Goal: Task Accomplishment & Management: Manage account settings

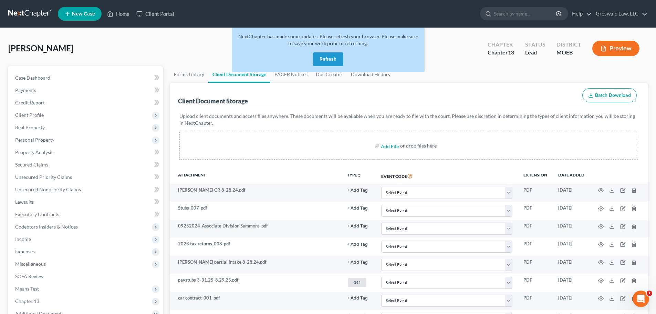
click at [326, 61] on button "Refresh" at bounding box center [328, 59] width 30 height 14
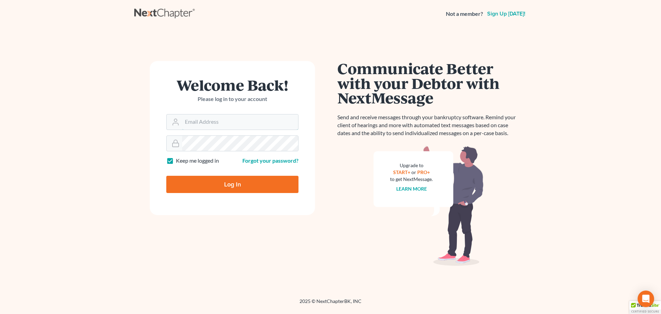
type input "maxwell@groswald.com"
click at [226, 182] on input "Log In" at bounding box center [232, 184] width 132 height 17
type input "Thinking..."
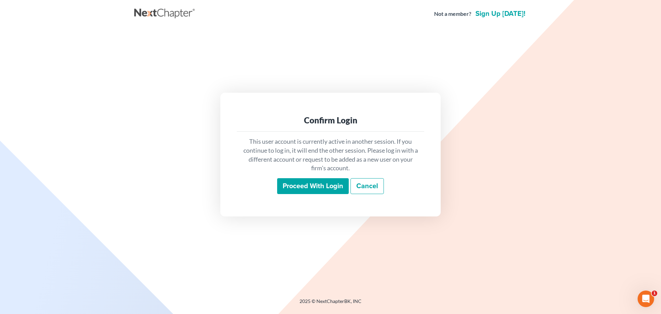
click at [329, 187] on input "Proceed with login" at bounding box center [313, 186] width 72 height 16
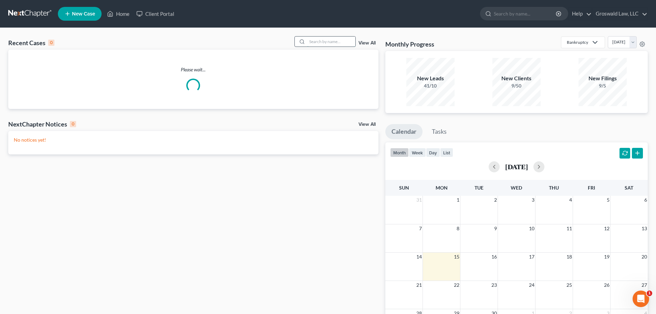
click at [327, 40] on input "search" at bounding box center [331, 42] width 48 height 10
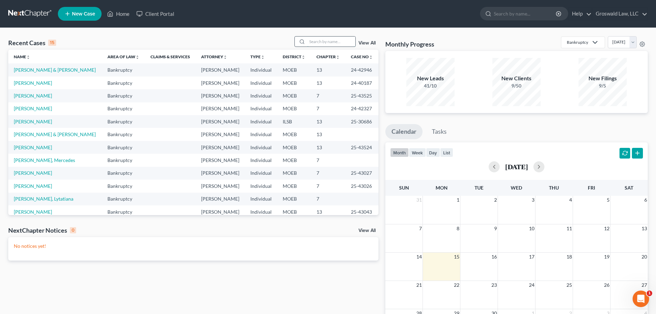
click at [321, 38] on input "search" at bounding box center [331, 42] width 48 height 10
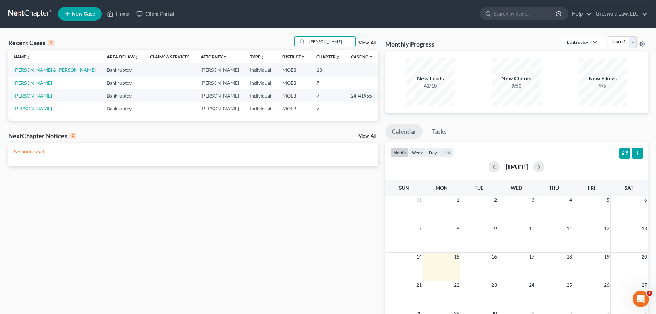
type input "spence"
click at [41, 69] on link "Spence, James & Linda" at bounding box center [55, 70] width 82 height 6
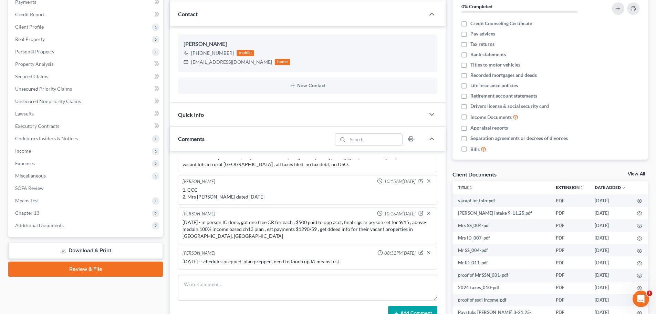
scroll to position [103, 0]
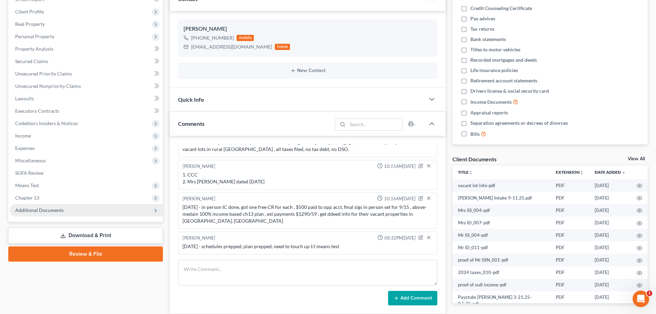
click at [82, 212] on span "Additional Documents" at bounding box center [86, 210] width 153 height 12
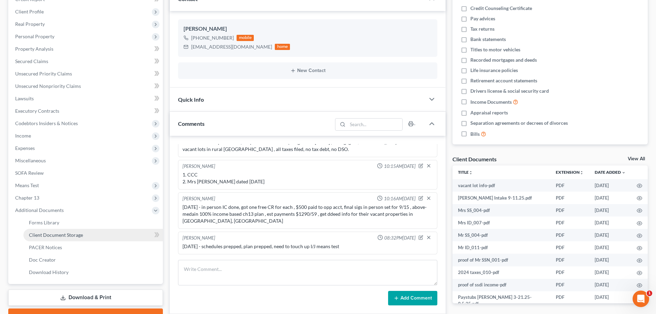
click at [114, 234] on link "Client Document Storage" at bounding box center [93, 235] width 140 height 12
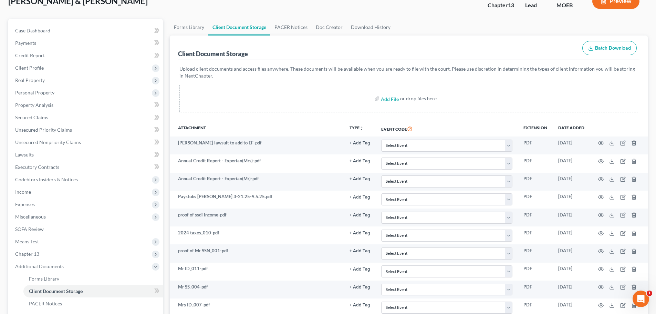
scroll to position [157, 0]
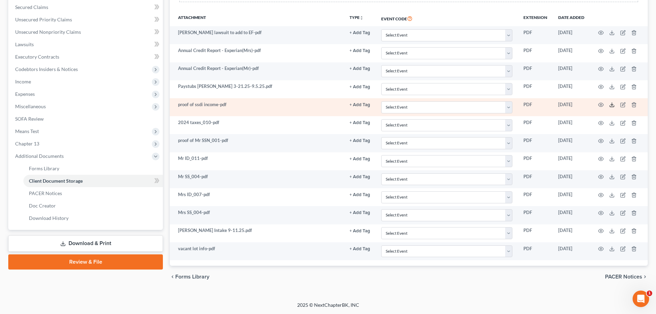
click at [613, 104] on icon at bounding box center [612, 105] width 6 height 6
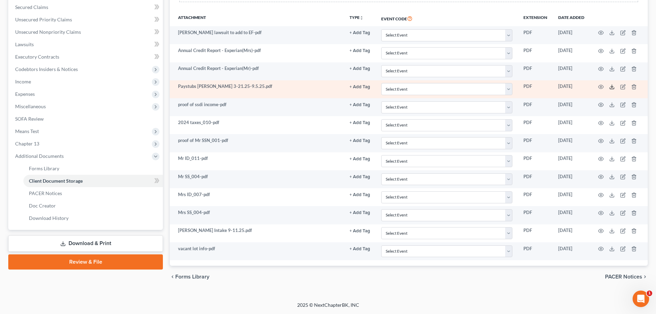
click at [611, 86] on icon at bounding box center [612, 87] width 6 height 6
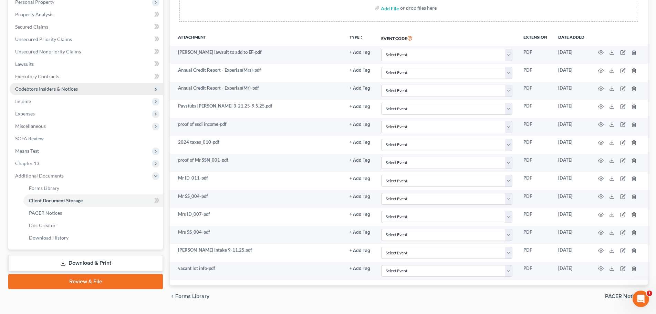
scroll to position [89, 0]
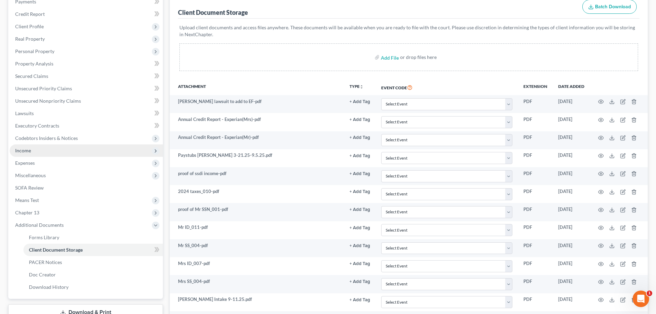
click at [49, 152] on span "Income" at bounding box center [86, 150] width 153 height 12
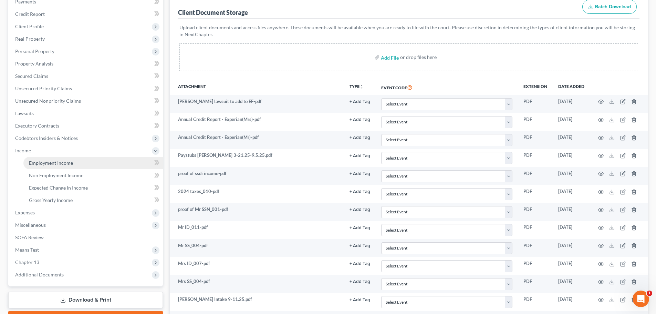
click at [53, 166] on link "Employment Income" at bounding box center [93, 163] width 140 height 12
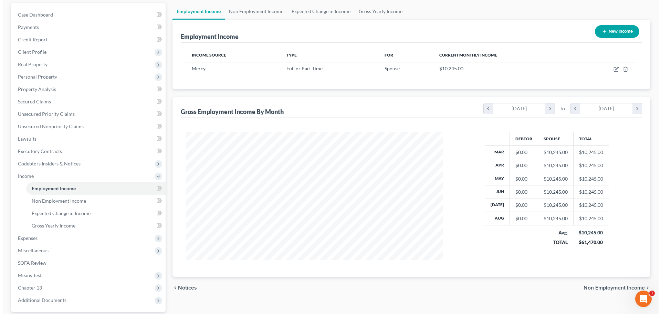
scroll to position [69, 0]
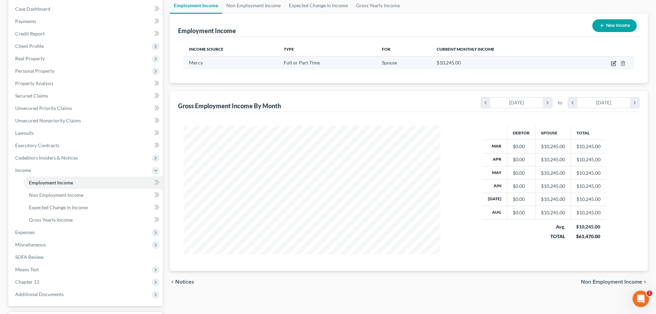
click at [614, 63] on icon "button" at bounding box center [614, 62] width 3 height 3
select select "0"
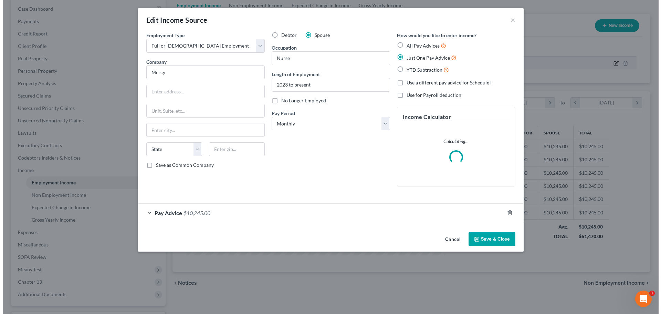
scroll to position [130, 273]
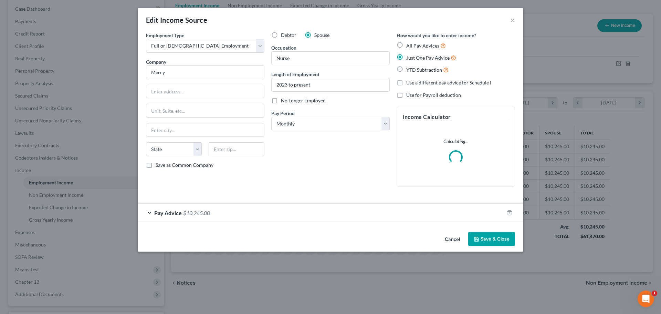
click at [265, 213] on div "Pay Advice $10,245.00" at bounding box center [321, 213] width 367 height 18
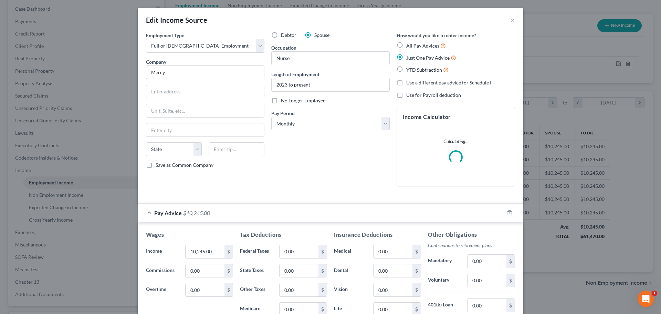
click at [414, 68] on span "YTD Subtraction" at bounding box center [425, 70] width 36 height 6
click at [414, 68] on input "YTD Subtraction" at bounding box center [411, 68] width 4 height 4
radio input "true"
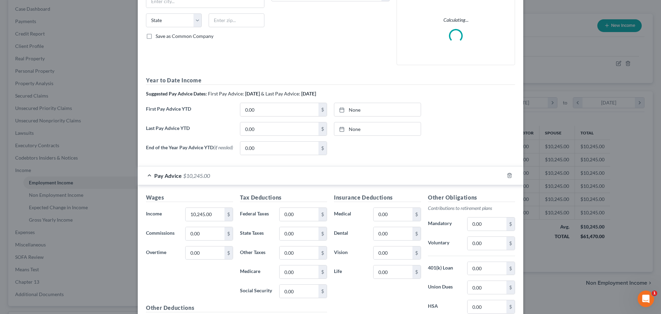
scroll to position [138, 0]
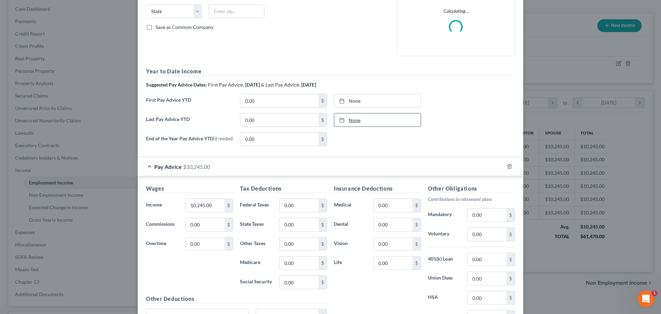
type input "9/15/2025"
click at [365, 117] on link "9/15/2025" at bounding box center [378, 119] width 86 height 13
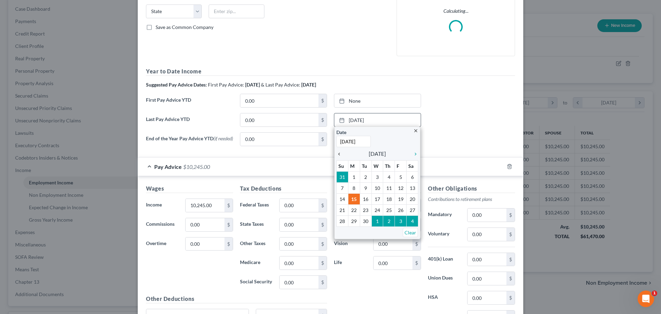
click at [337, 154] on icon "chevron_left" at bounding box center [341, 154] width 9 height 6
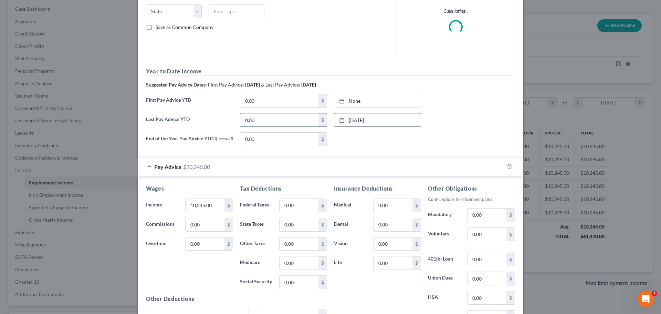
click at [267, 121] on input "0.00" at bounding box center [279, 119] width 78 height 13
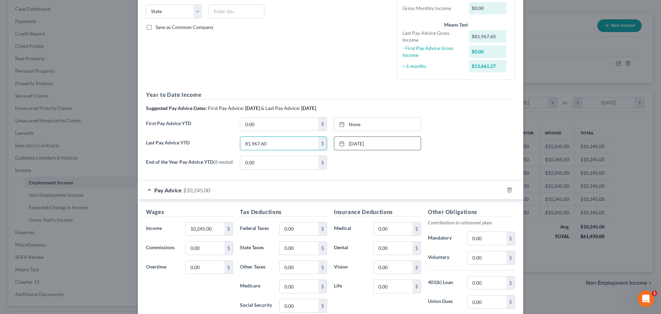
type input "81,967.60"
type input "9/15/2025"
click at [348, 122] on link "None" at bounding box center [378, 123] width 86 height 13
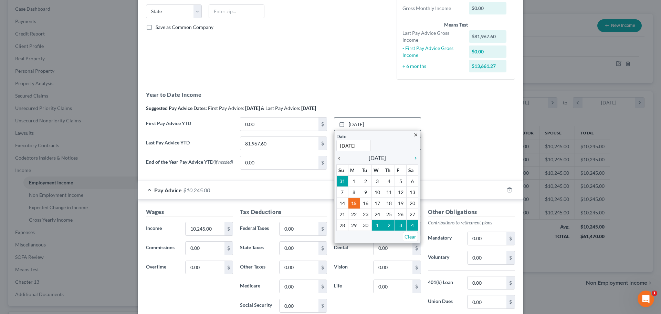
click at [339, 158] on icon "chevron_left" at bounding box center [341, 158] width 9 height 6
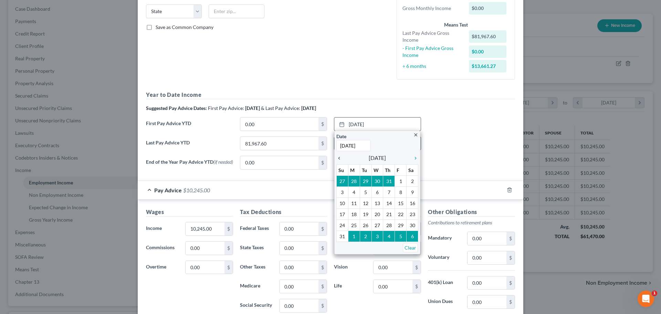
click at [339, 158] on icon "chevron_left" at bounding box center [341, 158] width 9 height 6
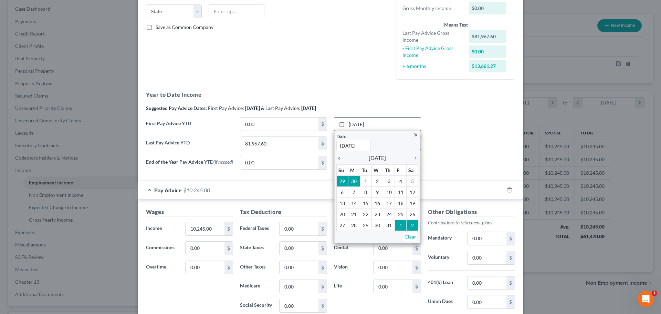
click at [339, 158] on icon "chevron_left" at bounding box center [341, 158] width 9 height 6
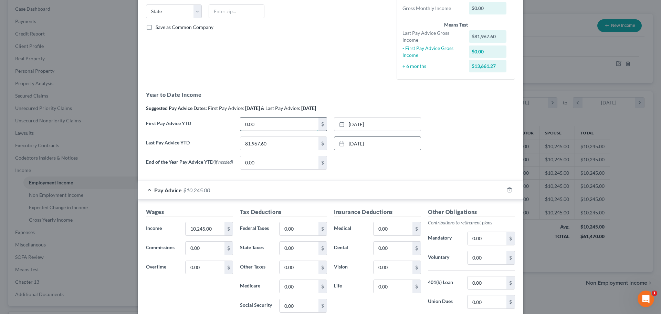
click at [288, 121] on input "0.00" at bounding box center [279, 123] width 78 height 13
type input "22,006.76"
click at [453, 125] on div "First Pay Advice YTD 22,006.76 $ 2/28/2025 close Date 2/28/2025 Time 12:00 AM c…" at bounding box center [331, 126] width 376 height 19
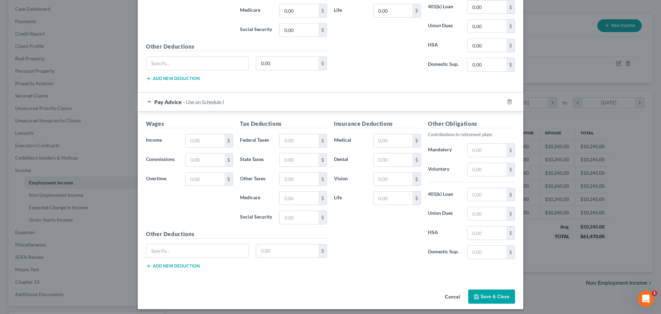
type input "9,993.41"
click at [493, 298] on button "Save & Close" at bounding box center [492, 296] width 47 height 14
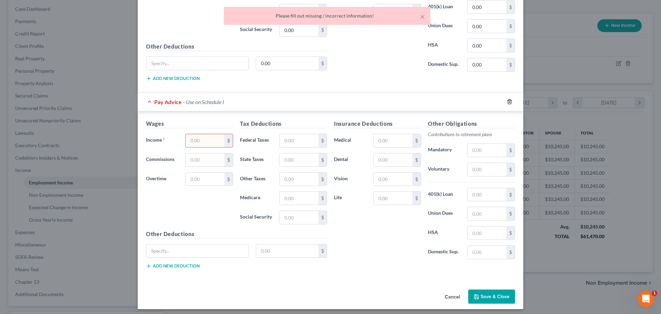
click at [507, 104] on icon "button" at bounding box center [510, 102] width 6 height 6
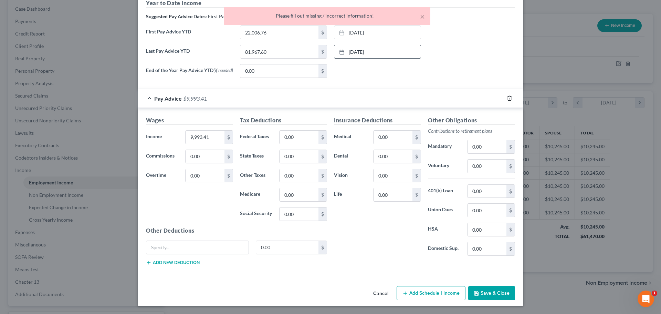
click at [507, 99] on icon "button" at bounding box center [510, 98] width 6 height 6
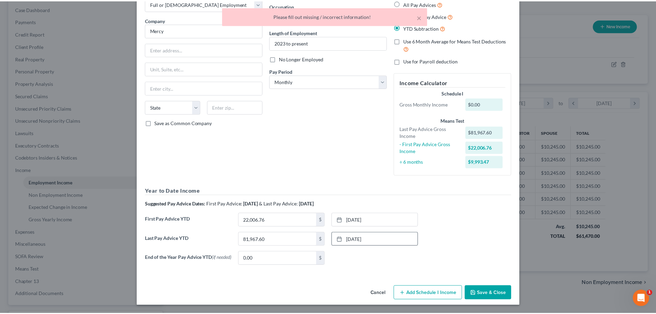
scroll to position [44, 0]
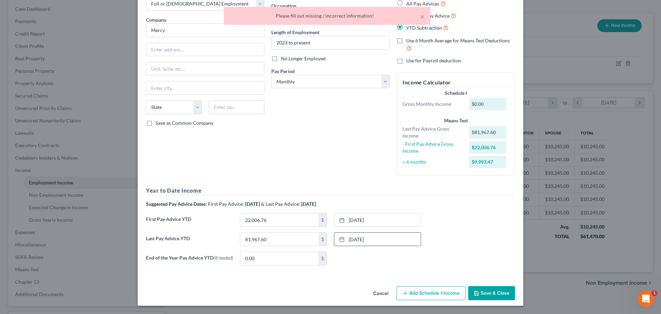
click at [486, 292] on button "Save & Close" at bounding box center [492, 293] width 47 height 14
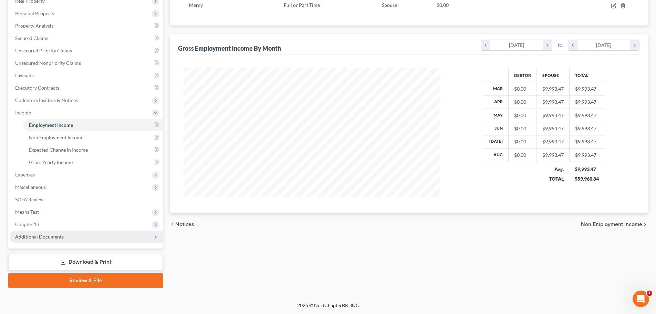
scroll to position [127, 0]
click at [71, 237] on span "Additional Documents" at bounding box center [86, 236] width 153 height 12
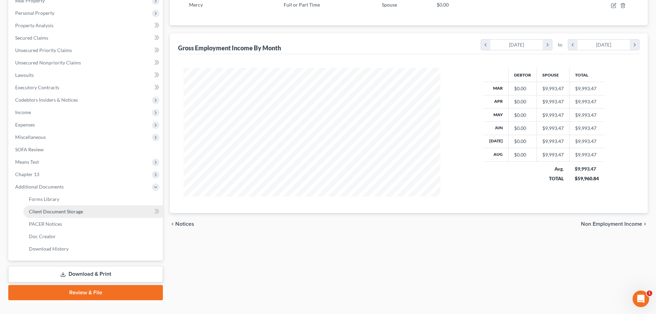
click at [77, 216] on link "Client Document Storage" at bounding box center [93, 211] width 140 height 12
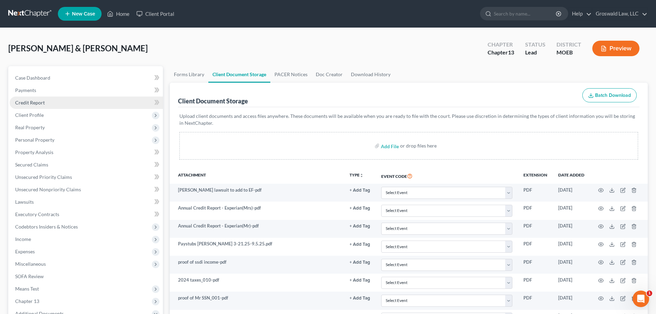
click at [73, 102] on link "Credit Report" at bounding box center [86, 102] width 153 height 12
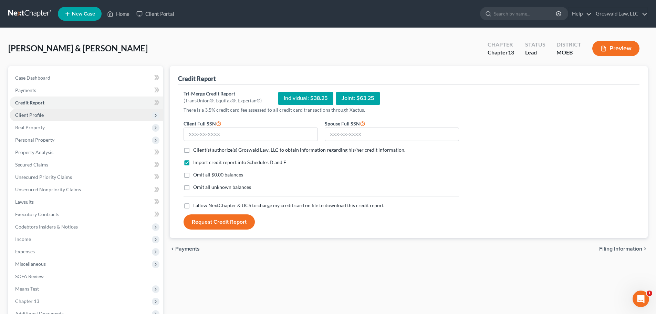
click at [62, 116] on span "Client Profile" at bounding box center [86, 115] width 153 height 12
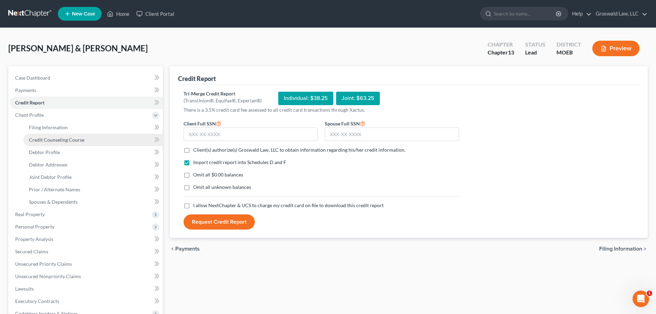
click at [59, 143] on link "Credit Counseling Course" at bounding box center [93, 140] width 140 height 12
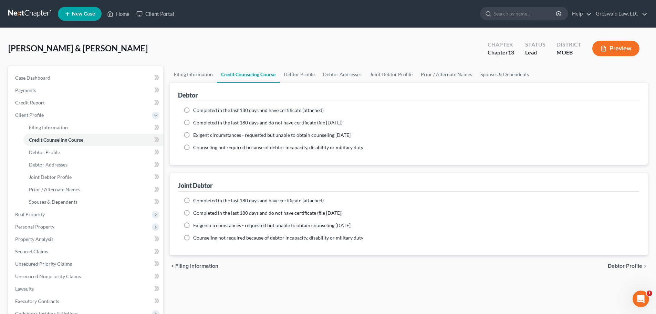
click at [253, 110] on span "Completed in the last 180 days and have certificate (attached)" at bounding box center [258, 110] width 131 height 6
click at [201, 110] on input "Completed in the last 180 days and have certificate (attached)" at bounding box center [198, 109] width 4 height 4
radio input "true"
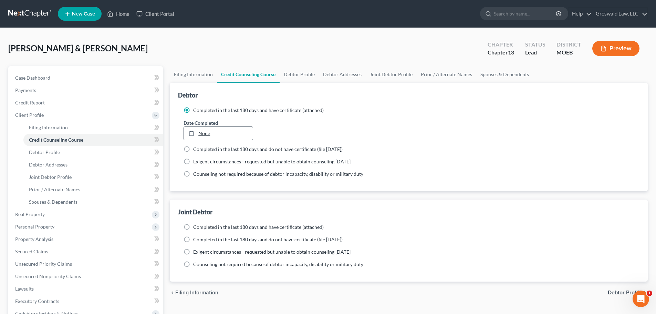
type input "9/15/2025"
click at [230, 137] on link "9/15/2025" at bounding box center [218, 133] width 69 height 13
click at [212, 226] on span "Completed in the last 180 days and have certificate (attached)" at bounding box center [258, 227] width 131 height 6
click at [201, 226] on input "Completed in the last 180 days and have certificate (attached)" at bounding box center [198, 226] width 4 height 4
radio input "true"
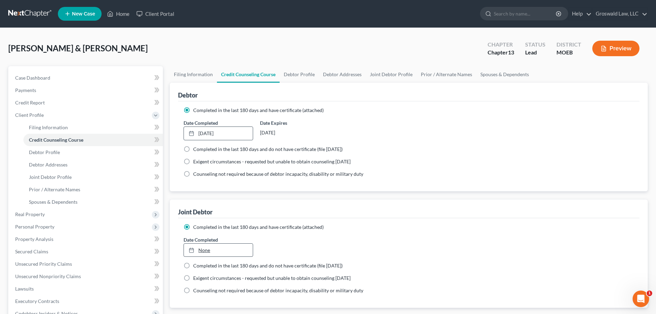
click at [207, 249] on link "None" at bounding box center [218, 250] width 69 height 13
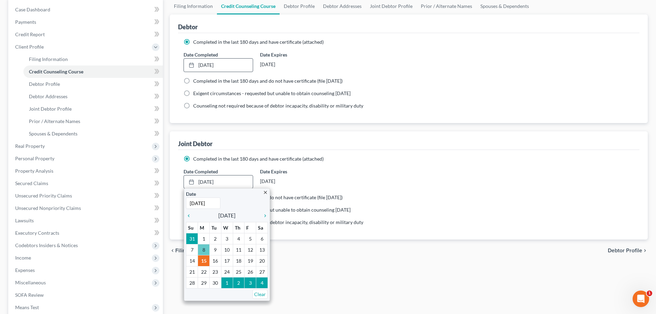
scroll to position [69, 0]
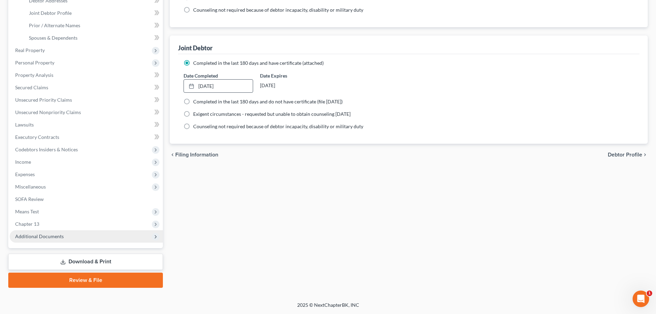
click at [85, 234] on span "Additional Documents" at bounding box center [86, 236] width 153 height 12
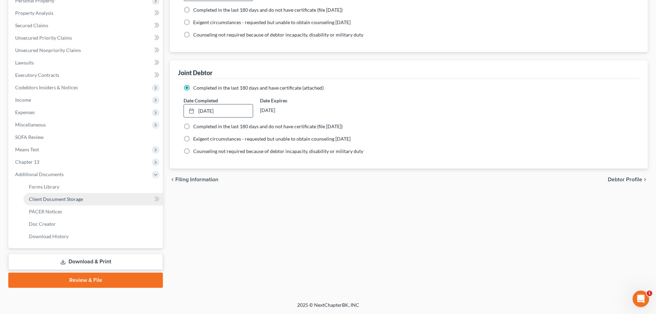
click at [93, 201] on link "Client Document Storage" at bounding box center [93, 199] width 140 height 12
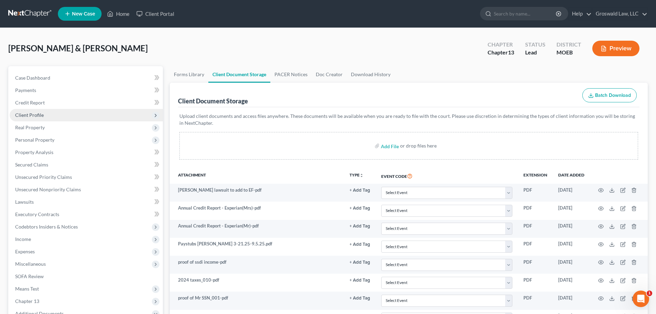
click at [61, 116] on span "Client Profile" at bounding box center [86, 115] width 153 height 12
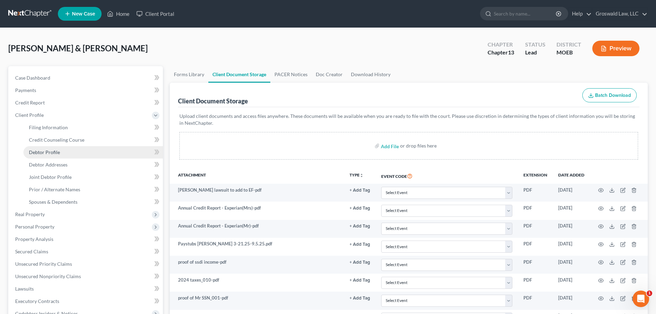
click at [58, 152] on span "Debtor Profile" at bounding box center [44, 152] width 31 height 6
select select "1"
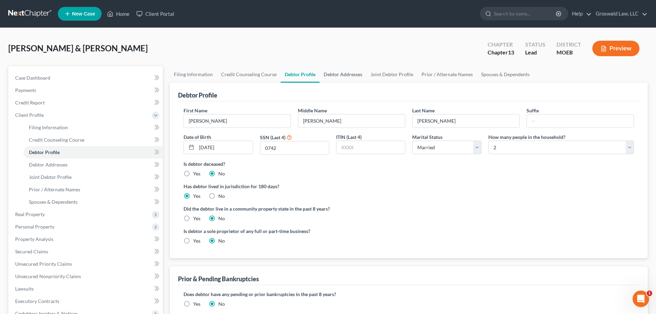
click at [337, 77] on link "Debtor Addresses" at bounding box center [343, 74] width 47 height 17
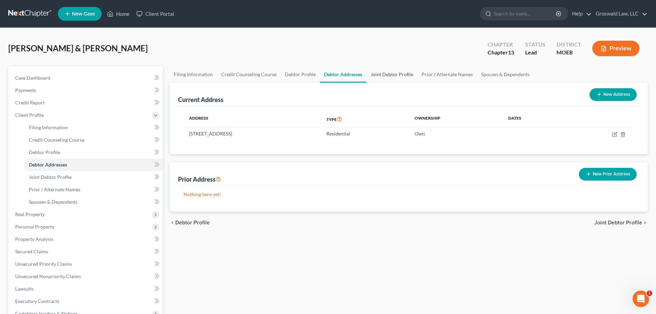
click at [391, 72] on link "Joint Debtor Profile" at bounding box center [392, 74] width 51 height 17
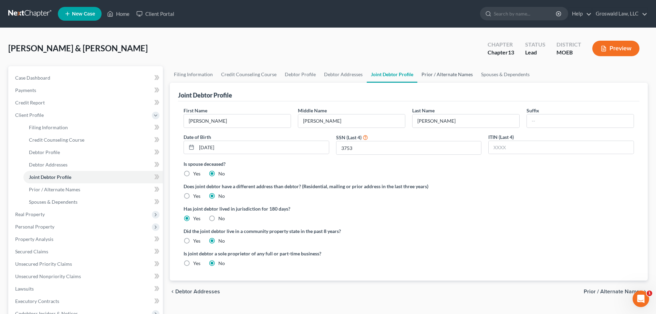
click at [442, 75] on link "Prior / Alternate Names" at bounding box center [448, 74] width 60 height 17
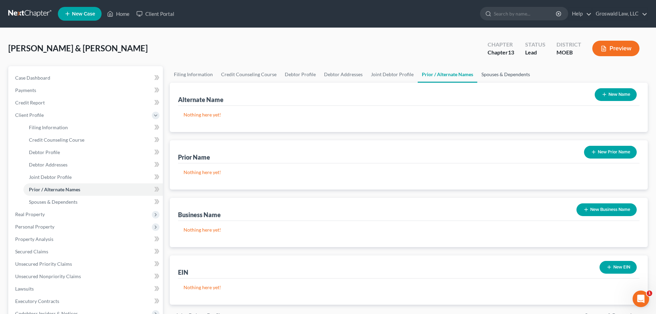
click at [507, 78] on link "Spouses & Dependents" at bounding box center [506, 74] width 57 height 17
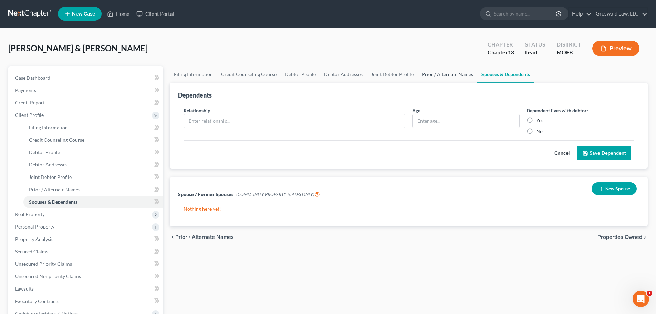
click at [443, 74] on link "Prior / Alternate Names" at bounding box center [448, 74] width 60 height 17
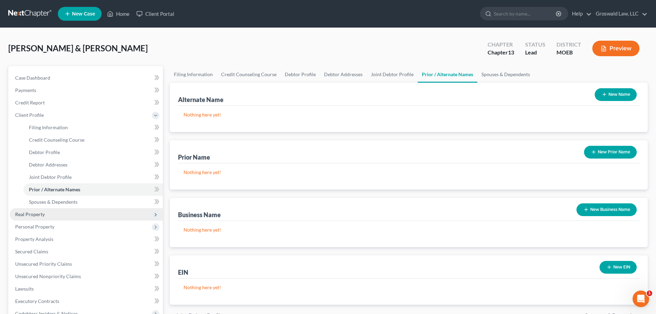
click at [57, 215] on span "Real Property" at bounding box center [86, 214] width 153 height 12
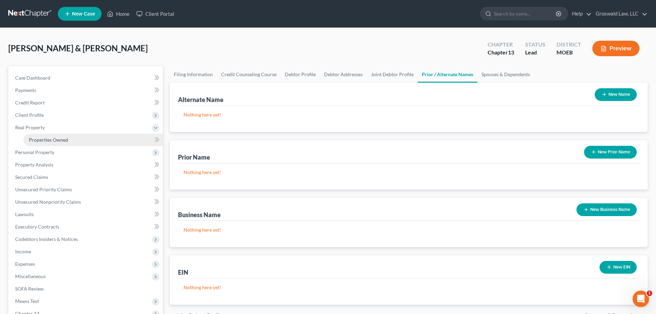
click at [57, 136] on link "Properties Owned" at bounding box center [93, 140] width 140 height 12
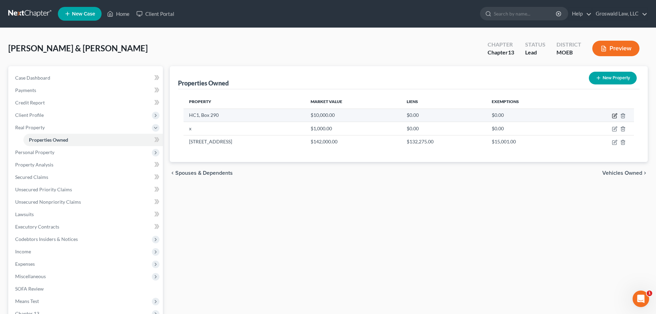
click at [616, 115] on icon "button" at bounding box center [615, 116] width 6 height 6
select select "26"
select select "3"
select select "0"
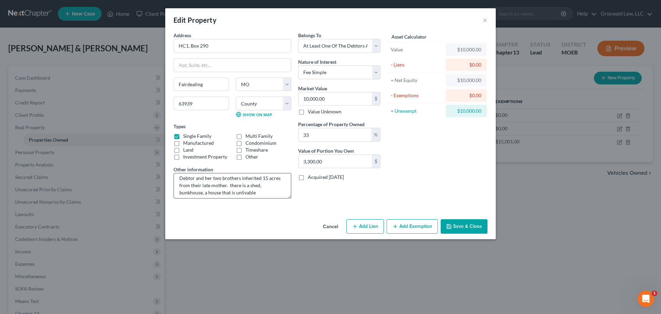
scroll to position [7, 0]
click at [331, 105] on input "10,000.00" at bounding box center [335, 98] width 73 height 13
type input "5"
type input "1.65"
type input "50"
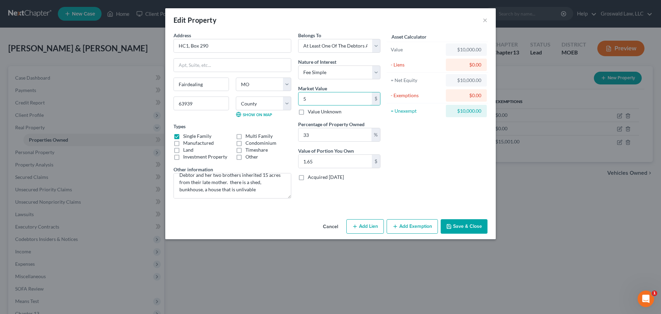
type input "16.50"
type input "500"
type input "165.00"
type input "5000"
type input "1,650.00"
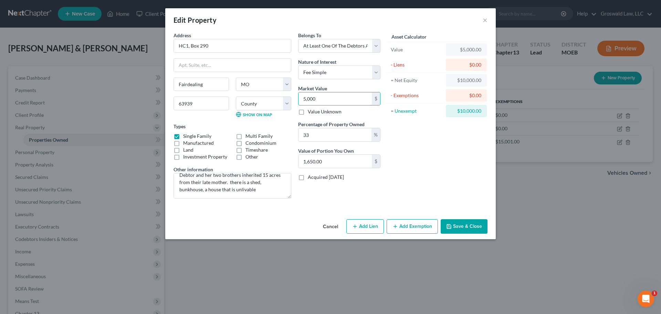
type input "5,00"
type input "165.00"
type input "50"
type input "16.50"
type input "5"
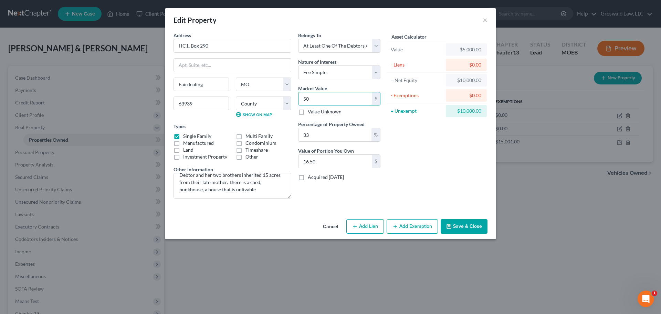
type input "1.65"
type input "0"
type input "1"
type input "0.33"
type input "10"
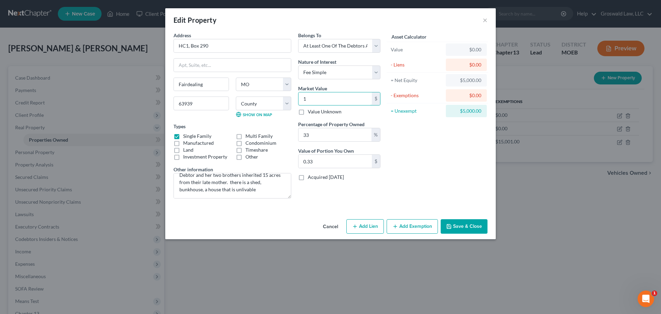
type input "3.30"
type input "100"
type input "33.00"
type input "1000"
type input "330.00"
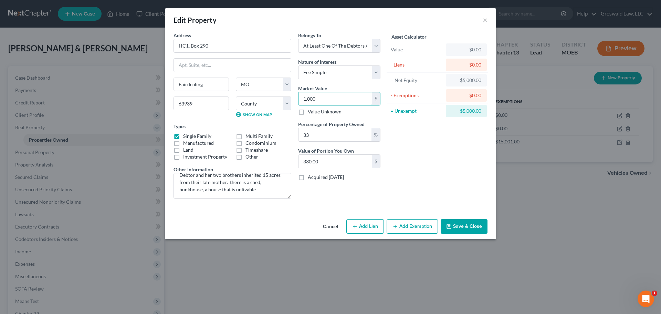
type input "1,0000"
type input "3,300.00"
type input "10,000"
click at [416, 172] on div "Asset Calculator Value $10,000.00 - Liens $0.00 = Net Equity $1,000.00 - Exempt…" at bounding box center [437, 118] width 107 height 172
click at [461, 224] on button "Save & Close" at bounding box center [464, 226] width 47 height 14
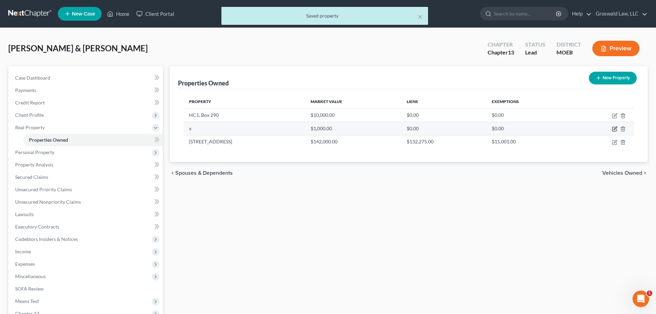
click at [614, 127] on icon "button" at bounding box center [615, 129] width 6 height 6
select select "26"
select select "90"
select select "2"
select select "5"
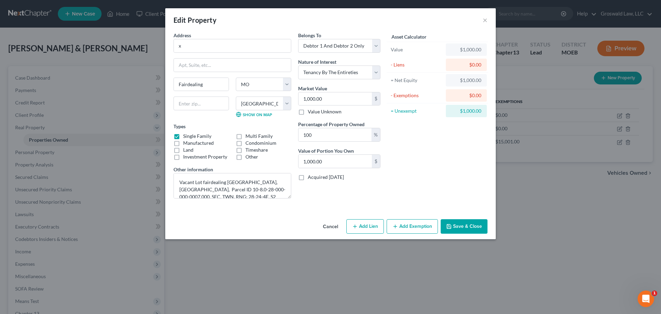
click at [416, 227] on button "Add Exemption" at bounding box center [412, 226] width 51 height 14
select select "2"
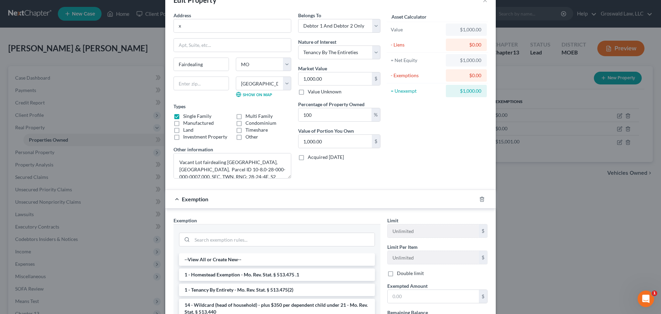
scroll to position [119, 0]
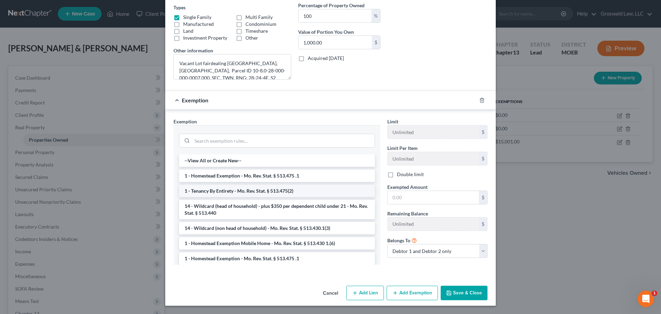
click at [254, 191] on li "1 - Tenancy By Entirety - Mo. Rev. Stat. § 513.475(2)" at bounding box center [277, 191] width 196 height 12
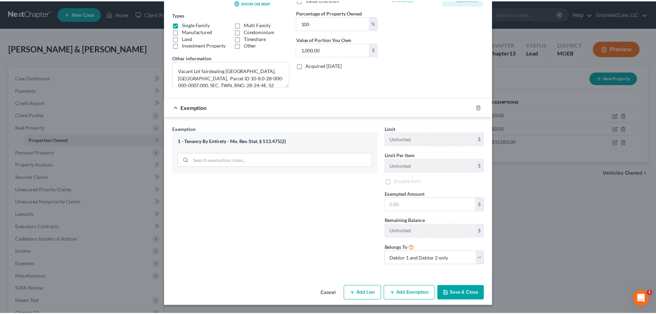
scroll to position [113, 0]
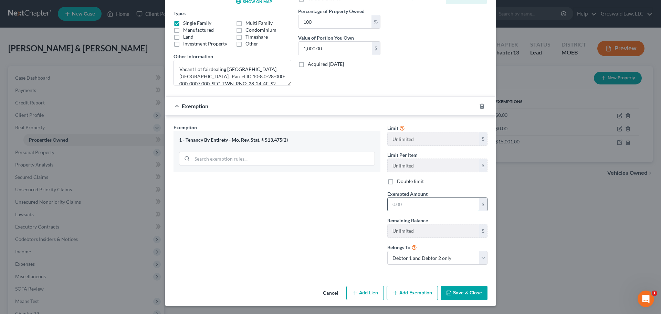
click at [408, 206] on input "text" at bounding box center [433, 204] width 91 height 13
type input "1,000"
click at [345, 221] on div "Exemption Set must be selected for CA. Exemption * 1 - Tenancy By Entirety - Mo…" at bounding box center [277, 197] width 214 height 146
drag, startPoint x: 346, startPoint y: 229, endPoint x: 350, endPoint y: 231, distance: 4.5
click at [347, 229] on div "Exemption Set must be selected for CA. Exemption * 1 - Tenancy By Entirety - Mo…" at bounding box center [277, 197] width 214 height 146
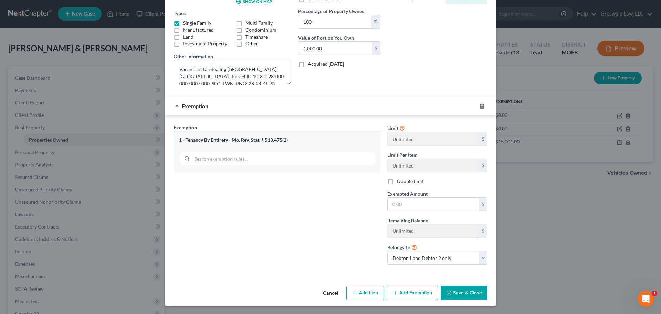
click at [451, 289] on button "Save & Close" at bounding box center [464, 293] width 47 height 14
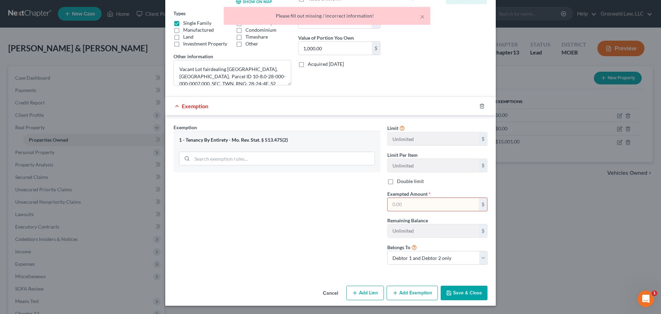
click at [432, 207] on input "text" at bounding box center [433, 204] width 91 height 13
type input "1"
click at [320, 202] on div "Exemption Set must be selected for CA. Exemption * 1 - Tenancy By Entirety - Mo…" at bounding box center [277, 197] width 214 height 146
click at [465, 296] on button "Save & Close" at bounding box center [464, 293] width 47 height 14
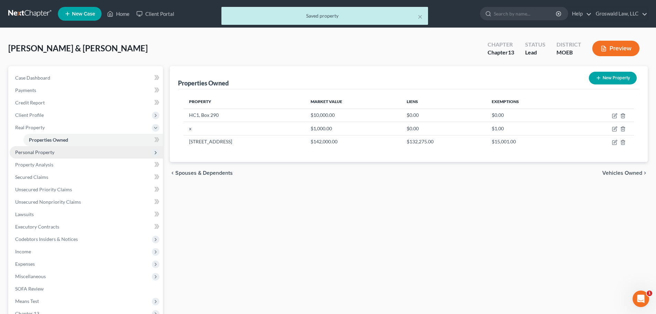
click at [41, 156] on span "Personal Property" at bounding box center [86, 152] width 153 height 12
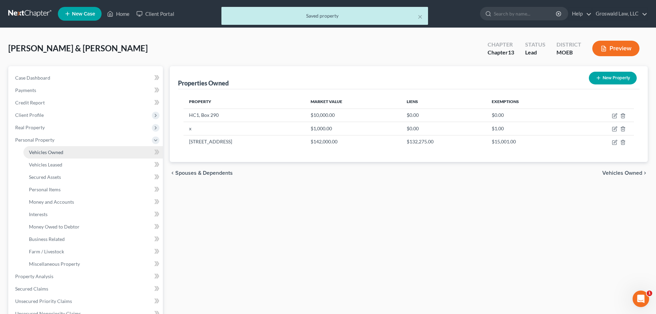
click at [58, 152] on span "Vehicles Owned" at bounding box center [46, 152] width 34 height 6
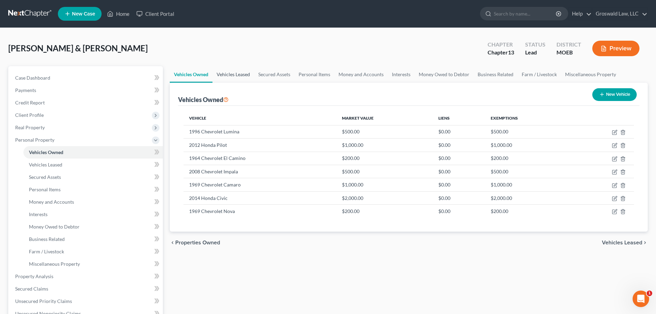
click at [235, 73] on link "Vehicles Leased" at bounding box center [234, 74] width 42 height 17
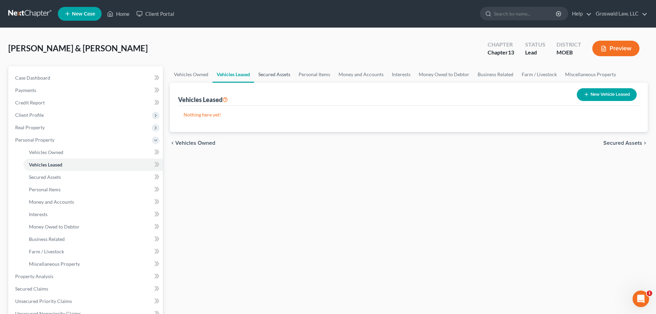
click at [275, 74] on link "Secured Assets" at bounding box center [274, 74] width 40 height 17
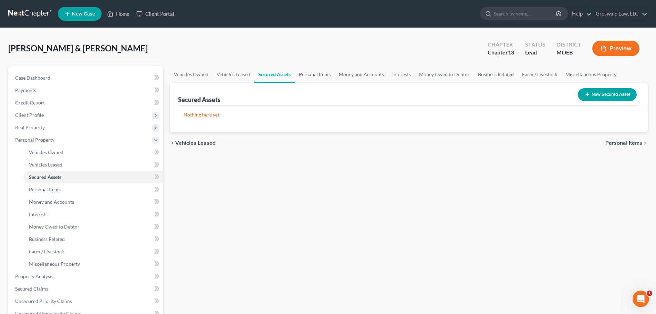
click at [323, 74] on link "Personal Items" at bounding box center [315, 74] width 40 height 17
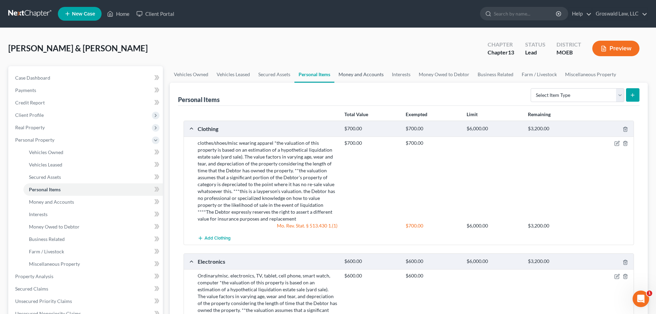
click at [355, 74] on link "Money and Accounts" at bounding box center [361, 74] width 53 height 17
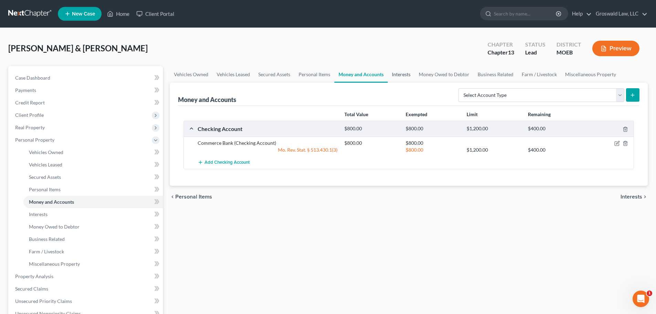
click at [401, 75] on link "Interests" at bounding box center [401, 74] width 27 height 17
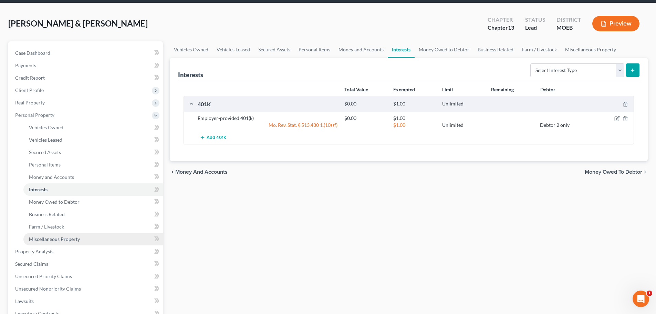
scroll to position [103, 0]
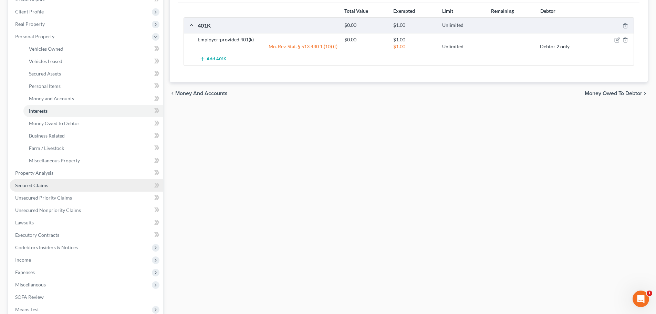
click at [37, 186] on span "Secured Claims" at bounding box center [31, 185] width 33 height 6
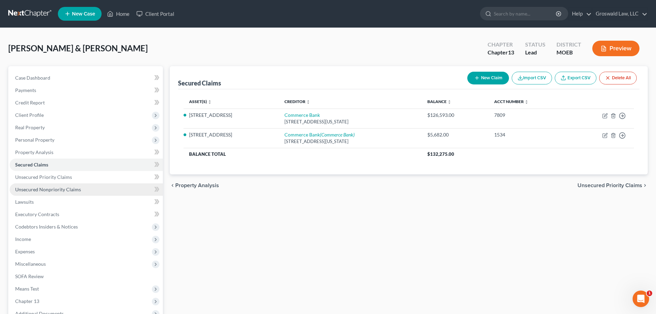
click at [61, 188] on span "Unsecured Nonpriority Claims" at bounding box center [48, 189] width 66 height 6
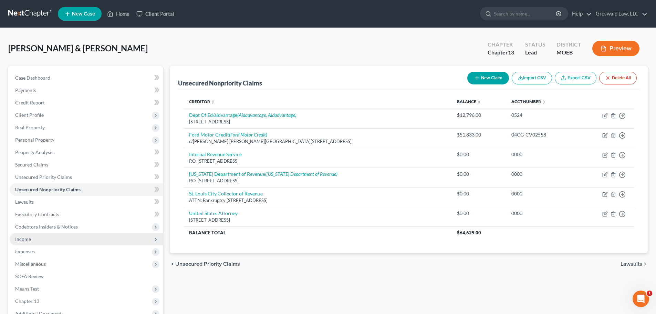
click at [35, 241] on span "Income" at bounding box center [86, 239] width 153 height 12
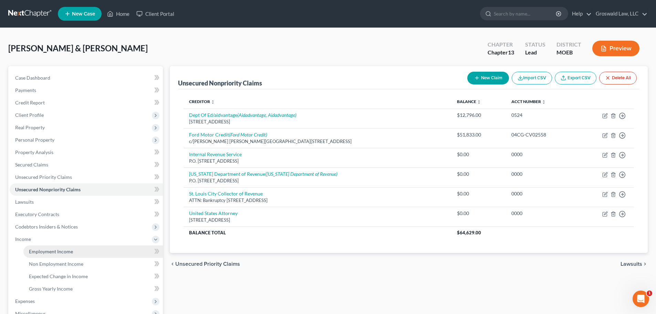
click at [71, 255] on link "Employment Income" at bounding box center [93, 251] width 140 height 12
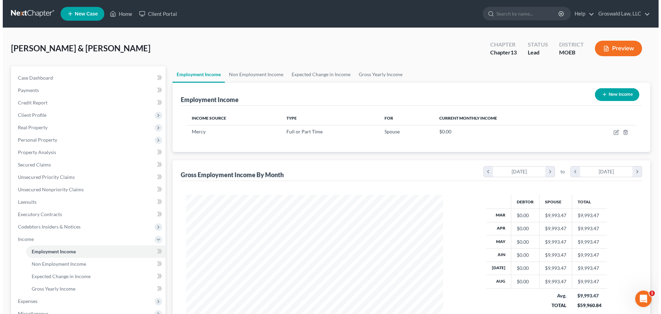
scroll to position [129, 271]
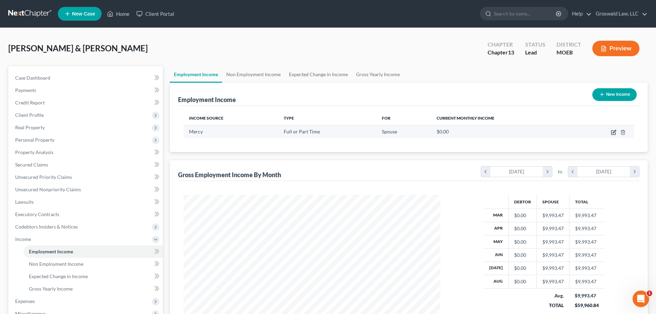
click at [615, 133] on icon "button" at bounding box center [614, 133] width 6 height 6
select select "0"
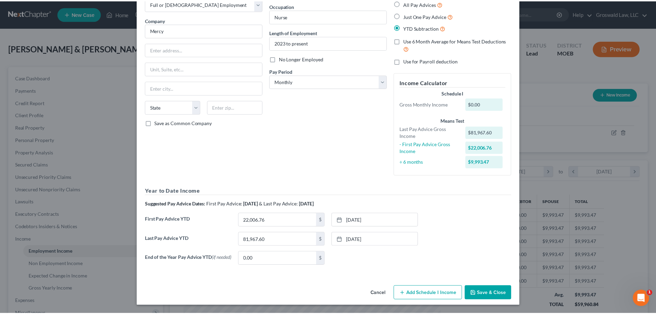
scroll to position [44, 0]
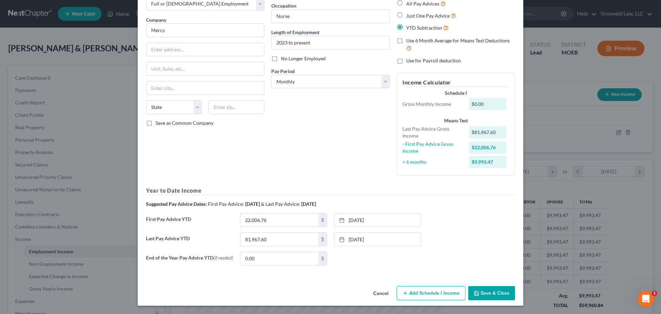
click at [387, 293] on button "Cancel" at bounding box center [381, 294] width 26 height 14
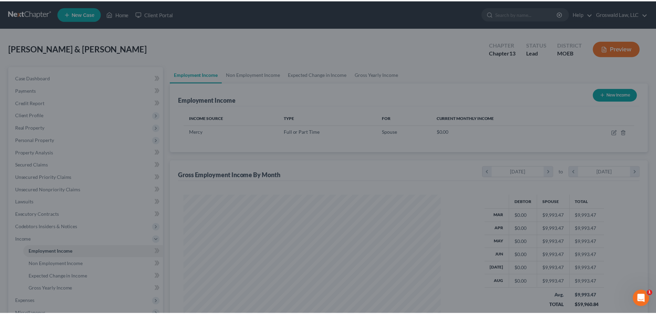
scroll to position [344402, 344260]
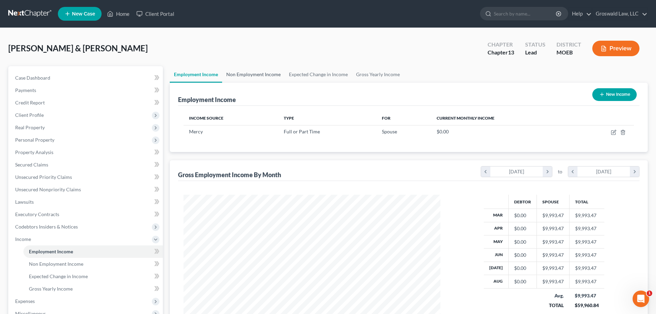
click at [247, 80] on link "Non Employment Income" at bounding box center [253, 74] width 63 height 17
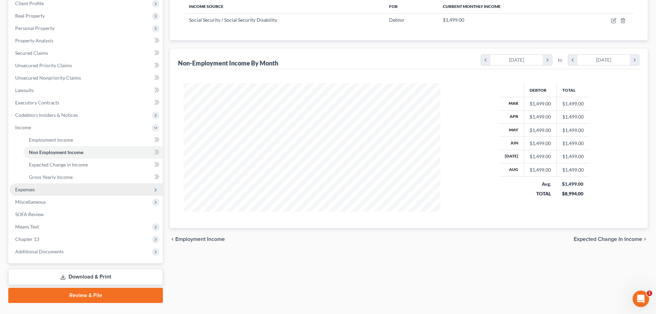
scroll to position [127, 0]
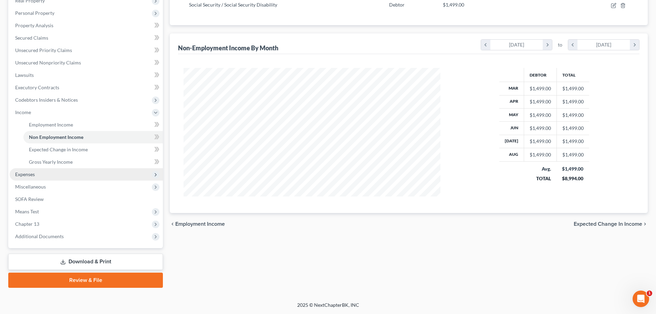
click at [50, 171] on span "Expenses" at bounding box center [86, 174] width 153 height 12
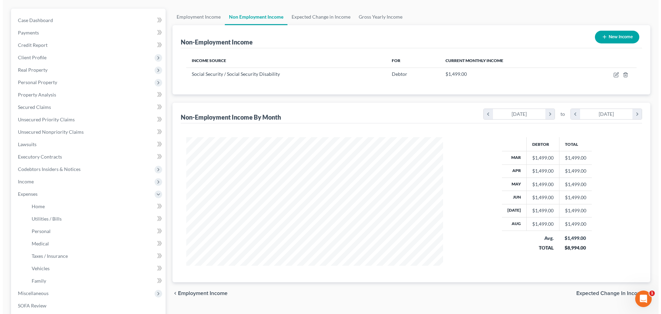
scroll to position [0, 0]
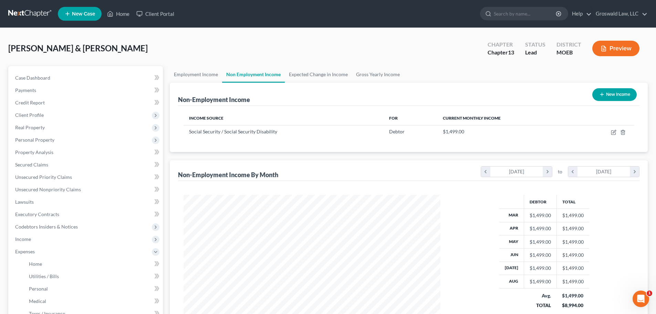
click at [619, 46] on button "Preview" at bounding box center [616, 49] width 47 height 16
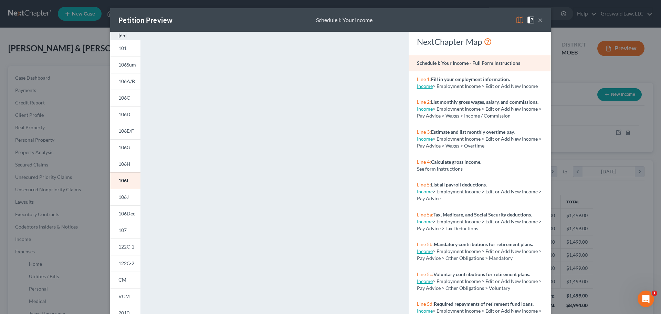
click at [123, 36] on img at bounding box center [123, 36] width 8 height 8
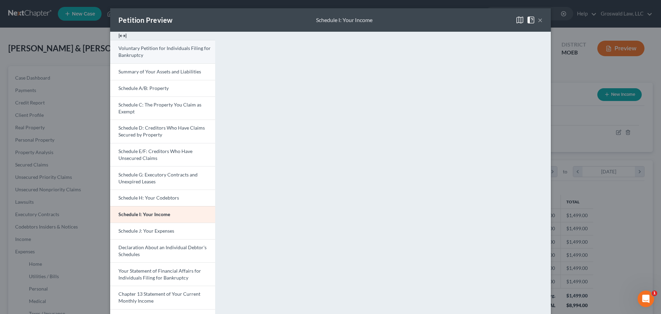
click at [141, 54] on link "Voluntary Petition for Individuals Filing for Bankruptcy" at bounding box center [162, 51] width 105 height 23
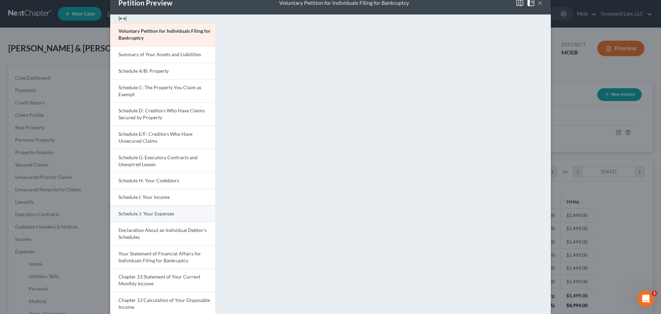
scroll to position [103, 0]
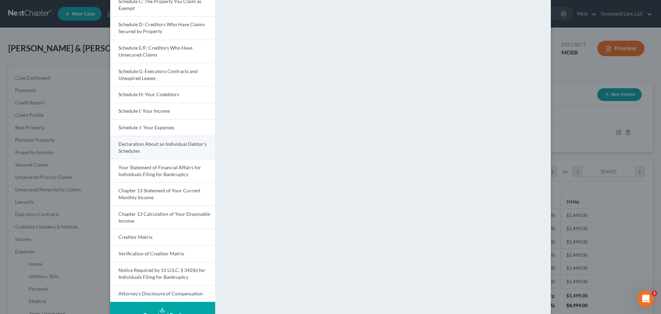
click at [158, 151] on link "Declaration About an Individual Debtor's Schedules" at bounding box center [162, 147] width 105 height 23
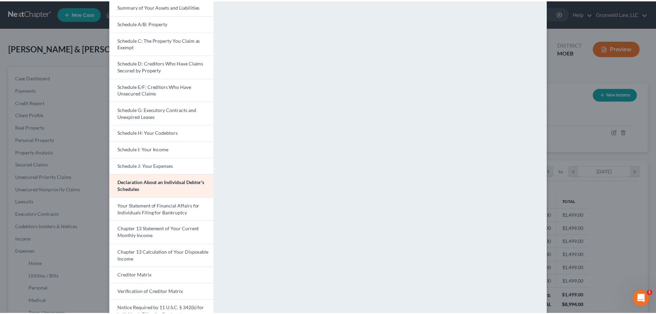
scroll to position [0, 0]
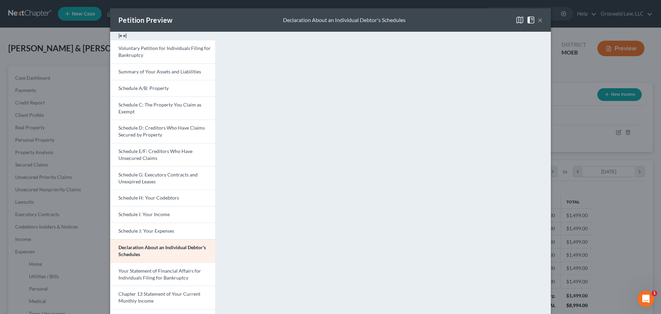
click at [538, 18] on button "×" at bounding box center [540, 20] width 5 height 8
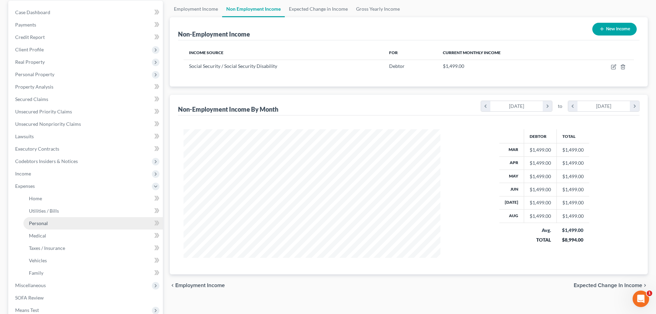
scroll to position [69, 0]
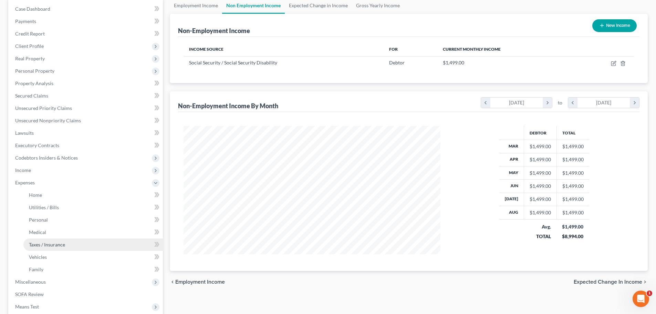
click at [41, 245] on span "Taxes / Insurance" at bounding box center [47, 245] width 36 height 6
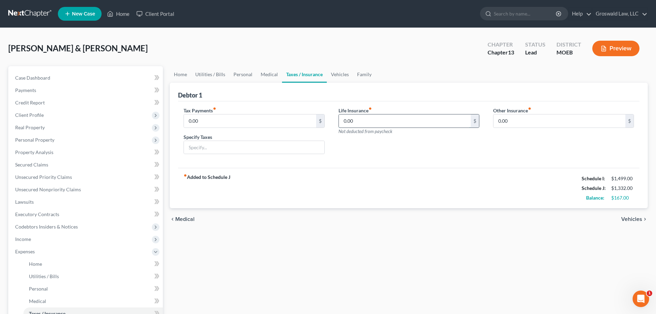
click at [373, 124] on input "0.00" at bounding box center [405, 120] width 132 height 13
click at [347, 216] on div "chevron_left Medical Vehicles chevron_right" at bounding box center [409, 219] width 478 height 22
click at [624, 51] on button "Preview" at bounding box center [616, 49] width 47 height 16
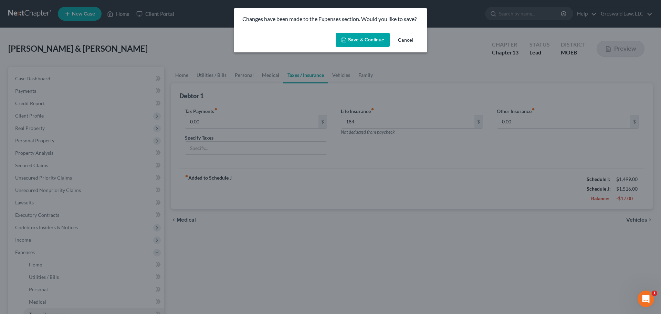
click at [364, 39] on button "Save & Continue" at bounding box center [363, 40] width 54 height 14
type input "184.00"
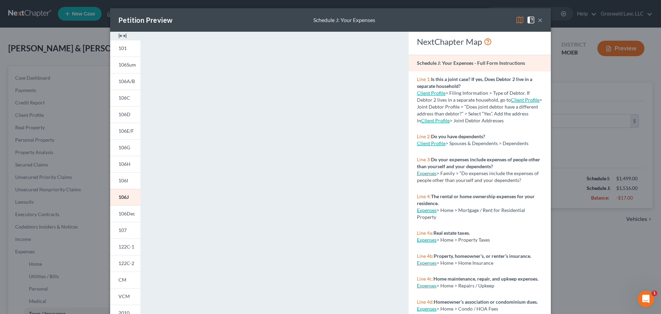
click at [119, 37] on img at bounding box center [123, 36] width 8 height 8
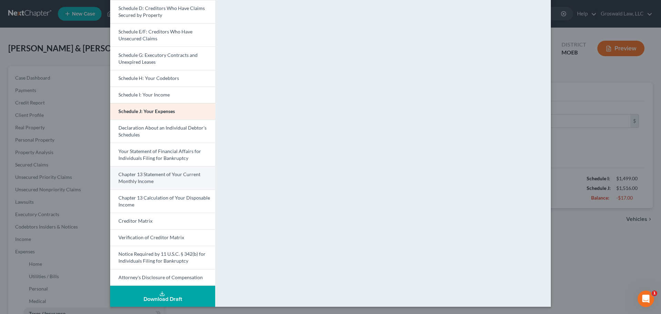
scroll to position [121, 0]
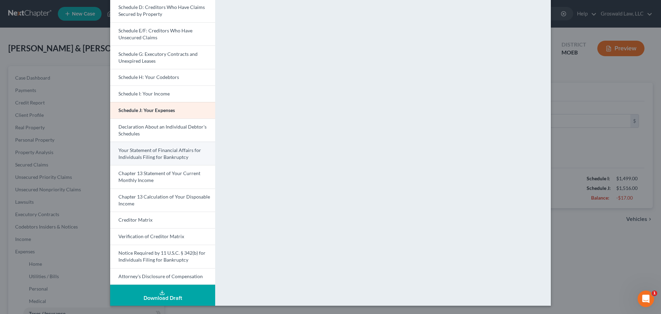
click at [149, 154] on span "Your Statement of Financial Affairs for Individuals Filing for Bankruptcy" at bounding box center [160, 153] width 83 height 13
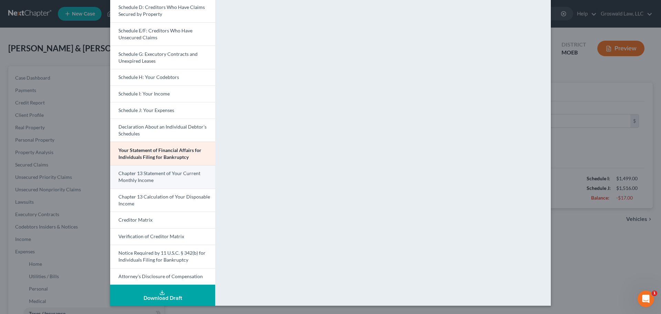
click at [148, 179] on span "Chapter 13 Statement of Your Current Monthly Income" at bounding box center [160, 176] width 82 height 13
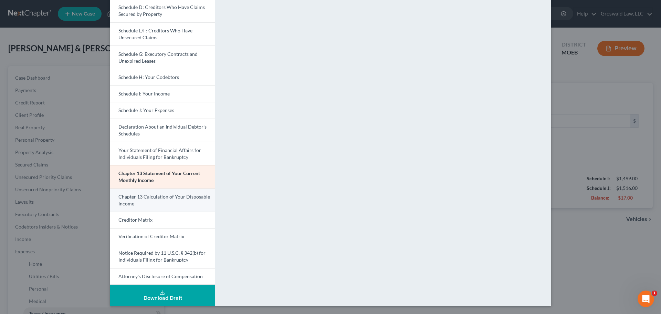
click at [167, 199] on span "Chapter 13 Calculation of Your Disposable Income" at bounding box center [165, 200] width 92 height 13
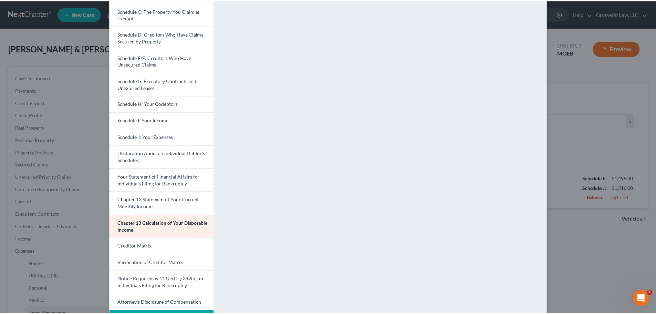
scroll to position [0, 0]
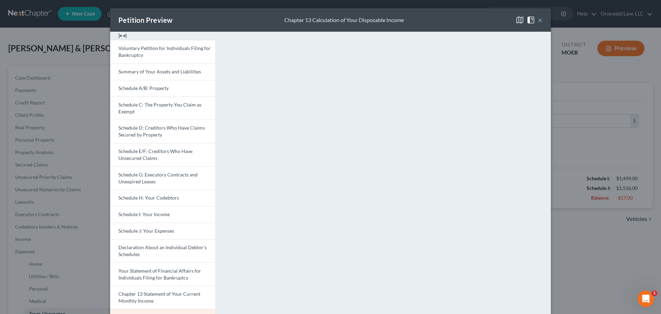
click at [534, 19] on span at bounding box center [532, 20] width 11 height 6
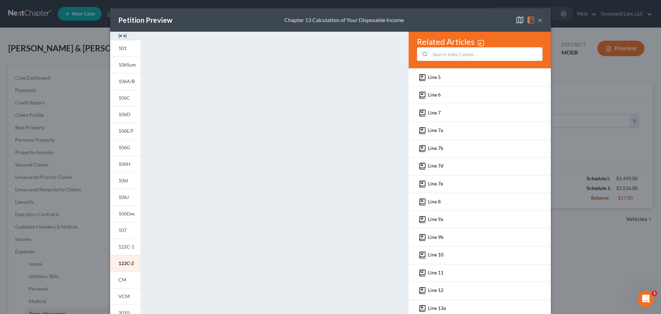
click at [539, 19] on button "×" at bounding box center [540, 20] width 5 height 8
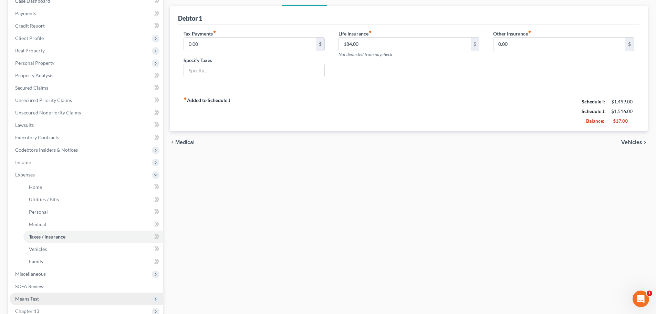
scroll to position [164, 0]
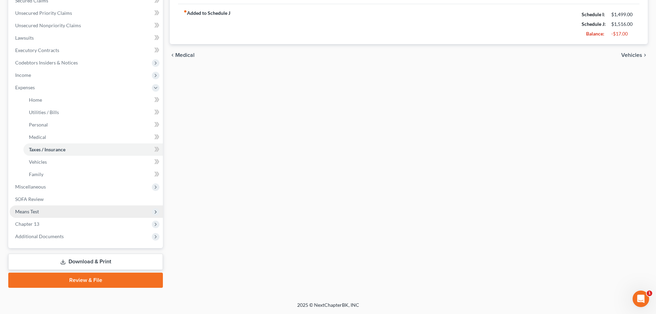
click at [23, 212] on span "Means Test" at bounding box center [27, 211] width 24 height 6
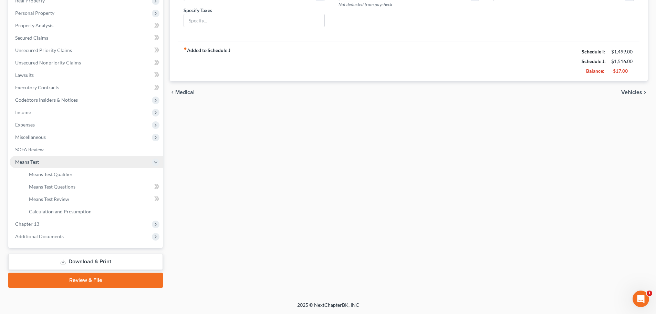
scroll to position [127, 0]
click at [71, 175] on span "Means Test Qualifier" at bounding box center [51, 174] width 44 height 6
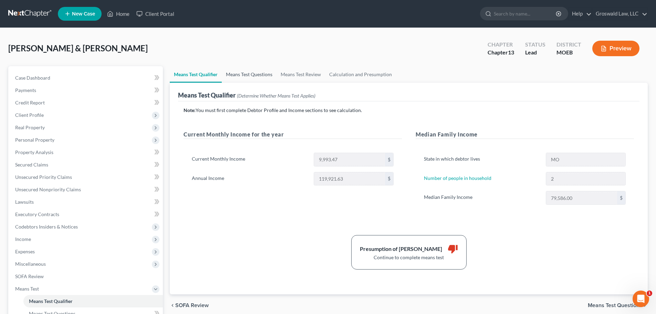
click at [248, 74] on link "Means Test Questions" at bounding box center [249, 74] width 55 height 17
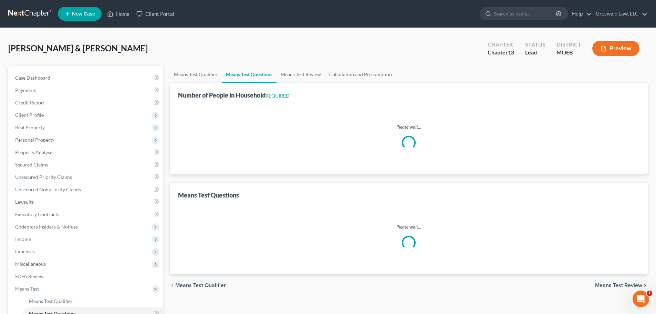
select select "0"
select select "60"
select select "0"
select select "60"
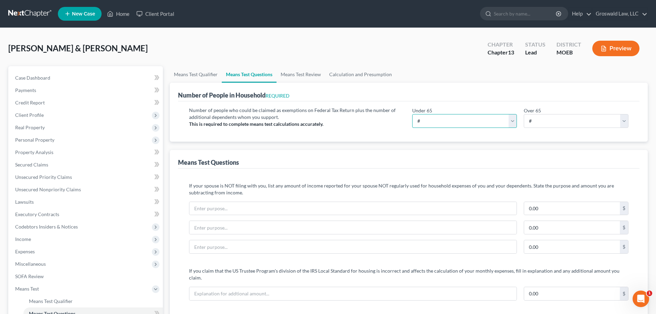
click at [459, 120] on select "# 0 1 2 3 4 5 6 7 8 9 10" at bounding box center [464, 121] width 105 height 14
click at [585, 123] on select "# 0 1 2 3 4 5 6 7 8 9 10" at bounding box center [576, 121] width 105 height 14
select select "2"
click at [524, 114] on select "# 0 1 2 3 4 5 6 7 8 9 10" at bounding box center [576, 121] width 105 height 14
click at [517, 158] on div "Means Test Questions" at bounding box center [409, 159] width 462 height 19
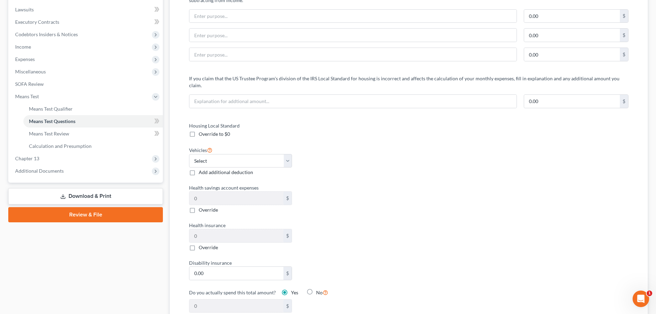
scroll to position [276, 0]
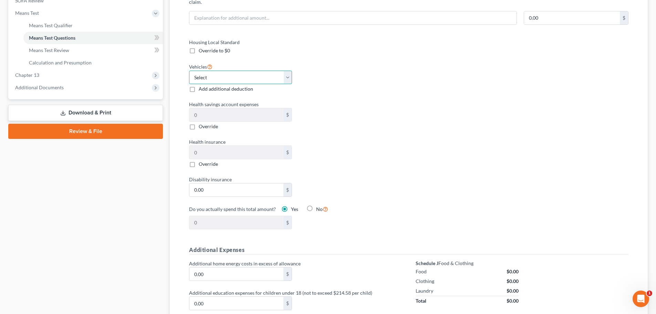
click at [220, 71] on select "Select 0 1 2 3 4 5" at bounding box center [240, 78] width 103 height 14
select select "2"
click at [189, 71] on select "Select 0 1 2 3 4 5" at bounding box center [240, 78] width 103 height 14
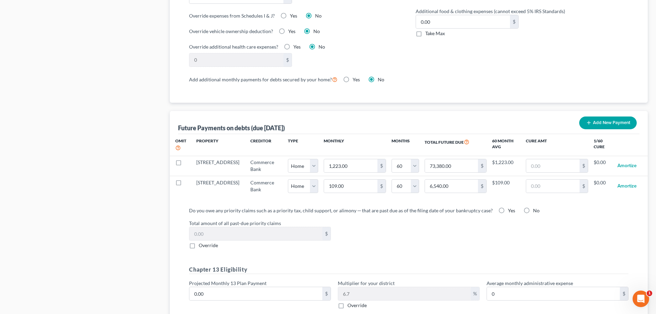
scroll to position [586, 0]
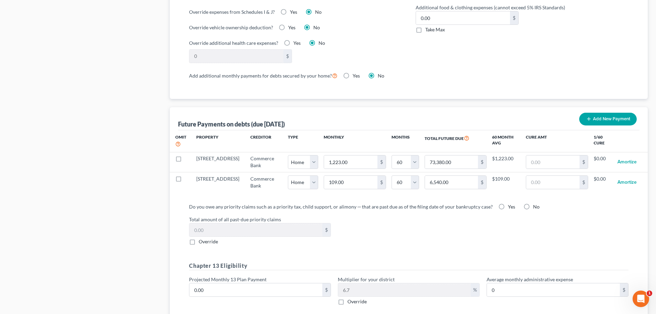
click at [533, 203] on label "No" at bounding box center [536, 206] width 7 height 7
click at [536, 203] on input "No" at bounding box center [538, 205] width 4 height 4
radio input "true"
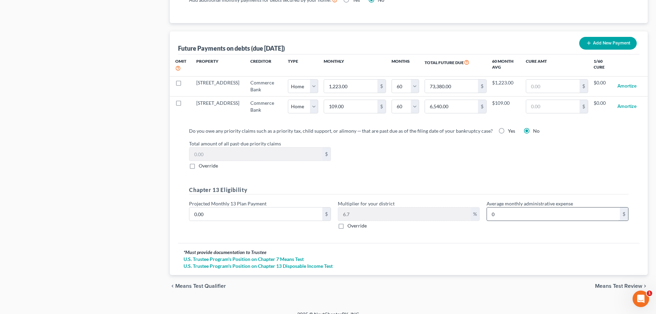
scroll to position [664, 0]
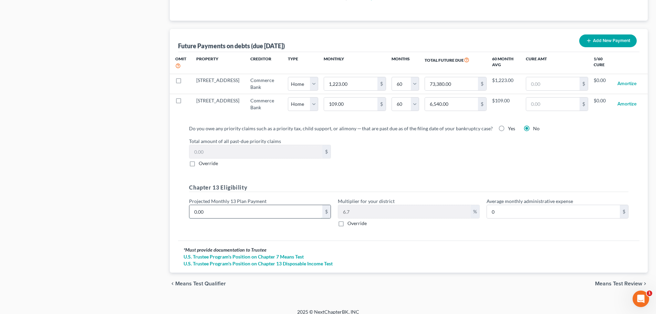
click at [298, 209] on input "0.00" at bounding box center [255, 211] width 133 height 13
type input "1"
type input "0.06"
type input "10"
type input "0.67"
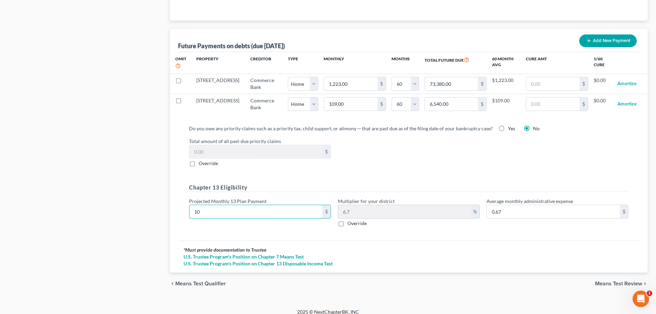
type input "100"
type input "6.70"
type input "1000"
type input "67.00"
type input "1,000"
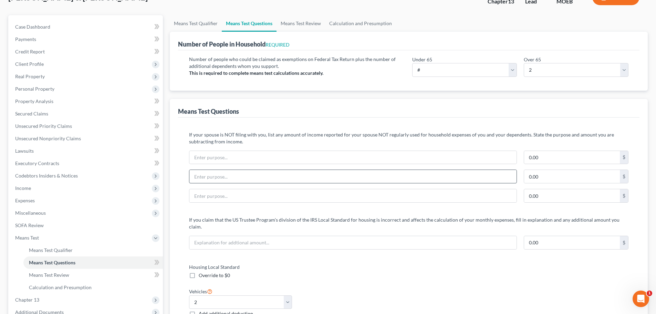
scroll to position [0, 0]
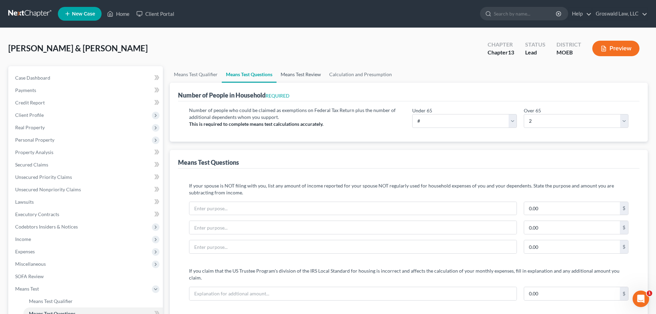
click at [291, 75] on link "Means Test Review" at bounding box center [301, 74] width 49 height 17
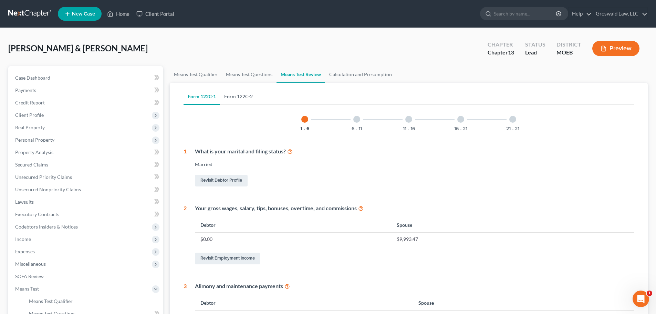
click at [232, 101] on link "Form 122C-2" at bounding box center [238, 96] width 37 height 17
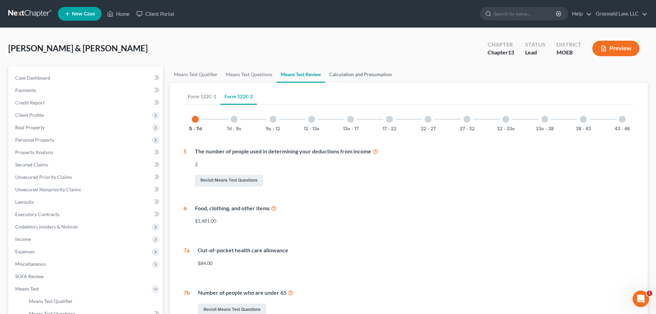
click at [366, 73] on link "Calculation and Presumption" at bounding box center [360, 74] width 71 height 17
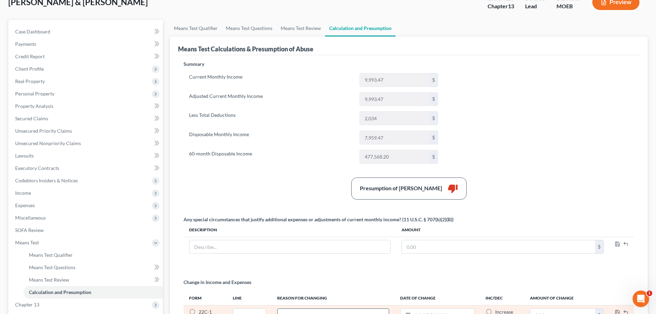
scroll to position [132, 0]
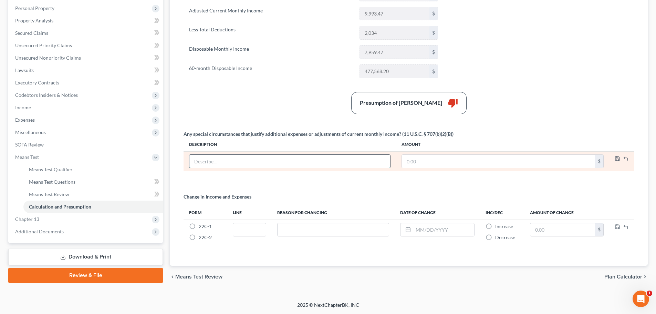
click at [255, 158] on input "text" at bounding box center [289, 161] width 201 height 13
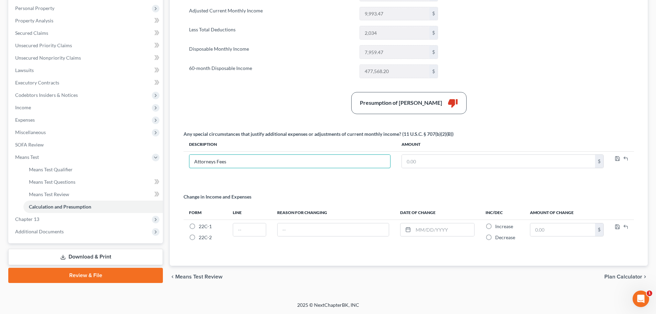
type input "Attorneys Fees"
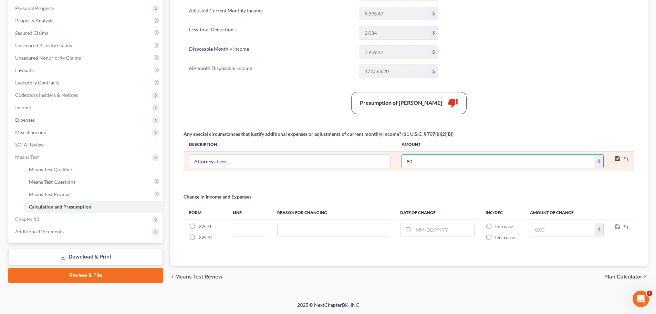
type input "80"
click at [620, 158] on icon "button" at bounding box center [618, 158] width 4 height 4
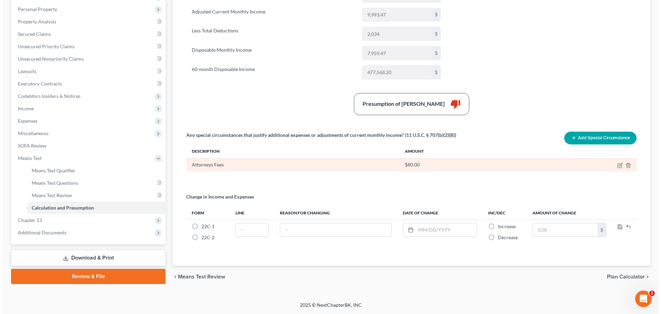
scroll to position [0, 0]
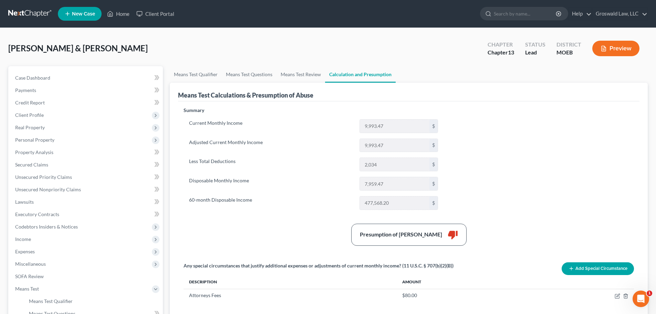
click at [614, 41] on button "Preview" at bounding box center [616, 49] width 47 height 16
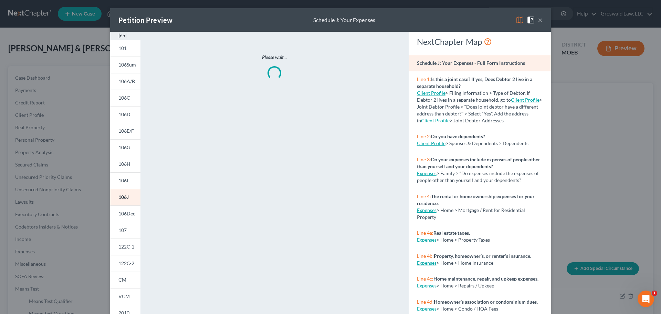
click at [123, 37] on img at bounding box center [123, 36] width 8 height 8
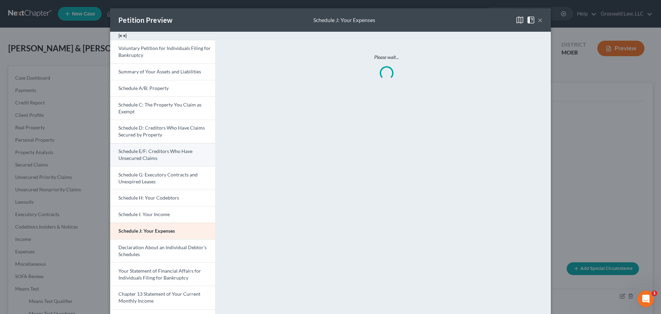
scroll to position [121, 0]
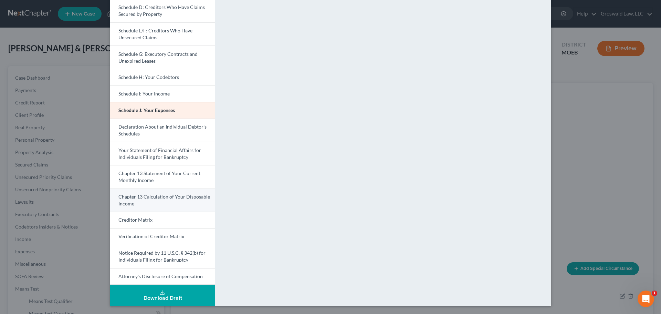
click at [162, 199] on span "Chapter 13 Calculation of Your Disposable Income" at bounding box center [165, 200] width 92 height 13
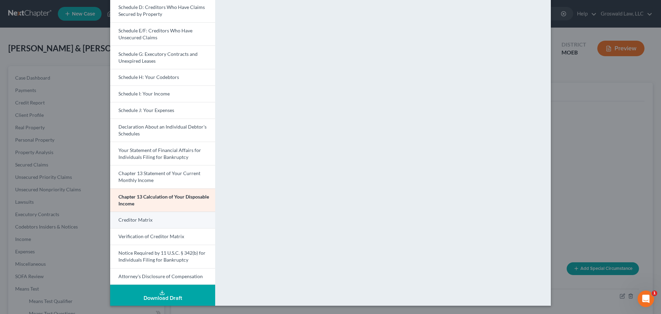
click at [146, 221] on span "Creditor Matrix" at bounding box center [136, 220] width 34 height 6
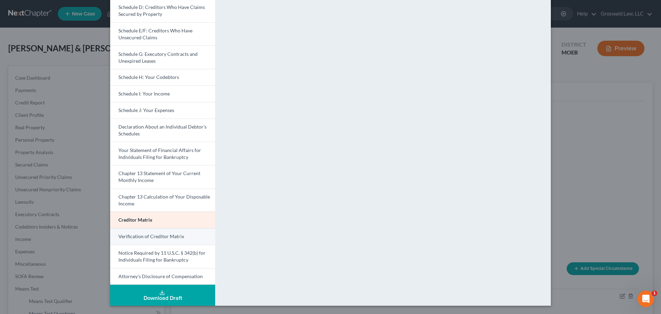
click at [155, 238] on span "Verification of Creditor Matrix" at bounding box center [152, 236] width 66 height 6
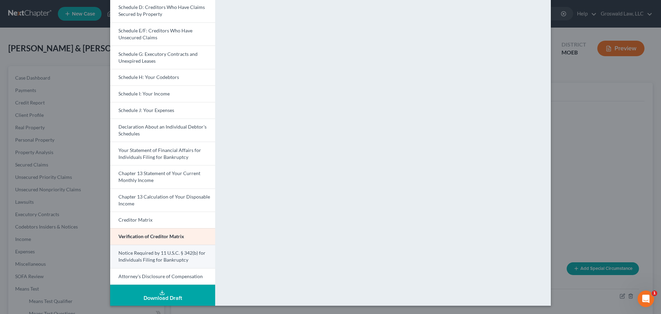
click at [151, 255] on span "Notice Required by 11 U.S.C. § 342(b) for Individuals Filing for Bankruptcy" at bounding box center [162, 256] width 87 height 13
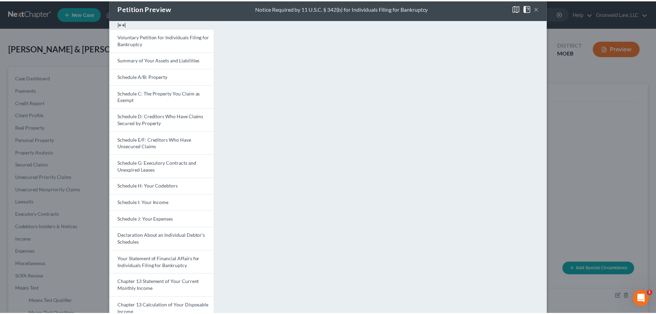
scroll to position [0, 0]
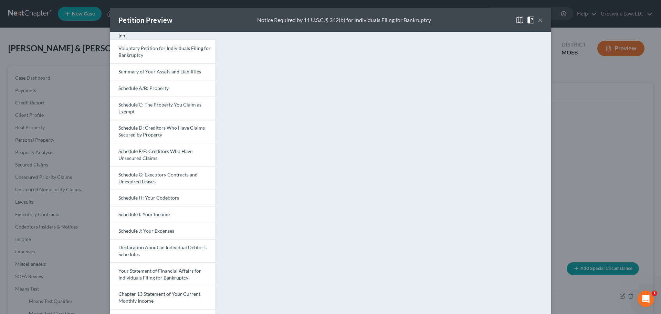
click at [538, 19] on button "×" at bounding box center [540, 20] width 5 height 8
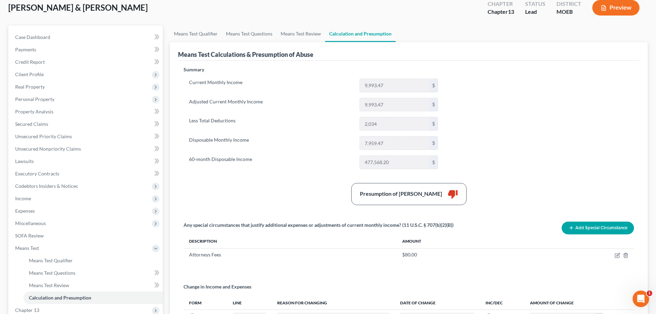
scroll to position [131, 0]
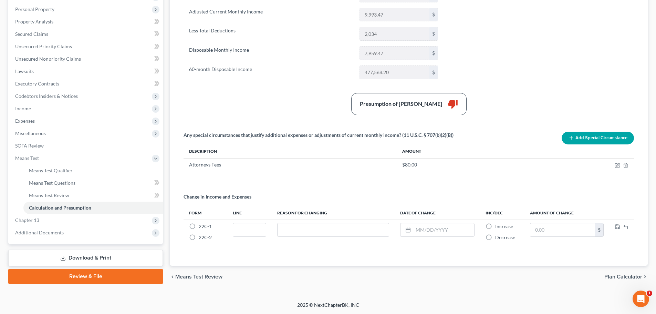
click at [95, 258] on link "Download & Print" at bounding box center [85, 258] width 155 height 16
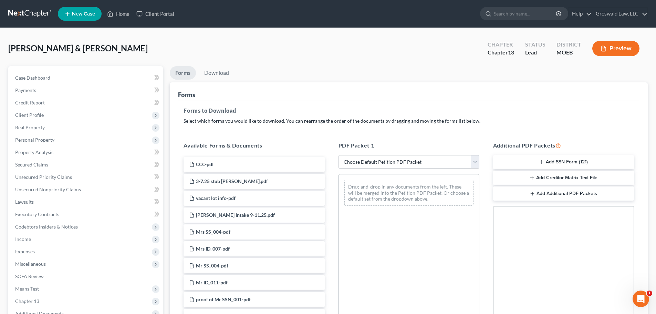
click at [562, 159] on button "Add SSN Form (121)" at bounding box center [563, 162] width 141 height 14
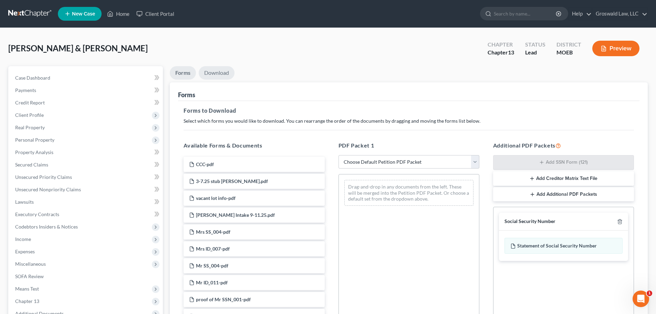
click at [224, 72] on link "Download" at bounding box center [217, 72] width 36 height 13
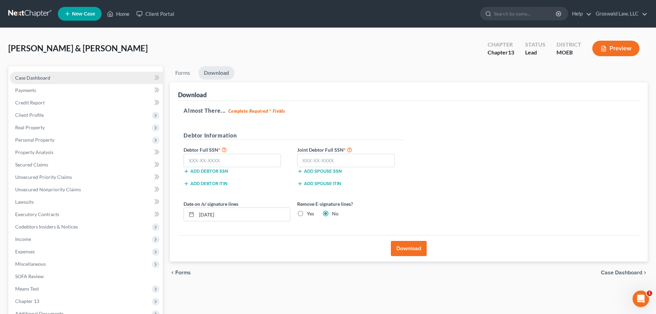
click at [65, 79] on link "Case Dashboard" at bounding box center [86, 78] width 153 height 12
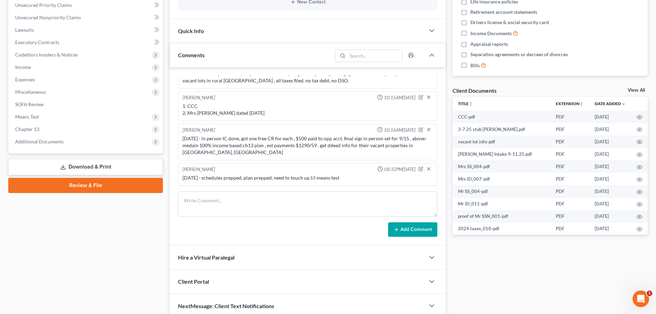
scroll to position [172, 0]
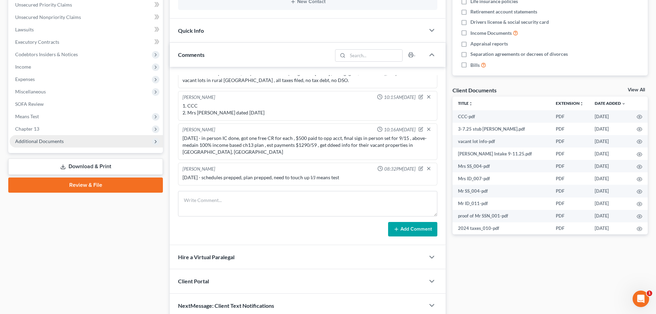
click at [53, 141] on span "Additional Documents" at bounding box center [39, 141] width 49 height 6
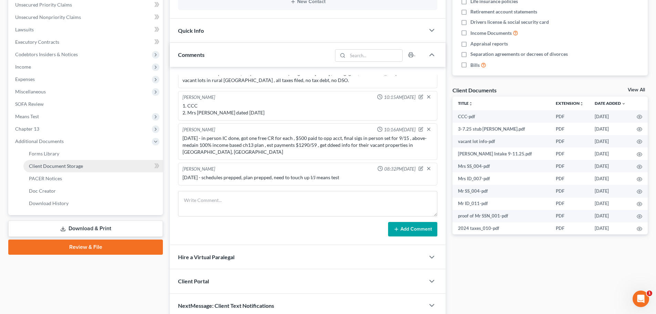
click at [70, 168] on span "Client Document Storage" at bounding box center [56, 166] width 54 height 6
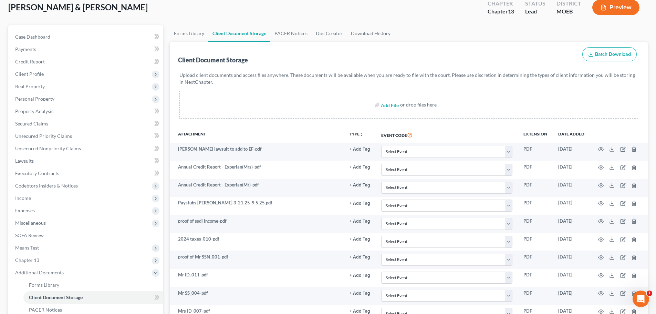
scroll to position [194, 0]
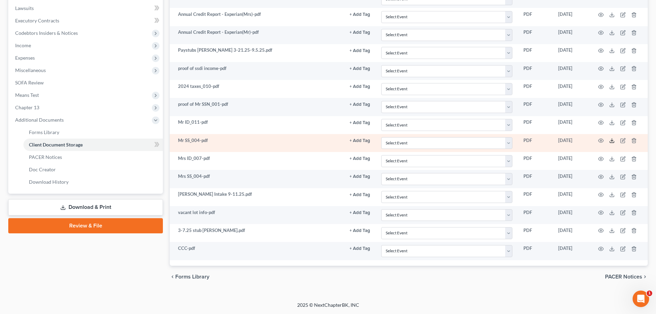
click at [613, 142] on icon at bounding box center [612, 141] width 6 height 6
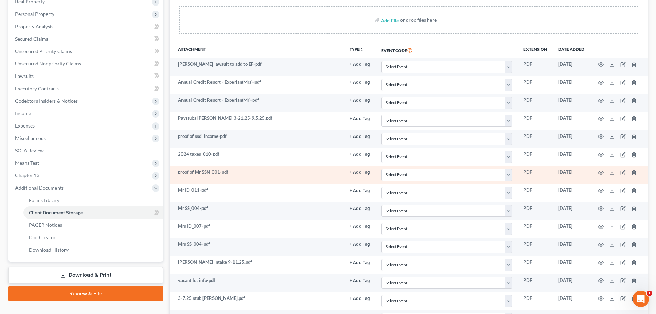
scroll to position [125, 0]
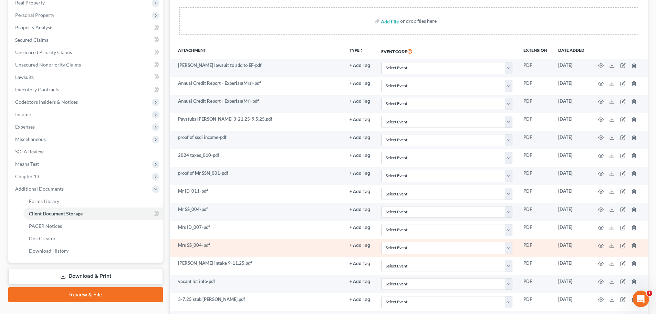
click at [613, 246] on icon at bounding box center [612, 246] width 6 height 6
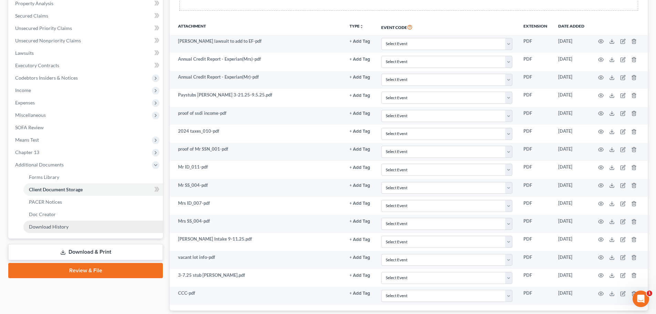
scroll to position [194, 0]
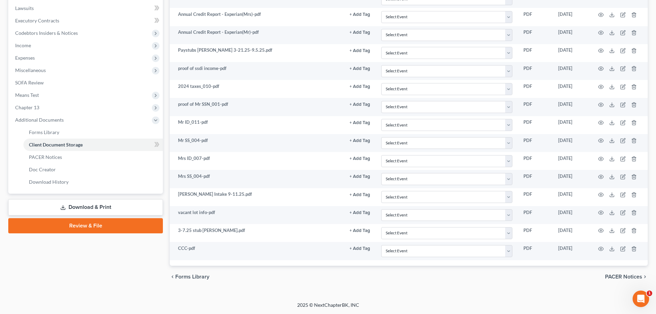
click at [107, 211] on link "Download & Print" at bounding box center [85, 207] width 155 height 16
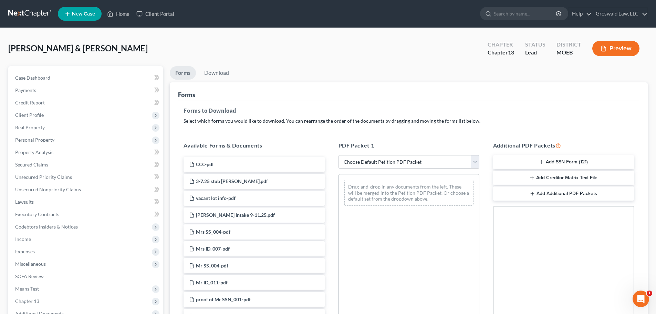
click at [559, 161] on button "Add SSN Form (121)" at bounding box center [563, 162] width 141 height 14
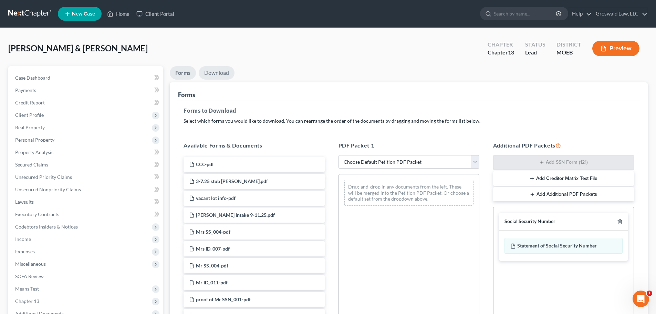
click at [217, 70] on link "Download" at bounding box center [217, 72] width 36 height 13
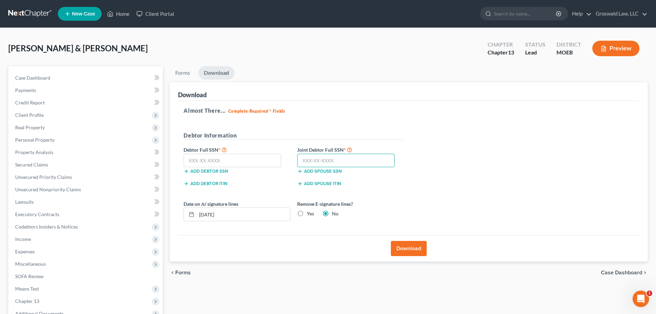
click at [362, 163] on input "text" at bounding box center [346, 161] width 98 height 14
type input "490-74-3753"
click at [216, 155] on input "text" at bounding box center [233, 161] width 98 height 14
type input "237-23-0742"
click at [230, 269] on div "chevron_left Forms Case Dashboard chevron_right" at bounding box center [409, 272] width 478 height 22
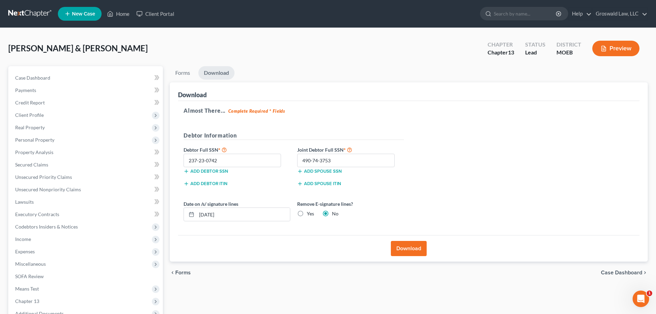
click at [412, 246] on button "Download" at bounding box center [409, 248] width 36 height 15
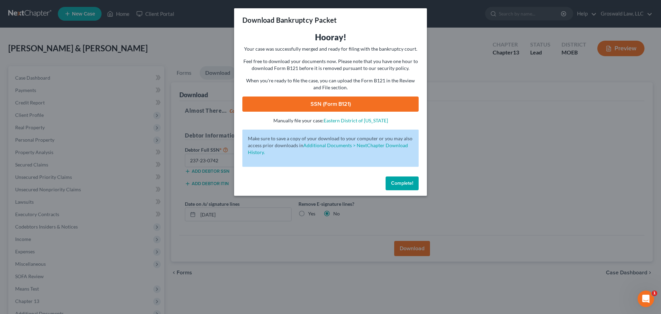
click at [348, 104] on link "SSN (Form B121)" at bounding box center [331, 103] width 176 height 15
click at [396, 180] on span "Complete!" at bounding box center [402, 183] width 22 height 6
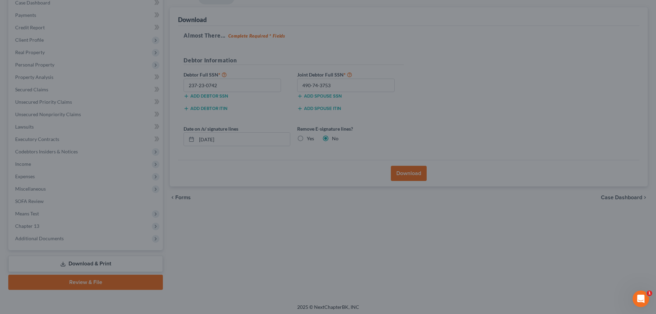
scroll to position [77, 0]
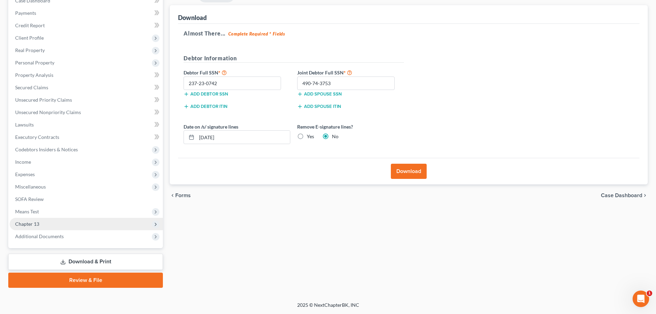
click at [33, 221] on span "Chapter 13" at bounding box center [27, 224] width 24 height 6
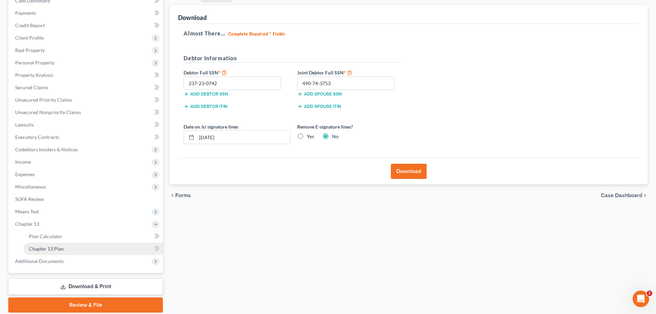
drag, startPoint x: 55, startPoint y: 248, endPoint x: 61, endPoint y: 248, distance: 5.5
click at [55, 248] on span "Chapter 13 Plan" at bounding box center [46, 249] width 35 height 6
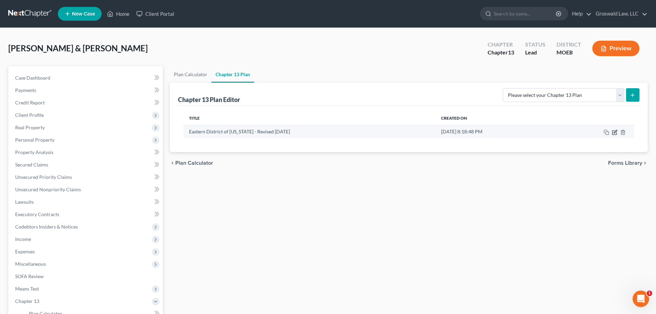
click at [616, 134] on icon "button" at bounding box center [615, 133] width 6 height 6
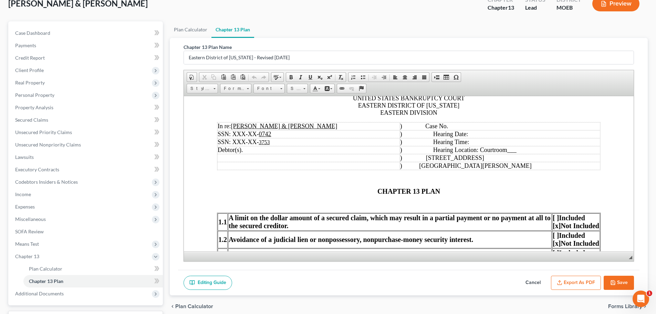
scroll to position [102, 0]
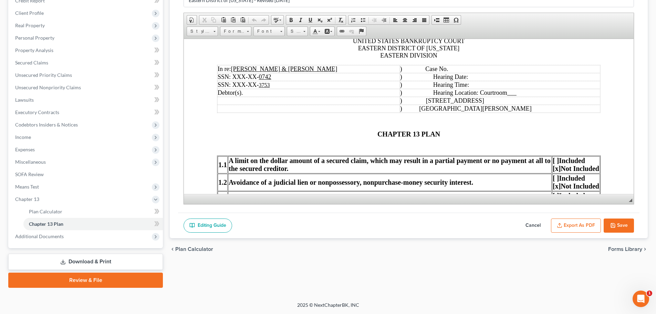
click at [571, 226] on button "Export as PDF" at bounding box center [576, 225] width 50 height 14
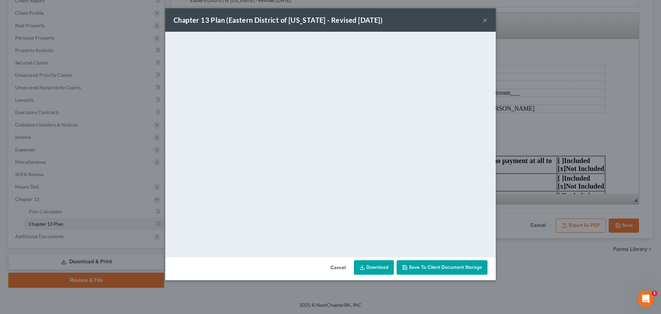
click at [486, 18] on button "×" at bounding box center [485, 20] width 5 height 8
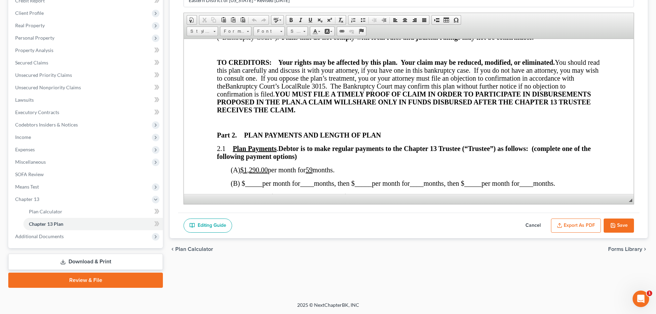
scroll to position [310, 0]
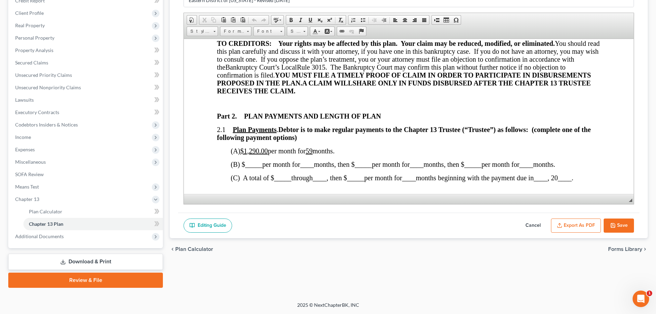
click at [541, 226] on button "Cancel" at bounding box center [533, 225] width 30 height 14
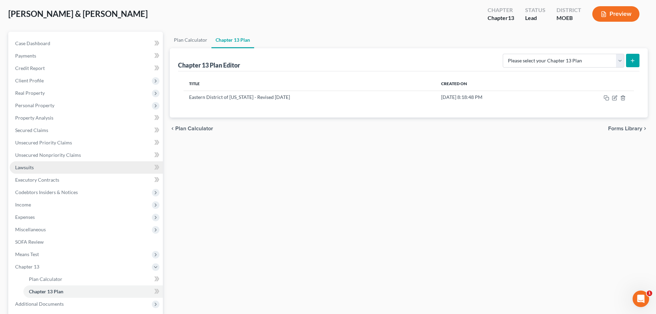
scroll to position [33, 0]
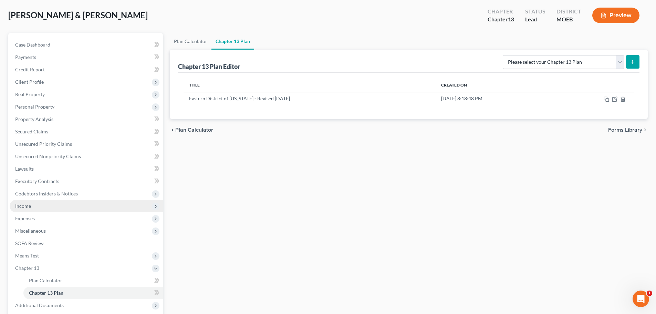
click at [38, 207] on span "Income" at bounding box center [86, 206] width 153 height 12
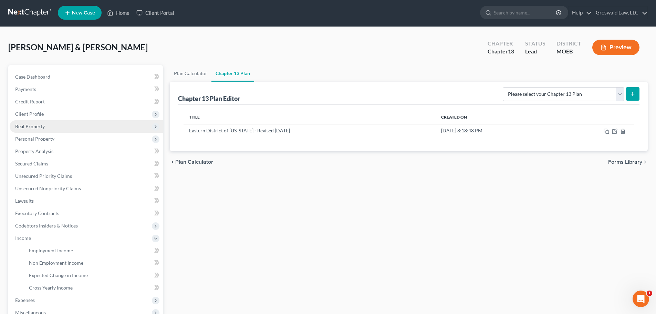
scroll to position [0, 0]
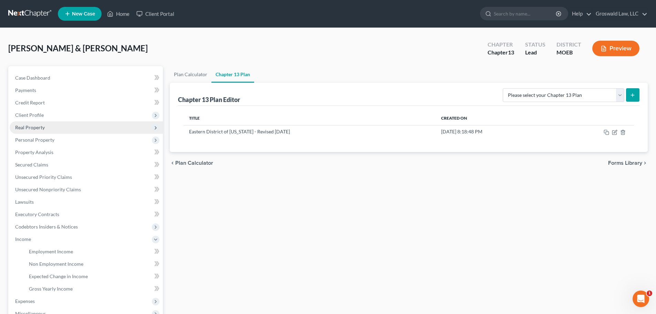
click at [39, 129] on span "Real Property" at bounding box center [30, 127] width 30 height 6
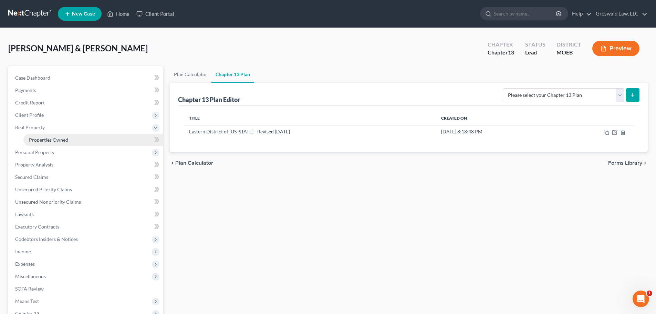
click at [46, 142] on span "Properties Owned" at bounding box center [48, 140] width 39 height 6
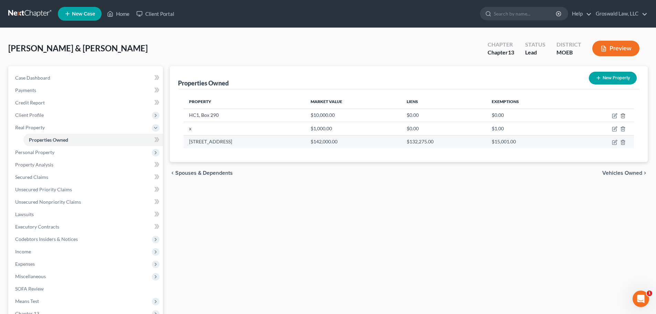
click at [617, 145] on td at bounding box center [603, 141] width 62 height 13
click at [614, 143] on icon "button" at bounding box center [615, 141] width 3 height 3
select select "26"
select select "101"
select select "3"
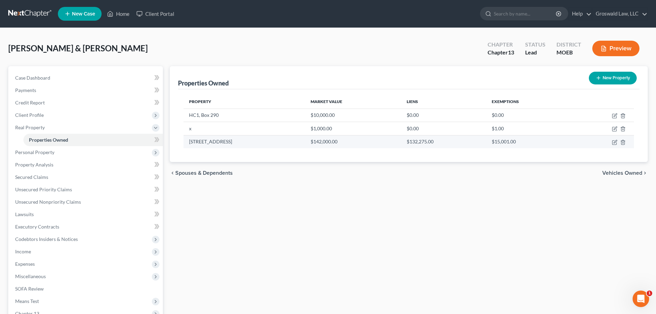
select select "5"
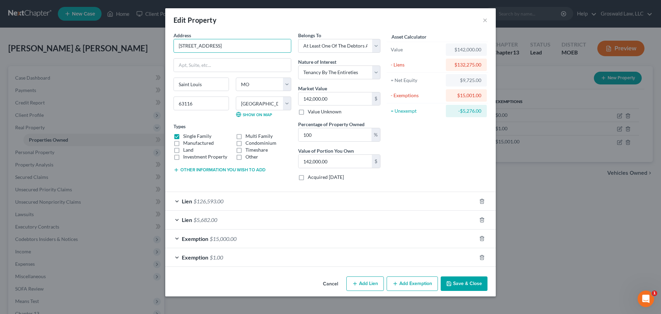
drag, startPoint x: 237, startPoint y: 46, endPoint x: 60, endPoint y: 56, distance: 176.7
click at [60, 56] on div "Edit Property × Address * 5608 Morganford Road Saint Louis State AL AK AR AZ CA…" at bounding box center [330, 157] width 661 height 314
click at [485, 23] on button "×" at bounding box center [485, 20] width 5 height 8
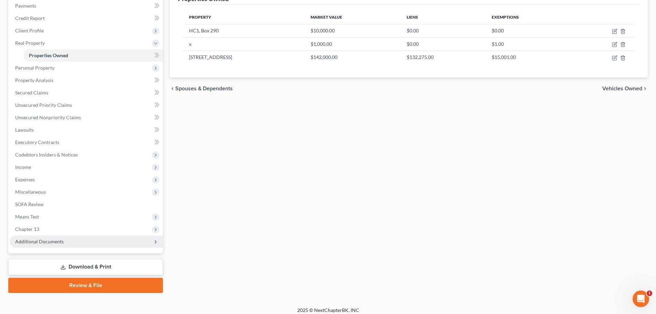
scroll to position [90, 0]
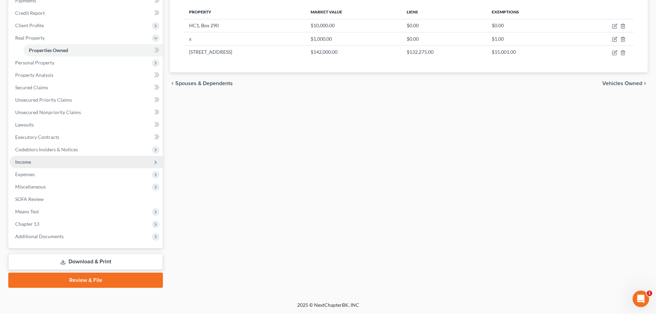
click at [42, 160] on span "Income" at bounding box center [86, 162] width 153 height 12
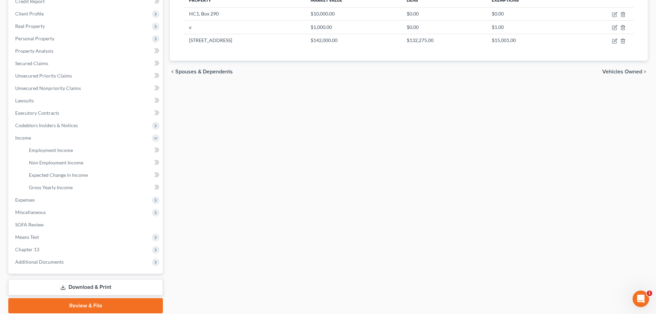
scroll to position [124, 0]
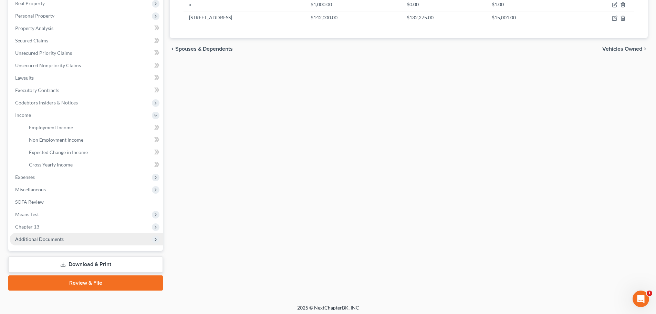
click at [56, 238] on span "Additional Documents" at bounding box center [39, 239] width 49 height 6
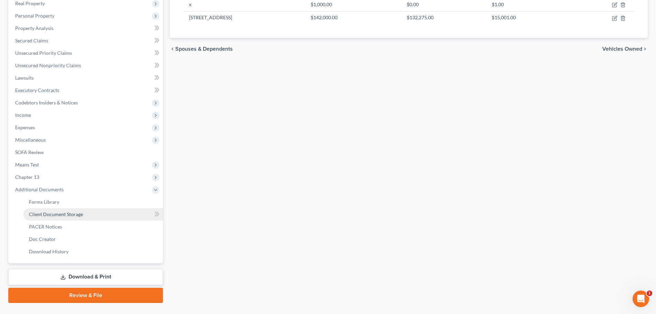
click at [79, 217] on link "Client Document Storage" at bounding box center [93, 214] width 140 height 12
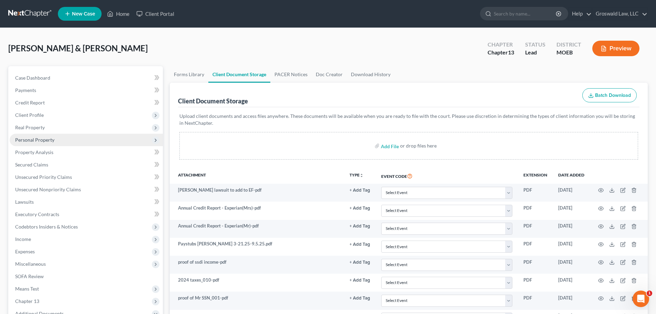
click at [47, 140] on span "Personal Property" at bounding box center [34, 140] width 39 height 6
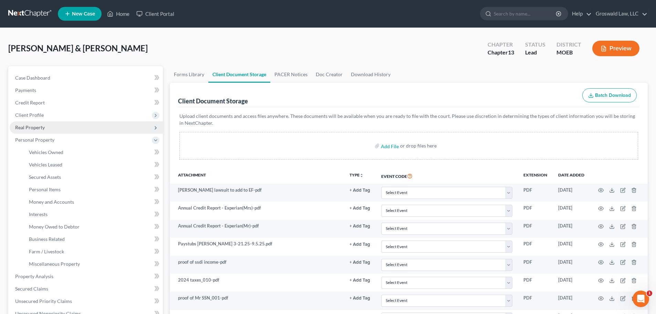
click at [34, 127] on span "Real Property" at bounding box center [30, 127] width 30 height 6
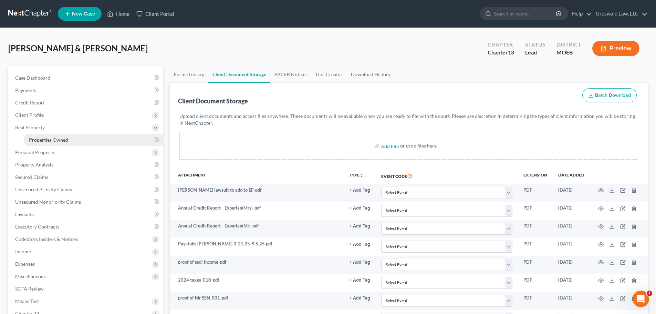
click at [62, 138] on span "Properties Owned" at bounding box center [48, 140] width 39 height 6
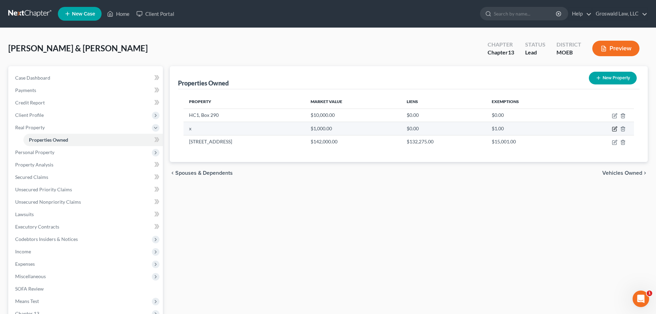
click at [616, 127] on icon "button" at bounding box center [615, 129] width 6 height 6
select select "26"
select select "90"
select select "2"
select select "5"
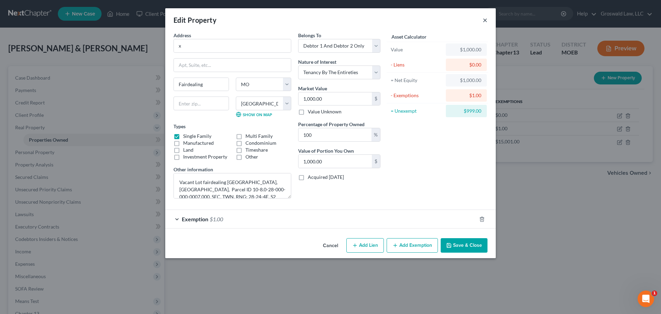
click at [484, 20] on button "×" at bounding box center [485, 20] width 5 height 8
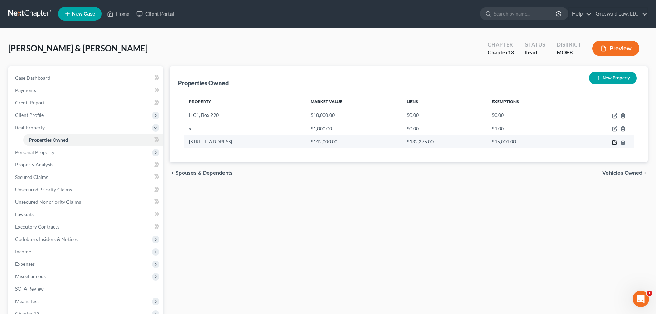
click at [616, 142] on icon "button" at bounding box center [615, 141] width 3 height 3
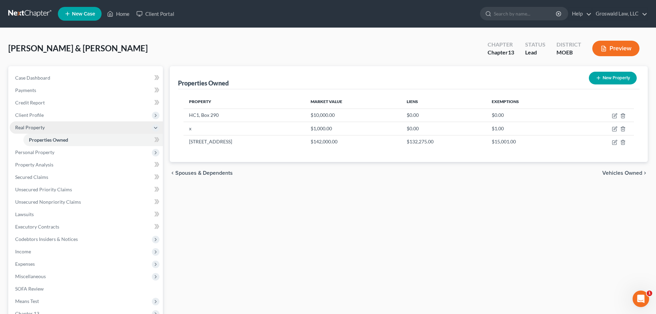
select select "26"
select select "101"
select select "3"
select select "5"
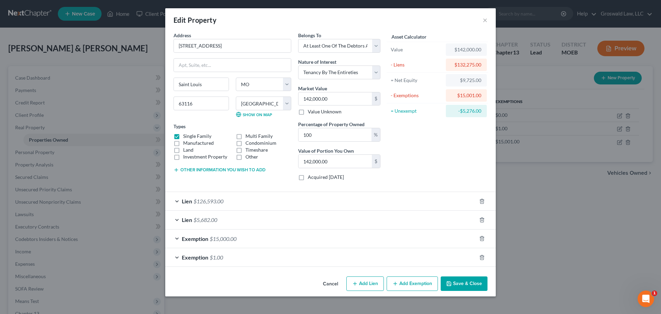
click at [326, 283] on button "Cancel" at bounding box center [331, 284] width 26 height 14
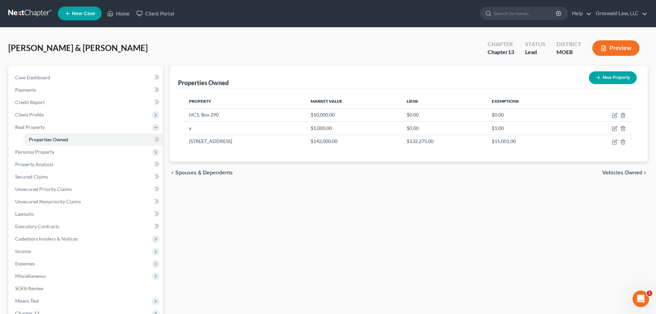
scroll to position [90, 0]
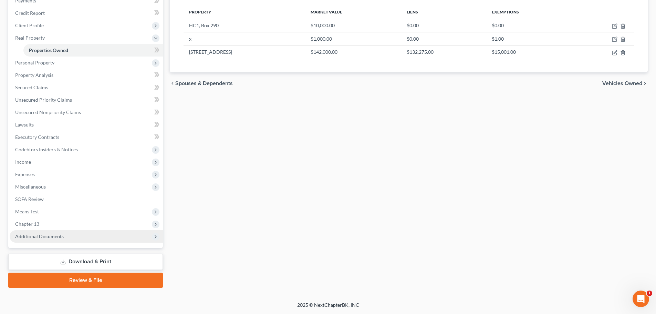
click at [59, 239] on span "Additional Documents" at bounding box center [39, 236] width 49 height 6
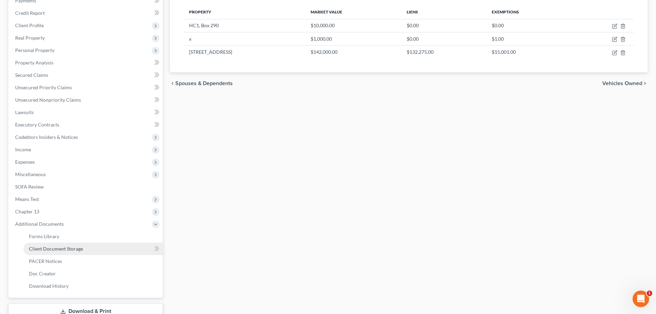
click at [54, 246] on span "Client Document Storage" at bounding box center [56, 249] width 54 height 6
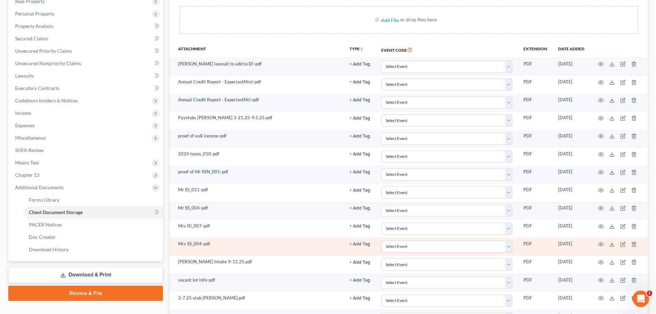
scroll to position [125, 0]
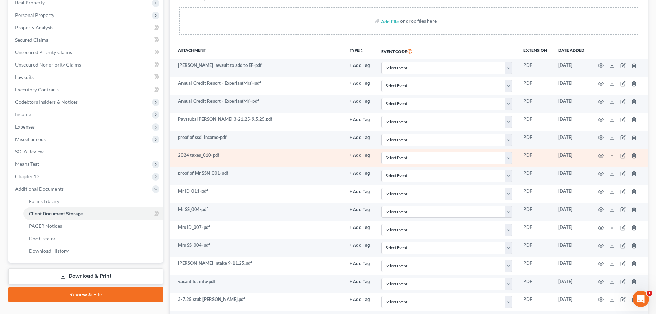
click at [612, 156] on polyline at bounding box center [612, 155] width 2 height 1
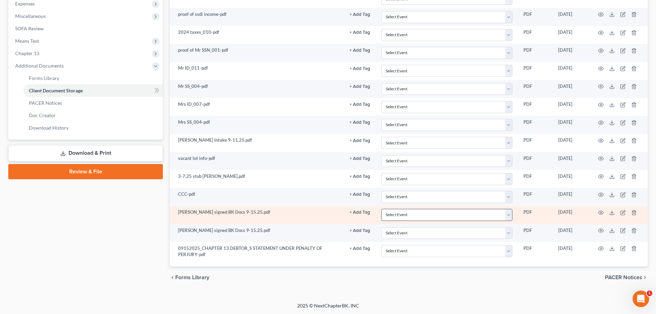
scroll to position [248, 0]
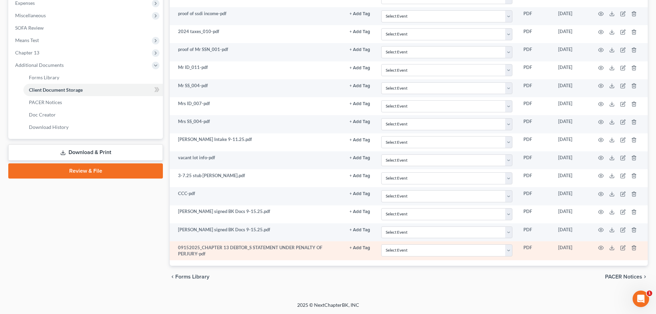
click at [356, 248] on button "+ Add Tag" at bounding box center [360, 248] width 21 height 4
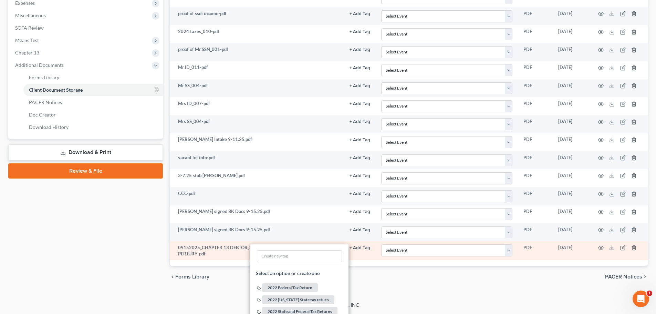
scroll to position [386, 0]
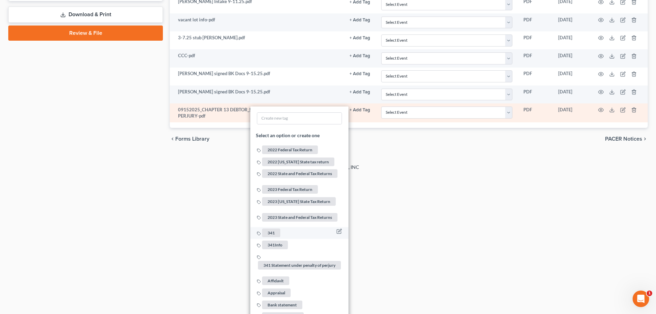
click at [278, 228] on span "341" at bounding box center [271, 232] width 18 height 9
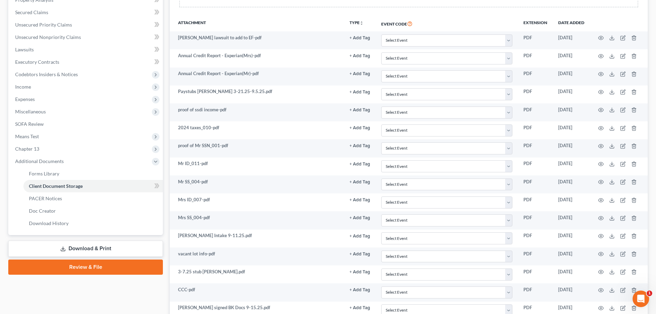
scroll to position [0, 0]
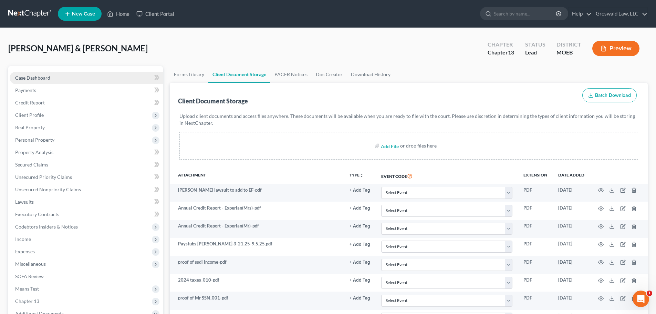
click at [58, 79] on link "Case Dashboard" at bounding box center [86, 78] width 153 height 12
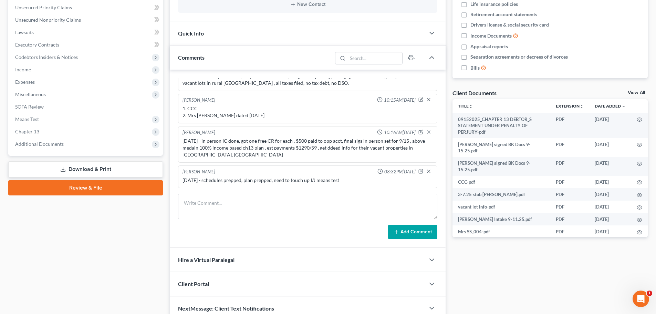
scroll to position [172, 0]
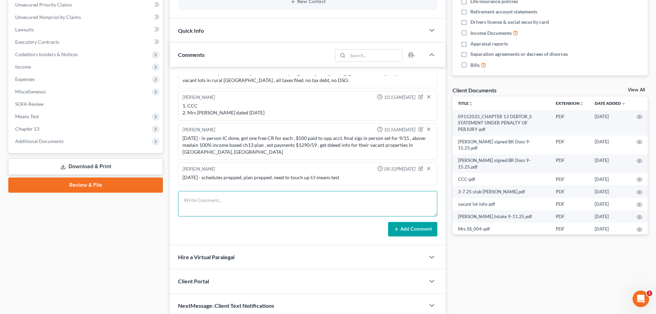
drag, startPoint x: 237, startPoint y: 208, endPoint x: 148, endPoint y: 208, distance: 89.2
click at [237, 207] on textarea at bounding box center [307, 203] width 259 height 25
type textarea "9/15/25 - in person final sigs done, STOP GARNISHMENT"
click at [414, 232] on button "Add Comment" at bounding box center [412, 229] width 49 height 14
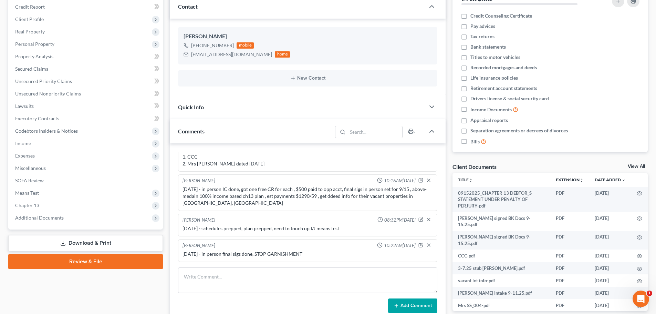
scroll to position [0, 0]
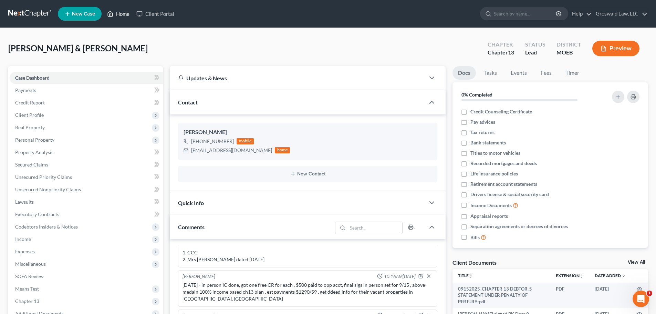
drag, startPoint x: 112, startPoint y: 11, endPoint x: 199, endPoint y: 15, distance: 87.3
click at [112, 11] on icon at bounding box center [110, 14] width 6 height 8
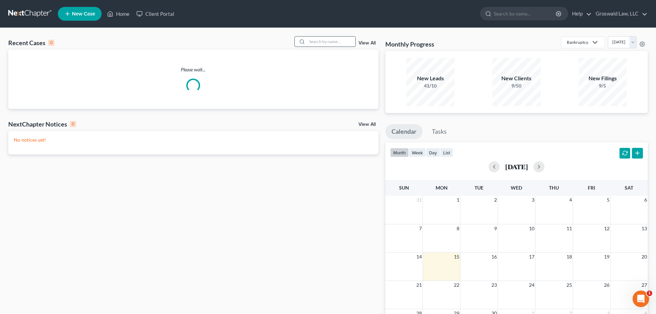
click at [320, 43] on input "search" at bounding box center [331, 42] width 48 height 10
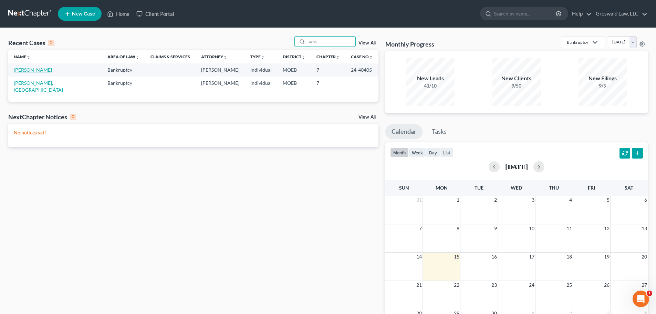
type input "adis"
click at [17, 69] on link "[PERSON_NAME]" at bounding box center [33, 70] width 38 height 6
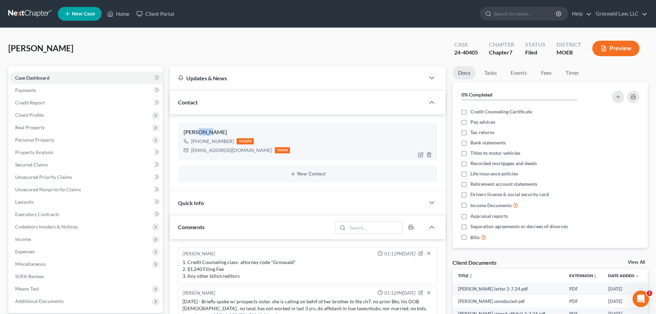
drag, startPoint x: 210, startPoint y: 132, endPoint x: 196, endPoint y: 133, distance: 13.8
click at [196, 133] on div "Adis Zolj" at bounding box center [308, 132] width 248 height 8
drag, startPoint x: 116, startPoint y: 15, endPoint x: 187, endPoint y: 44, distance: 77.2
click at [116, 15] on link "Home" at bounding box center [118, 14] width 29 height 12
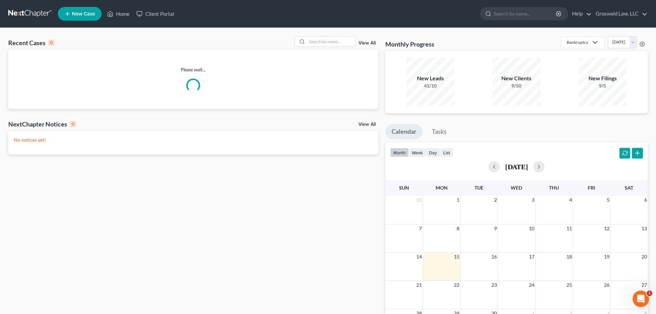
click at [356, 48] on div "Recent Cases 0 View All" at bounding box center [193, 42] width 370 height 13
click at [348, 43] on input "search" at bounding box center [331, 42] width 48 height 10
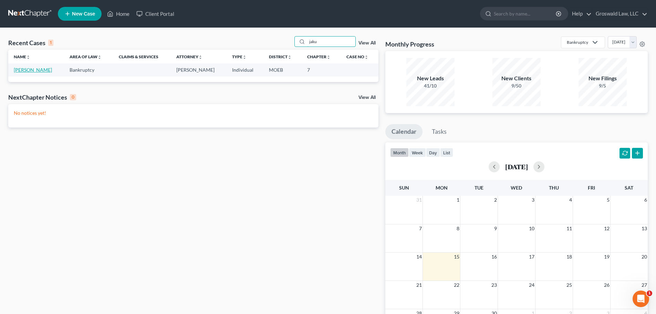
type input "jaku"
click at [35, 71] on link "[PERSON_NAME]" at bounding box center [33, 70] width 38 height 6
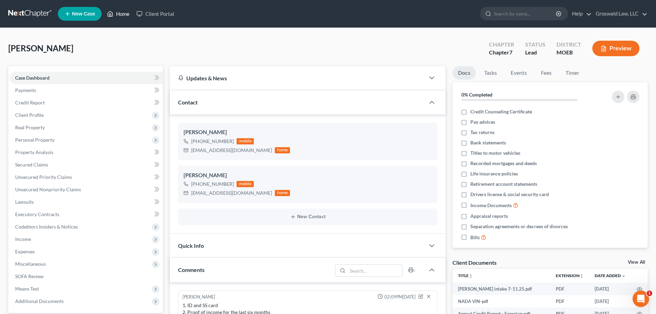
click at [114, 16] on link "Home" at bounding box center [118, 14] width 29 height 12
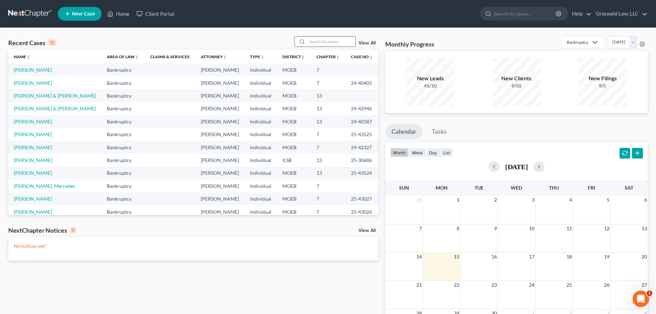
click at [328, 36] on div at bounding box center [325, 41] width 61 height 11
click at [326, 42] on input "search" at bounding box center [331, 42] width 48 height 10
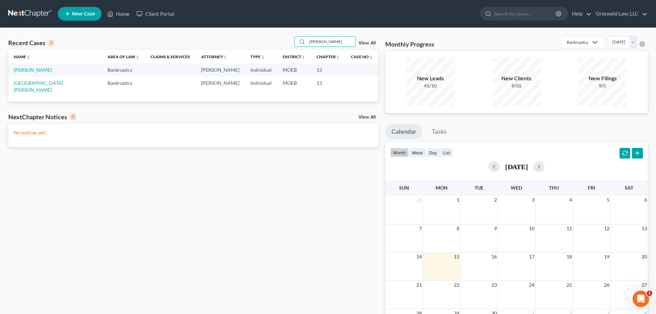
type input "nelson"
click at [80, 16] on span "New Case" at bounding box center [83, 13] width 23 height 5
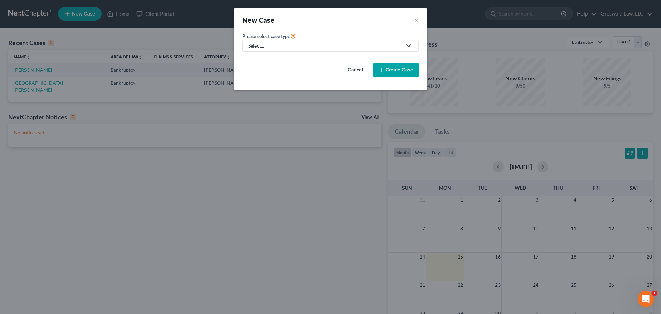
click at [260, 43] on div "Select..." at bounding box center [325, 45] width 154 height 7
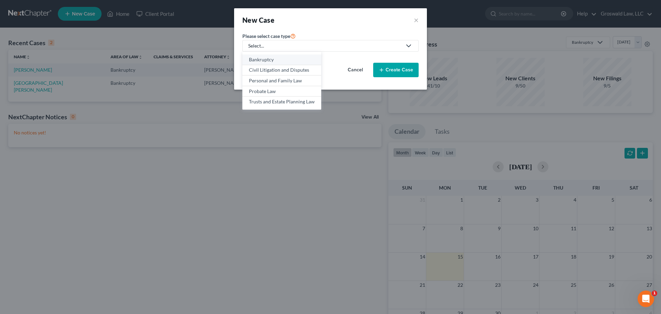
click at [268, 60] on div "Bankruptcy" at bounding box center [282, 59] width 66 height 7
select select "45"
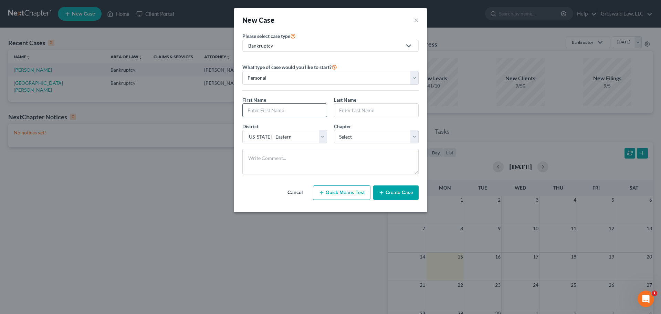
click at [263, 110] on input "text" at bounding box center [285, 110] width 84 height 13
type input "Daniel"
type input "Nelson"
select select "3"
click at [403, 193] on button "Create Case" at bounding box center [395, 192] width 45 height 14
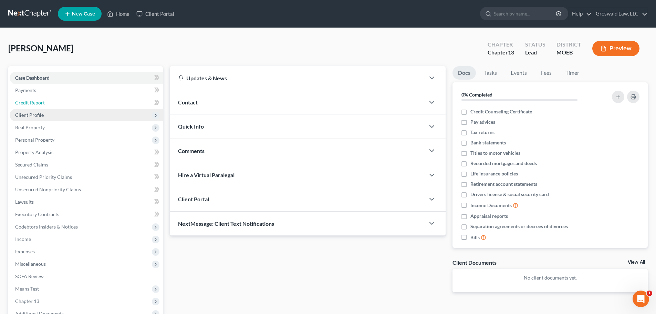
drag, startPoint x: 33, startPoint y: 104, endPoint x: 34, endPoint y: 111, distance: 7.0
click at [33, 104] on span "Credit Report" at bounding box center [30, 103] width 30 height 6
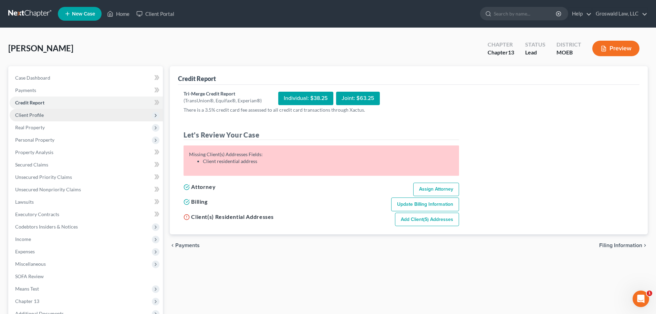
click at [35, 115] on span "Client Profile" at bounding box center [29, 115] width 29 height 6
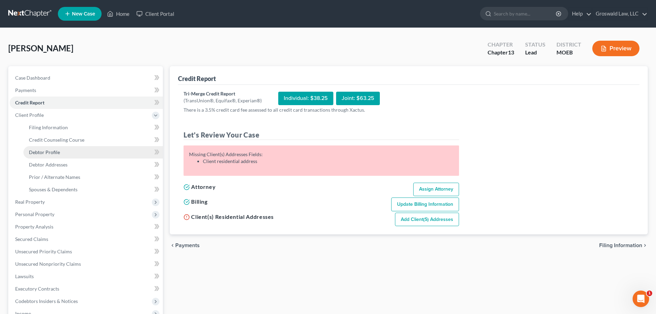
click at [52, 155] on link "Debtor Profile" at bounding box center [93, 152] width 140 height 12
select select "0"
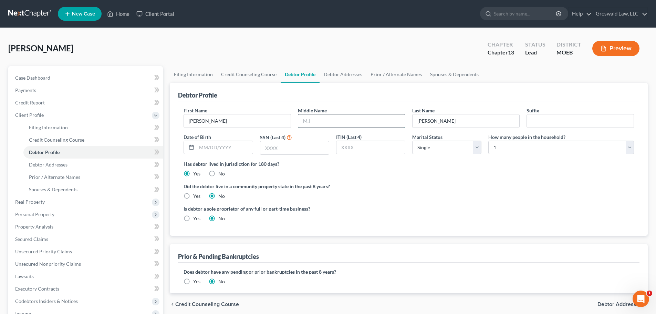
click at [331, 125] on input "text" at bounding box center [351, 120] width 107 height 13
type input "Lee"
type input "12/02/1961"
type input "3629"
drag, startPoint x: 442, startPoint y: 141, endPoint x: 441, endPoint y: 145, distance: 4.4
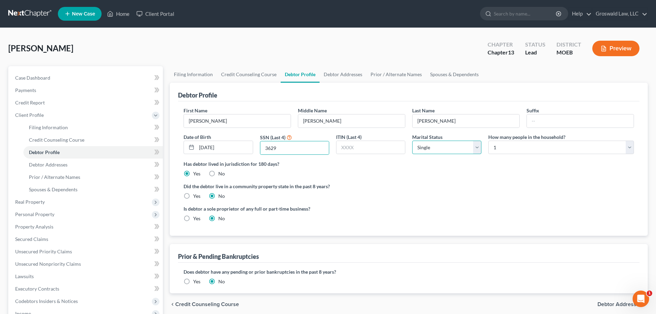
click at [442, 143] on select "Select Single Married Separated Divorced Widowed" at bounding box center [446, 148] width 69 height 14
select select "1"
click at [412, 141] on select "Select Single Married Separated Divorced Widowed" at bounding box center [446, 148] width 69 height 14
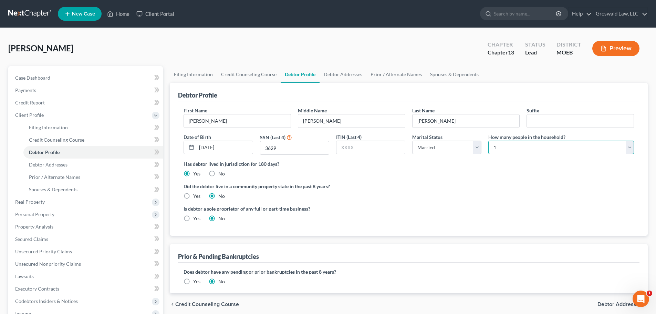
drag, startPoint x: 500, startPoint y: 144, endPoint x: 498, endPoint y: 148, distance: 4.4
click at [500, 144] on select "Select 1 2 3 4 5 6 7 8 9 10 11 12 13 14 15 16 17 18 19 20" at bounding box center [562, 148] width 146 height 14
select select "1"
click at [489, 141] on select "Select 1 2 3 4 5 6 7 8 9 10 11 12 13 14 15 16 17 18 19 20" at bounding box center [562, 148] width 146 height 14
click at [187, 76] on link "Filing Information" at bounding box center [193, 74] width 47 height 17
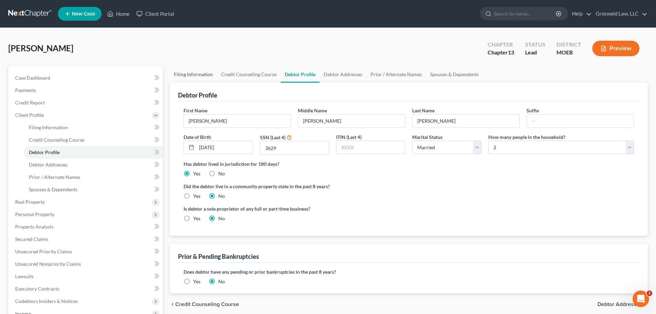
select select "1"
select select "0"
select select "3"
select select "45"
select select "26"
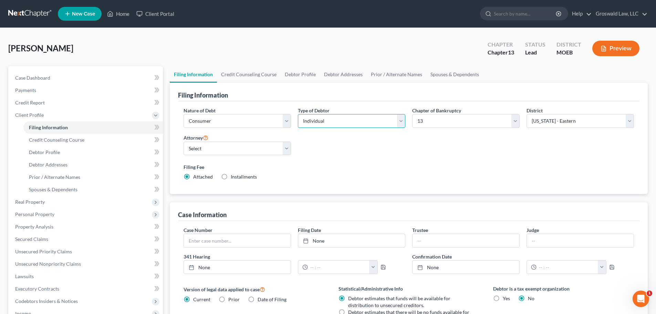
drag, startPoint x: 319, startPoint y: 118, endPoint x: 317, endPoint y: 127, distance: 8.7
click at [319, 119] on select "Select Individual Joint" at bounding box center [351, 121] width 107 height 14
select select "1"
click at [298, 114] on select "Select Individual Joint" at bounding box center [351, 121] width 107 height 14
click at [344, 96] on div "Filing Information" at bounding box center [409, 92] width 462 height 19
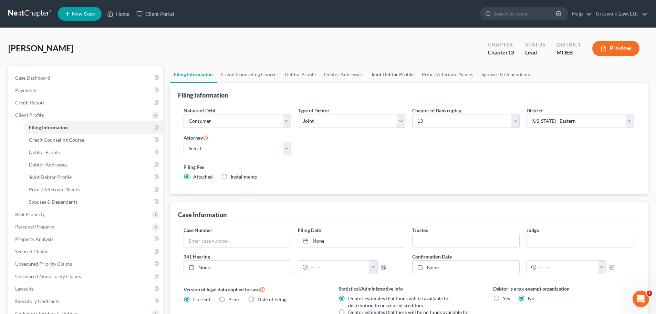
click at [381, 76] on link "Joint Debtor Profile" at bounding box center [392, 74] width 51 height 17
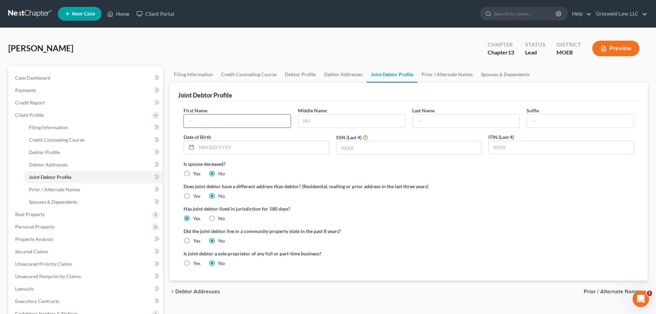
click at [248, 119] on input "text" at bounding box center [237, 120] width 107 height 13
type input "Monica"
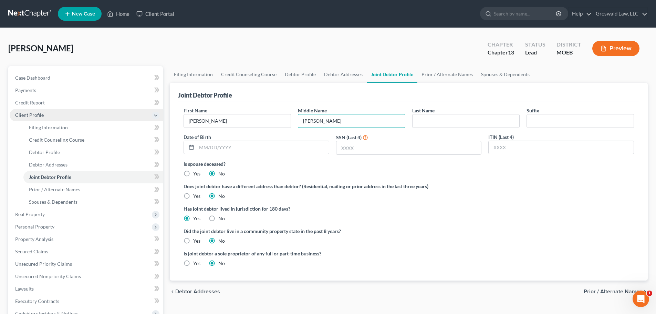
type input "Lynn"
type input "Nelson"
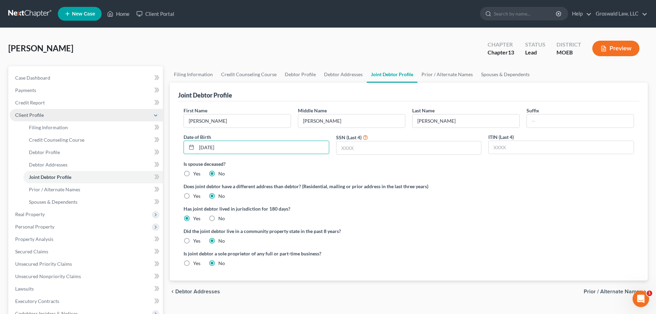
type input "12/02/1964"
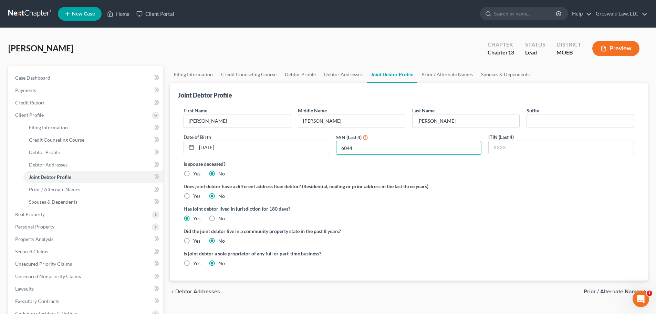
type input "6044"
click at [399, 233] on label "Did the joint debtor live in a community property state in the past 8 years?" at bounding box center [409, 230] width 451 height 7
click at [336, 72] on link "Debtor Addresses" at bounding box center [343, 74] width 47 height 17
select select "0"
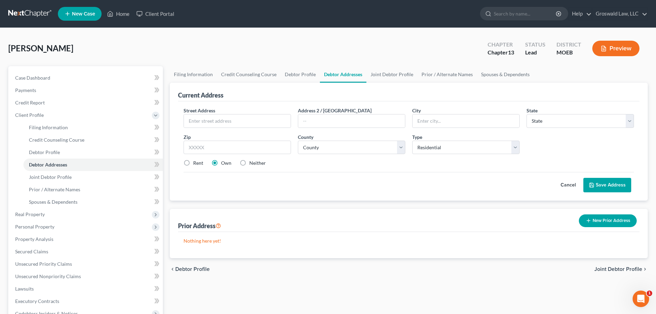
click at [249, 162] on label "Neither" at bounding box center [257, 163] width 17 height 7
click at [252, 162] on input "Neither" at bounding box center [254, 162] width 4 height 4
radio input "true"
click at [230, 120] on input "text" at bounding box center [237, 120] width 107 height 13
type input "8607 Mostiller Road"
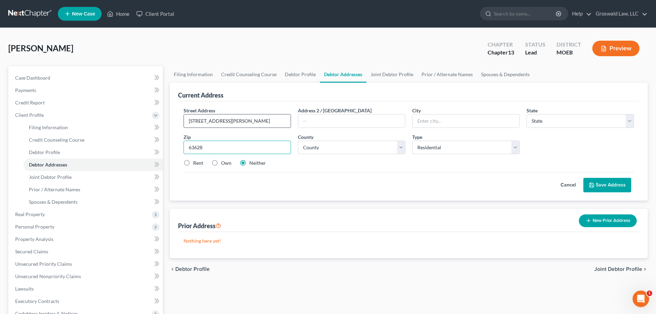
type input "63628"
type input "Bonne Terre"
select select "26"
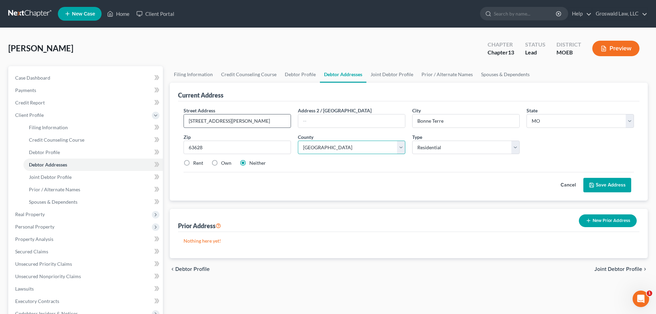
select select "99"
click at [221, 164] on label "Own" at bounding box center [226, 163] width 10 height 7
click at [224, 164] on input "Own" at bounding box center [226, 162] width 4 height 4
radio input "true"
click at [615, 185] on button "Save Address" at bounding box center [608, 185] width 48 height 14
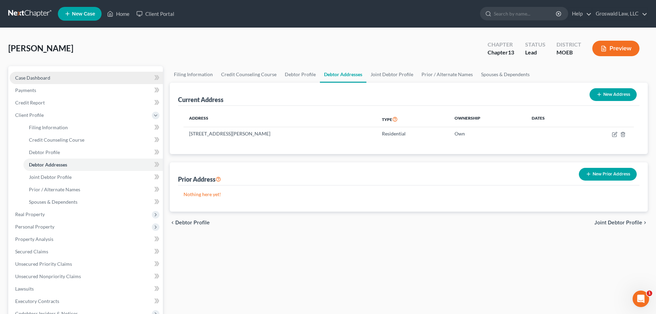
click at [69, 80] on link "Case Dashboard" at bounding box center [86, 78] width 153 height 12
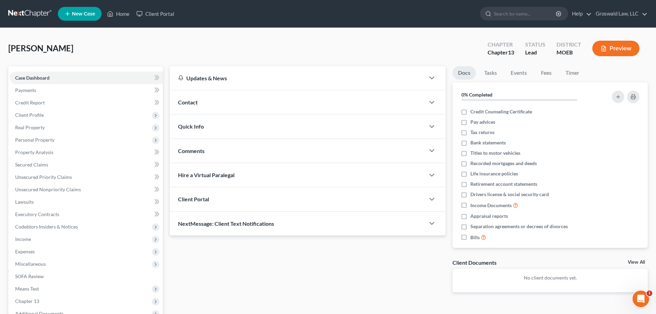
click at [246, 101] on div "Contact" at bounding box center [297, 102] width 255 height 24
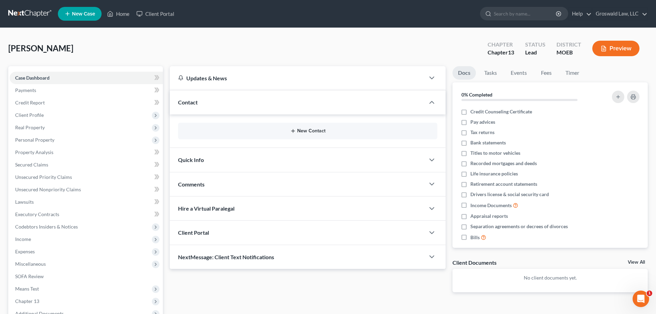
click at [298, 131] on button "New Contact" at bounding box center [308, 131] width 248 height 6
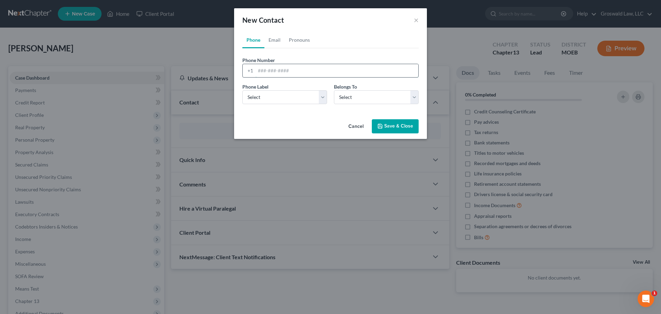
click at [292, 74] on input "tel" at bounding box center [337, 70] width 163 height 13
paste input "573-454-9697"
type input "573-454-9697"
click at [286, 93] on select "Select Mobile Home Work Other" at bounding box center [285, 97] width 85 height 14
select select "0"
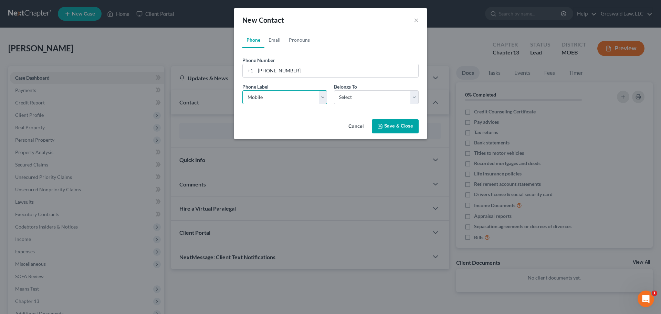
click at [243, 90] on select "Select Mobile Home Work Other" at bounding box center [285, 97] width 85 height 14
click at [276, 94] on select "Select Mobile Home Work Other" at bounding box center [285, 97] width 85 height 14
click at [243, 90] on select "Select Mobile Home Work Other" at bounding box center [285, 97] width 85 height 14
click at [374, 103] on select "Select Client Spouse Other" at bounding box center [376, 97] width 85 height 14
select select "1"
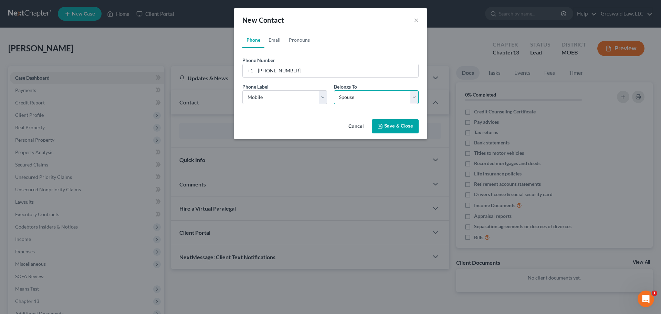
click at [334, 90] on select "Select Client Spouse Other" at bounding box center [376, 97] width 85 height 14
select select "1"
click at [270, 38] on link "Email" at bounding box center [275, 40] width 20 height 17
click at [284, 74] on input "email" at bounding box center [337, 70] width 163 height 13
paste input "lynn.n2003@gmail.com"
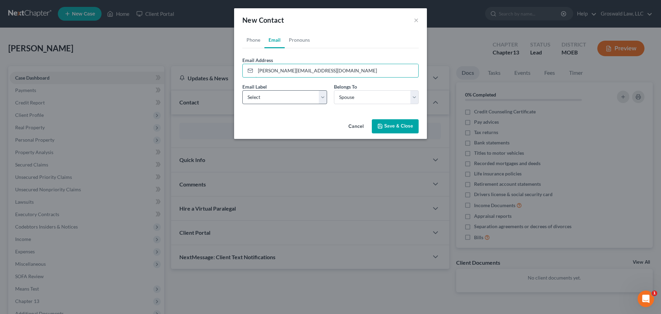
type input "lynn.n2003@gmail.com"
drag, startPoint x: 285, startPoint y: 94, endPoint x: 284, endPoint y: 104, distance: 10.1
click at [285, 94] on select "Select Home Work Other" at bounding box center [285, 97] width 85 height 14
select select "0"
click at [243, 90] on select "Select Home Work Other" at bounding box center [285, 97] width 85 height 14
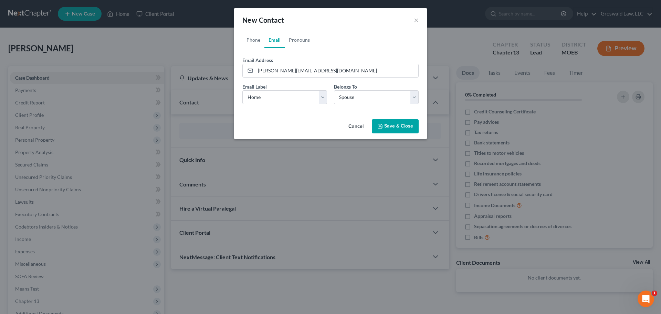
click at [384, 126] on button "Save & Close" at bounding box center [395, 126] width 47 height 14
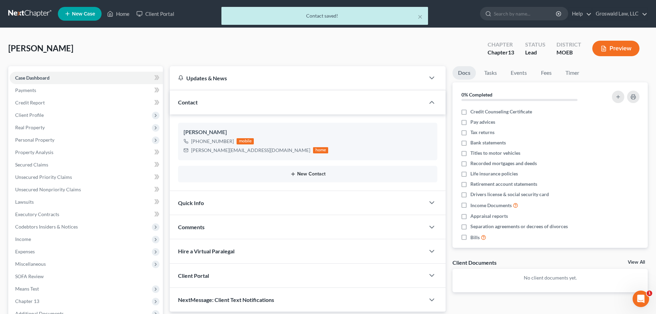
click at [318, 174] on button "New Contact" at bounding box center [308, 174] width 248 height 6
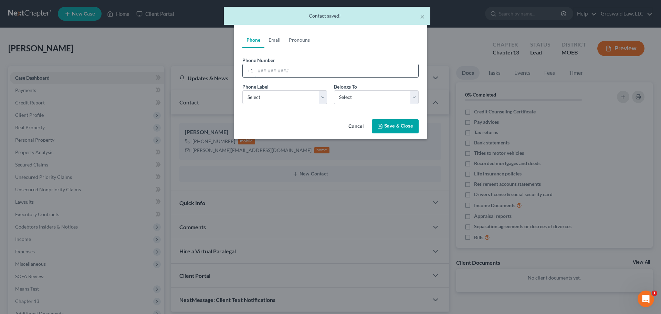
click at [288, 67] on input "tel" at bounding box center [337, 70] width 163 height 13
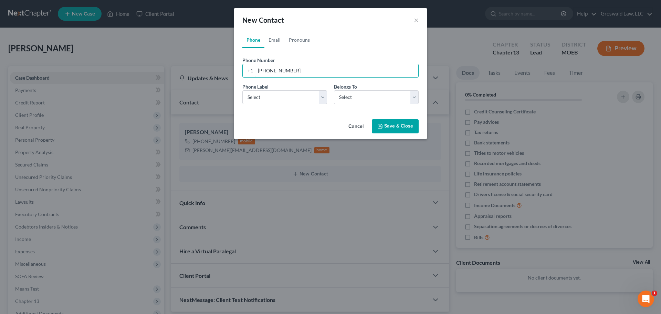
type input "573-330-4774"
select select "0"
drag, startPoint x: 259, startPoint y: 34, endPoint x: 273, endPoint y: 37, distance: 14.4
click at [259, 35] on link "Phone" at bounding box center [254, 40] width 22 height 17
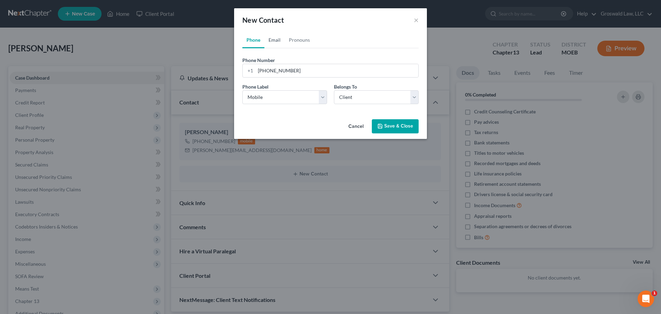
click at [273, 38] on link "Email" at bounding box center [275, 40] width 20 height 17
click at [275, 73] on input "email" at bounding box center [337, 70] width 163 height 13
type input "0"
type input "ol.klunker@gmail.com"
select select "0"
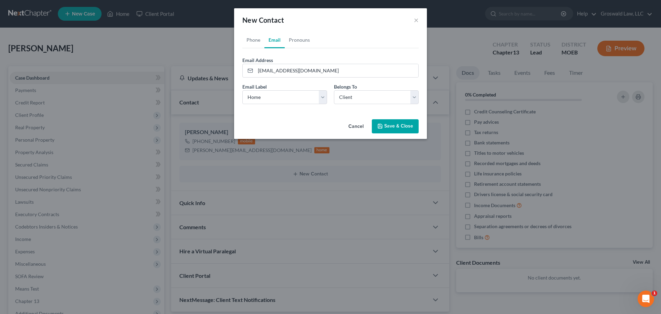
click at [381, 124] on icon "button" at bounding box center [380, 126] width 4 height 4
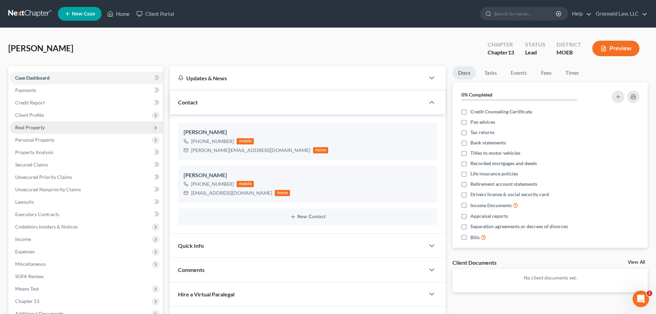
drag, startPoint x: 30, startPoint y: 127, endPoint x: 39, endPoint y: 131, distance: 10.0
click at [30, 127] on span "Real Property" at bounding box center [30, 127] width 30 height 6
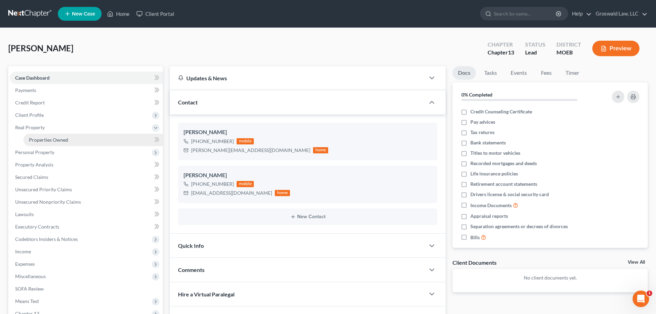
click at [43, 137] on span "Properties Owned" at bounding box center [48, 140] width 39 height 6
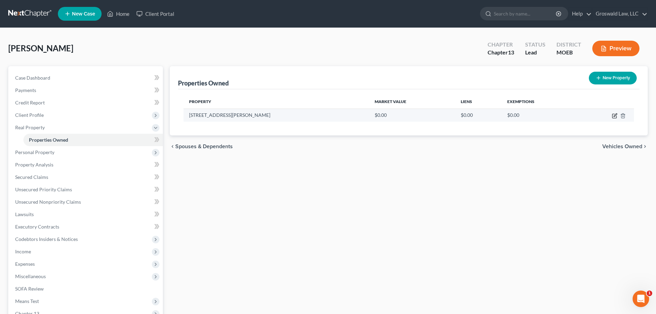
click at [615, 116] on icon "button" at bounding box center [615, 116] width 6 height 6
select select "26"
select select "99"
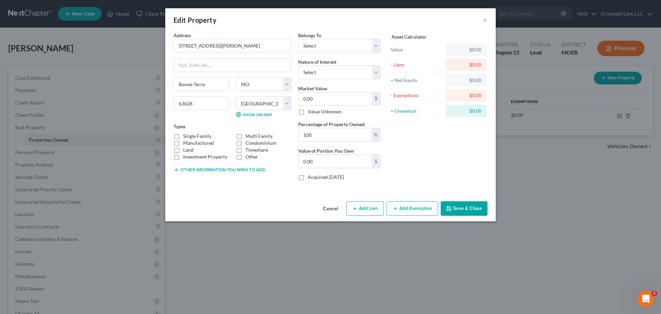
drag, startPoint x: 199, startPoint y: 168, endPoint x: 199, endPoint y: 172, distance: 4.5
click at [199, 168] on button "Other information you wish to add" at bounding box center [220, 170] width 92 height 6
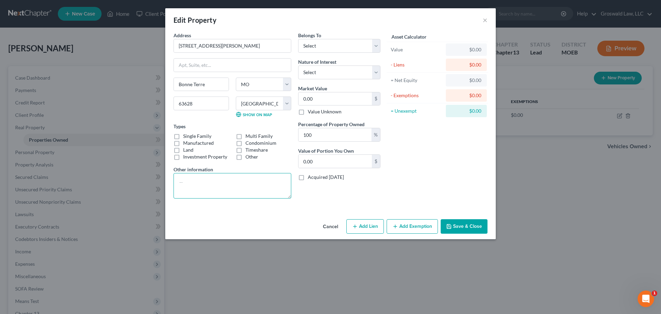
click at [203, 184] on textarea at bounding box center [233, 185] width 118 height 25
type textarea "Mobile Home + 16.5 Acres"
click at [479, 229] on button "Save & Close" at bounding box center [464, 226] width 47 height 14
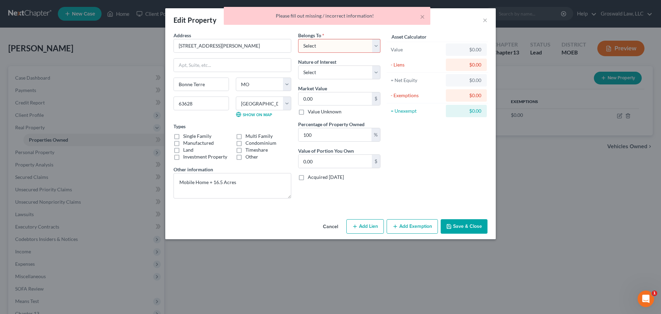
click at [334, 41] on select "Select Debtor 1 Only Debtor 2 Only Debtor 1 And Debtor 2 Only At Least One Of T…" at bounding box center [339, 46] width 82 height 14
select select "2"
click at [298, 39] on select "Select Debtor 1 Only Debtor 2 Only Debtor 1 And Debtor 2 Only At Least One Of T…" at bounding box center [339, 46] width 82 height 14
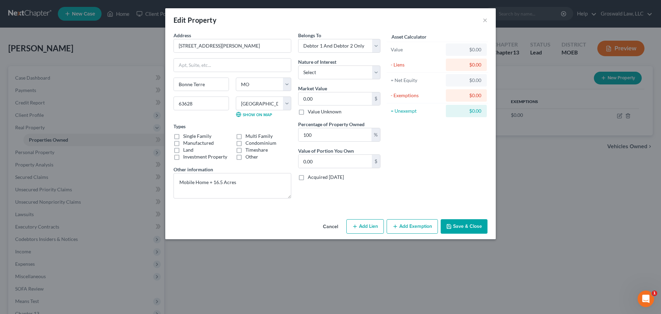
click at [461, 225] on button "Save & Close" at bounding box center [464, 226] width 47 height 14
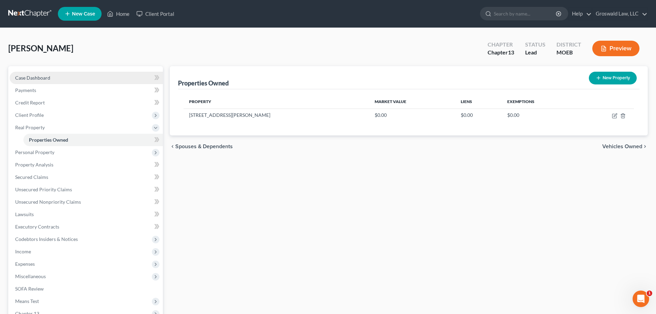
click at [92, 74] on link "Case Dashboard" at bounding box center [86, 78] width 153 height 12
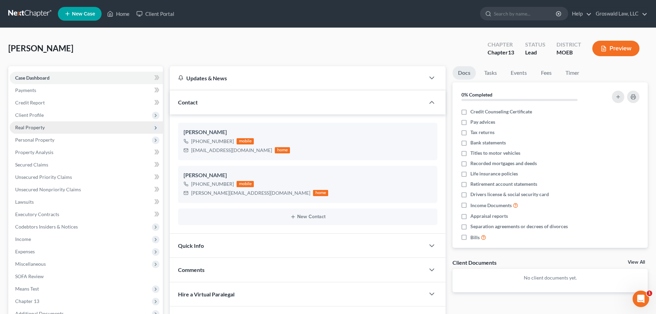
click at [44, 127] on span "Real Property" at bounding box center [30, 127] width 30 height 6
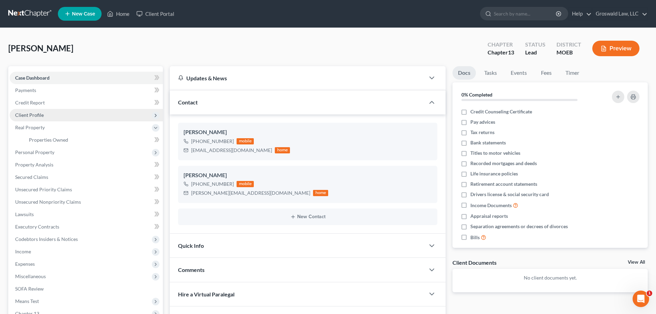
click at [45, 115] on span "Client Profile" at bounding box center [86, 115] width 153 height 12
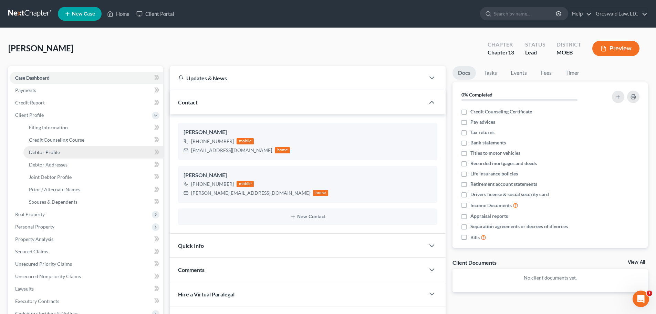
click at [48, 156] on link "Debtor Profile" at bounding box center [93, 152] width 140 height 12
select select "1"
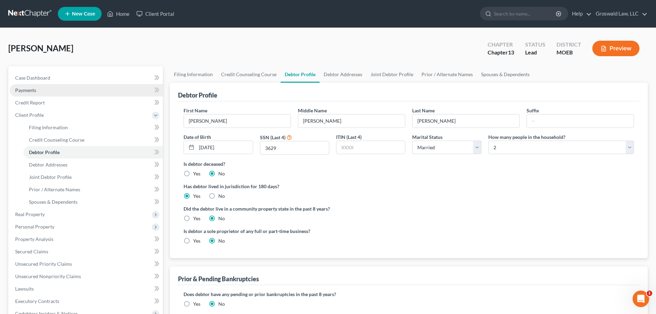
click at [44, 85] on link "Payments" at bounding box center [86, 90] width 153 height 12
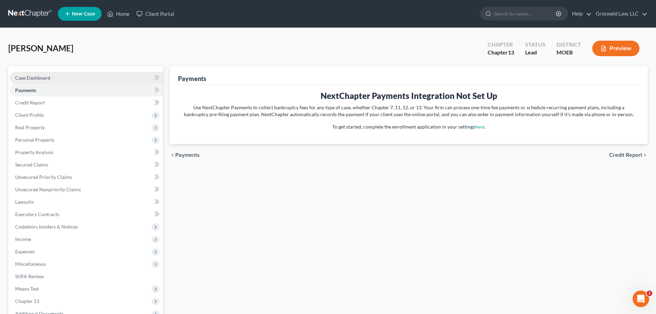
click at [58, 81] on link "Case Dashboard" at bounding box center [86, 78] width 153 height 12
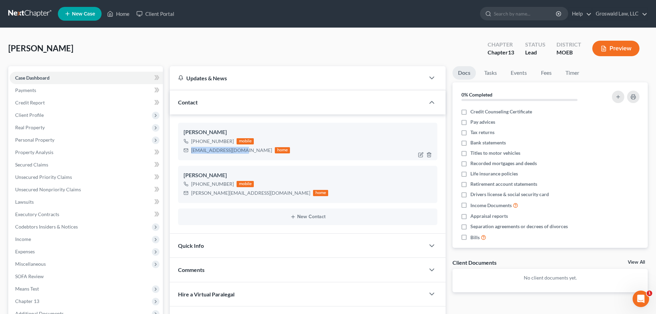
drag, startPoint x: 236, startPoint y: 154, endPoint x: 182, endPoint y: 156, distance: 54.2
click at [182, 156] on div "Daniel Nelson +1 (573) 330-4774 mobile ol.klunker@gmail.com home" at bounding box center [307, 141] width 259 height 37
copy div "ol.klunker@gmail.com"
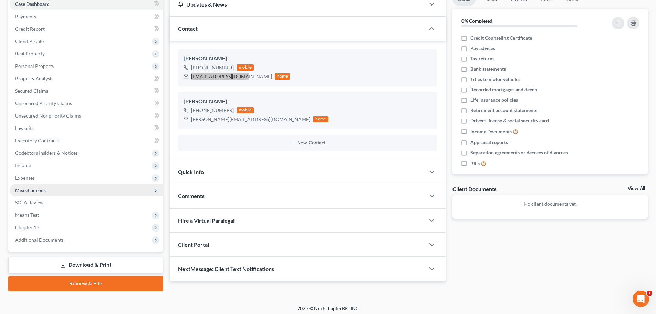
scroll to position [77, 0]
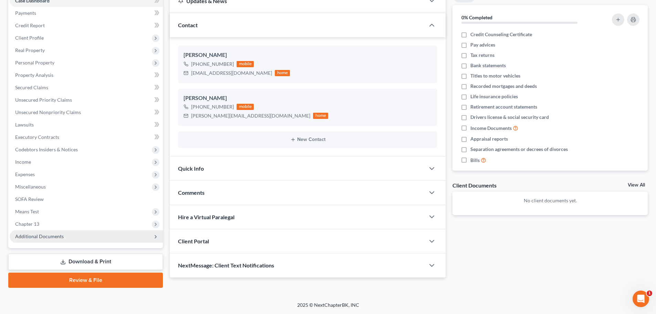
click at [47, 236] on span "Additional Documents" at bounding box center [39, 236] width 49 height 6
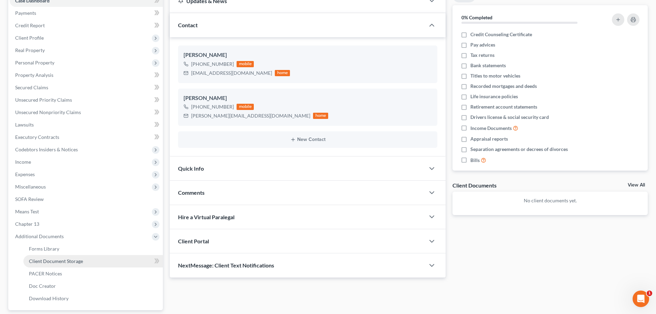
click at [57, 260] on span "Client Document Storage" at bounding box center [56, 261] width 54 height 6
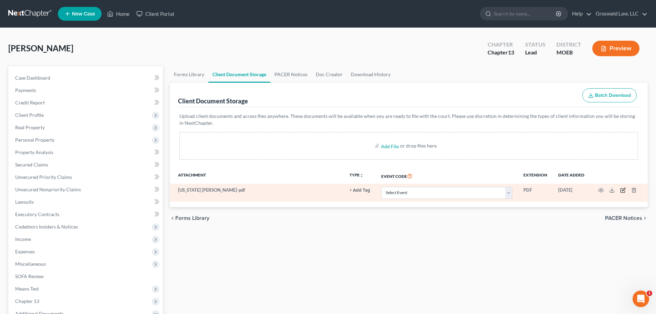
click at [624, 191] on icon "button" at bounding box center [623, 190] width 6 height 6
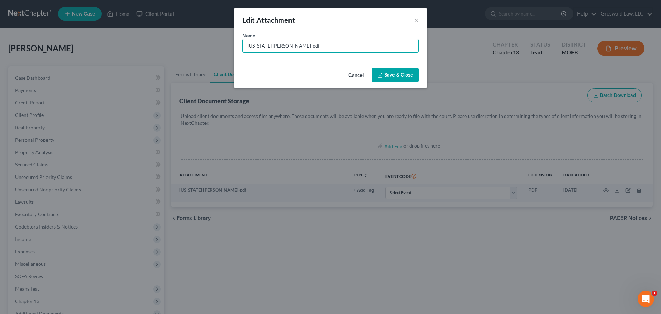
drag, startPoint x: 313, startPoint y: 47, endPoint x: 188, endPoint y: 52, distance: 125.5
click at [188, 52] on div "Edit Attachment × Name * MISSOURI L_Nelson Daniel Lee-pdf Cancel Save & Close" at bounding box center [330, 157] width 661 height 314
type input "Mr ID-pdf"
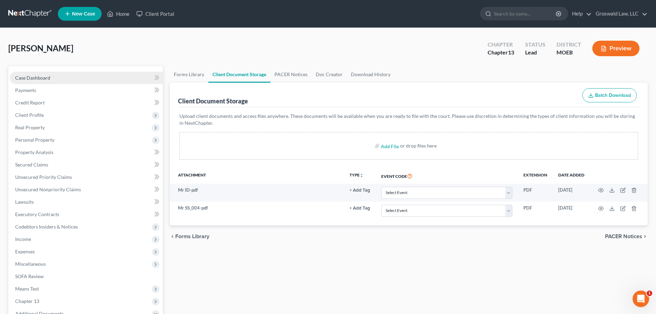
click at [57, 78] on link "Case Dashboard" at bounding box center [86, 78] width 153 height 12
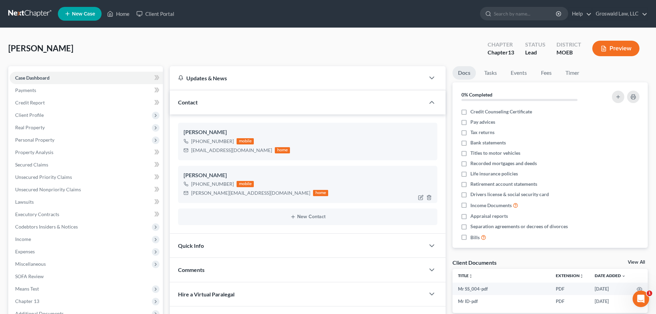
drag, startPoint x: 232, startPoint y: 183, endPoint x: 210, endPoint y: 185, distance: 21.7
click at [210, 185] on div "+1 (573) 454-9697 mobile" at bounding box center [256, 184] width 145 height 9
copy div "454-9697"
drag, startPoint x: 242, startPoint y: 195, endPoint x: 191, endPoint y: 195, distance: 50.6
click at [191, 195] on div "lynn.n2003@gmail.com home" at bounding box center [256, 192] width 145 height 9
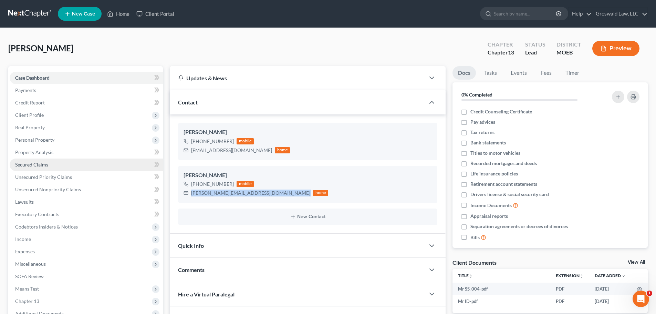
copy div "lynn.n2003@gmail.com"
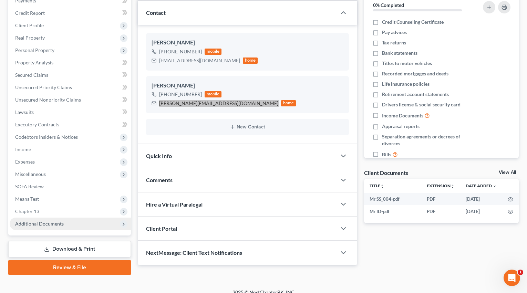
scroll to position [98, 0]
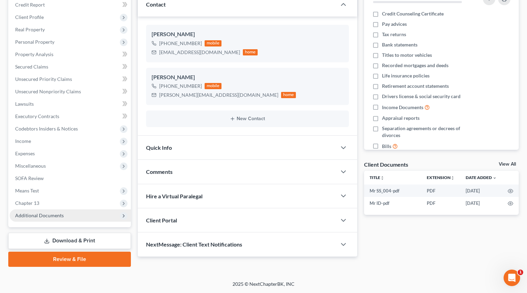
click at [61, 218] on span "Additional Documents" at bounding box center [39, 216] width 49 height 6
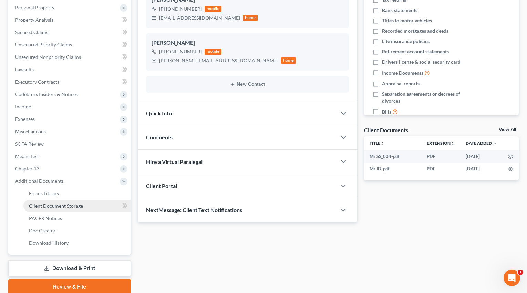
click at [47, 204] on span "Client Document Storage" at bounding box center [56, 206] width 54 height 6
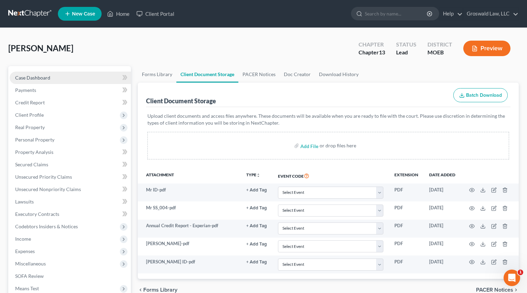
click at [29, 79] on span "Case Dashboard" at bounding box center [32, 78] width 35 height 6
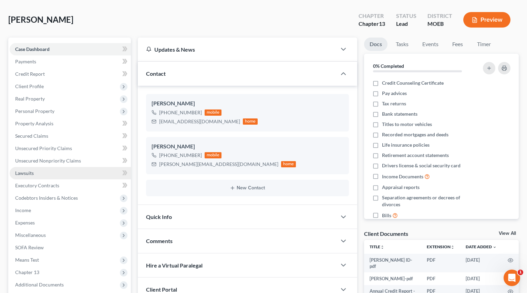
scroll to position [101, 0]
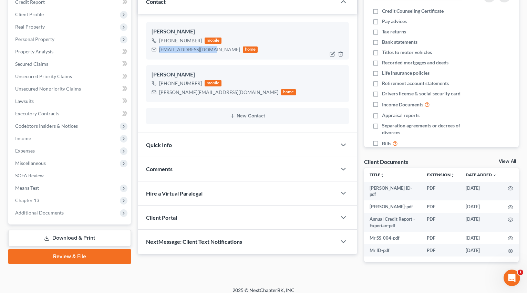
drag, startPoint x: 206, startPoint y: 51, endPoint x: 160, endPoint y: 53, distance: 45.9
click at [160, 53] on div "ol.klunker@gmail.com home" at bounding box center [205, 49] width 106 height 9
copy div "ol.klunker@gmail.com"
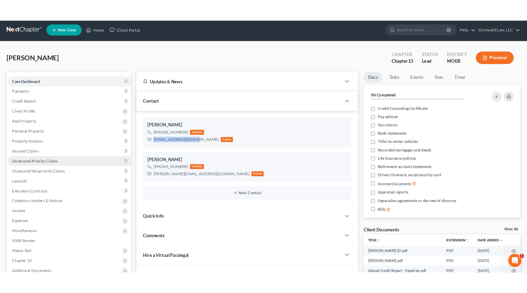
scroll to position [0, 0]
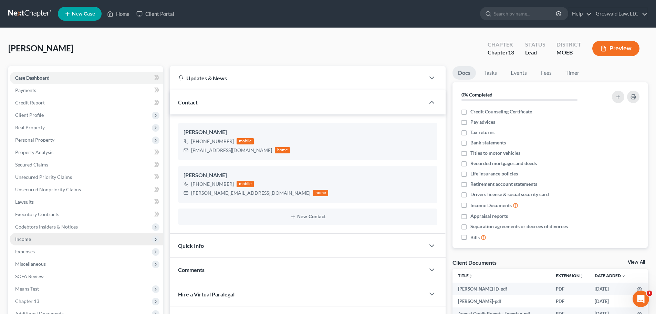
click at [42, 239] on span "Income" at bounding box center [86, 239] width 153 height 12
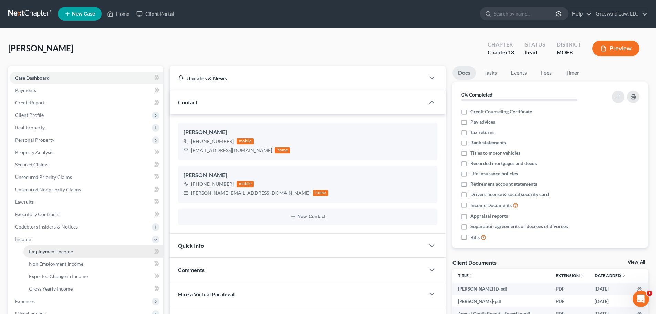
click at [72, 249] on link "Employment Income" at bounding box center [93, 251] width 140 height 12
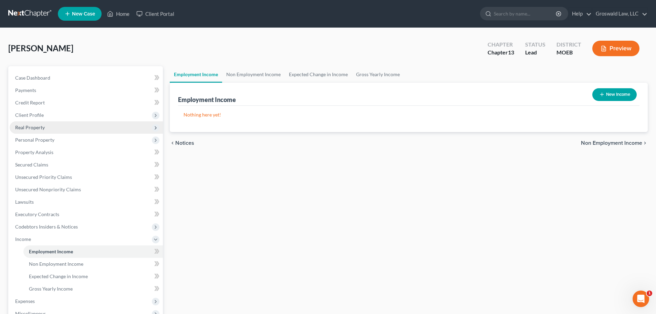
click at [47, 131] on span "Real Property" at bounding box center [86, 127] width 153 height 12
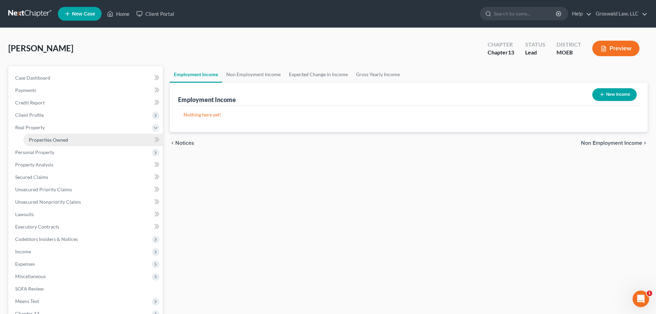
click at [62, 140] on span "Properties Owned" at bounding box center [48, 140] width 39 height 6
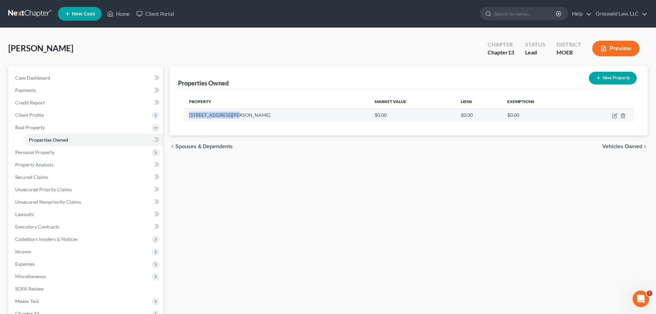
drag, startPoint x: 239, startPoint y: 117, endPoint x: 187, endPoint y: 117, distance: 52.0
click at [187, 117] on td "8607 Mostiller Road" at bounding box center [277, 115] width 186 height 13
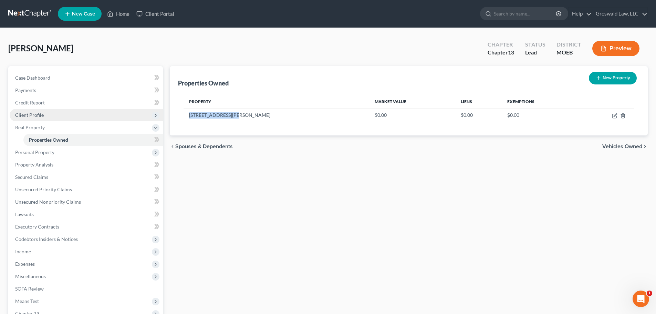
copy td "8607 Mostiller Road"
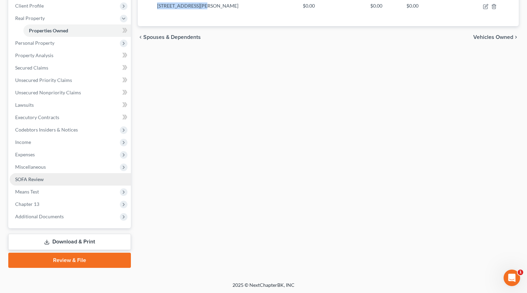
scroll to position [110, 0]
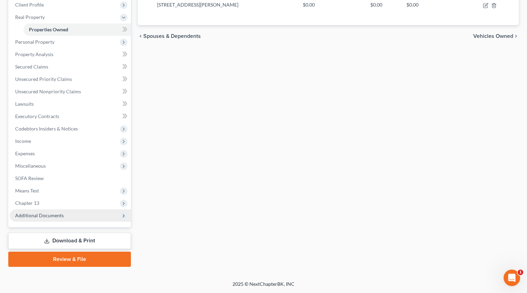
click at [38, 216] on span "Additional Documents" at bounding box center [39, 216] width 49 height 6
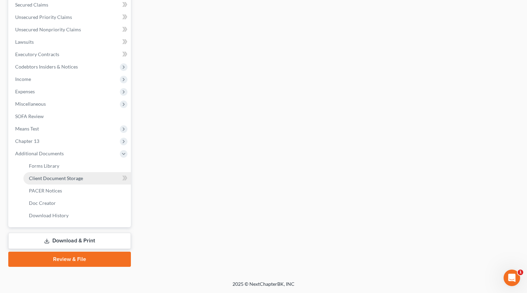
click at [57, 177] on span "Client Document Storage" at bounding box center [56, 178] width 54 height 6
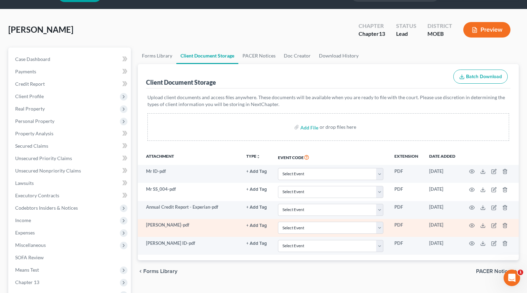
scroll to position [160, 0]
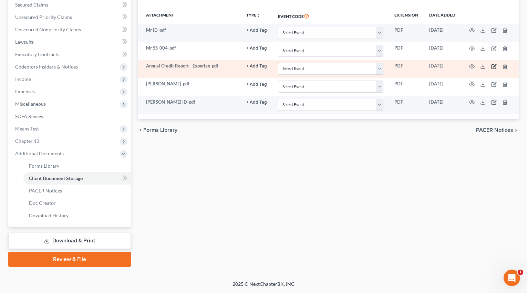
click at [493, 66] on icon "button" at bounding box center [494, 65] width 3 height 3
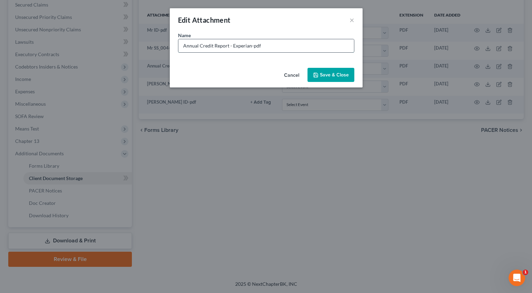
click at [250, 48] on input "Annual Credit Report - Experian-pdf" at bounding box center [266, 45] width 176 height 13
type input "Annual Credit Report - Experian (Mrs)-pdf"
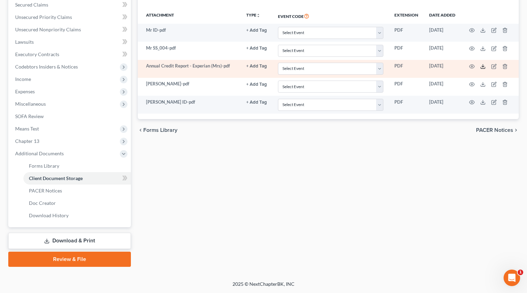
click at [483, 65] on icon at bounding box center [483, 67] width 6 height 6
click at [484, 66] on icon at bounding box center [483, 67] width 6 height 6
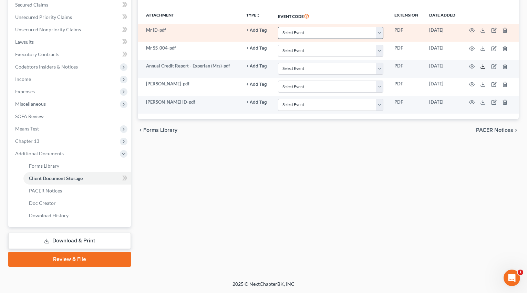
scroll to position [0, 0]
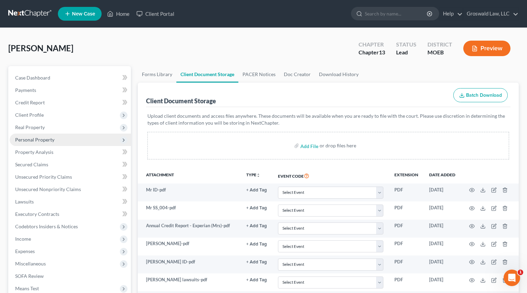
click at [42, 135] on span "Personal Property" at bounding box center [70, 140] width 121 height 12
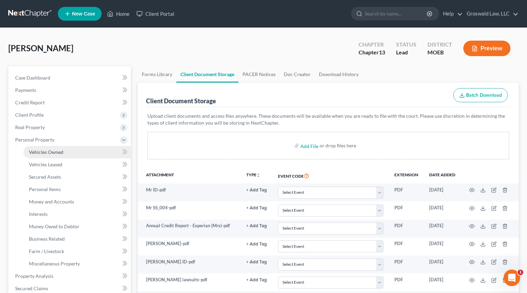
drag, startPoint x: 49, startPoint y: 150, endPoint x: 103, endPoint y: 149, distance: 54.1
click at [49, 150] on span "Vehicles Owned" at bounding box center [46, 152] width 34 height 6
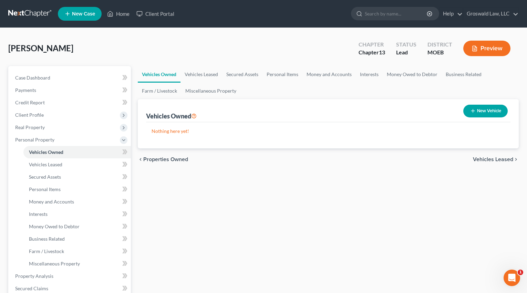
click at [486, 115] on button "New Vehicle" at bounding box center [485, 111] width 44 height 13
select select "0"
select select "2"
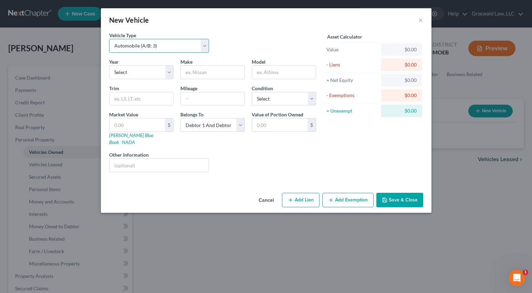
click at [147, 52] on select "Select Automobile (A/B: 3) Truck (A/B: 3) Trailer (A/B: 4) Watercraft (A/B: 4) …" at bounding box center [159, 46] width 100 height 14
select select "7"
click at [109, 39] on select "Select Automobile (A/B: 3) Truck (A/B: 3) Trailer (A/B: 4) Watercraft (A/B: 4) …" at bounding box center [159, 46] width 100 height 14
drag, startPoint x: 140, startPoint y: 158, endPoint x: 136, endPoint y: 156, distance: 4.8
click at [140, 159] on input "text" at bounding box center [160, 165] width 100 height 13
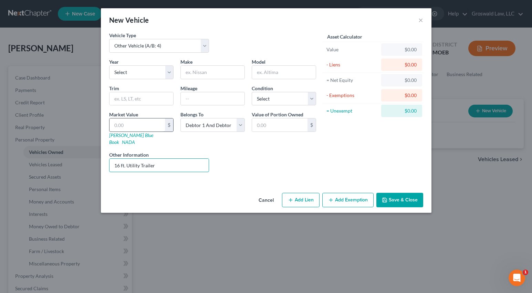
type input "16 ft. Utility Trailer"
click at [127, 129] on input "text" at bounding box center [137, 125] width 55 height 13
type input "3"
type input "3.00"
type input "30"
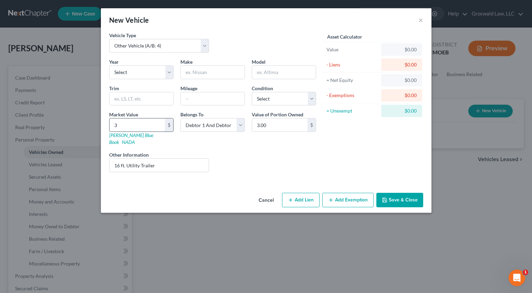
type input "30.00"
type input "300"
type input "300.00"
type input "300"
click at [389, 193] on button "Save & Close" at bounding box center [400, 200] width 47 height 14
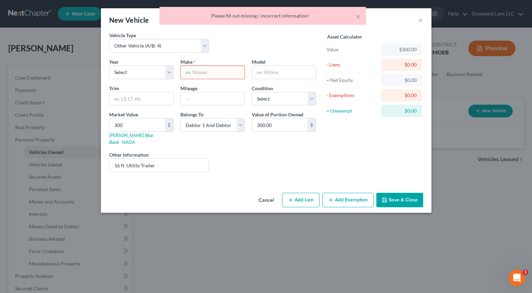
click at [223, 72] on input "text" at bounding box center [213, 72] width 64 height 13
type input "c"
type input "x"
click at [411, 193] on button "Save & Close" at bounding box center [400, 200] width 47 height 14
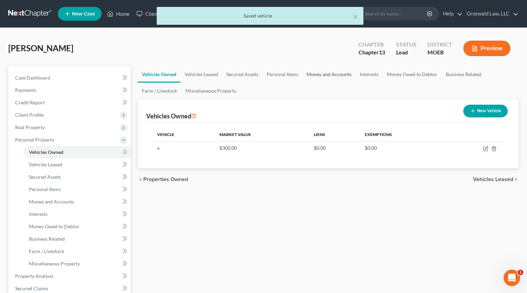
drag, startPoint x: 325, startPoint y: 74, endPoint x: 333, endPoint y: 78, distance: 9.0
click at [325, 74] on link "Money and Accounts" at bounding box center [328, 74] width 53 height 17
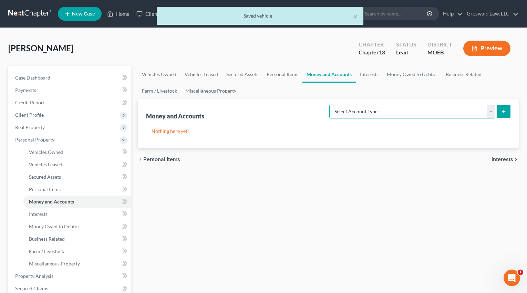
click at [414, 113] on select "Select Account Type Brokerage (A/B: 18, SOFA: 20) Cash on Hand (A/B: 16) Certif…" at bounding box center [412, 112] width 166 height 14
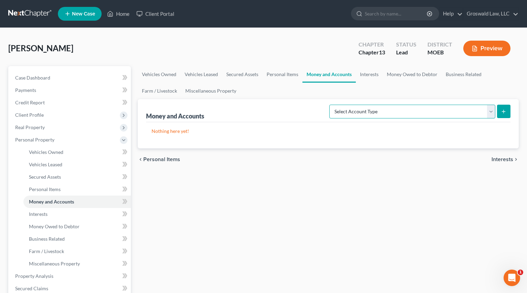
select select "checking"
click at [331, 105] on select "Select Account Type Brokerage (A/B: 18, SOFA: 20) Cash on Hand (A/B: 16) Certif…" at bounding box center [412, 112] width 166 height 14
click at [494, 104] on div "Select Account Type Brokerage (A/B: 18, SOFA: 20) Cash on Hand (A/B: 16) Certif…" at bounding box center [419, 111] width 184 height 18
click at [503, 115] on button "submit" at bounding box center [503, 111] width 13 height 13
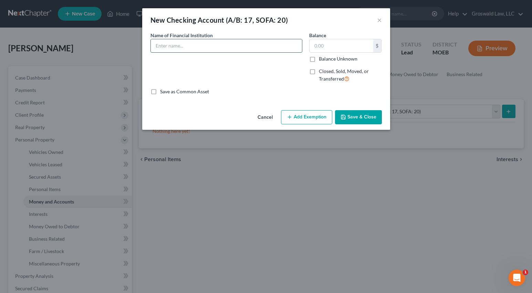
click at [233, 45] on input "text" at bounding box center [226, 45] width 151 height 13
type input "Belgrade State Bank"
type input "1,200"
click at [369, 113] on button "Save & Close" at bounding box center [358, 117] width 47 height 14
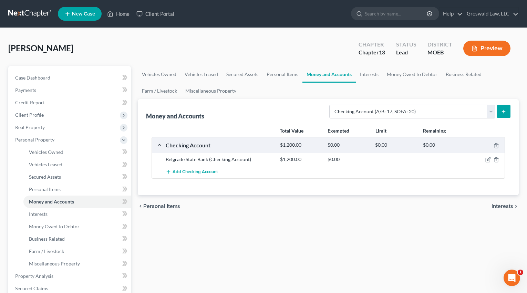
drag, startPoint x: 261, startPoint y: 108, endPoint x: 232, endPoint y: 102, distance: 30.3
click at [261, 108] on div "Money and Accounts Select Account Type Brokerage (A/B: 18, SOFA: 20) Cash on Ha…" at bounding box center [328, 110] width 365 height 23
click at [70, 76] on link "Case Dashboard" at bounding box center [70, 78] width 121 height 12
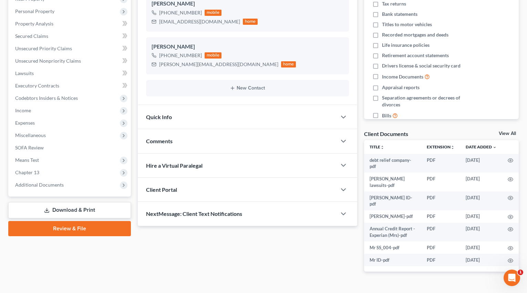
scroll to position [132, 0]
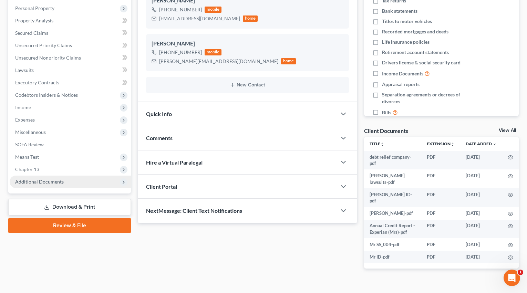
click at [55, 181] on span "Additional Documents" at bounding box center [39, 182] width 49 height 6
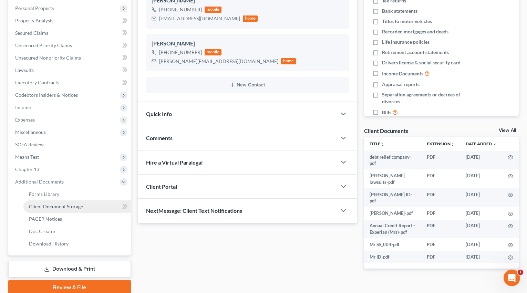
click at [62, 204] on span "Client Document Storage" at bounding box center [56, 207] width 54 height 6
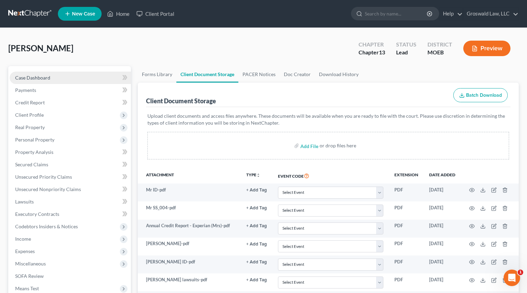
click at [63, 74] on link "Case Dashboard" at bounding box center [70, 78] width 121 height 12
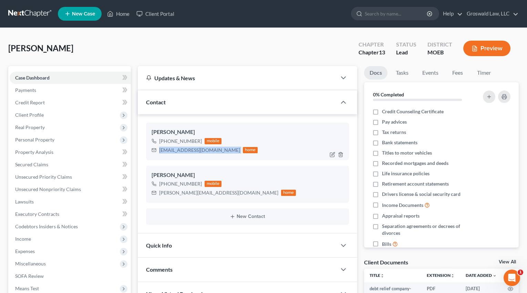
drag, startPoint x: 204, startPoint y: 150, endPoint x: 158, endPoint y: 152, distance: 45.9
click at [158, 152] on div "ol.klunker@gmail.com home" at bounding box center [205, 150] width 106 height 9
copy div "ol.klunker@gmail.com"
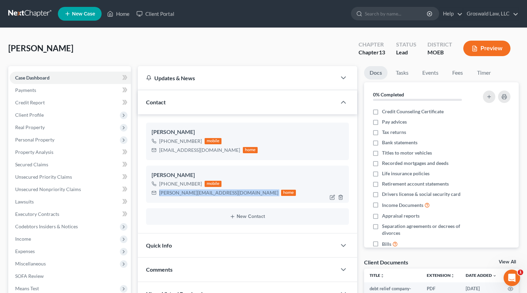
drag, startPoint x: 209, startPoint y: 193, endPoint x: 158, endPoint y: 195, distance: 51.0
click at [158, 195] on div "lynn.n2003@gmail.com home" at bounding box center [224, 192] width 145 height 9
copy div "lynn.n2003@gmail.com"
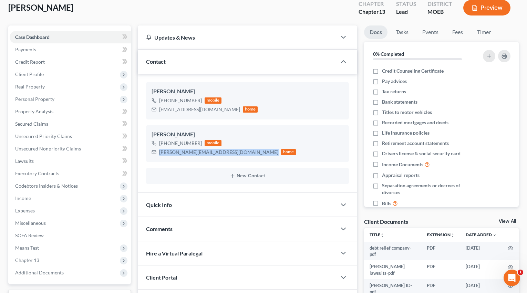
scroll to position [132, 0]
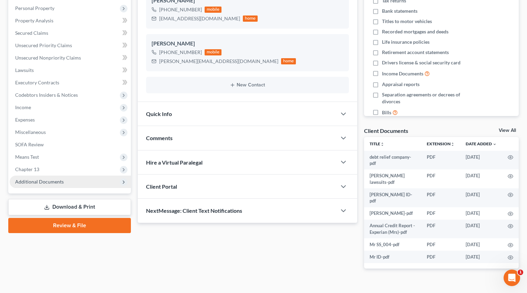
click at [43, 185] on span "Additional Documents" at bounding box center [70, 182] width 121 height 12
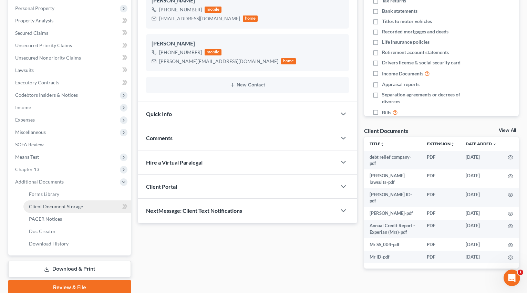
click at [59, 210] on link "Client Document Storage" at bounding box center [76, 207] width 107 height 12
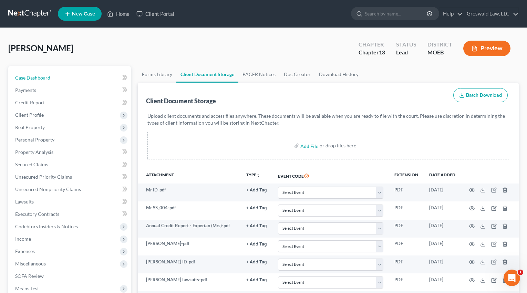
drag, startPoint x: 68, startPoint y: 77, endPoint x: 1, endPoint y: 105, distance: 73.0
click at [68, 77] on link "Case Dashboard" at bounding box center [70, 78] width 121 height 12
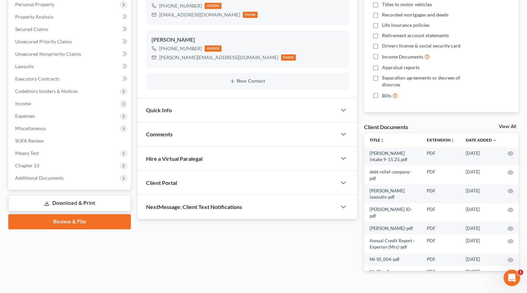
scroll to position [151, 0]
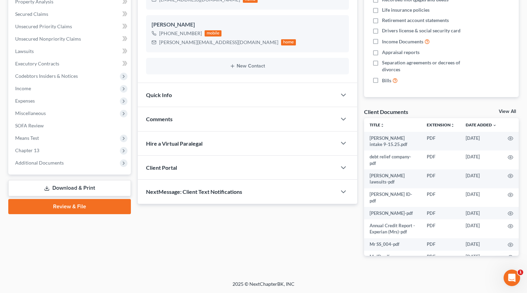
click at [195, 120] on div "Comments" at bounding box center [237, 119] width 199 height 24
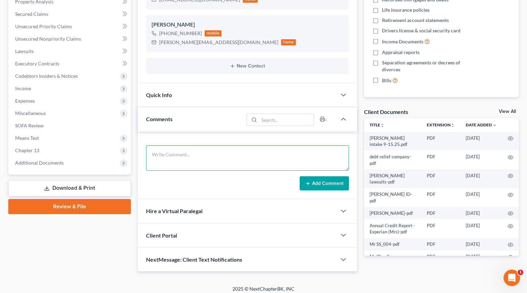
click at [191, 161] on textarea at bounding box center [247, 157] width 203 height 25
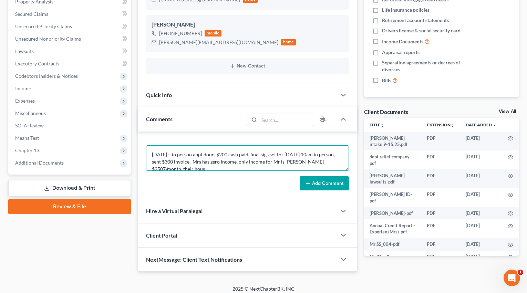
scroll to position [1, 0]
click at [269, 169] on textarea "9/15/25 - in person appt done, $200 cash paid, final sigs set for 9/18 at 10am …" at bounding box center [247, 157] width 203 height 25
type textarea "9/15/25 - in person appt done, $200 cash paid, final sigs set for 9/18 at 10am …"
drag, startPoint x: 325, startPoint y: 187, endPoint x: 332, endPoint y: 184, distance: 7.9
click at [325, 187] on button "Add Comment" at bounding box center [324, 183] width 49 height 14
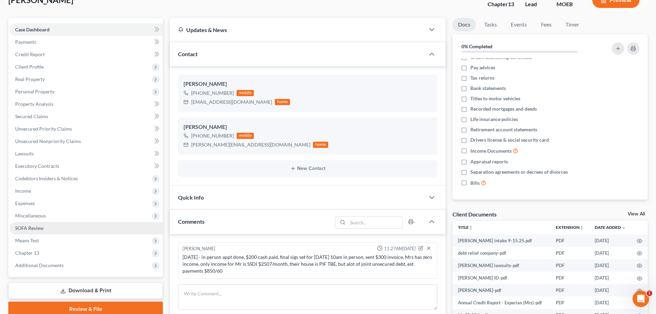
scroll to position [171, 0]
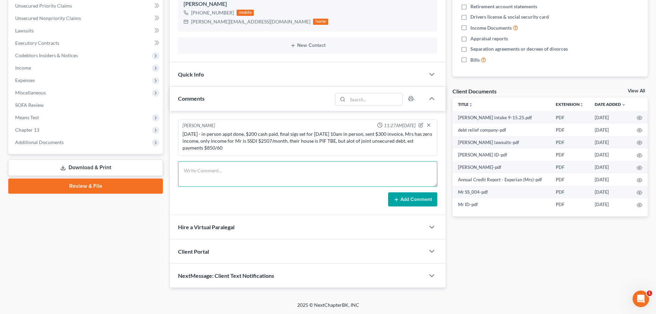
click at [226, 176] on textarea at bounding box center [307, 173] width 259 height 25
paste textarea "1. Tax returns (state and federal) for 2023 and 2024 2. Any other bills/credito…"
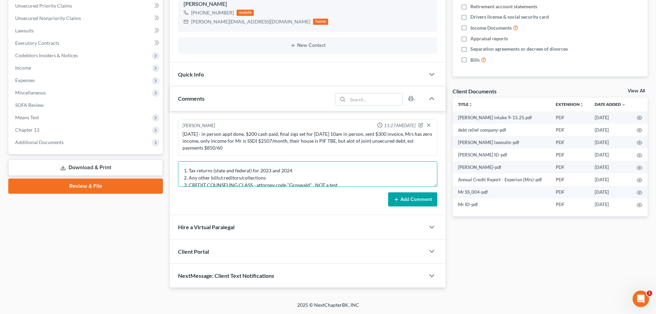
scroll to position [1, 0]
type textarea "1. Tax returns (state and federal) for 2023 and 2024 2. Any other bills/credito…"
click at [428, 201] on button "Add Comment" at bounding box center [412, 199] width 49 height 14
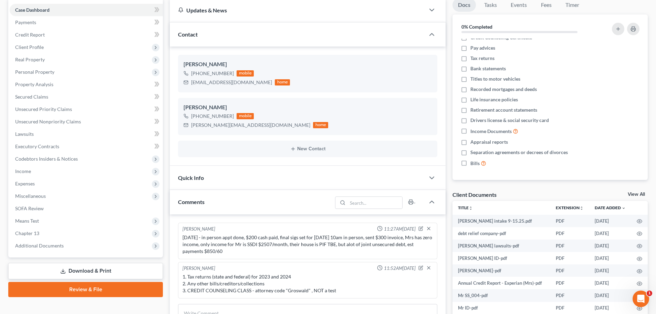
scroll to position [0, 0]
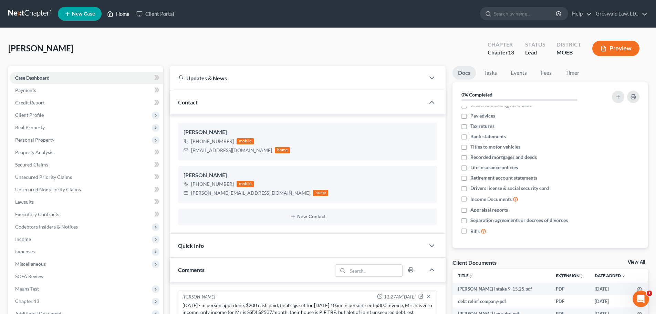
click at [126, 12] on link "Home" at bounding box center [118, 14] width 29 height 12
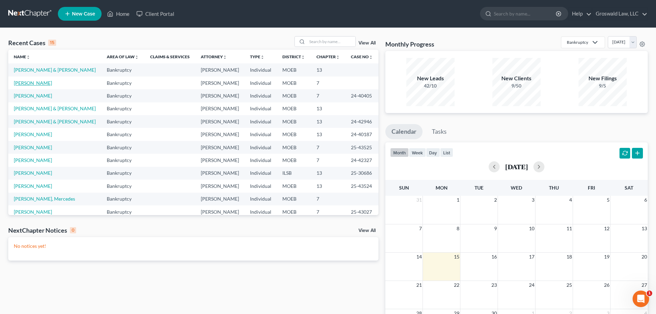
click at [41, 84] on link "[PERSON_NAME]" at bounding box center [33, 83] width 38 height 6
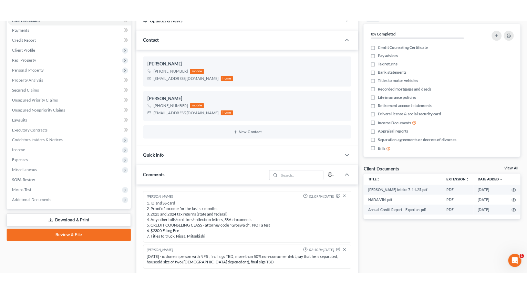
scroll to position [138, 0]
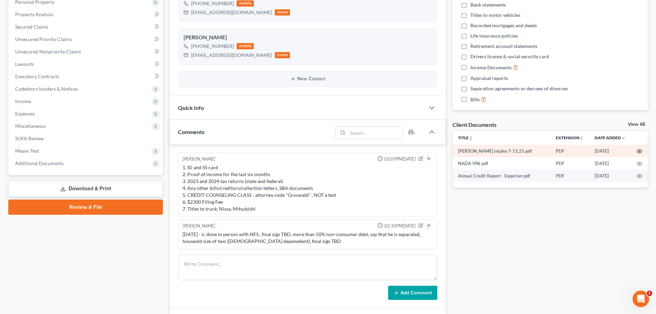
click at [638, 151] on icon "button" at bounding box center [640, 151] width 6 height 6
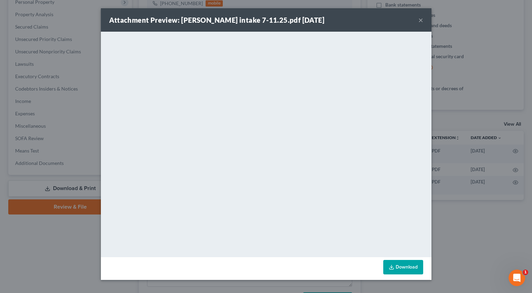
click at [423, 19] on button "×" at bounding box center [421, 20] width 5 height 8
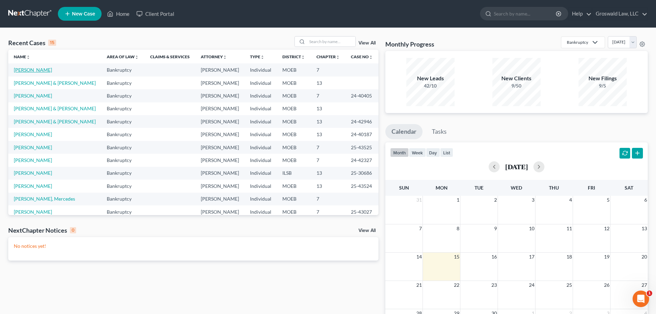
click at [37, 69] on link "[PERSON_NAME]" at bounding box center [33, 70] width 38 height 6
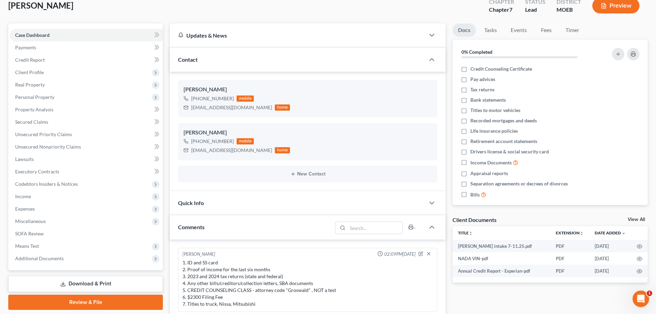
scroll to position [207, 0]
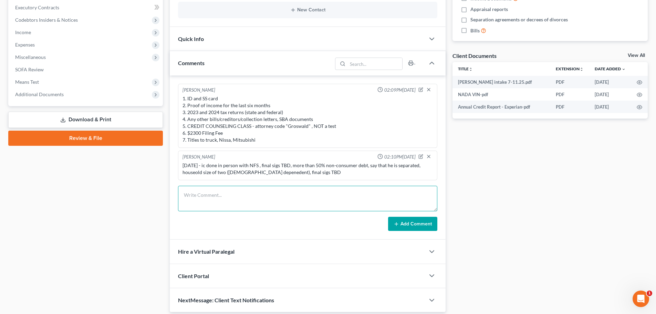
click at [215, 197] on textarea at bounding box center [307, 198] width 259 height 25
drag, startPoint x: 288, startPoint y: 196, endPoint x: 268, endPoint y: 198, distance: 20.4
click at [268, 198] on textarea "9/15/25 - spoke with NFS , set in person appt / fgis 10/3" at bounding box center [307, 198] width 259 height 25
type textarea "9/15/25 - spoke with NFS , set in person final sigs 10/3"
click at [417, 225] on button "Add Comment" at bounding box center [412, 224] width 49 height 14
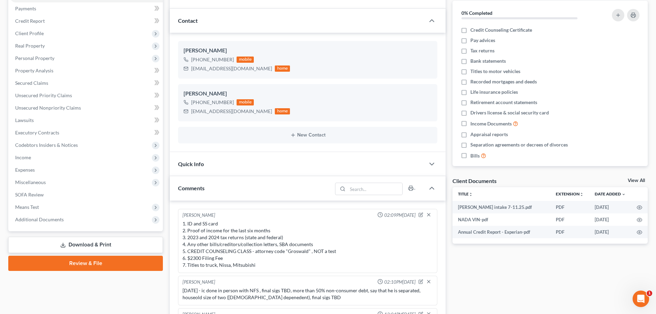
scroll to position [0, 0]
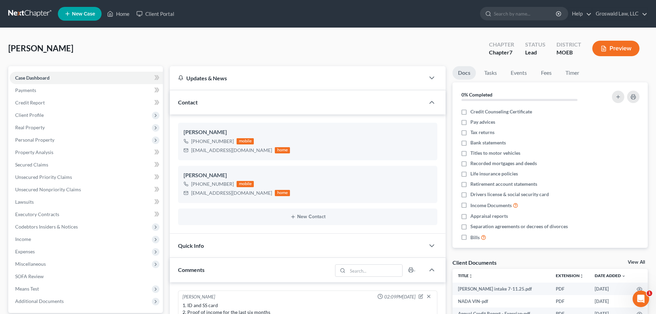
click at [86, 16] on span "New Case" at bounding box center [83, 13] width 23 height 5
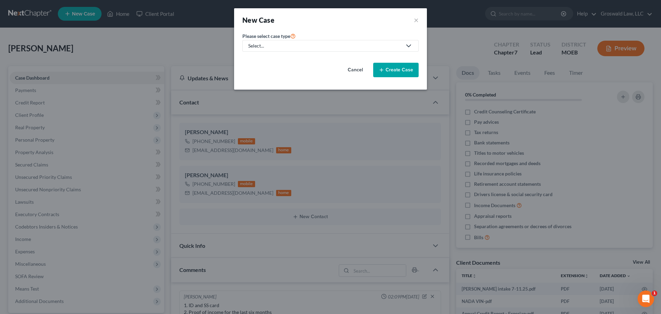
click at [250, 44] on div "Select..." at bounding box center [325, 45] width 154 height 7
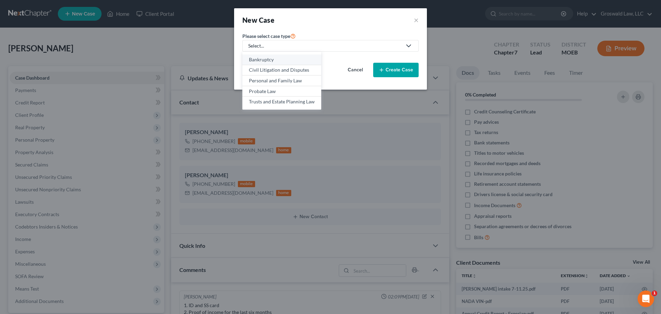
click at [271, 57] on div "Bankruptcy" at bounding box center [282, 59] width 66 height 7
select select "45"
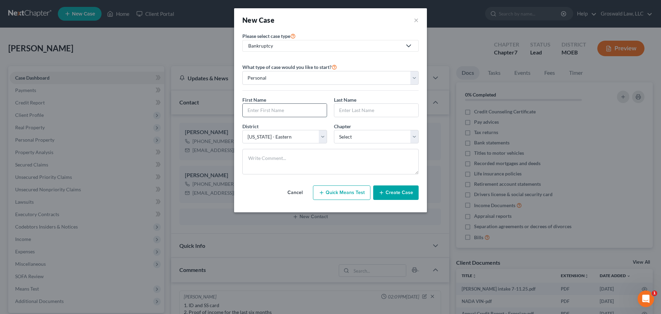
drag, startPoint x: 274, startPoint y: 108, endPoint x: 353, endPoint y: 75, distance: 86.2
click at [275, 108] on input "text" at bounding box center [285, 110] width 84 height 13
type input "Gary"
type input "Laderly"
select select "0"
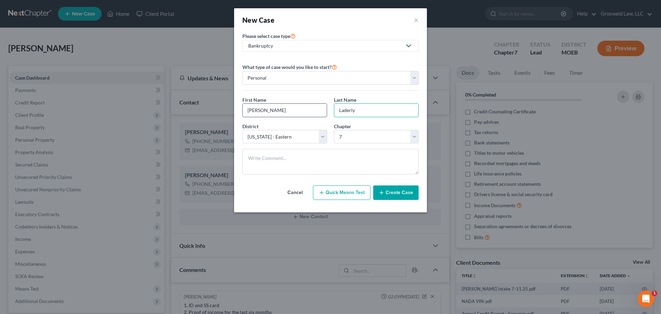
drag, startPoint x: 363, startPoint y: 112, endPoint x: 324, endPoint y: 107, distance: 38.9
click at [324, 107] on div "First Name * Gary Last Name * Laderly" at bounding box center [330, 109] width 183 height 27
type input "Lederle"
click at [407, 193] on button "Create Case" at bounding box center [395, 192] width 45 height 14
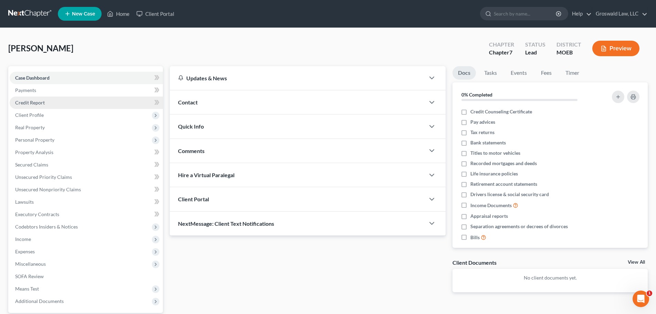
click at [42, 102] on span "Credit Report" at bounding box center [30, 103] width 30 height 6
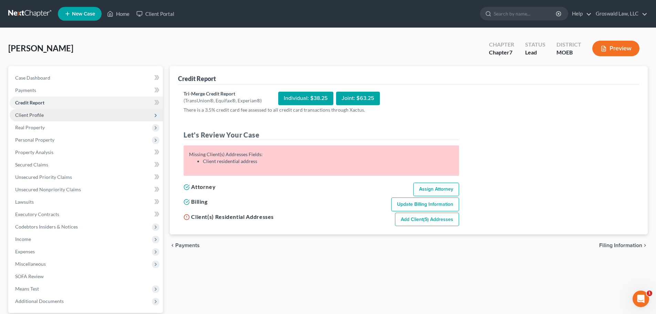
click at [43, 116] on span "Client Profile" at bounding box center [29, 115] width 29 height 6
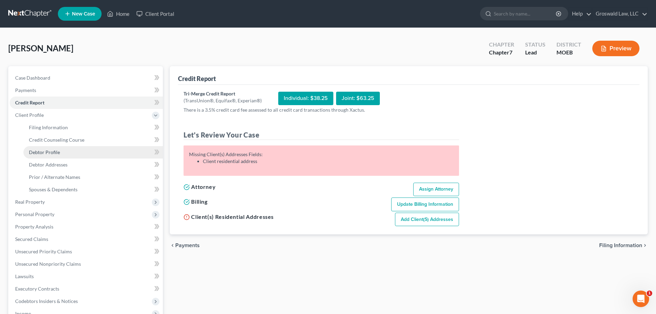
click at [51, 152] on span "Debtor Profile" at bounding box center [44, 152] width 31 height 6
select select "0"
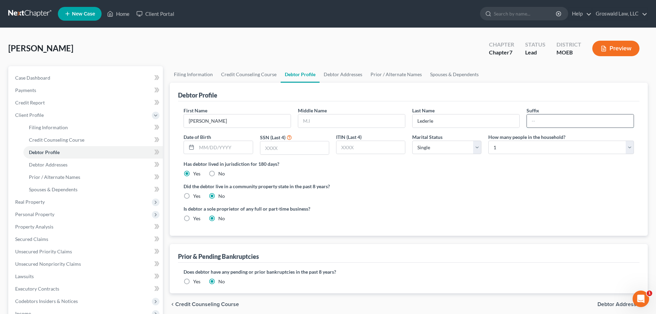
click at [550, 122] on input "text" at bounding box center [580, 120] width 107 height 13
type input "II"
click at [371, 179] on ng-include "First Name Gary Middle Name Last Name Lederle Suffix II Date of Birth SSN (Last…" at bounding box center [409, 167] width 451 height 121
click at [351, 119] on input "text" at bounding box center [351, 120] width 107 height 13
type input "F"
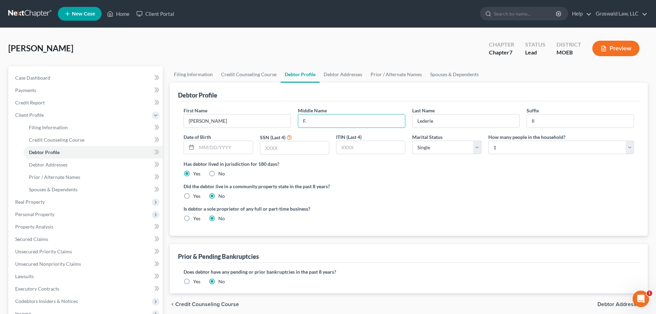
type input "F."
click at [478, 204] on ng-include "First Name Gary Middle Name F. Last Name Lederle Suffix II Date of Birth SSN (L…" at bounding box center [409, 167] width 451 height 121
click at [218, 151] on input "text" at bounding box center [225, 147] width 56 height 13
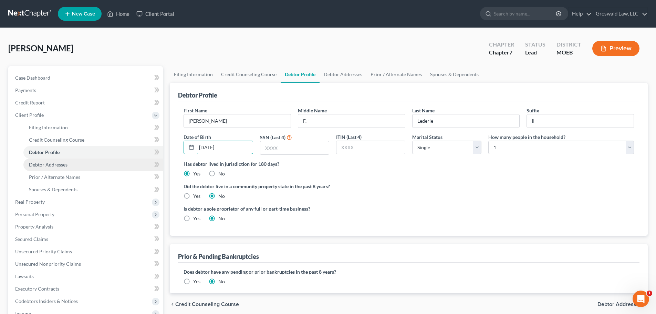
type input "08/03/1977"
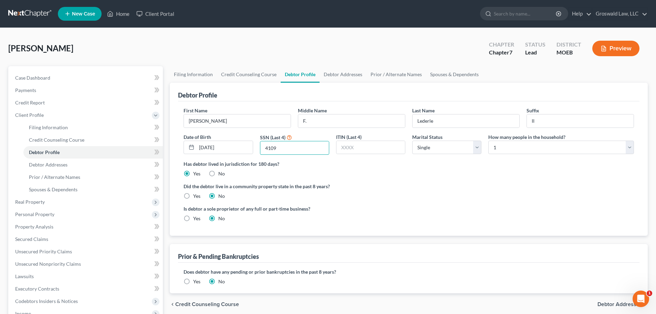
type input "4109"
drag, startPoint x: 351, startPoint y: 192, endPoint x: 351, endPoint y: 187, distance: 4.8
click at [351, 191] on div "Did the debtor live in a community property state in the past 8 years? Yes No" at bounding box center [409, 191] width 451 height 17
click at [343, 74] on link "Debtor Addresses" at bounding box center [343, 74] width 47 height 17
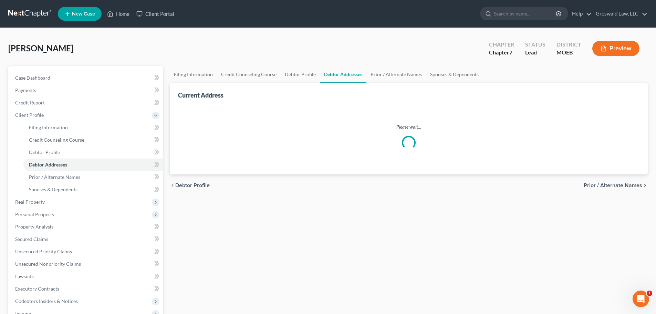
select select "0"
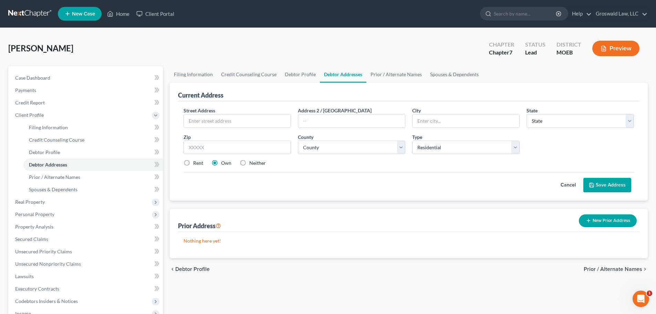
click at [249, 162] on label "Neither" at bounding box center [257, 163] width 17 height 7
click at [252, 162] on input "Neither" at bounding box center [254, 162] width 4 height 4
radio input "true"
drag, startPoint x: 238, startPoint y: 120, endPoint x: 222, endPoint y: 114, distance: 17.7
click at [238, 120] on input "text" at bounding box center [237, 120] width 107 height 13
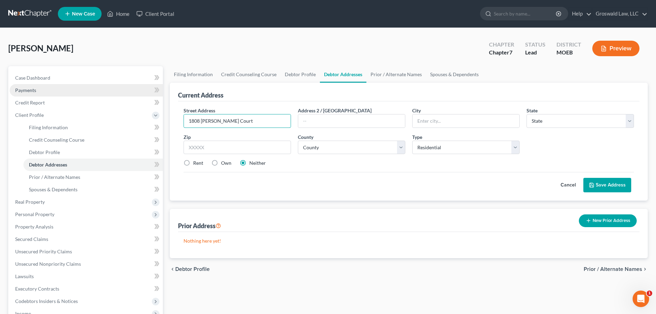
type input "1808 Blankenship Court"
type input "65066"
type input "Owensville"
select select "26"
select select "36"
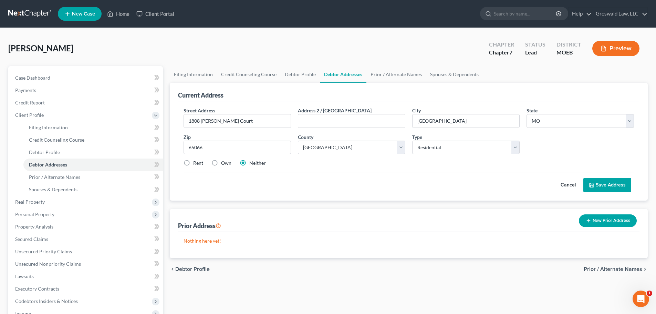
click at [193, 161] on label "Rent" at bounding box center [198, 163] width 10 height 7
click at [196, 161] on input "Rent" at bounding box center [198, 162] width 4 height 4
radio input "true"
click at [615, 180] on button "Save Address" at bounding box center [608, 185] width 48 height 14
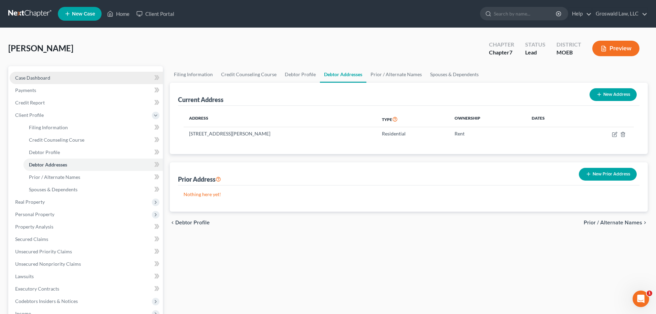
click at [53, 75] on link "Case Dashboard" at bounding box center [86, 78] width 153 height 12
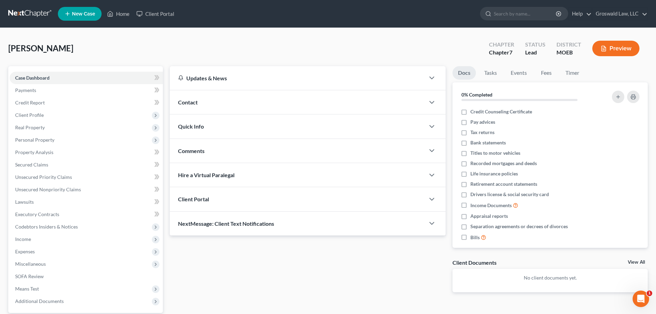
click at [217, 103] on div "Contact" at bounding box center [297, 102] width 255 height 24
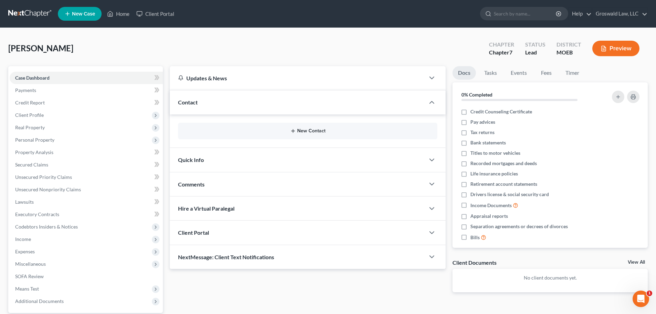
click at [321, 133] on button "New Contact" at bounding box center [308, 131] width 248 height 6
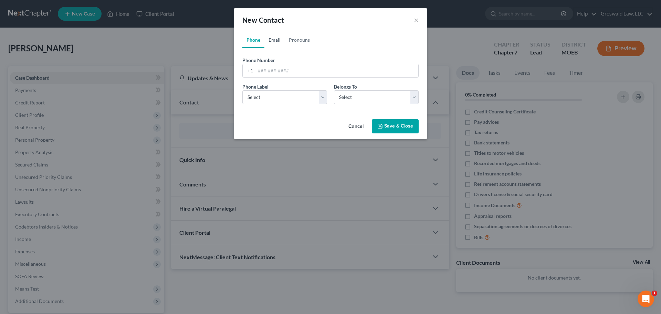
click at [283, 39] on link "Email" at bounding box center [275, 40] width 20 height 17
click at [276, 67] on input "email" at bounding box center [337, 70] width 163 height 13
paste input "[EMAIL_ADDRESS][DOMAIN_NAME]"
type input "[EMAIL_ADDRESS][DOMAIN_NAME]"
click at [264, 98] on select "Select Home Work Other" at bounding box center [285, 97] width 85 height 14
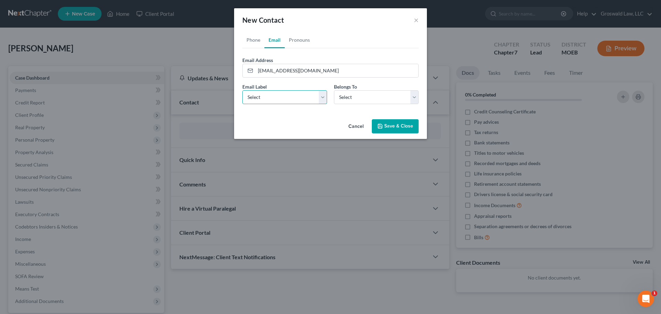
select select "0"
click at [243, 90] on select "Select Home Work Other" at bounding box center [285, 97] width 85 height 14
click at [367, 94] on select "Select Client Other" at bounding box center [376, 97] width 85 height 14
select select "0"
click at [334, 90] on select "Select Client Other" at bounding box center [376, 97] width 85 height 14
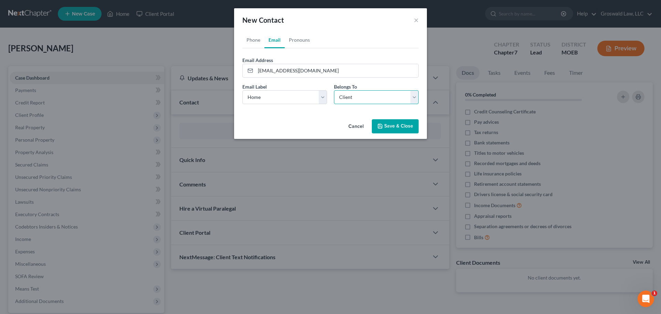
select select "0"
click at [246, 40] on link "Phone" at bounding box center [254, 40] width 22 height 17
click at [262, 72] on input "tel" at bounding box center [337, 70] width 163 height 13
paste input "205-0192"
drag, startPoint x: 257, startPoint y: 72, endPoint x: 252, endPoint y: 63, distance: 10.5
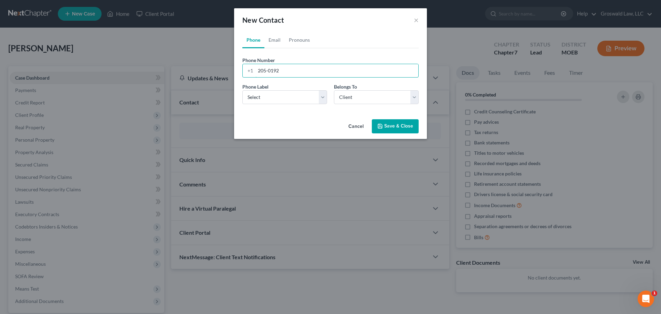
click at [257, 72] on input "205-0192" at bounding box center [337, 70] width 163 height 13
type input "573-205-0192"
select select "0"
click at [389, 126] on button "Save & Close" at bounding box center [395, 126] width 47 height 14
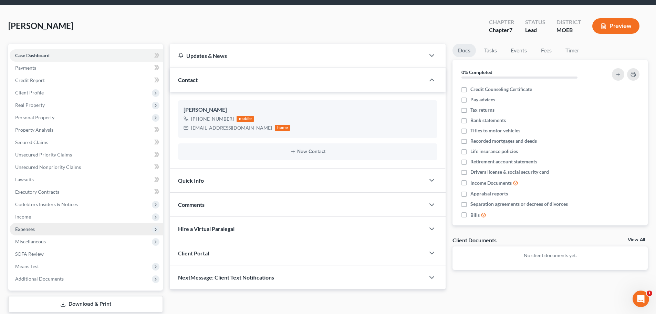
scroll to position [65, 0]
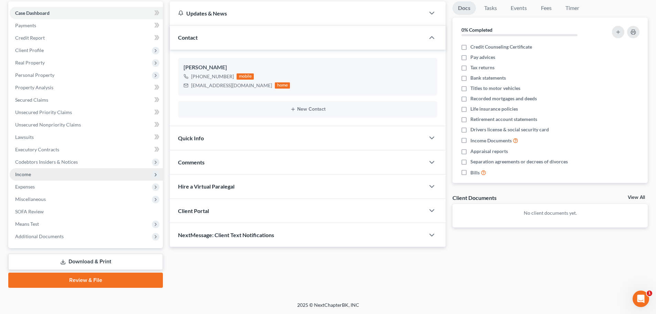
click at [38, 172] on span "Income" at bounding box center [86, 174] width 153 height 12
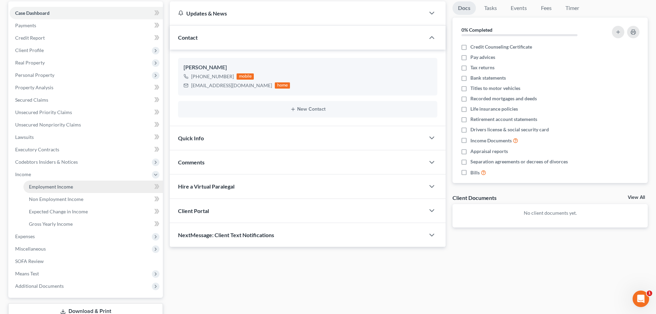
click at [93, 187] on link "Employment Income" at bounding box center [93, 187] width 140 height 12
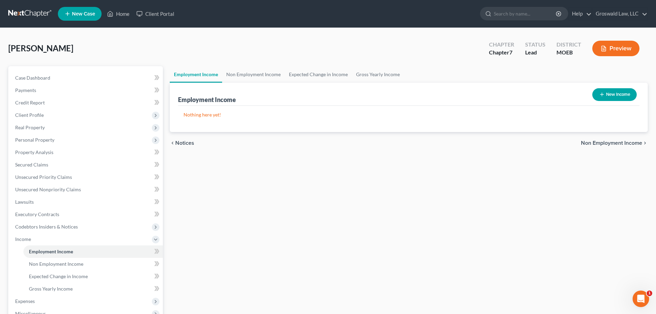
click at [615, 94] on button "New Income" at bounding box center [615, 94] width 44 height 13
select select "0"
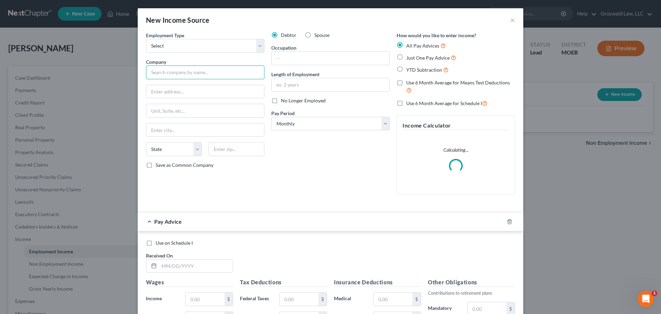
click at [191, 70] on input "text" at bounding box center [205, 72] width 119 height 14
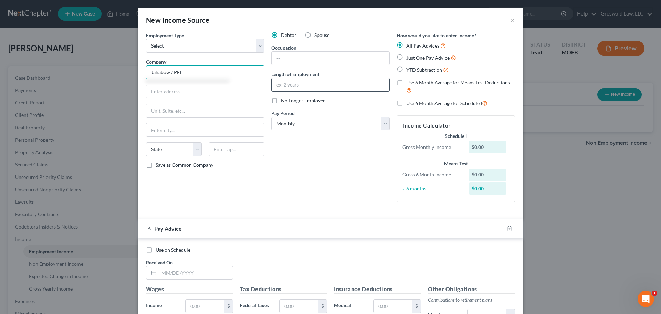
type input "Jahabow / PFI"
click at [285, 90] on input "text" at bounding box center [331, 84] width 118 height 13
type input "2022 to present"
click at [301, 52] on input "text" at bounding box center [331, 58] width 118 height 13
type input "Quality Control Tech"
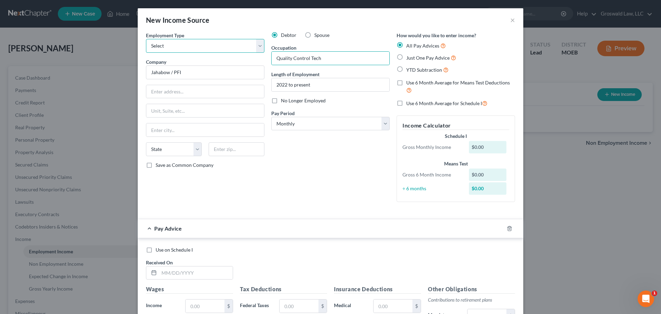
click at [194, 52] on select "Select Full or Part Time Employment Self Employment" at bounding box center [205, 46] width 119 height 14
select select "0"
click at [146, 39] on select "Select Full or Part Time Employment Self Employment" at bounding box center [205, 46] width 119 height 14
click at [509, 229] on icon "button" at bounding box center [510, 229] width 6 height 6
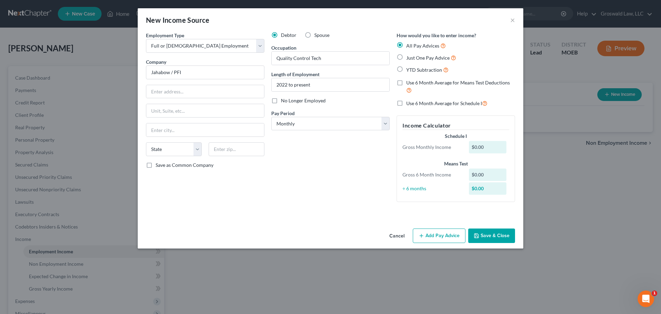
click at [494, 241] on button "Save & Close" at bounding box center [492, 235] width 47 height 14
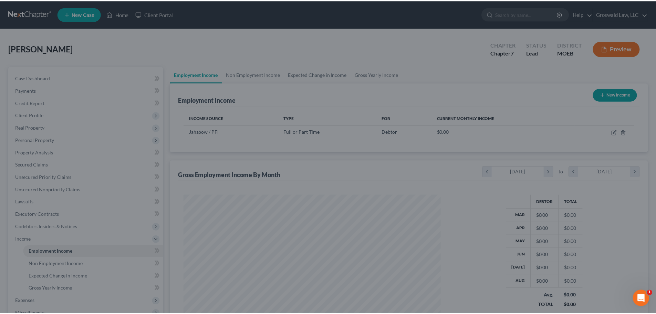
scroll to position [129, 271]
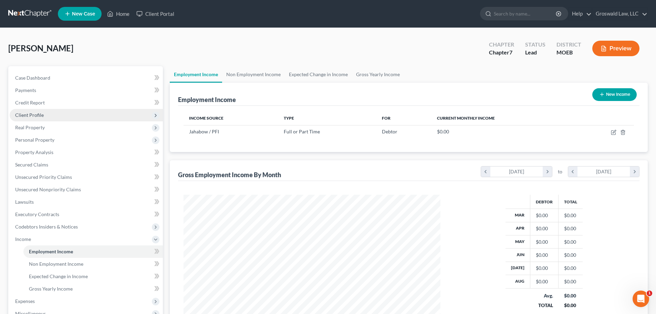
click at [39, 113] on span "Client Profile" at bounding box center [29, 115] width 29 height 6
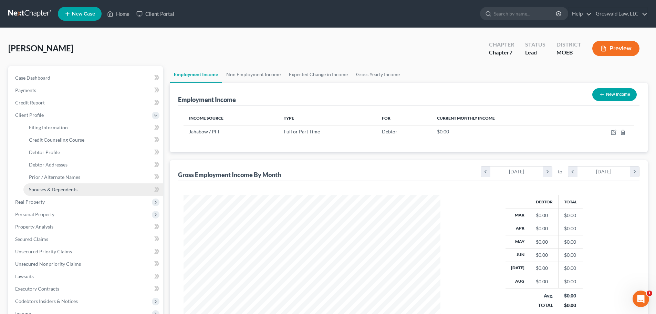
click at [53, 194] on link "Spouses & Dependents" at bounding box center [93, 189] width 140 height 12
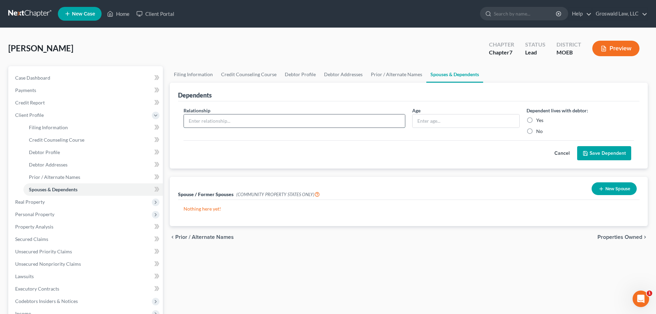
click at [329, 121] on input "text" at bounding box center [294, 120] width 221 height 13
type input "child"
type input "12"
click at [536, 120] on label "Yes" at bounding box center [539, 120] width 7 height 7
click at [539, 120] on input "Yes" at bounding box center [541, 119] width 4 height 4
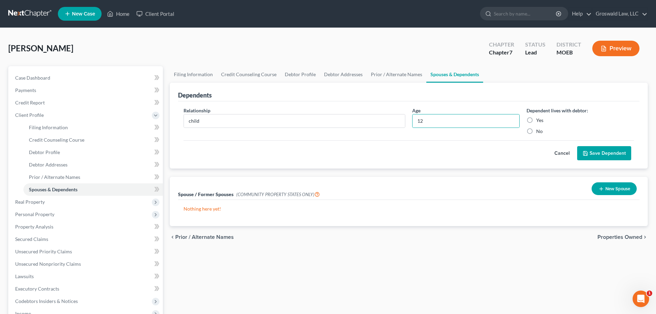
radio input "true"
click at [593, 159] on button "Save Dependent" at bounding box center [604, 153] width 54 height 14
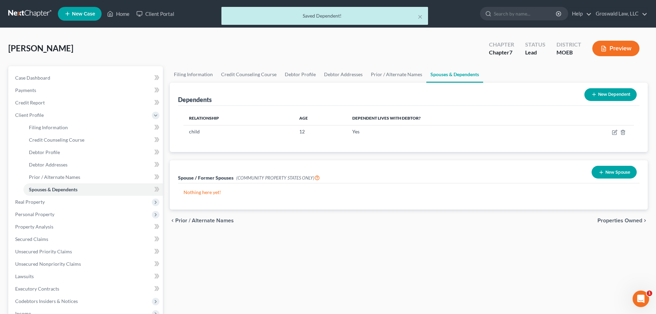
click at [598, 93] on button "New Dependent" at bounding box center [611, 94] width 52 height 13
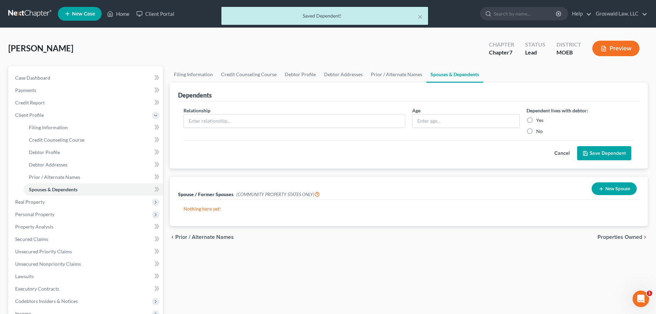
click at [302, 113] on div "Relationship *" at bounding box center [294, 121] width 229 height 28
click at [301, 117] on input "text" at bounding box center [294, 120] width 221 height 13
type input "child"
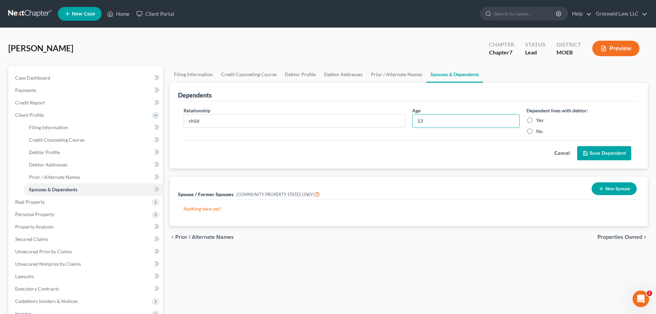
type input "13"
click at [536, 121] on label "Yes" at bounding box center [539, 120] width 7 height 7
click at [539, 121] on input "Yes" at bounding box center [541, 119] width 4 height 4
radio input "true"
click at [589, 152] on button "Save Dependent" at bounding box center [604, 153] width 54 height 14
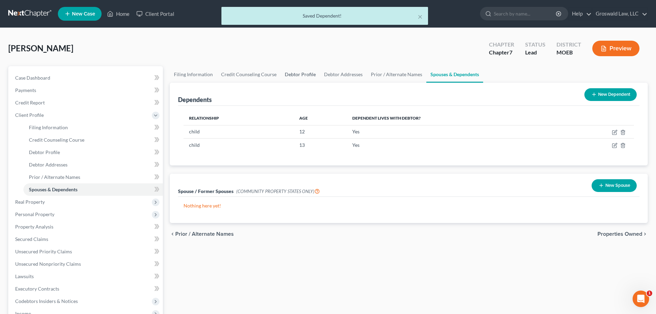
click at [289, 74] on link "Debtor Profile" at bounding box center [300, 74] width 39 height 17
select select "0"
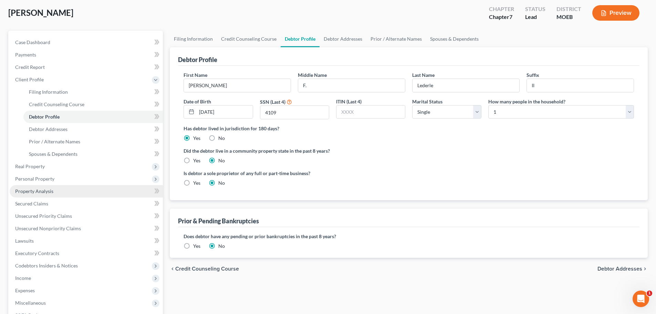
scroll to position [34, 0]
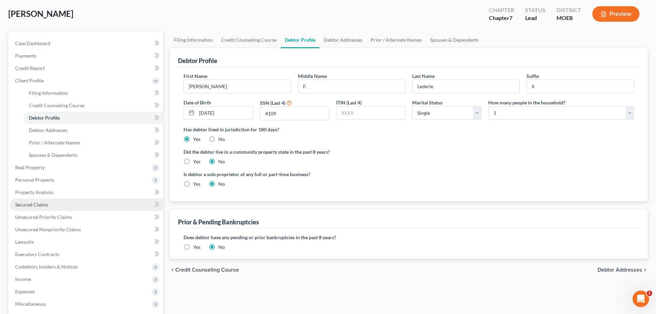
click at [64, 204] on link "Secured Claims" at bounding box center [86, 204] width 153 height 12
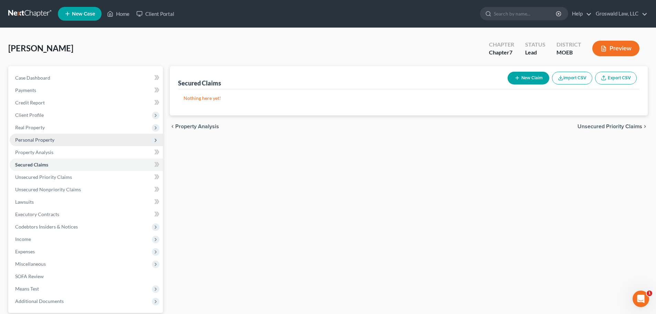
click at [40, 142] on span "Personal Property" at bounding box center [34, 140] width 39 height 6
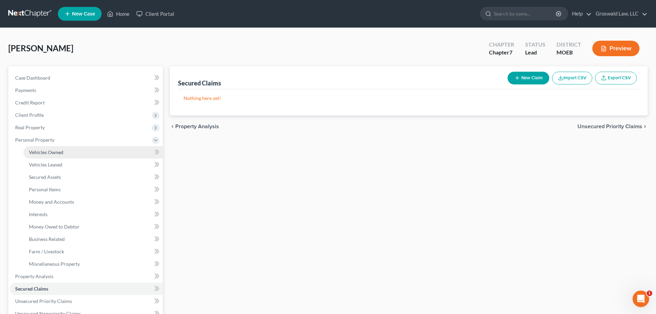
click at [44, 154] on span "Vehicles Owned" at bounding box center [46, 152] width 34 height 6
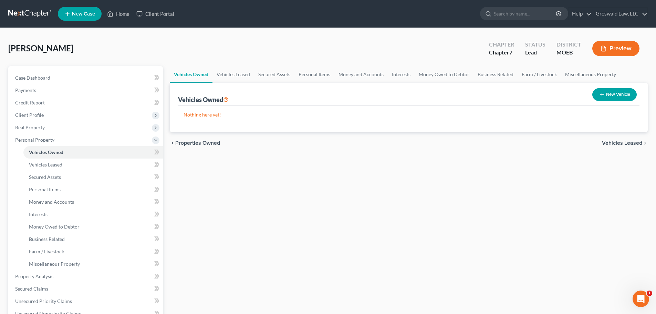
click at [622, 98] on button "New Vehicle" at bounding box center [615, 94] width 44 height 13
select select "0"
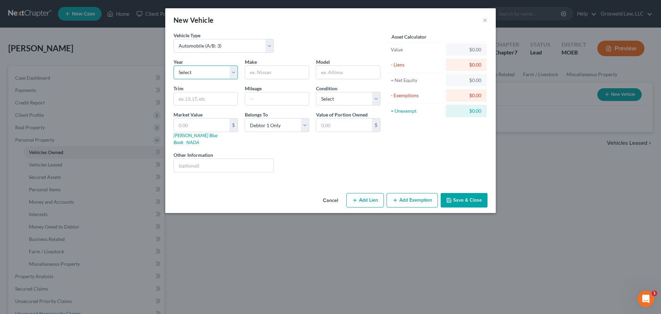
click at [194, 72] on select "Select 2026 2025 2024 2023 2022 2021 2020 2019 2018 2017 2016 2015 2014 2013 20…" at bounding box center [206, 72] width 64 height 14
select select "16"
click at [174, 65] on select "Select 2026 2025 2024 2023 2022 2021 2020 2019 2018 2017 2016 2015 2014 2013 20…" at bounding box center [206, 72] width 64 height 14
click at [261, 74] on input "text" at bounding box center [277, 72] width 64 height 13
type input "Toyota"
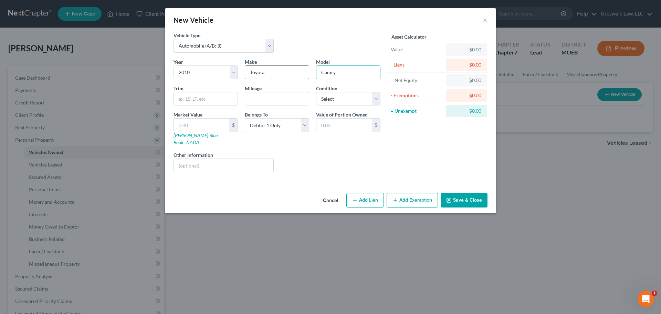
type input "Camry"
type input "255,000"
click at [376, 194] on button "Add Lien" at bounding box center [366, 200] width 38 height 14
select select "0"
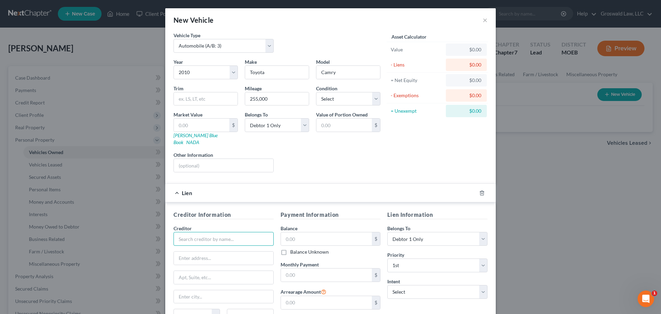
click at [206, 232] on input "text" at bounding box center [224, 239] width 100 height 14
type input "t"
click at [215, 247] on div "TitleMax" at bounding box center [215, 250] width 73 height 7
type input "TitleMax"
type input "15 Bull Street, Suite 200"
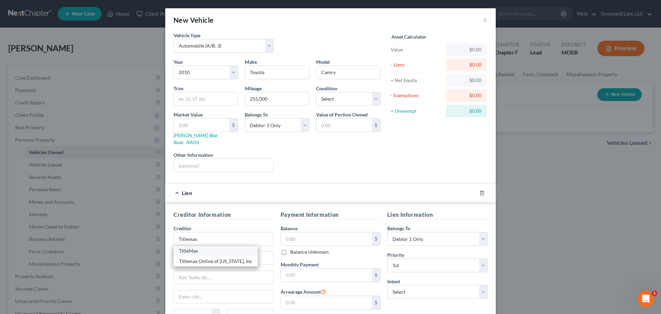
type input "Savannah"
select select "10"
type input "31401"
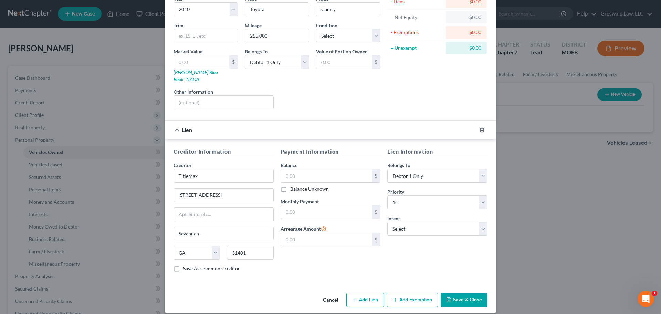
click at [450, 297] on icon "button" at bounding box center [450, 300] width 6 height 6
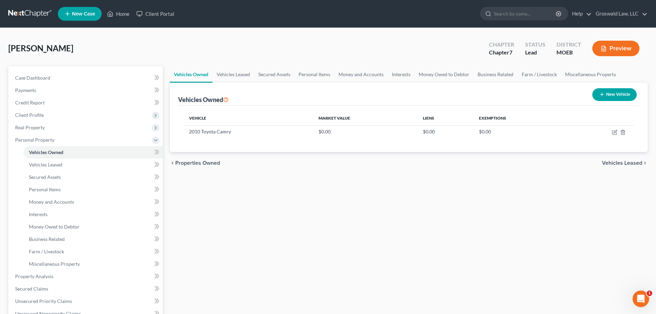
click at [614, 94] on button "New Vehicle" at bounding box center [615, 94] width 44 height 13
select select "0"
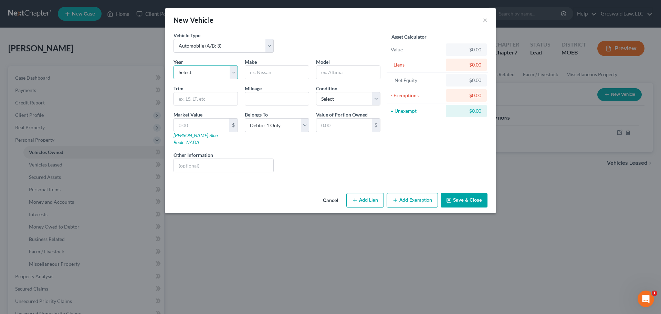
click at [202, 73] on select "Select 2026 2025 2024 2023 2022 2021 2020 2019 2018 2017 2016 2015 2014 2013 20…" at bounding box center [206, 72] width 64 height 14
select select "7"
click at [174, 65] on select "Select 2026 2025 2024 2023 2022 2021 2020 2019 2018 2017 2016 2015 2014 2013 20…" at bounding box center [206, 72] width 64 height 14
click at [270, 72] on input "text" at bounding box center [277, 72] width 64 height 13
type input "GMC"
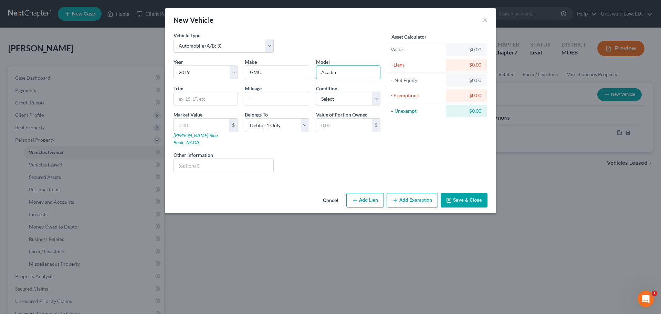
type input "Acadia"
click at [368, 194] on button "Add Lien" at bounding box center [366, 200] width 38 height 14
select select "0"
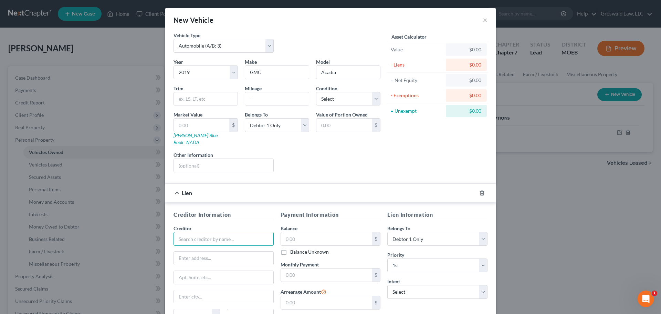
click at [248, 233] on input "text" at bounding box center [224, 239] width 100 height 14
click at [220, 247] on div "Flagship Credit Acceptance" at bounding box center [215, 250] width 72 height 7
type input "Flagship Credit Acceptance"
type input "PO Box 965"
type input "Chadds Ford"
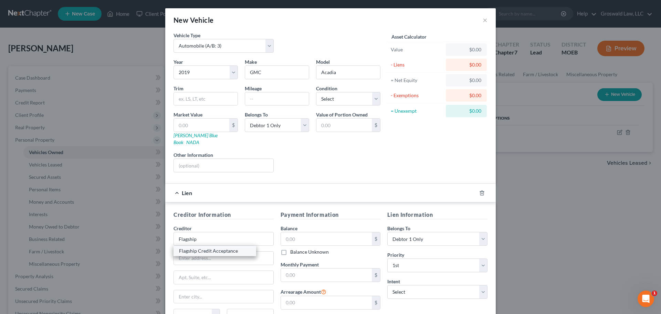
select select "39"
type input "19317"
click at [306, 233] on input "text" at bounding box center [326, 238] width 91 height 13
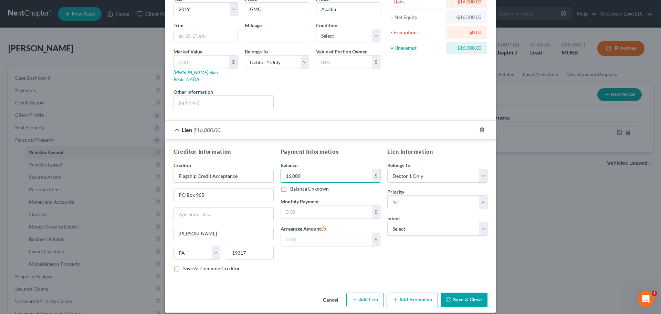
type input "16,000"
click at [448, 293] on button "Save & Close" at bounding box center [464, 300] width 47 height 14
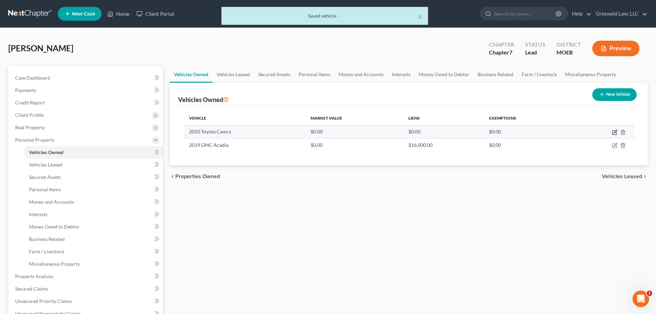
click at [614, 131] on icon "button" at bounding box center [615, 133] width 6 height 6
select select "0"
select select "16"
select select "0"
select select "10"
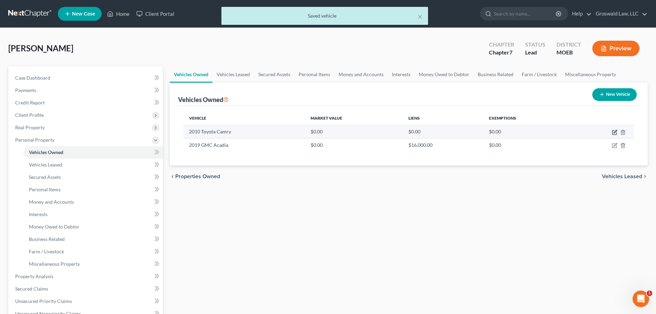
select select "0"
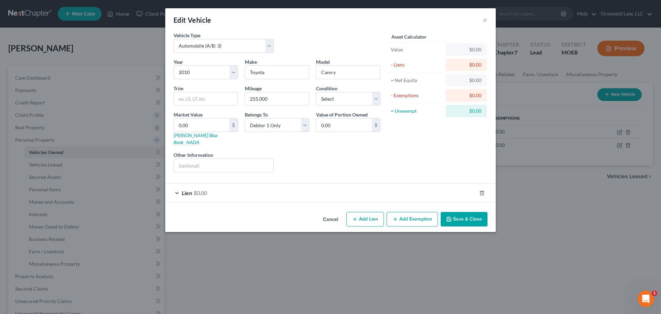
click at [244, 189] on div "Lien $0.00" at bounding box center [320, 193] width 311 height 18
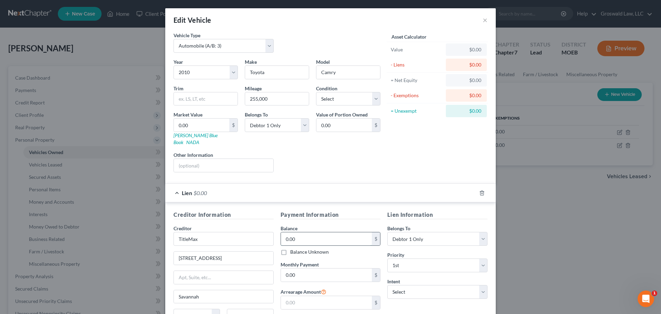
click at [285, 236] on input "0.00" at bounding box center [326, 238] width 91 height 13
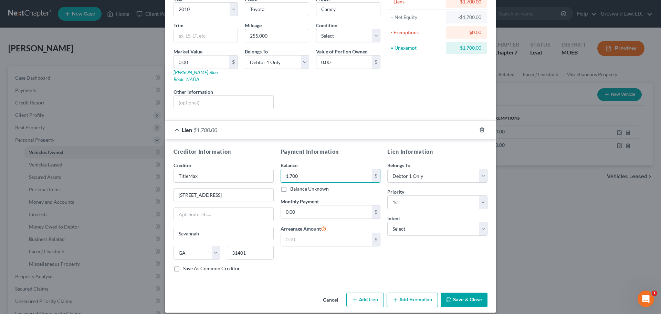
type input "1,700"
click at [461, 293] on button "Save & Close" at bounding box center [464, 300] width 47 height 14
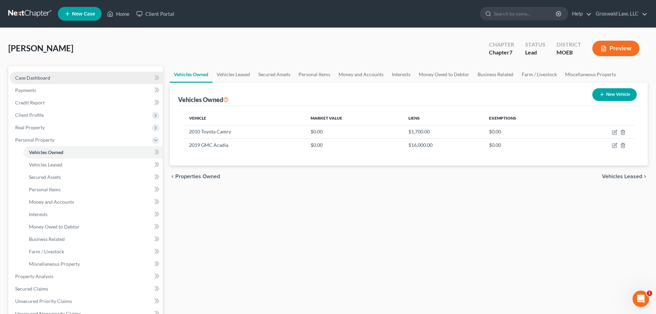
click at [43, 74] on link "Case Dashboard" at bounding box center [86, 78] width 153 height 12
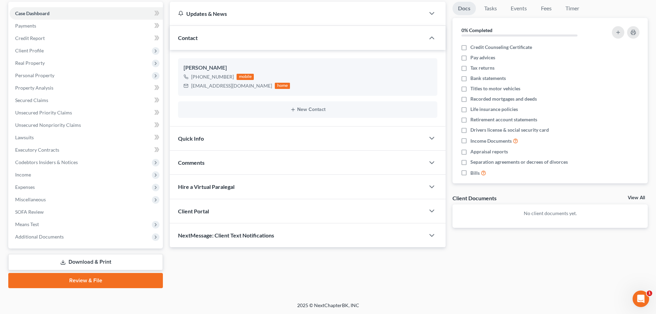
scroll to position [65, 0]
click at [254, 142] on div "Quick Info" at bounding box center [297, 138] width 255 height 24
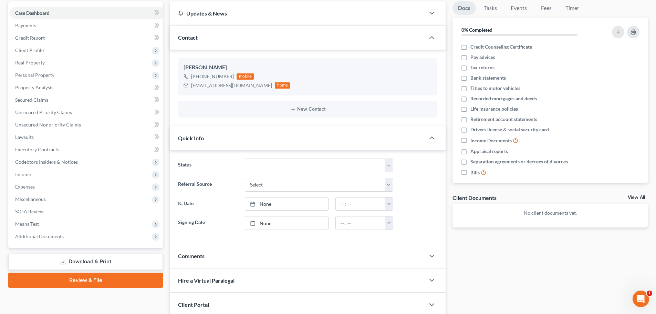
click at [239, 263] on div "Comments" at bounding box center [297, 256] width 255 height 24
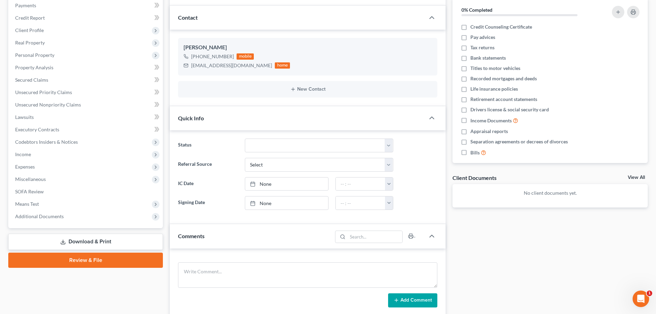
scroll to position [186, 0]
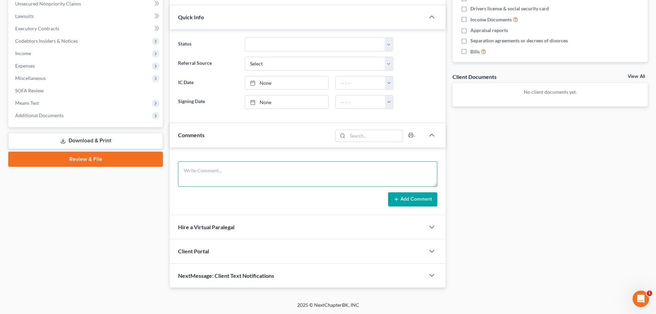
drag, startPoint x: 227, startPoint y: 173, endPoint x: 228, endPoint y: 168, distance: 5.0
click at [227, 173] on textarea at bounding box center [307, 173] width 259 height 25
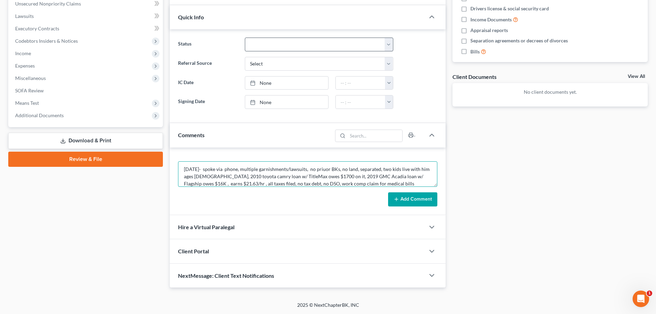
scroll to position [9, 0]
type textarea "[DATE]- spoke via phone, multiple garnishments/lawsuits, no priuor BKs, no land…"
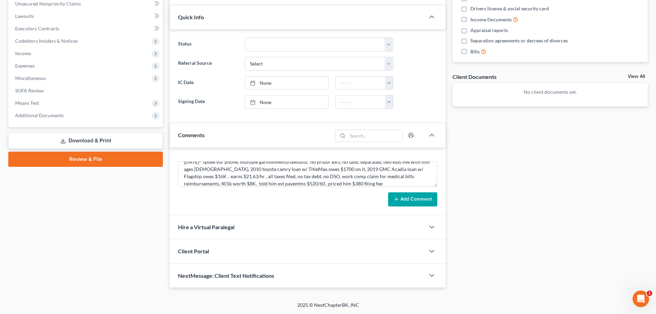
click at [394, 198] on button "Add Comment" at bounding box center [412, 199] width 49 height 14
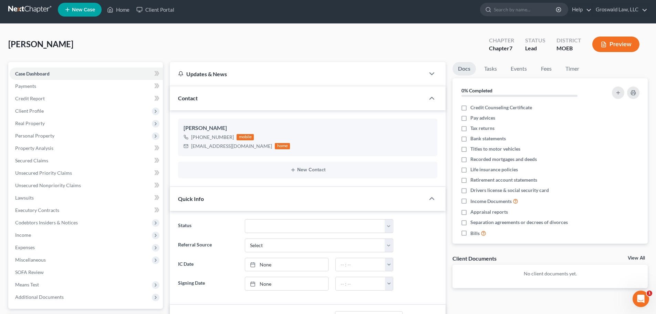
scroll to position [0, 0]
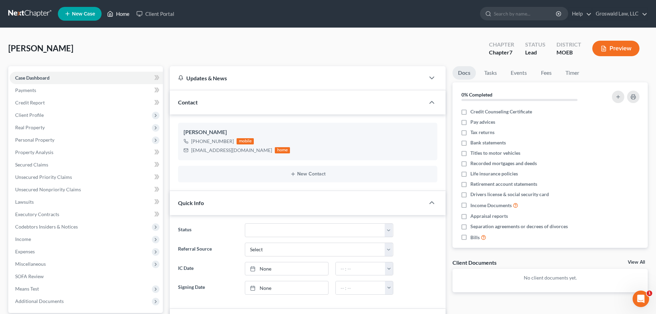
click at [129, 11] on link "Home" at bounding box center [118, 14] width 29 height 12
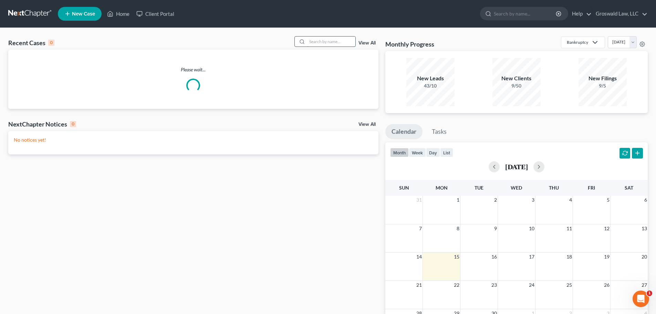
click at [326, 41] on input "search" at bounding box center [331, 42] width 48 height 10
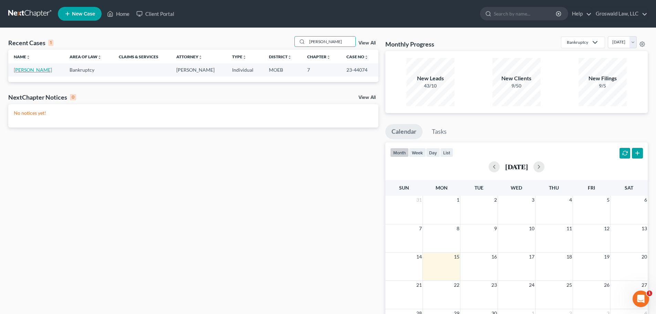
type input "greer"
click at [43, 72] on link "[PERSON_NAME]" at bounding box center [33, 70] width 38 height 6
select select "6"
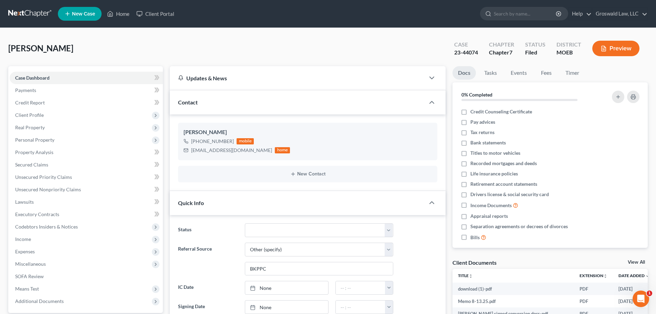
scroll to position [632, 0]
drag, startPoint x: 396, startPoint y: 49, endPoint x: 391, endPoint y: 51, distance: 5.4
click at [396, 49] on div "Greer, Chetley Upgraded Case 23-44074 Chapter Chapter 7 Status Filed District M…" at bounding box center [328, 51] width 640 height 30
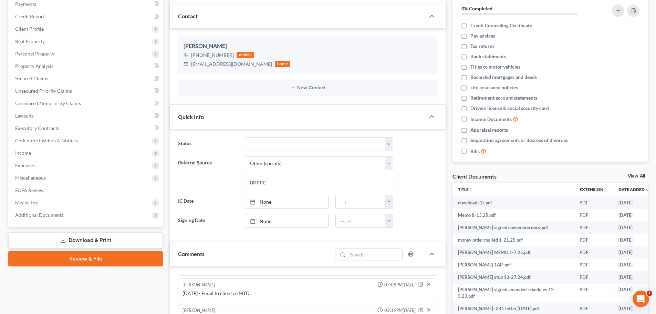
scroll to position [34, 0]
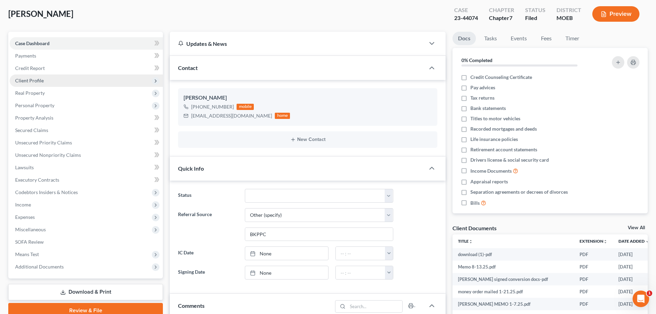
click at [42, 80] on span "Client Profile" at bounding box center [29, 81] width 29 height 6
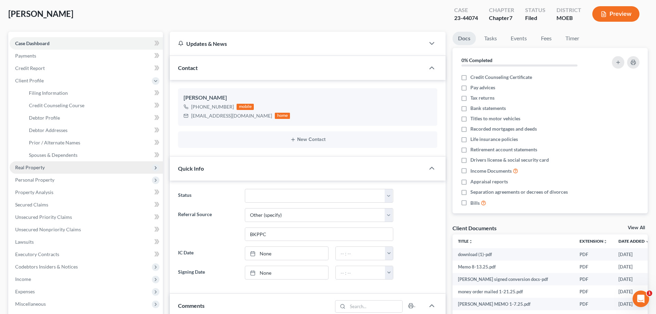
click at [49, 165] on span "Real Property" at bounding box center [86, 167] width 153 height 12
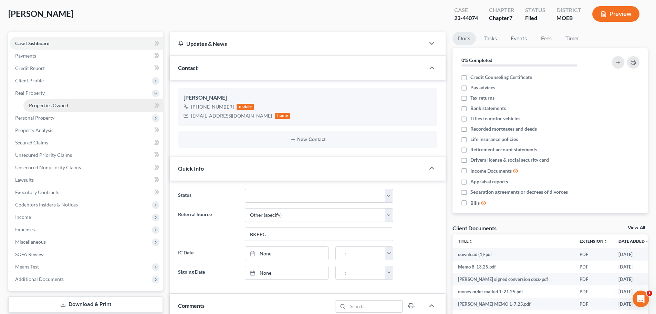
click at [64, 108] on link "Properties Owned" at bounding box center [93, 105] width 140 height 12
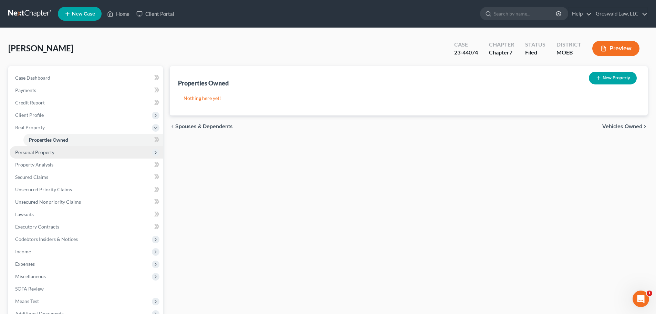
click at [40, 152] on span "Personal Property" at bounding box center [34, 152] width 39 height 6
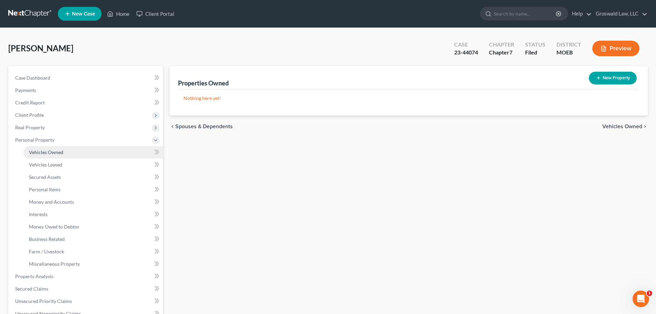
click at [61, 154] on span "Vehicles Owned" at bounding box center [46, 152] width 34 height 6
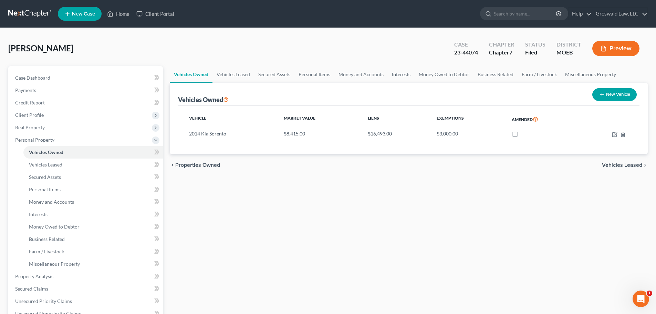
click at [403, 72] on link "Interests" at bounding box center [401, 74] width 27 height 17
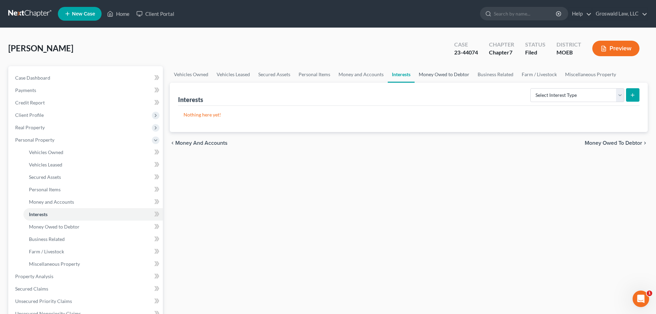
click at [437, 75] on link "Money Owed to Debtor" at bounding box center [444, 74] width 59 height 17
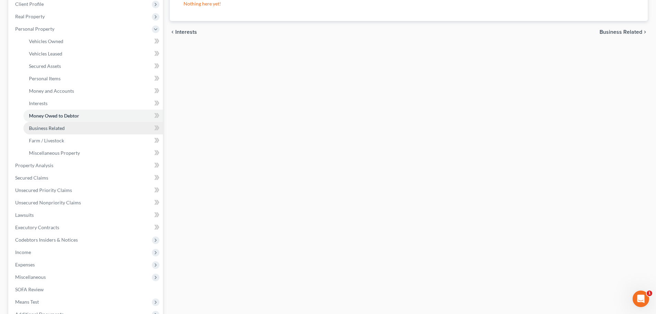
scroll to position [138, 0]
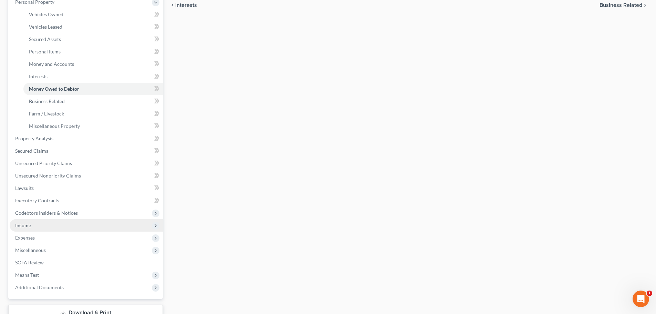
click at [30, 225] on span "Income" at bounding box center [23, 225] width 16 height 6
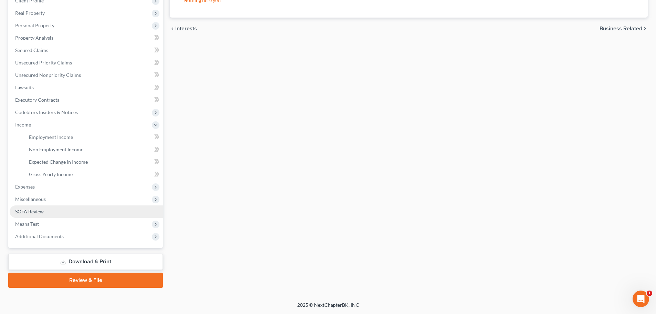
scroll to position [114, 0]
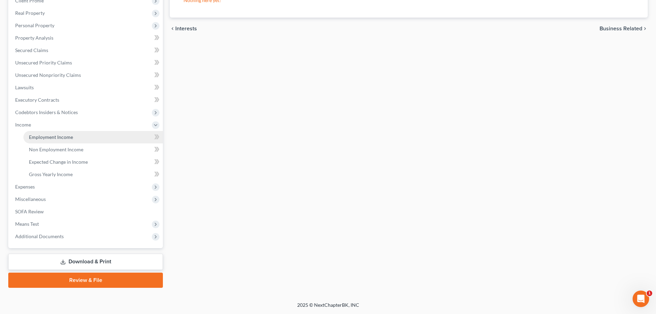
click at [55, 140] on span "Employment Income" at bounding box center [51, 137] width 44 height 6
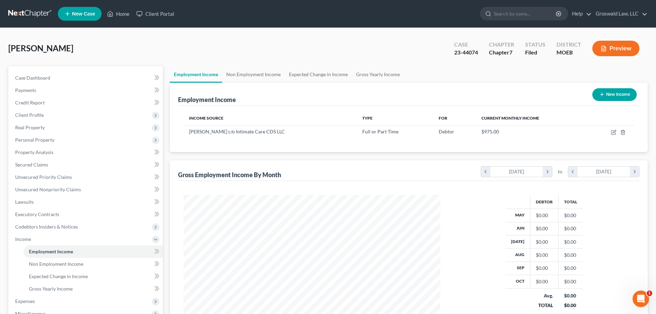
scroll to position [129, 271]
click at [254, 73] on link "Non Employment Income" at bounding box center [253, 74] width 63 height 17
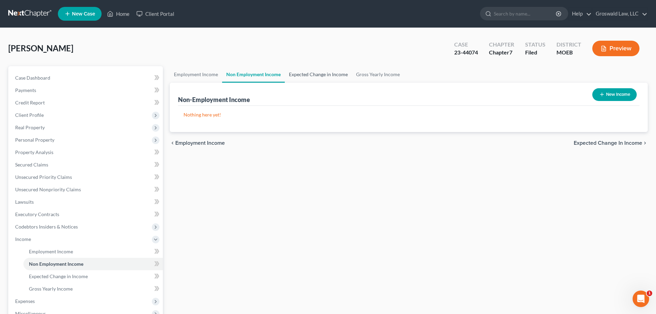
click at [302, 75] on link "Expected Change in Income" at bounding box center [318, 74] width 67 height 17
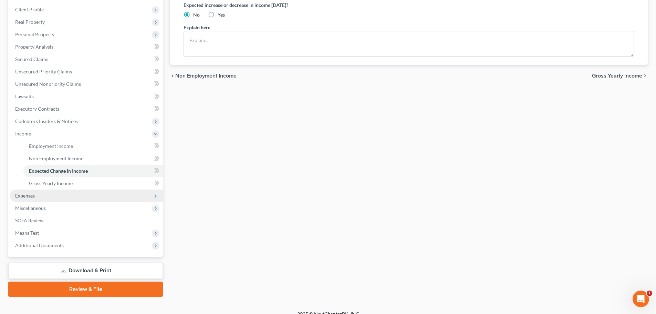
scroll to position [114, 0]
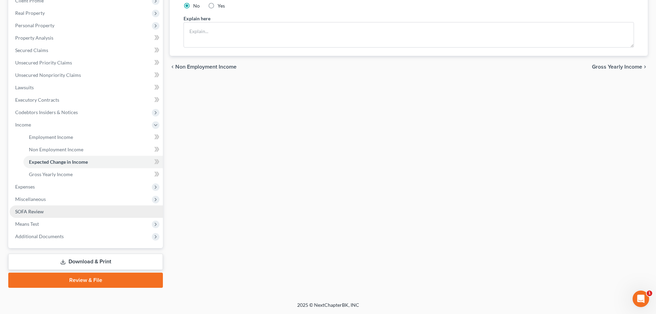
click at [43, 209] on span "SOFA Review" at bounding box center [29, 211] width 29 height 6
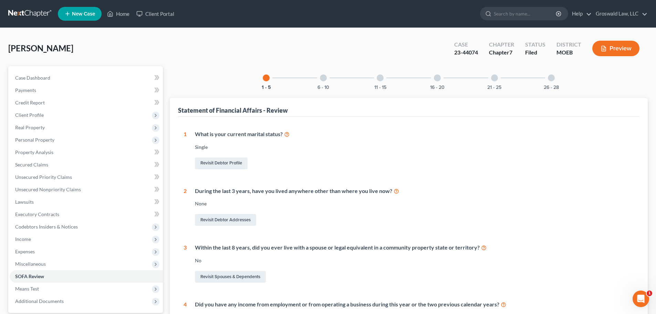
click at [322, 81] on div "6 - 10" at bounding box center [323, 77] width 23 height 23
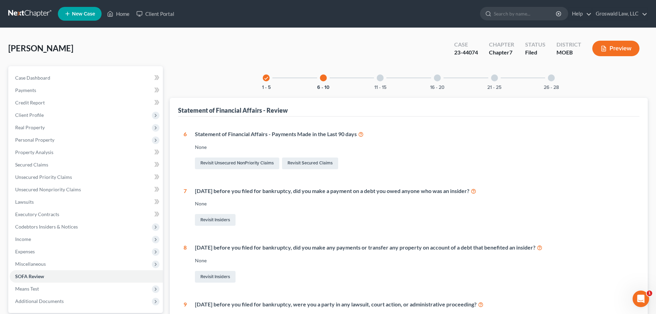
click at [381, 79] on div at bounding box center [380, 77] width 7 height 7
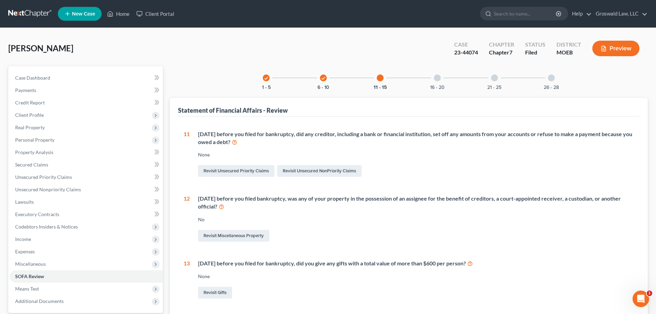
click at [434, 81] on div "16 - 20" at bounding box center [437, 77] width 23 height 23
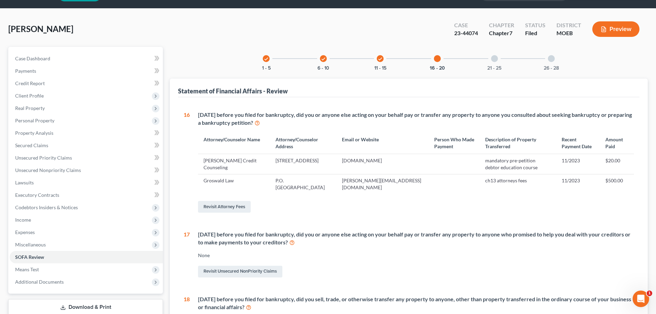
scroll to position [34, 0]
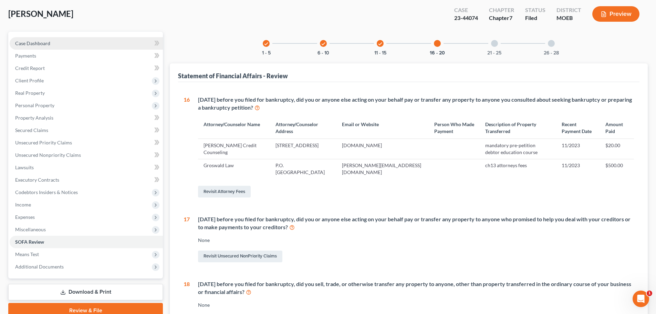
click at [72, 40] on link "Case Dashboard" at bounding box center [86, 43] width 153 height 12
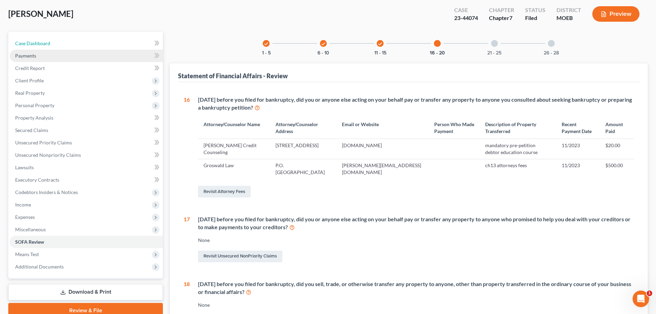
select select "6"
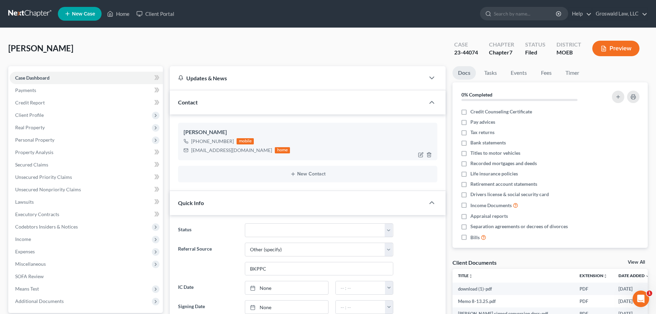
scroll to position [632, 0]
drag, startPoint x: 239, startPoint y: 150, endPoint x: 185, endPoint y: 151, distance: 54.1
click at [185, 151] on div "chetzgreer@gmail.com home" at bounding box center [237, 150] width 106 height 9
copy div "chetzgreer@gmail.com"
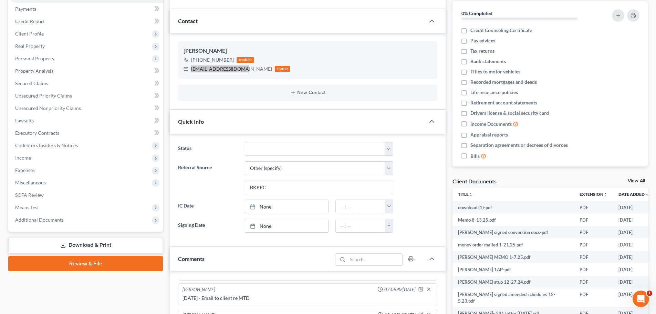
scroll to position [241, 0]
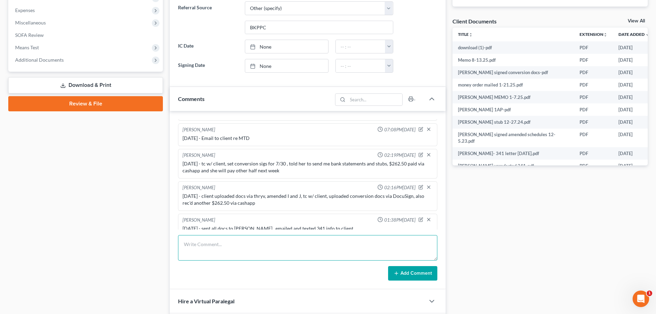
click at [325, 246] on textarea at bounding box center [307, 247] width 259 height 25
type textarea "9/15/25 - tc w/ cliuent, prepped 341"
click at [425, 277] on button "Add Comment" at bounding box center [412, 273] width 49 height 14
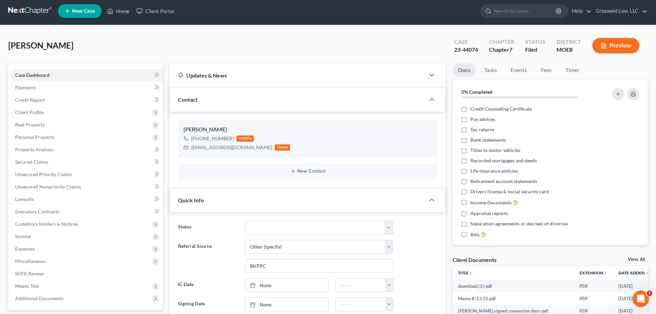
scroll to position [0, 0]
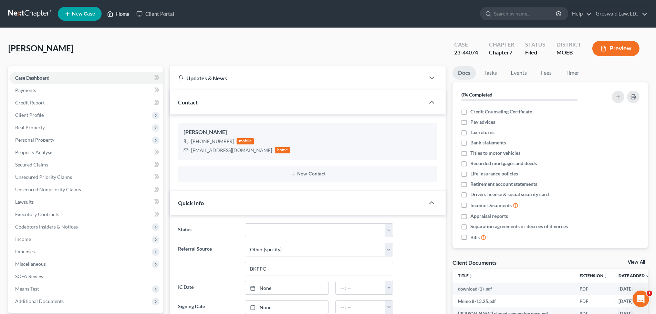
click at [126, 13] on link "Home" at bounding box center [118, 14] width 29 height 12
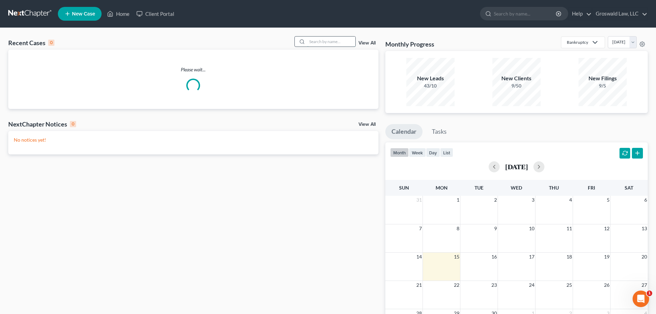
click at [312, 38] on input "search" at bounding box center [331, 42] width 48 height 10
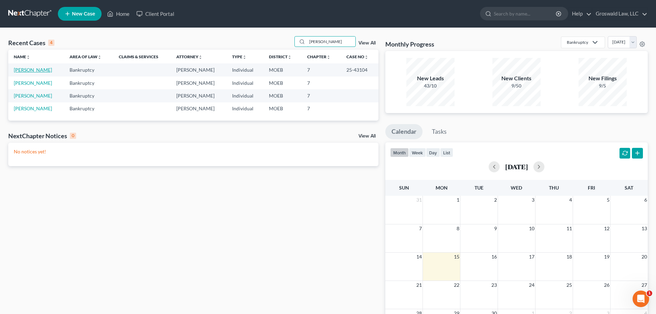
type input "murphy"
click at [34, 71] on link "[PERSON_NAME]" at bounding box center [33, 70] width 38 height 6
select select "6"
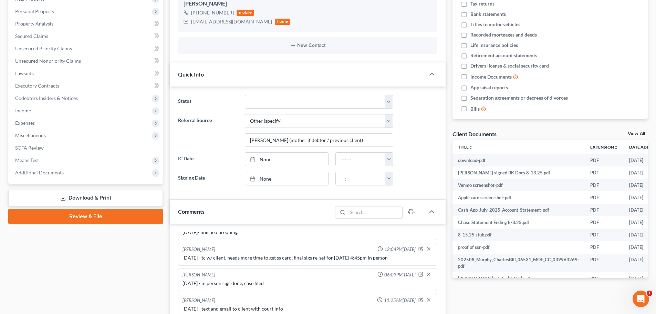
scroll to position [276, 0]
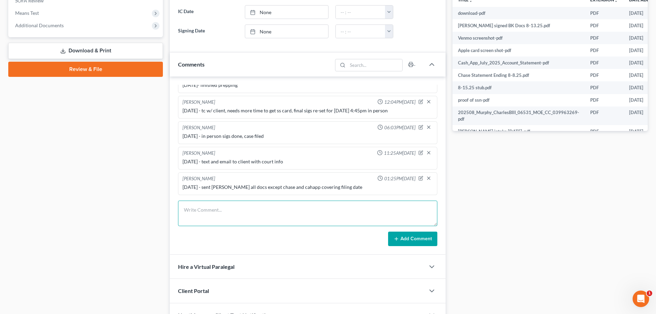
click at [292, 212] on textarea at bounding box center [307, 213] width 259 height 25
type textarea "8"
type textarea "9/15/25 - tc w/ client, he will be at my office tomorrow for 341 , told him to …"
click at [423, 242] on button "Add Comment" at bounding box center [412, 239] width 49 height 14
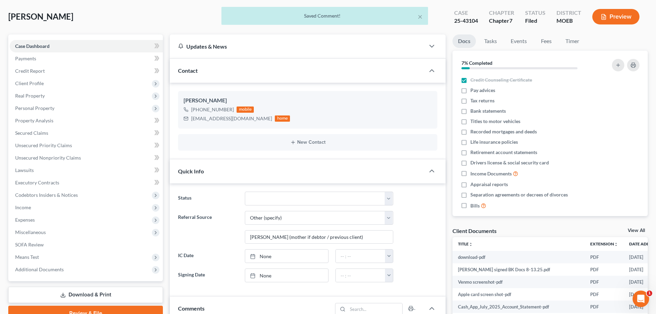
scroll to position [0, 0]
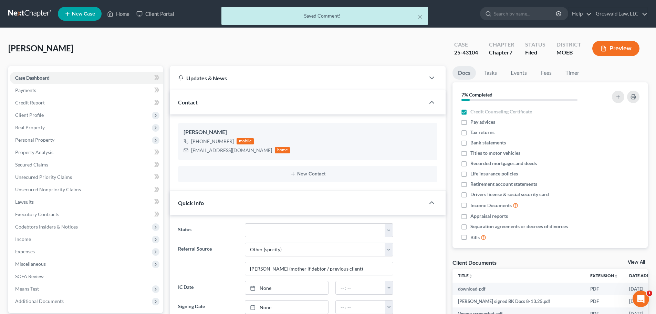
click at [423, 17] on div "× Saved Comment!" at bounding box center [325, 16] width 207 height 18
click at [420, 16] on button "×" at bounding box center [420, 16] width 5 height 8
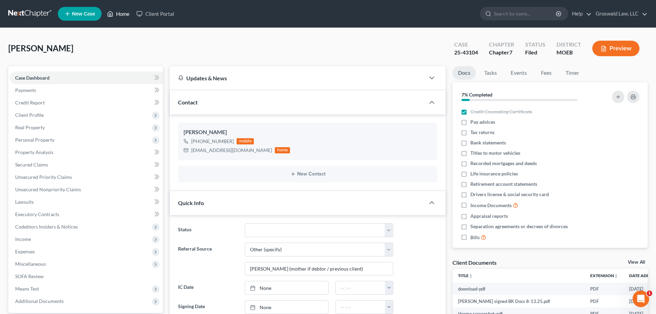
click at [124, 12] on link "Home" at bounding box center [118, 14] width 29 height 12
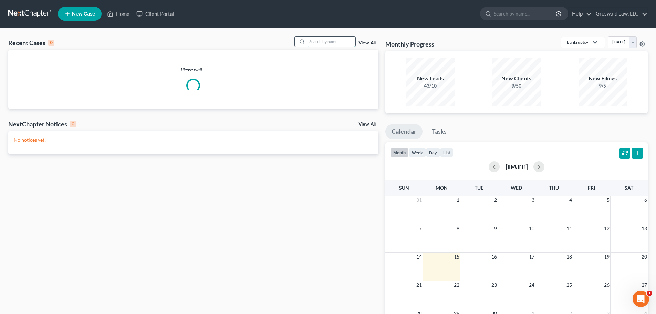
click at [331, 42] on input "search" at bounding box center [331, 42] width 48 height 10
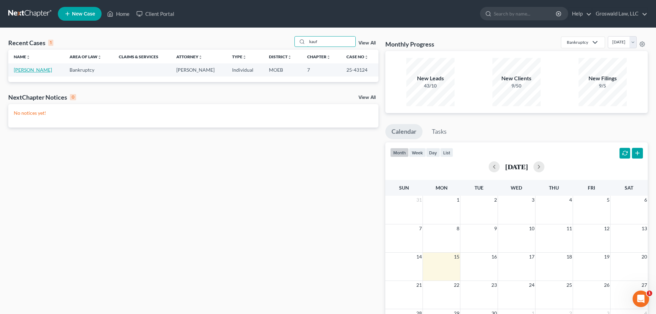
type input "kauf"
click at [39, 71] on link "[PERSON_NAME]" at bounding box center [33, 70] width 38 height 6
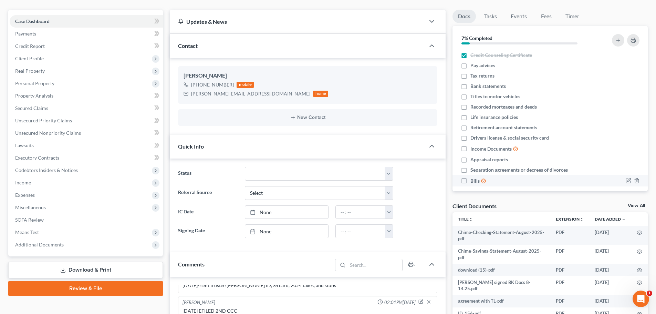
scroll to position [34, 0]
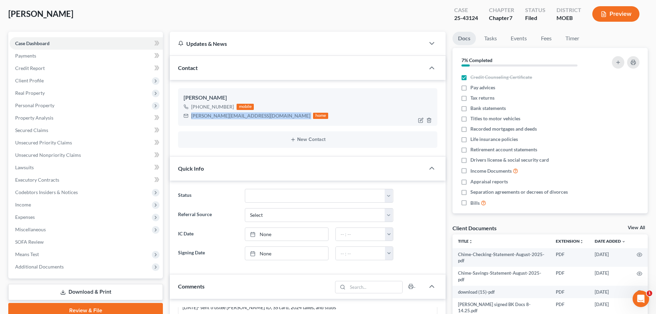
drag, startPoint x: 253, startPoint y: 115, endPoint x: 190, endPoint y: 118, distance: 62.5
click at [190, 118] on div "kaufhold.sara66@gmail.com home" at bounding box center [256, 115] width 145 height 9
copy div "kaufhold.sara66@gmail.com"
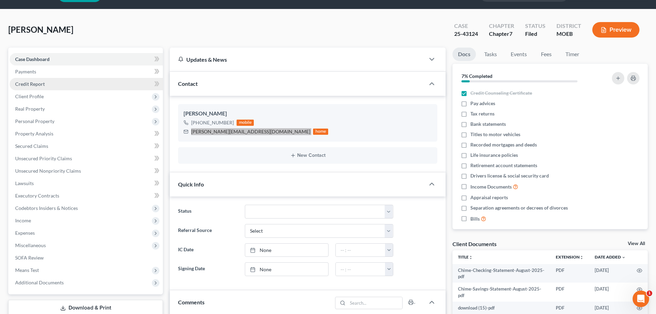
scroll to position [0, 0]
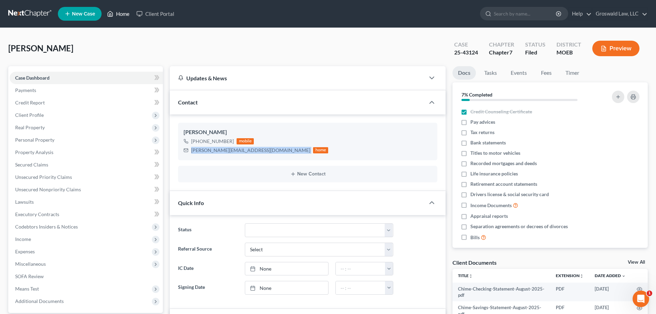
click at [129, 18] on link "Home" at bounding box center [118, 14] width 29 height 12
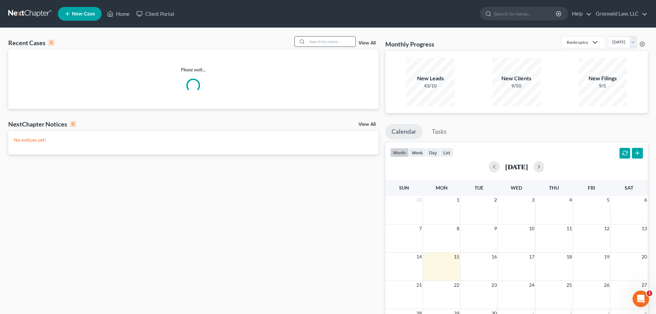
click at [330, 42] on input "search" at bounding box center [331, 42] width 48 height 10
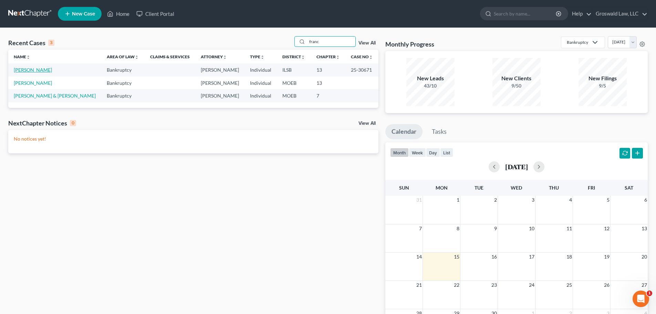
type input "franc"
click at [38, 69] on link "[PERSON_NAME]" at bounding box center [33, 70] width 38 height 6
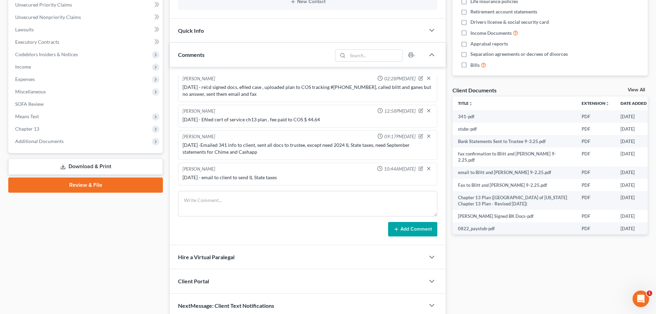
scroll to position [236, 0]
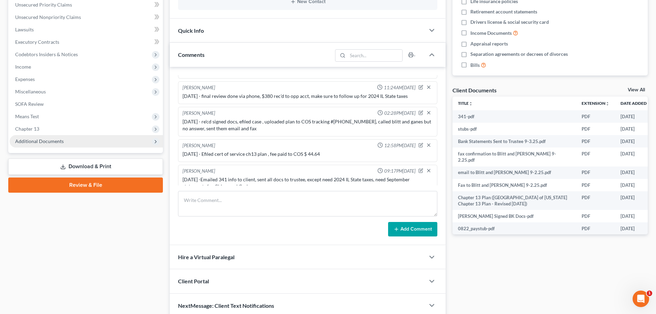
click at [53, 139] on span "Additional Documents" at bounding box center [39, 141] width 49 height 6
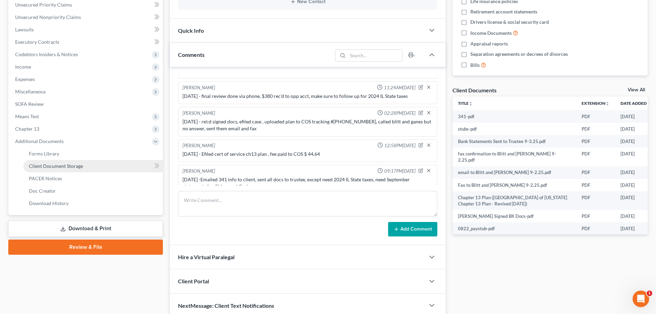
click at [60, 168] on span "Client Document Storage" at bounding box center [56, 166] width 54 height 6
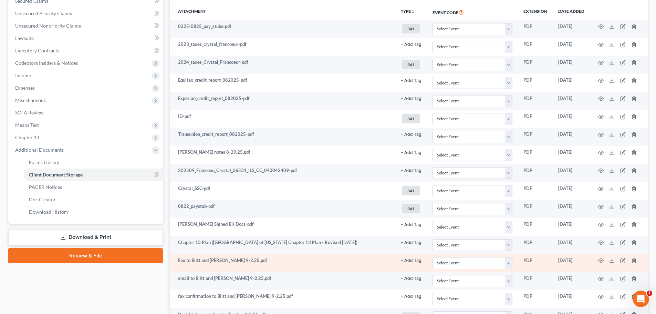
scroll to position [266, 0]
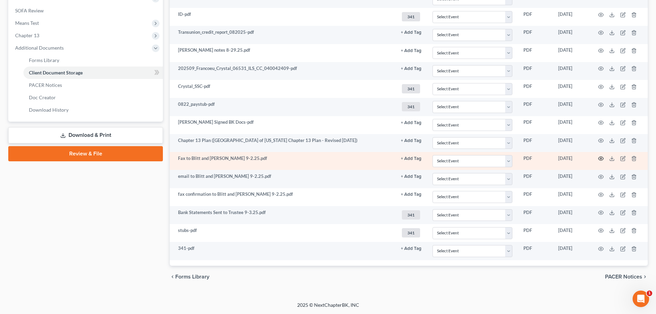
click at [603, 158] on icon "button" at bounding box center [601, 159] width 6 height 6
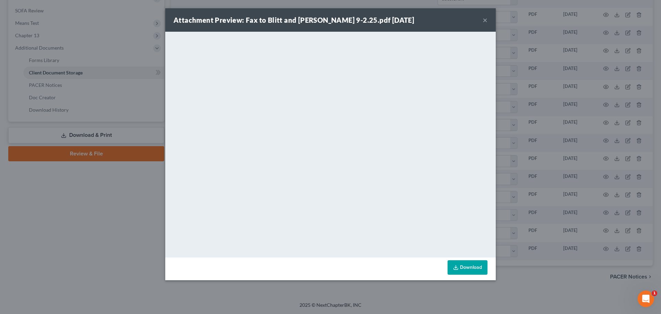
click at [486, 19] on button "×" at bounding box center [485, 20] width 5 height 8
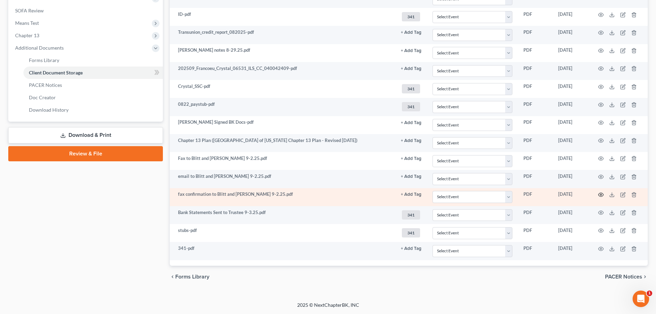
click at [602, 195] on icon "button" at bounding box center [601, 195] width 6 height 6
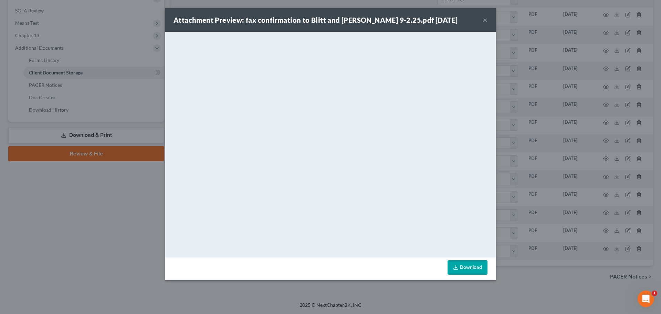
click at [485, 20] on button "×" at bounding box center [485, 20] width 5 height 8
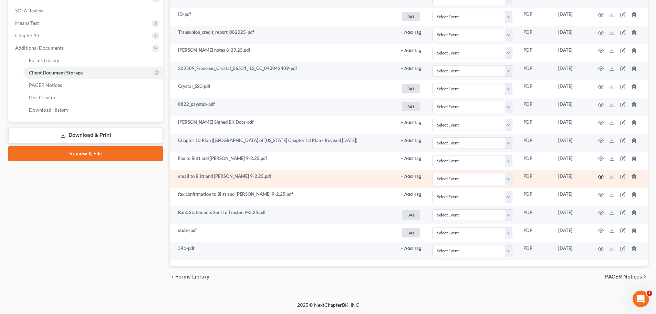
click at [601, 178] on icon "button" at bounding box center [601, 177] width 5 height 4
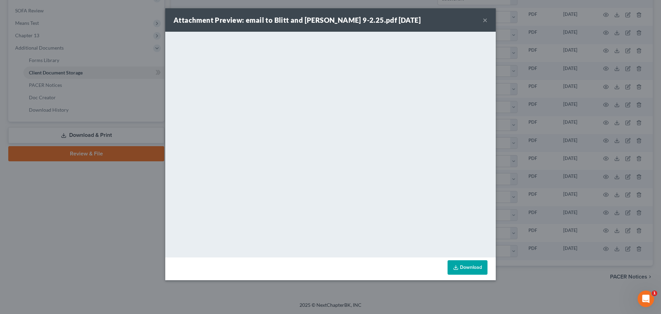
click at [487, 19] on button "×" at bounding box center [485, 20] width 5 height 8
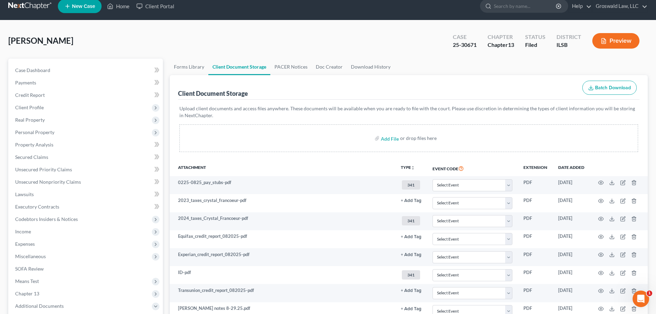
scroll to position [0, 0]
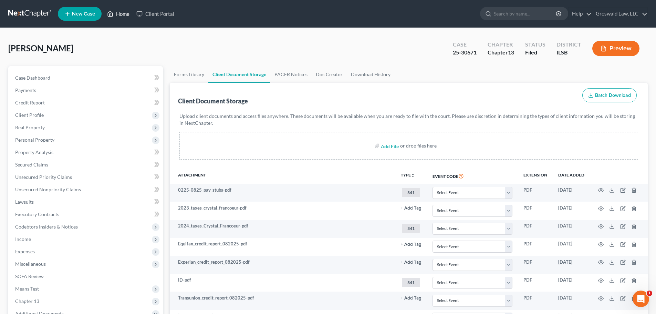
click at [119, 13] on link "Home" at bounding box center [118, 14] width 29 height 12
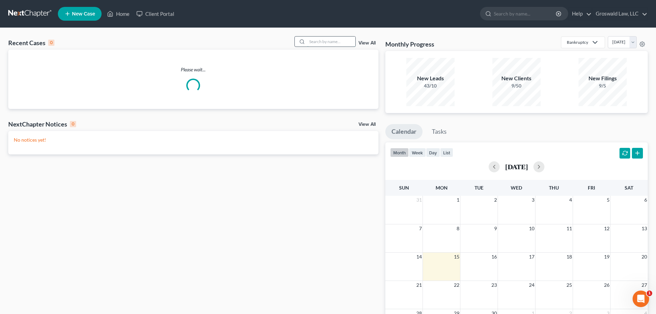
click at [337, 39] on input "search" at bounding box center [331, 42] width 48 height 10
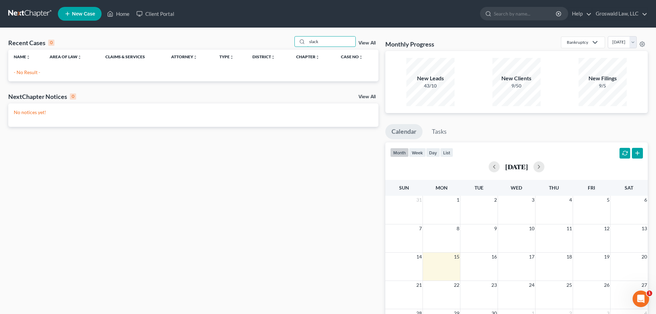
type input "slack"
drag, startPoint x: 329, startPoint y: 41, endPoint x: 273, endPoint y: 33, distance: 57.1
click at [272, 35] on div "Recent Cases 0 slack View All Name unfold_more expand_more expand_less Area of …" at bounding box center [328, 207] width 656 height 358
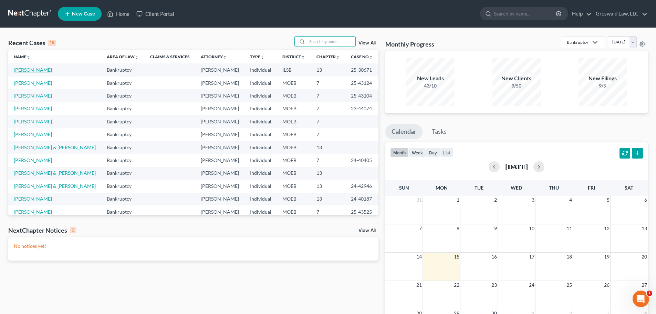
click at [37, 71] on link "[PERSON_NAME]" at bounding box center [33, 70] width 38 height 6
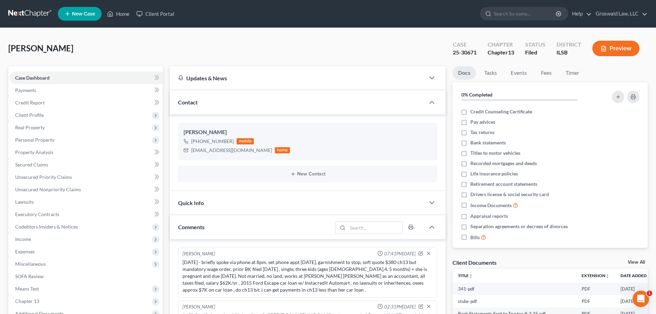
scroll to position [271, 0]
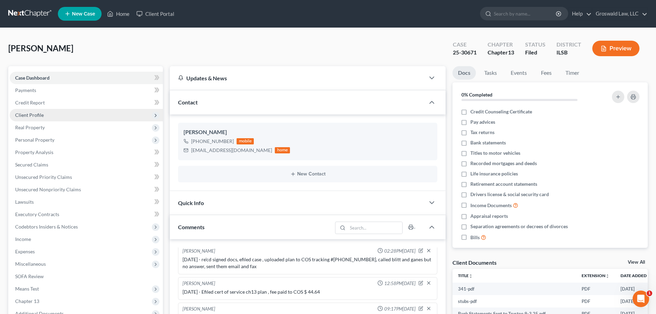
click at [48, 114] on span "Client Profile" at bounding box center [86, 115] width 153 height 12
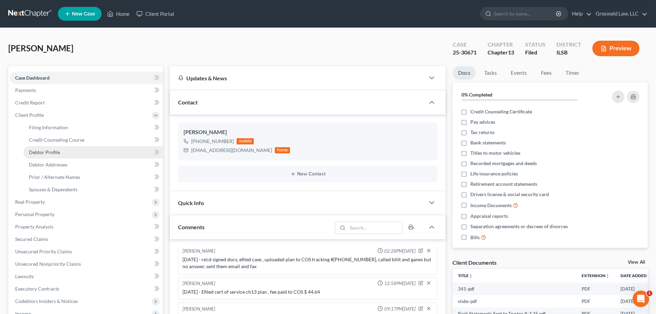
click at [55, 151] on span "Debtor Profile" at bounding box center [44, 152] width 31 height 6
select select "0"
select select "4"
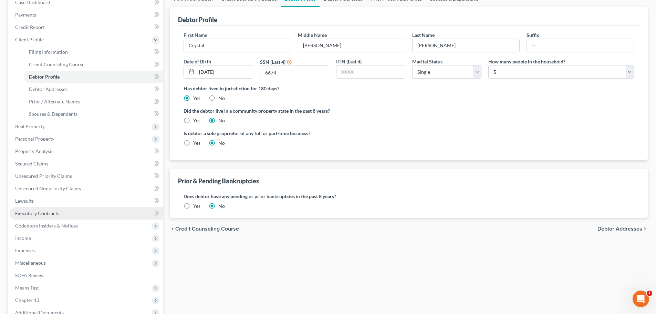
scroll to position [103, 0]
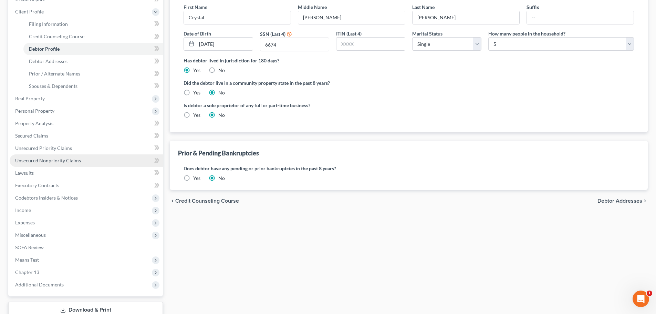
click at [39, 161] on span "Unsecured Nonpriority Claims" at bounding box center [48, 160] width 66 height 6
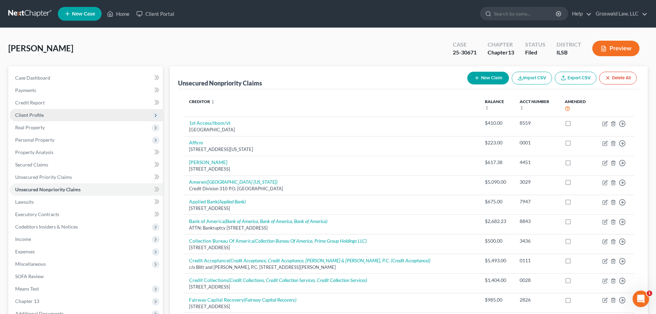
click at [56, 112] on span "Client Profile" at bounding box center [86, 115] width 153 height 12
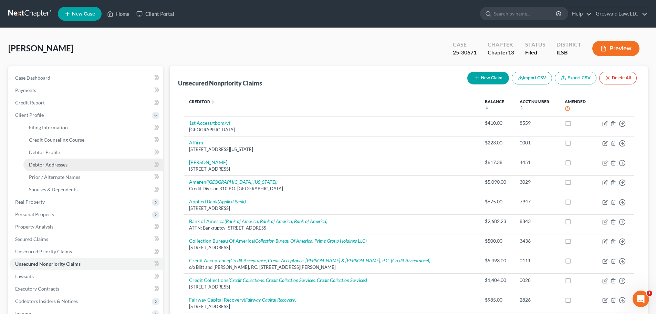
click at [55, 159] on link "Debtor Addresses" at bounding box center [93, 164] width 140 height 12
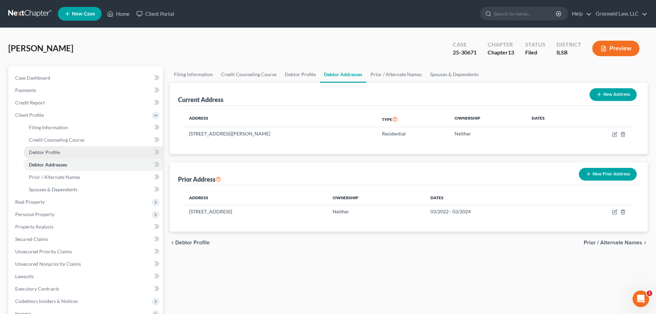
click at [56, 156] on link "Debtor Profile" at bounding box center [93, 152] width 140 height 12
select select "0"
select select "4"
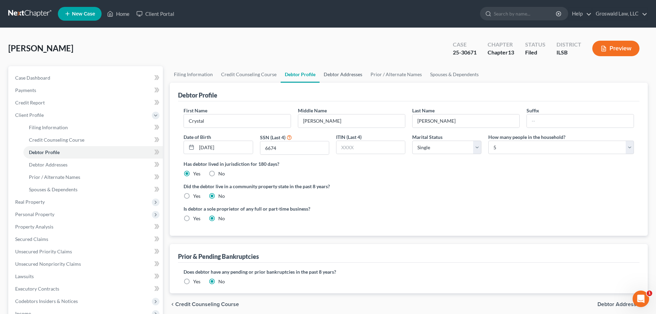
click at [343, 73] on link "Debtor Addresses" at bounding box center [343, 74] width 47 height 17
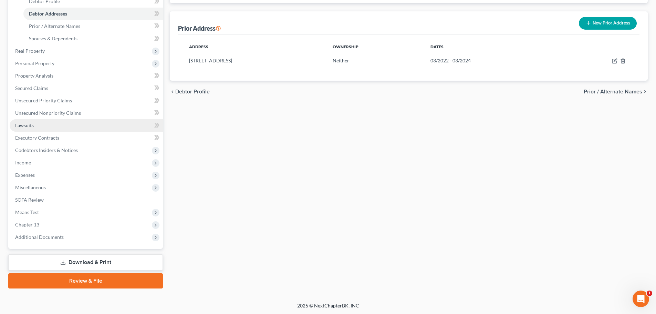
scroll to position [152, 0]
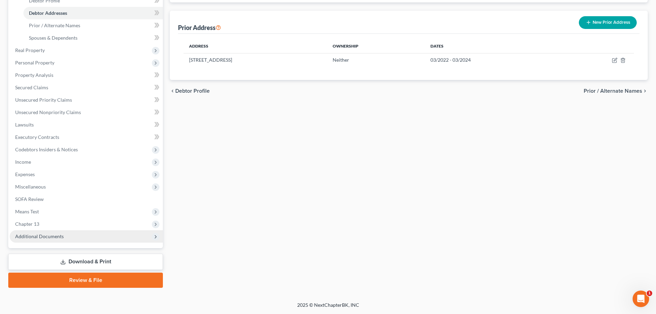
click at [52, 239] on span "Additional Documents" at bounding box center [39, 236] width 49 height 6
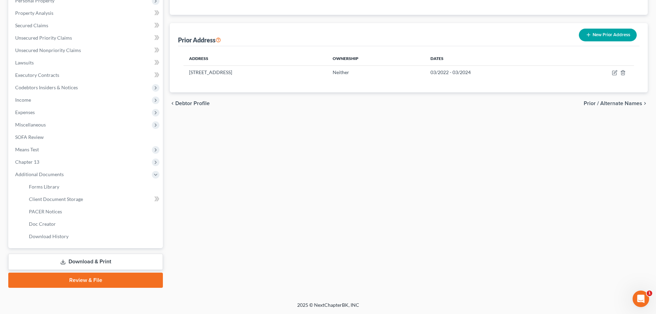
scroll to position [139, 0]
click at [61, 201] on span "Client Document Storage" at bounding box center [56, 199] width 54 height 6
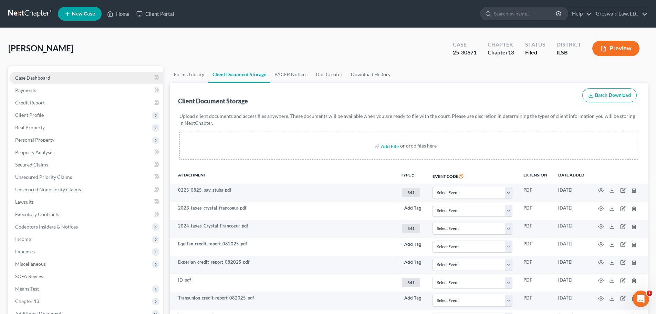
click at [76, 78] on link "Case Dashboard" at bounding box center [86, 78] width 153 height 12
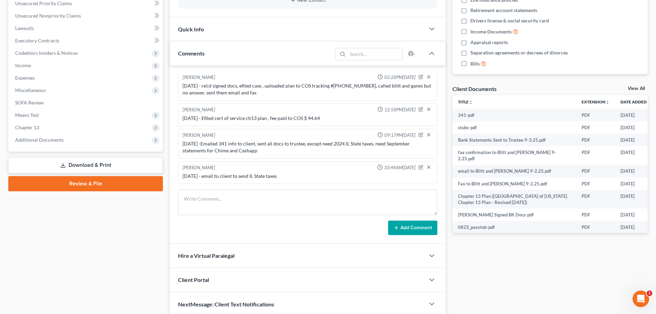
scroll to position [202, 0]
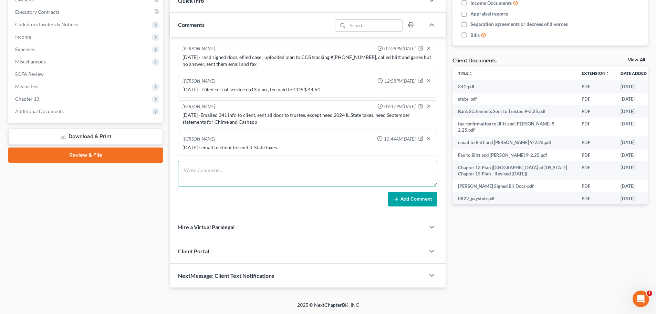
click at [292, 172] on textarea at bounding box center [307, 173] width 259 height 25
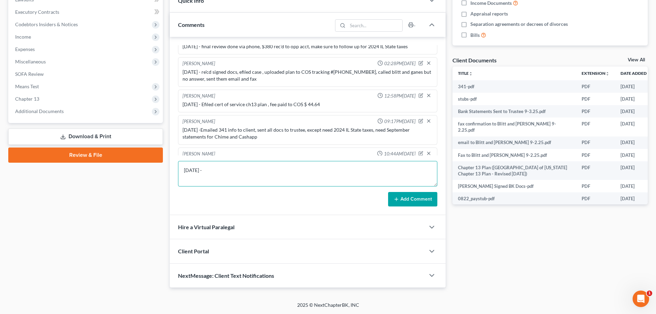
scroll to position [271, 0]
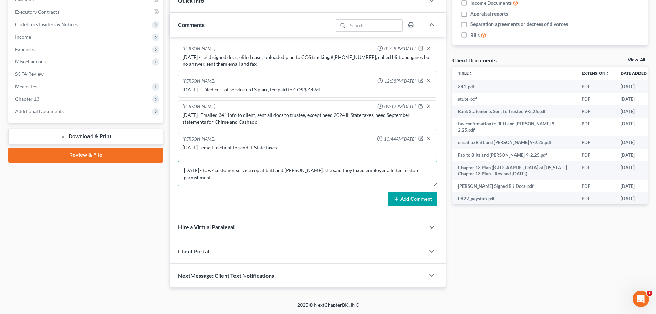
drag, startPoint x: 378, startPoint y: 171, endPoint x: 421, endPoint y: 151, distance: 47.0
click at [378, 171] on textarea "9/15/25 - tc w/ customer service rep at blitt and gaines, she said they faxed e…" at bounding box center [307, 173] width 259 height 25
click at [260, 171] on textarea "9/15/25 - tc w/ customer service rep at blitt and gaines, she said they faxed e…" at bounding box center [307, 173] width 259 height 25
type textarea "9/15/25 - tc w/ customer service rep named Brianna Sailor at blitt and gaines, …"
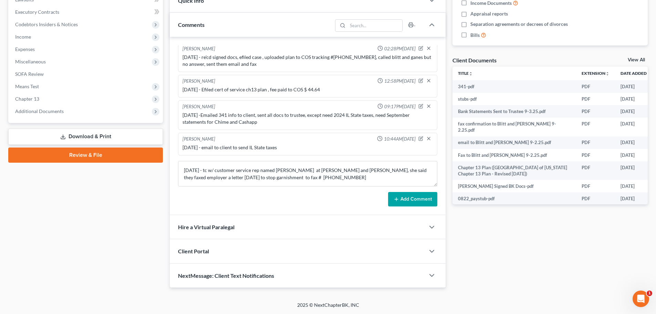
click at [399, 200] on icon at bounding box center [397, 199] width 6 height 6
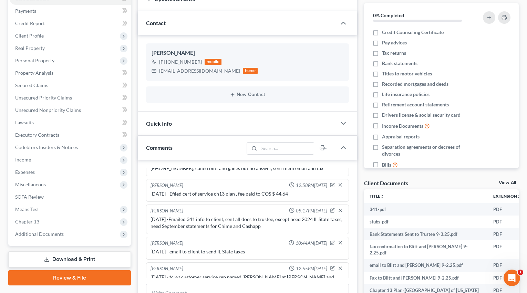
scroll to position [0, 0]
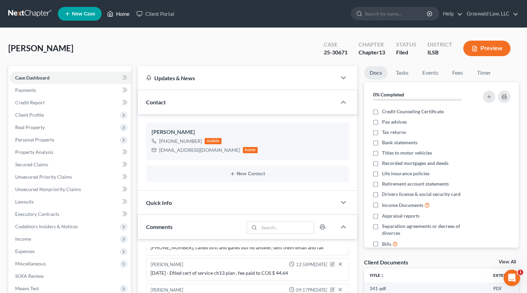
click at [109, 13] on icon at bounding box center [110, 14] width 6 height 8
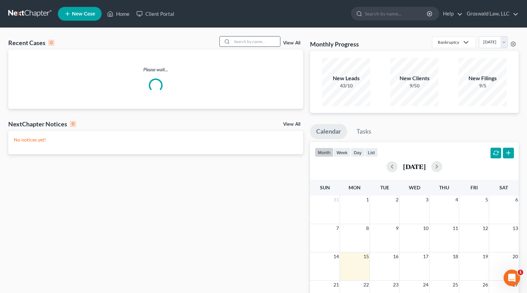
click at [237, 39] on input "search" at bounding box center [256, 42] width 48 height 10
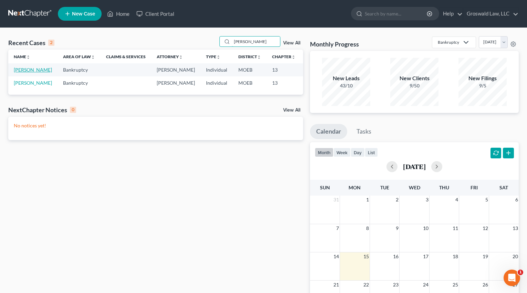
type input "simmons"
click at [27, 73] on link "[PERSON_NAME]" at bounding box center [33, 70] width 38 height 6
select select "6"
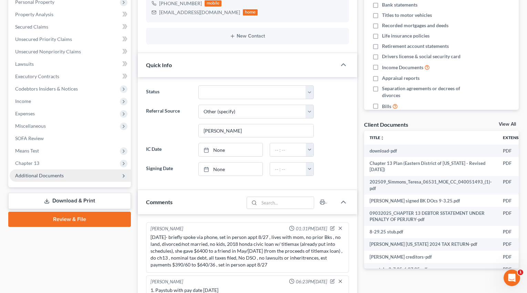
scroll to position [303, 0]
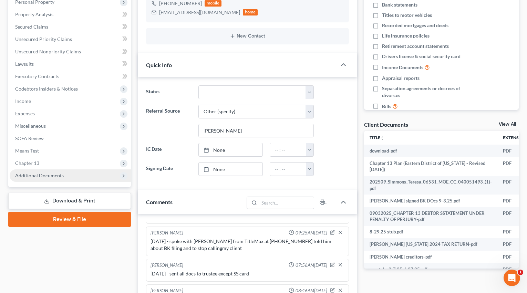
click at [49, 177] on span "Additional Documents" at bounding box center [39, 176] width 49 height 6
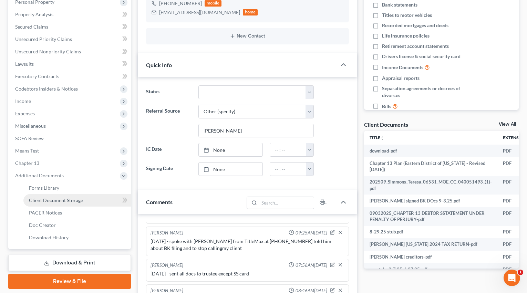
click at [56, 202] on span "Client Document Storage" at bounding box center [56, 200] width 54 height 6
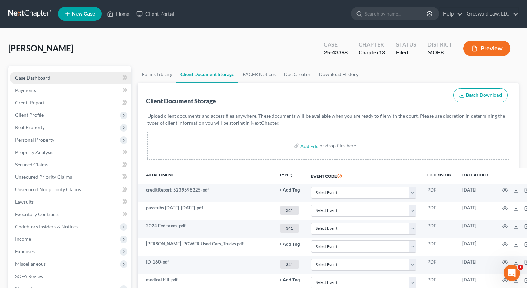
click at [48, 76] on span "Case Dashboard" at bounding box center [32, 78] width 35 height 6
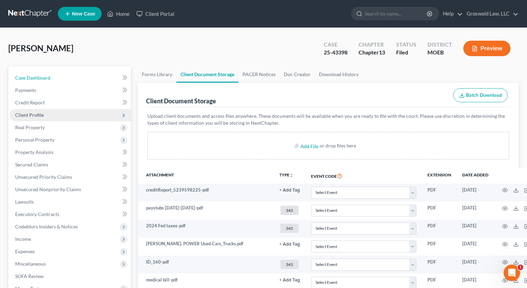
select select "6"
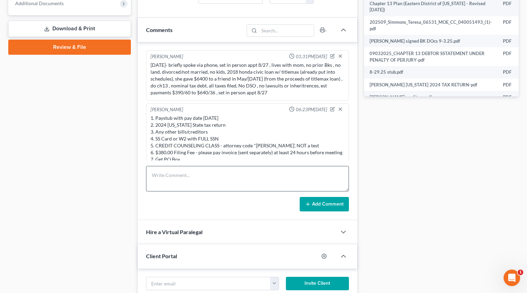
scroll to position [303, 0]
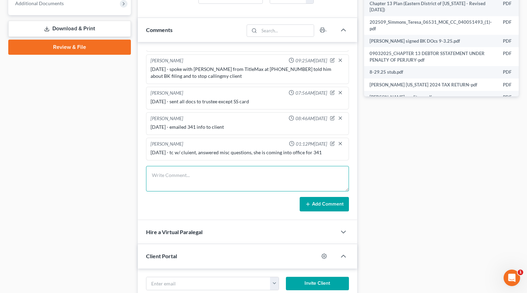
click at [180, 186] on textarea at bounding box center [247, 178] width 203 height 25
type textarea "9/15/25 - rec'd and sent ss card to trustee"
click at [331, 202] on button "Add Comment" at bounding box center [324, 204] width 49 height 14
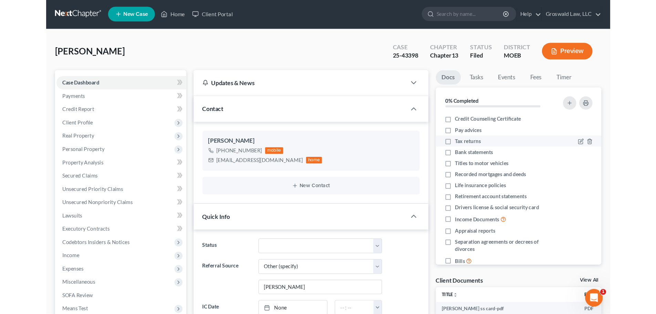
scroll to position [0, 0]
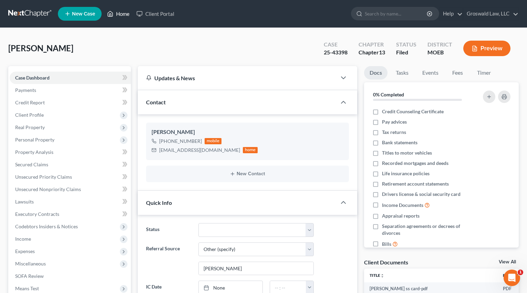
drag, startPoint x: 122, startPoint y: 17, endPoint x: 192, endPoint y: 36, distance: 72.8
click at [122, 17] on link "Home" at bounding box center [118, 14] width 29 height 12
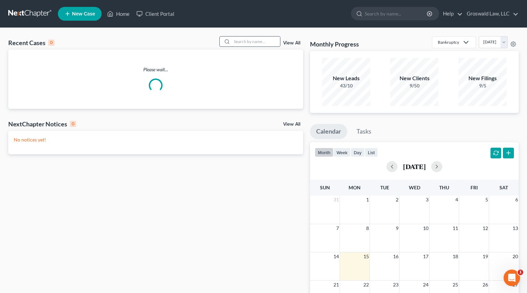
click at [243, 41] on input "search" at bounding box center [256, 42] width 48 height 10
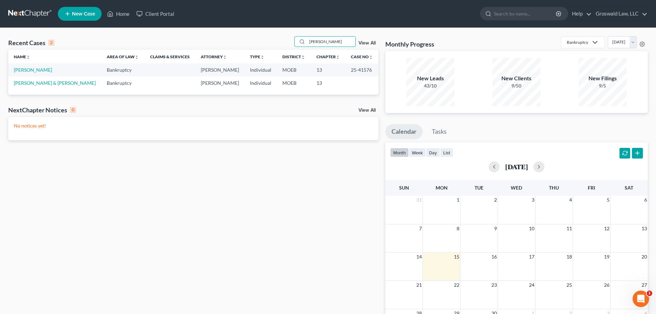
drag, startPoint x: 341, startPoint y: 42, endPoint x: 201, endPoint y: 29, distance: 140.9
click at [201, 29] on div "Recent Cases 2 chas View All Name unfold_more expand_more expand_less Area of L…" at bounding box center [328, 207] width 656 height 358
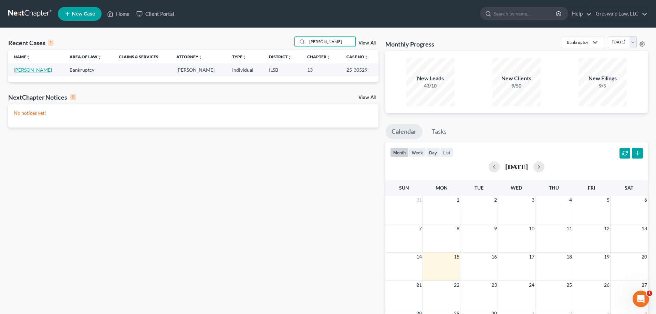
type input "bunton"
click at [31, 71] on link "[PERSON_NAME]" at bounding box center [33, 70] width 38 height 6
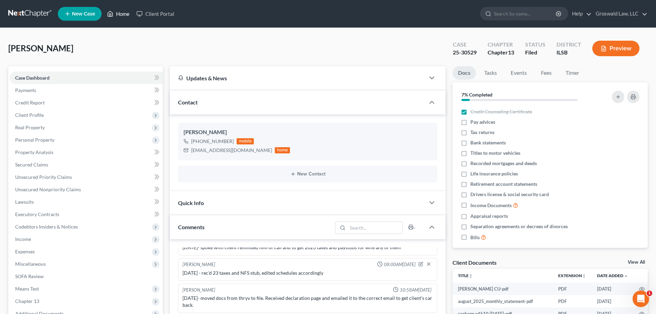
drag, startPoint x: 132, startPoint y: 13, endPoint x: 22, endPoint y: 41, distance: 114.0
click at [132, 13] on link "Home" at bounding box center [118, 14] width 29 height 12
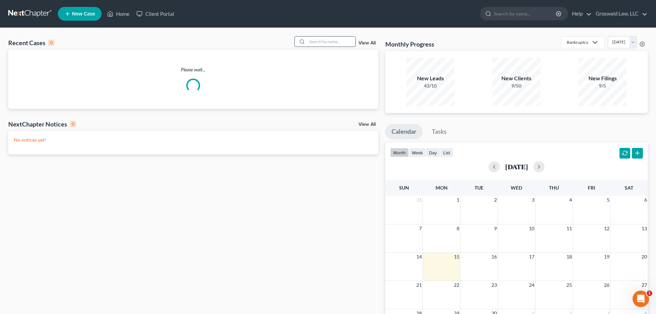
click at [331, 42] on input "search" at bounding box center [331, 42] width 48 height 10
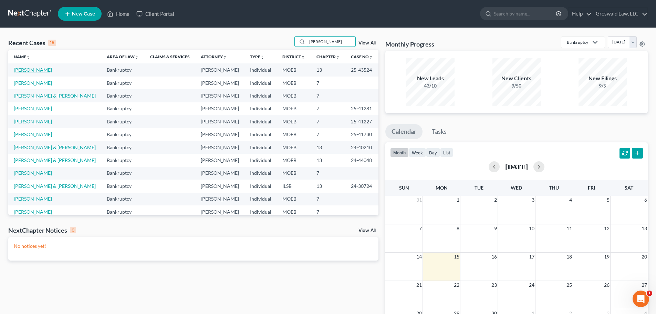
type input "roberts"
click at [30, 69] on link "[PERSON_NAME]" at bounding box center [33, 70] width 38 height 6
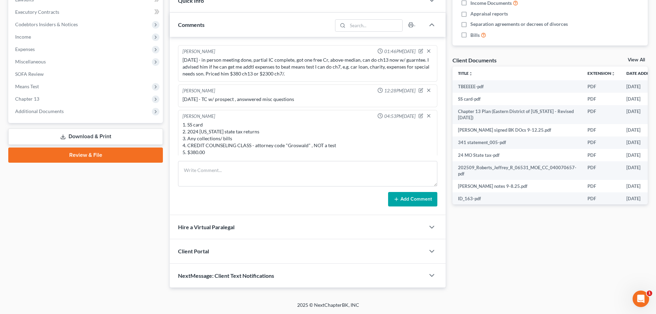
scroll to position [139, 0]
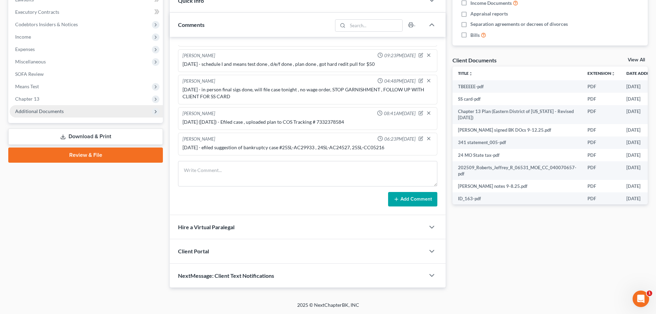
click at [52, 109] on span "Additional Documents" at bounding box center [39, 111] width 49 height 6
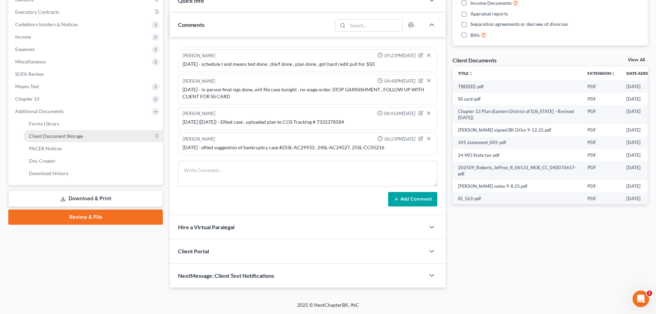
click at [57, 138] on span "Client Document Storage" at bounding box center [56, 136] width 54 height 6
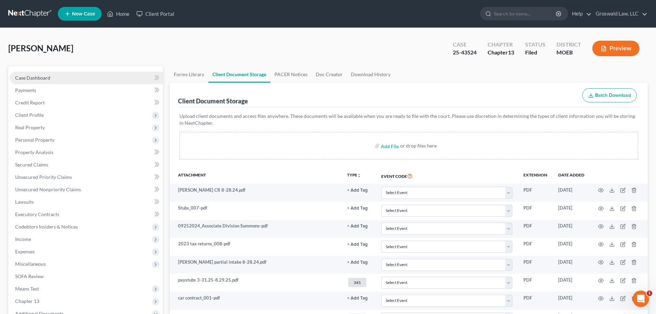
click at [89, 78] on link "Case Dashboard" at bounding box center [86, 78] width 153 height 12
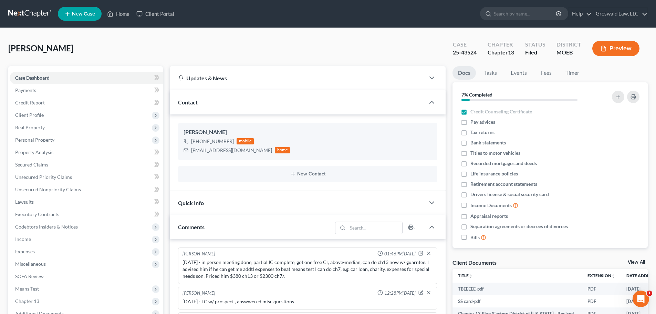
scroll to position [139, 0]
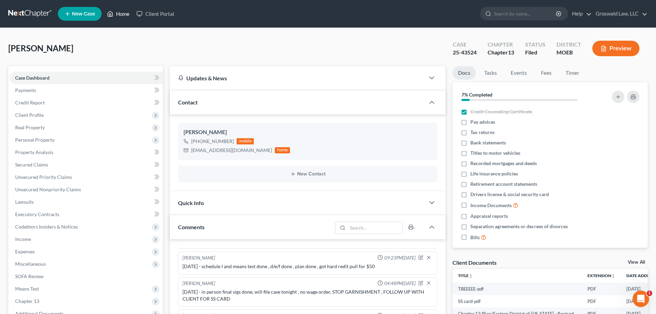
click at [123, 10] on link "Home" at bounding box center [118, 14] width 29 height 12
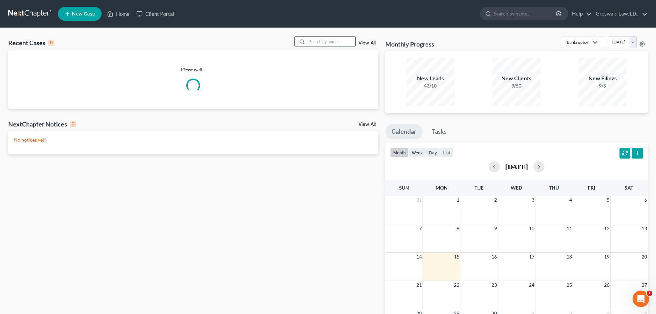
click at [324, 41] on input "search" at bounding box center [331, 42] width 48 height 10
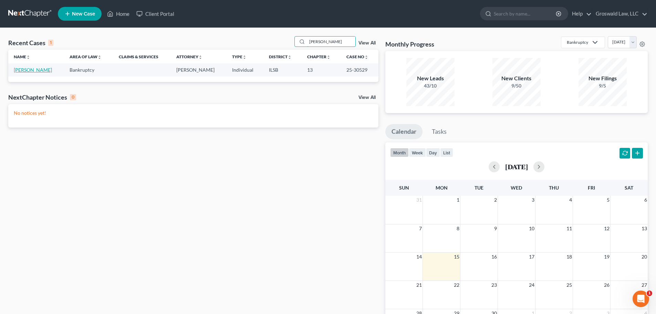
type input "bunton"
click at [33, 70] on link "[PERSON_NAME]" at bounding box center [33, 70] width 38 height 6
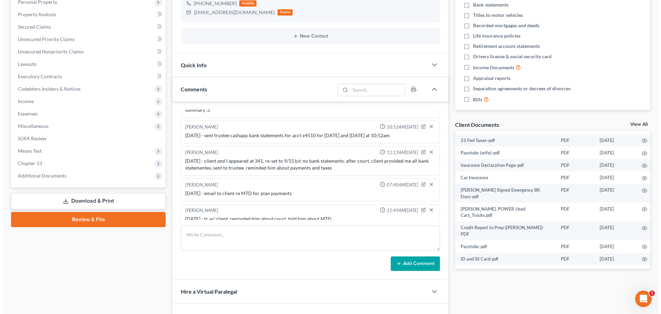
scroll to position [341, 8]
click at [637, 269] on icon "button" at bounding box center [640, 272] width 6 height 6
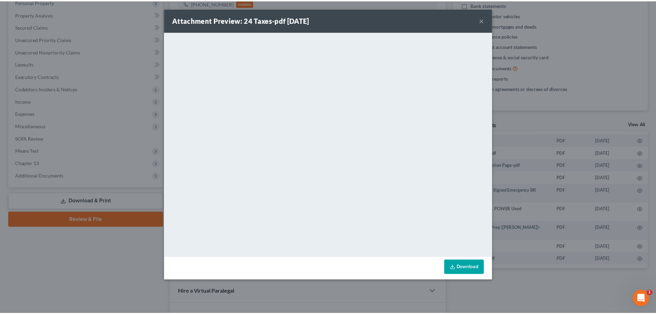
scroll to position [341, 6]
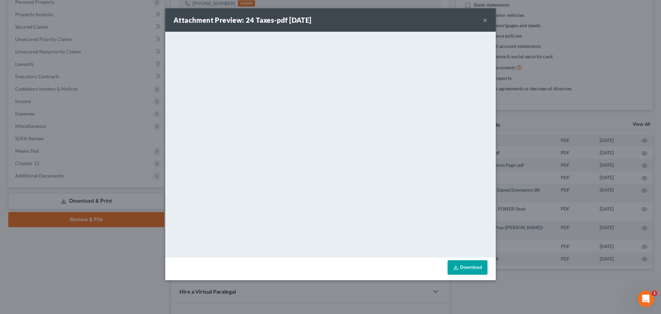
click at [485, 21] on button "×" at bounding box center [485, 20] width 5 height 8
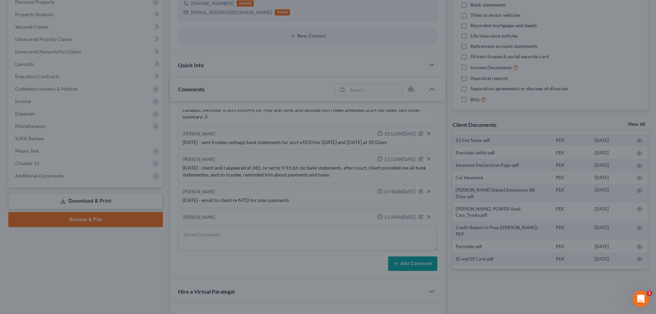
scroll to position [811, 0]
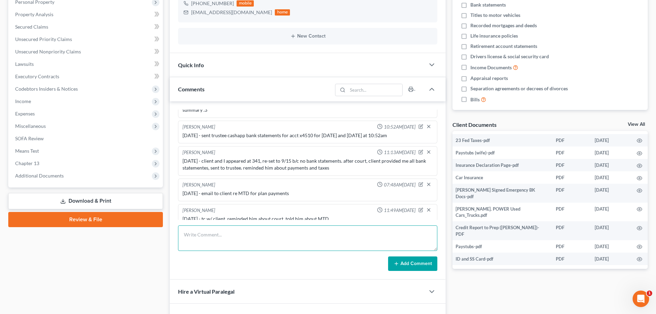
click at [375, 237] on textarea at bounding box center [307, 237] width 259 height 25
click at [222, 235] on textarea "9/15/25-" at bounding box center [307, 237] width 259 height 25
drag, startPoint x: 288, startPoint y: 243, endPoint x: 294, endPoint y: 214, distance: 28.8
click at [291, 242] on textarea "9/15/25- testified that he is gonna amend 24 taxes b/c he is not a lash technic…" at bounding box center [307, 237] width 259 height 25
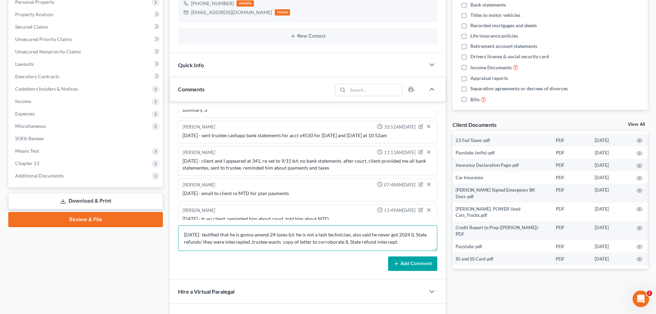
type textarea "9/15/25- testified that he is gonna amend 24 taxes b/c he is not a lash technic…"
click at [422, 263] on button "Add Comment" at bounding box center [412, 263] width 49 height 14
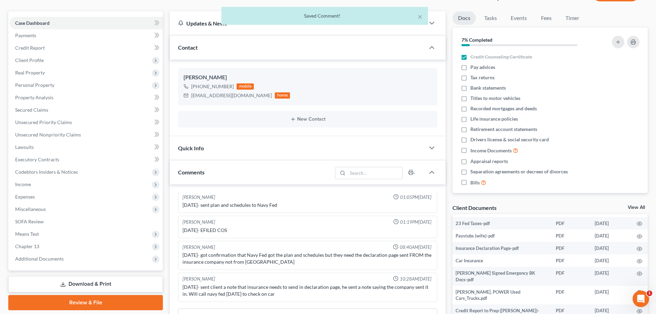
scroll to position [0, 0]
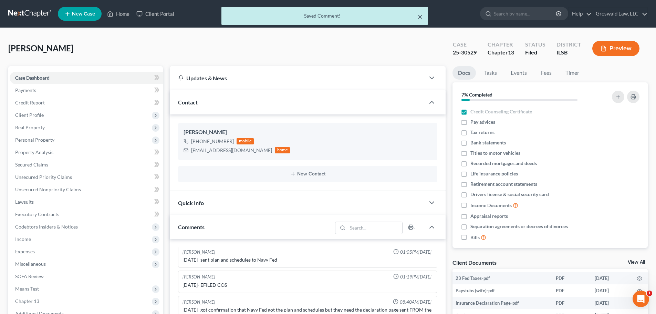
drag, startPoint x: 422, startPoint y: 18, endPoint x: 268, endPoint y: 1, distance: 154.2
click at [421, 18] on button "×" at bounding box center [420, 16] width 5 height 8
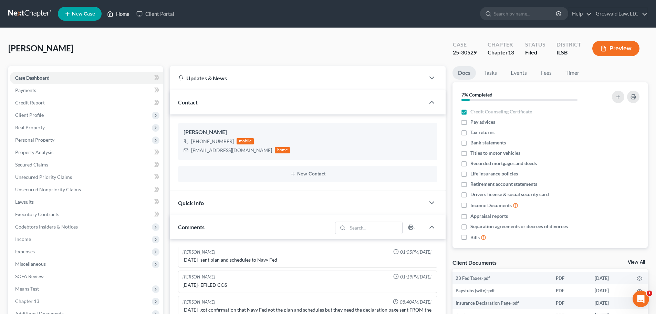
click at [129, 12] on link "Home" at bounding box center [118, 14] width 29 height 12
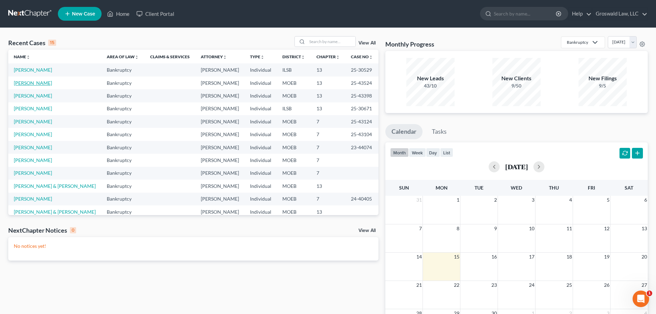
click at [34, 84] on link "[PERSON_NAME]" at bounding box center [33, 83] width 38 height 6
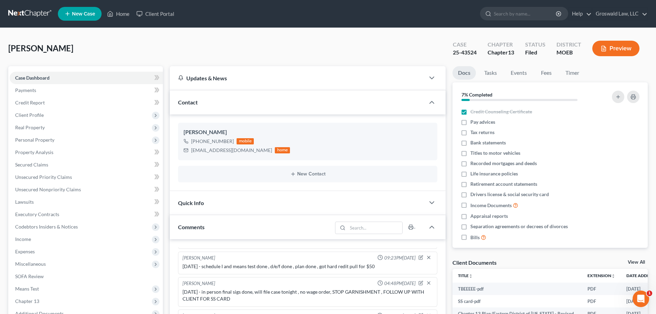
scroll to position [202, 0]
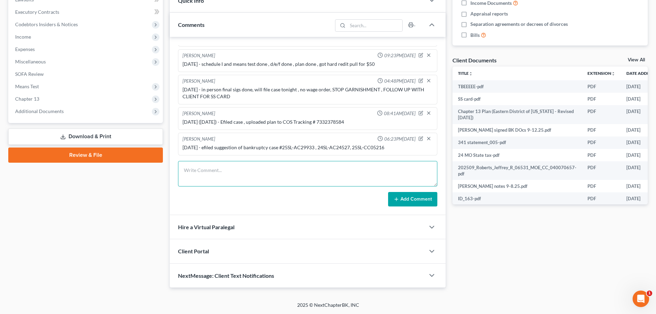
click at [239, 177] on textarea at bounding box center [307, 173] width 259 height 25
drag, startPoint x: 328, startPoint y: 177, endPoint x: 323, endPoint y: 166, distance: 11.6
click at [328, 177] on textarea "9/15/25 - efiled cert of service ch13 plan , fee paid to COS #" at bounding box center [307, 173] width 259 height 25
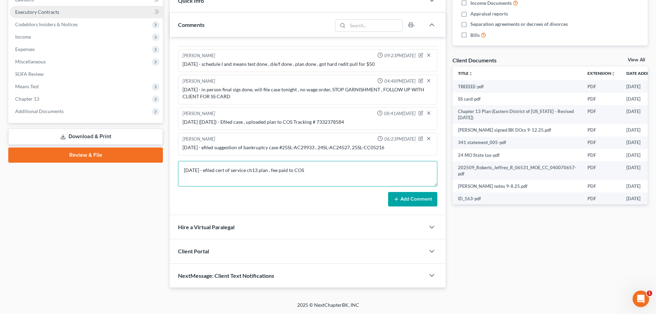
paste textarea "$ 79.98"
type textarea "9/15/25 - efiled cert of service ch13 plan , fee paid to COS $ 79.98"
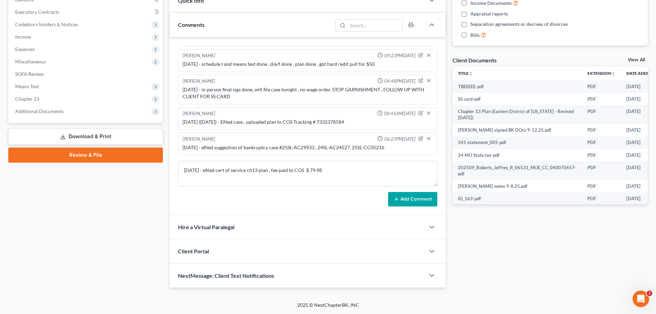
click at [399, 201] on icon at bounding box center [397, 199] width 6 height 6
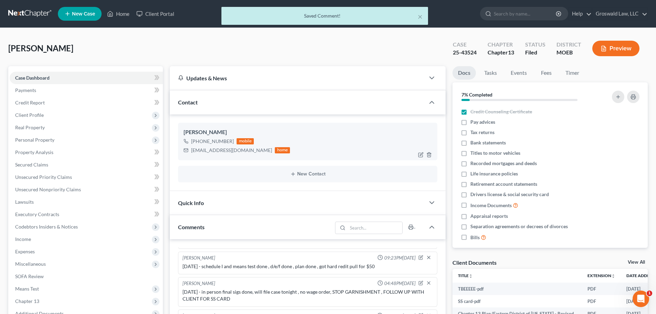
scroll to position [165, 0]
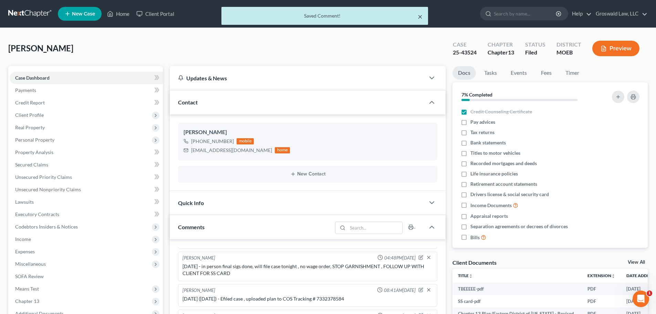
click at [421, 18] on button "×" at bounding box center [420, 16] width 5 height 8
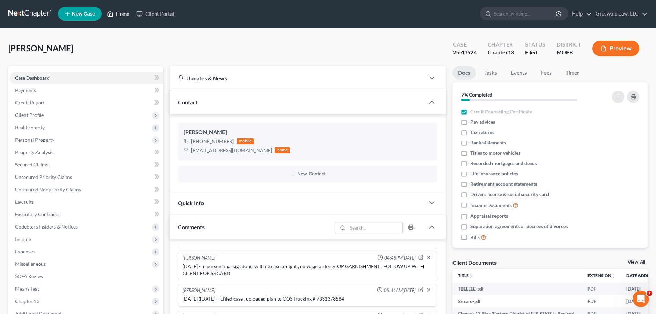
click at [120, 14] on link "Home" at bounding box center [118, 14] width 29 height 12
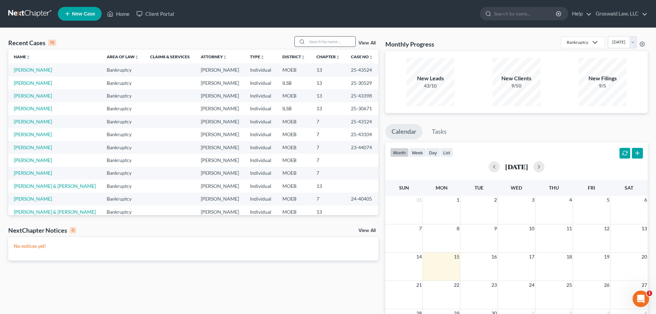
click at [327, 42] on input "search" at bounding box center [331, 42] width 48 height 10
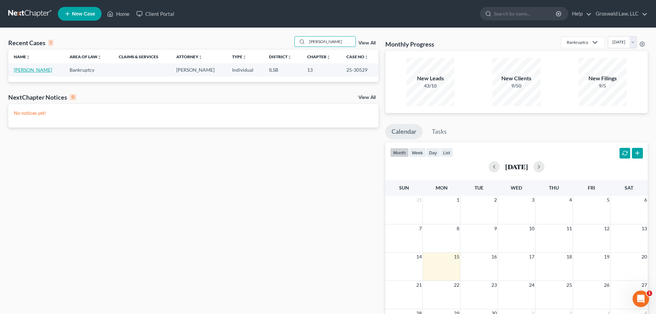
type input "bunton"
click at [22, 70] on link "[PERSON_NAME]" at bounding box center [33, 70] width 38 height 6
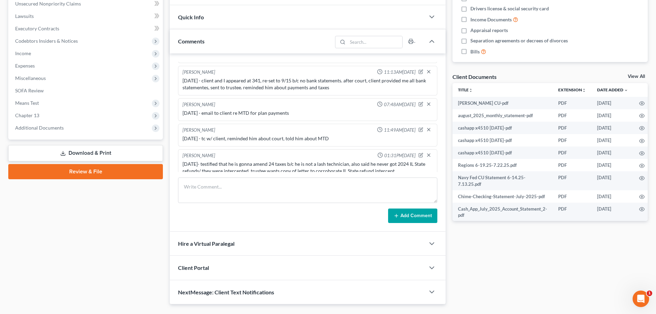
scroll to position [202, 0]
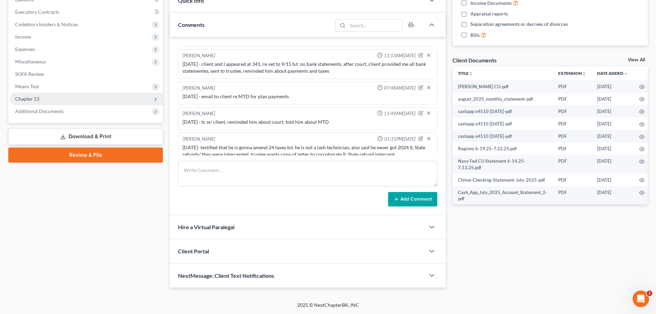
click at [20, 97] on span "Chapter 13" at bounding box center [27, 99] width 24 height 6
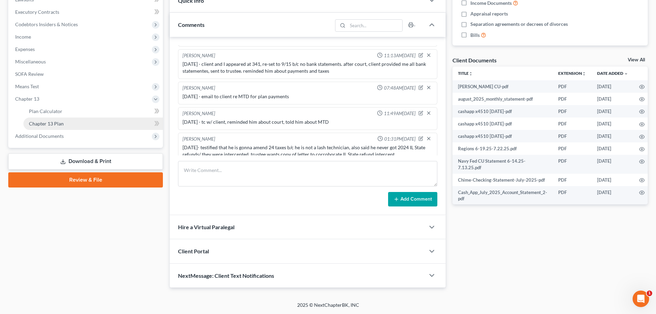
click at [47, 123] on span "Chapter 13 Plan" at bounding box center [46, 124] width 35 height 6
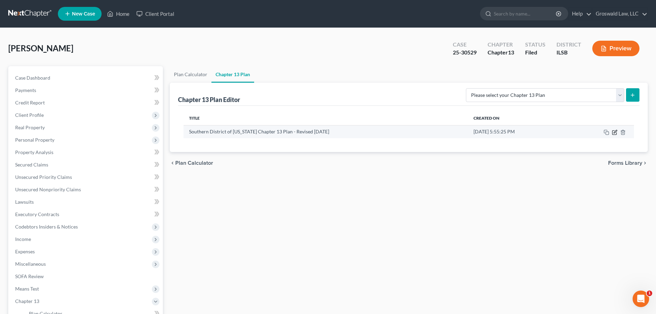
click at [615, 133] on icon "button" at bounding box center [615, 131] width 3 height 3
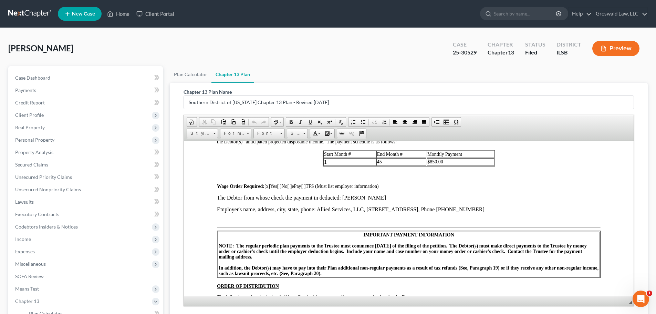
scroll to position [379, 0]
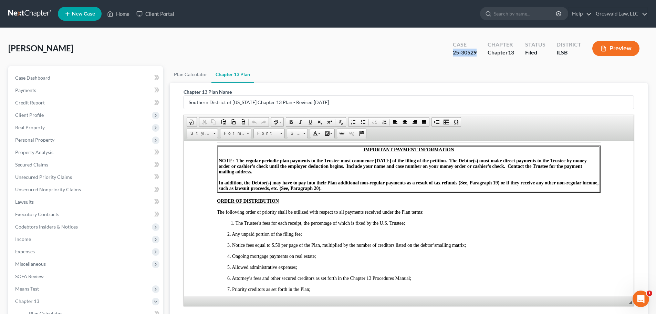
drag, startPoint x: 479, startPoint y: 51, endPoint x: 431, endPoint y: 52, distance: 47.6
click at [431, 52] on div "Bunton, Giorgio Upgraded Case 25-30529 Chapter Chapter 13 Status Filed District…" at bounding box center [328, 51] width 640 height 30
copy div "25-30529"
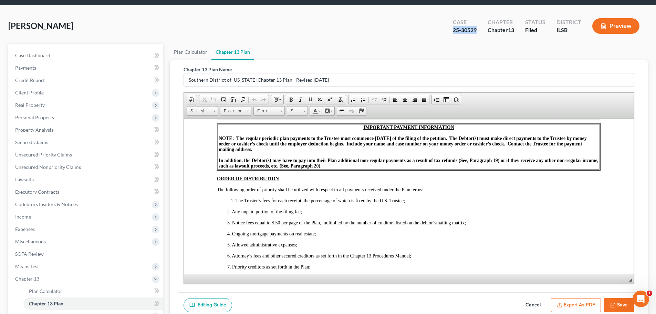
scroll to position [102, 0]
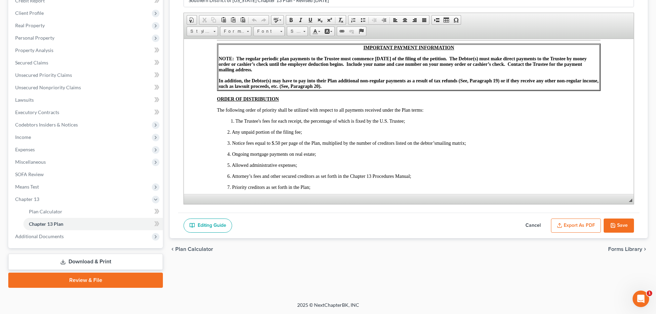
drag, startPoint x: 529, startPoint y: 226, endPoint x: 431, endPoint y: 211, distance: 99.0
click at [530, 226] on button "Cancel" at bounding box center [533, 225] width 30 height 14
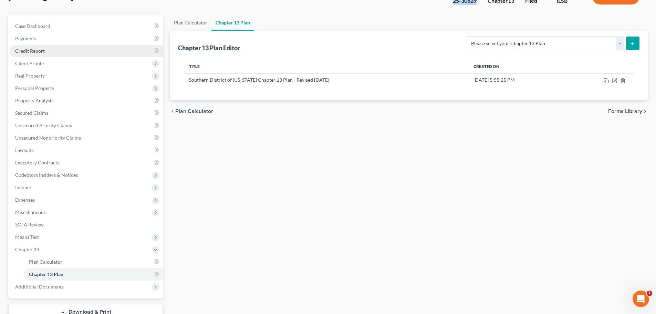
scroll to position [0, 0]
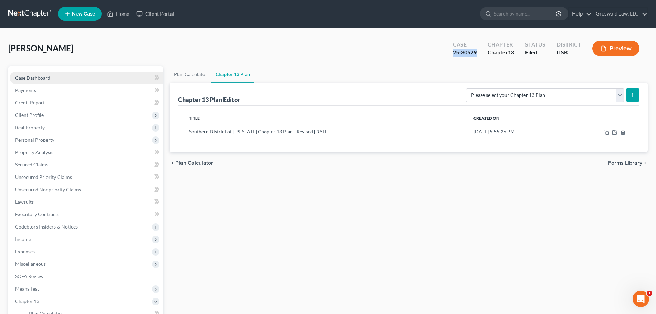
click at [65, 76] on link "Case Dashboard" at bounding box center [86, 78] width 153 height 12
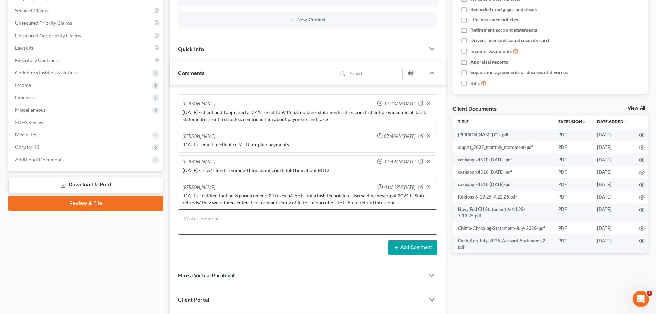
scroll to position [172, 0]
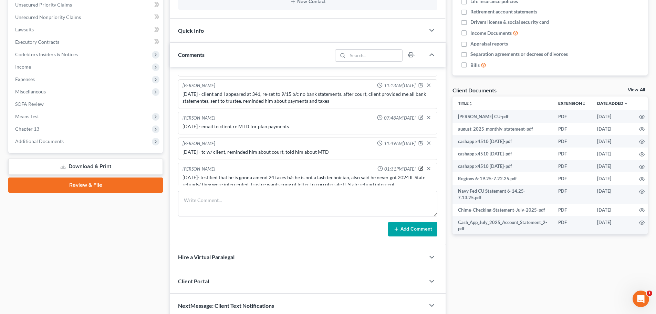
drag, startPoint x: 416, startPoint y: 160, endPoint x: 299, endPoint y: 160, distance: 116.8
click at [419, 166] on icon "button" at bounding box center [421, 168] width 5 height 5
click at [209, 177] on textarea "9/15/25- testified that he is gonna amend 24 taxes b/c he is not a lash technic…" at bounding box center [308, 186] width 250 height 25
type textarea "9/15/25- 341 held and concluded, client testified that he is gonna amend 24 tax…"
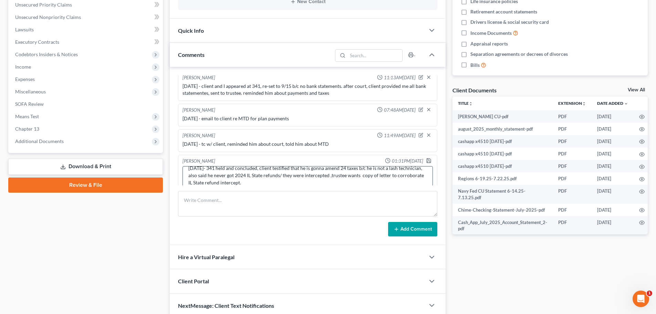
scroll to position [855, 0]
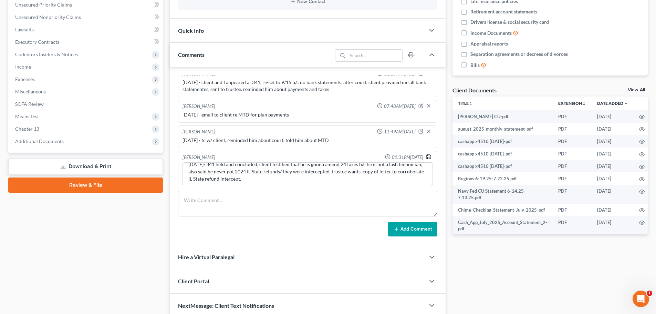
click at [426, 154] on icon "button" at bounding box center [429, 157] width 6 height 6
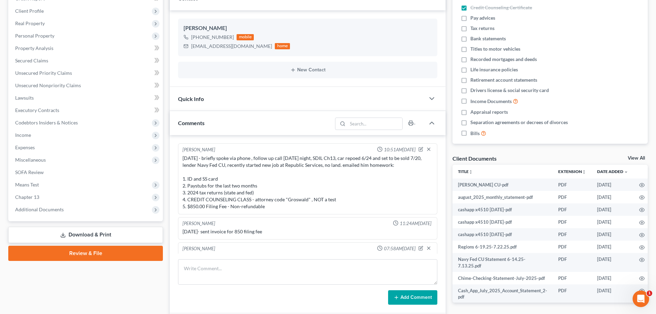
scroll to position [0, 0]
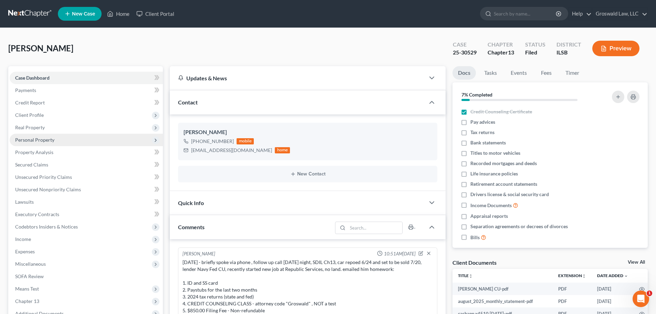
drag, startPoint x: 42, startPoint y: 129, endPoint x: 57, endPoint y: 140, distance: 18.7
click at [42, 129] on span "Real Property" at bounding box center [30, 127] width 30 height 6
click at [55, 141] on span "Properties Owned" at bounding box center [48, 140] width 39 height 6
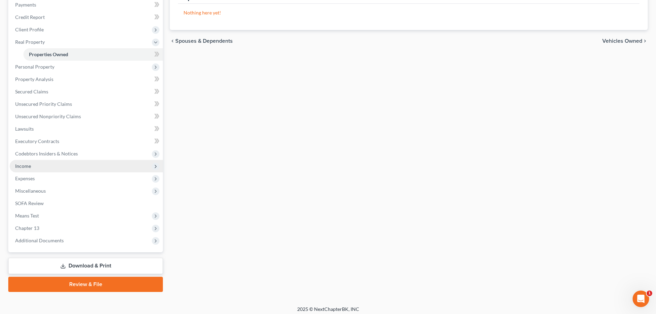
scroll to position [90, 0]
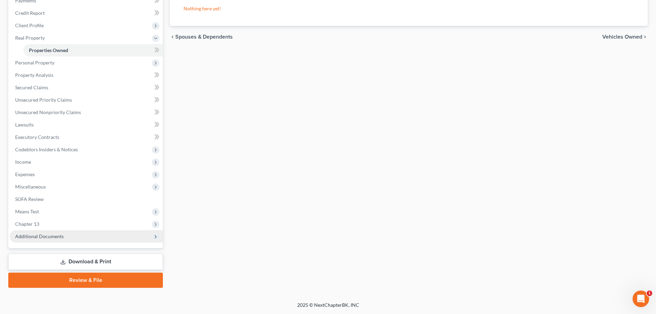
click at [57, 236] on span "Additional Documents" at bounding box center [39, 236] width 49 height 6
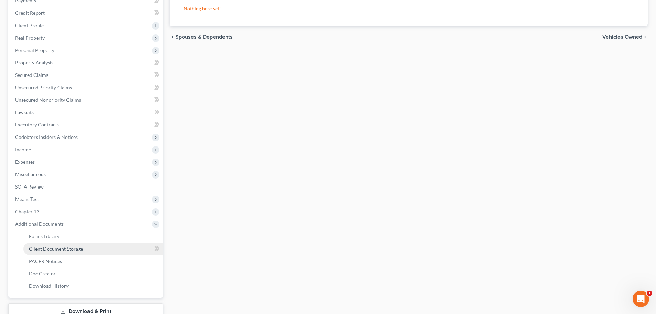
click at [72, 248] on span "Client Document Storage" at bounding box center [56, 249] width 54 height 6
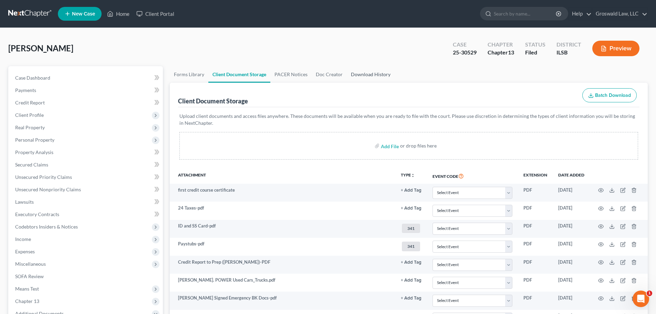
click at [365, 74] on link "Download History" at bounding box center [371, 74] width 48 height 17
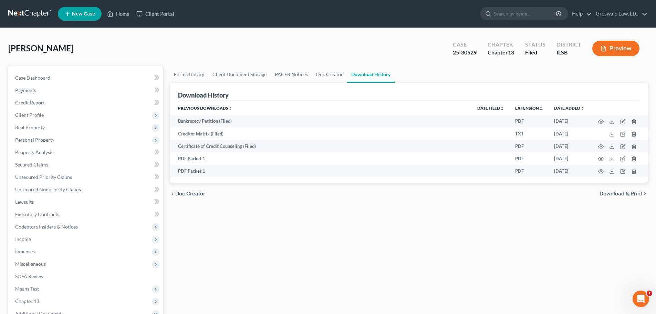
click at [187, 37] on div "Bunton, Giorgio Upgraded Case 25-30529 Chapter Chapter 13 Status Filed District…" at bounding box center [328, 51] width 640 height 30
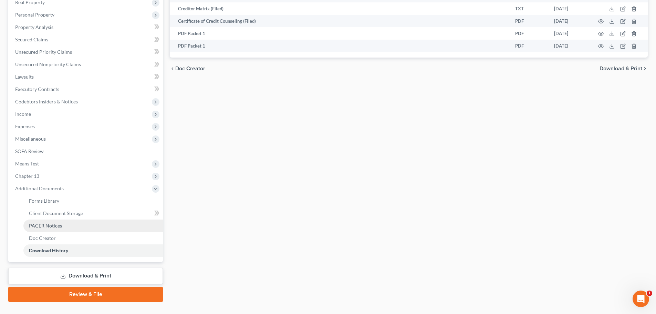
scroll to position [139, 0]
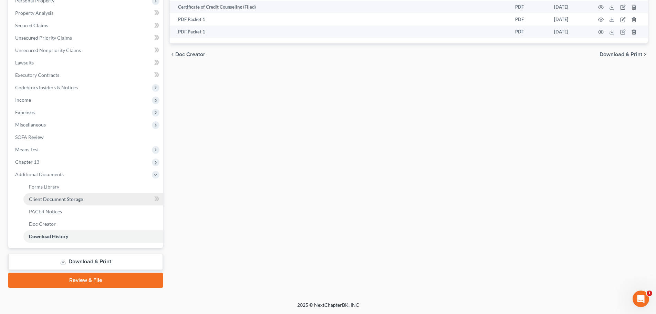
click at [63, 202] on link "Client Document Storage" at bounding box center [93, 199] width 140 height 12
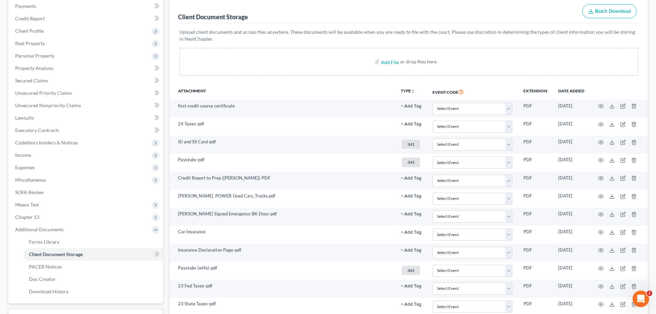
scroll to position [69, 0]
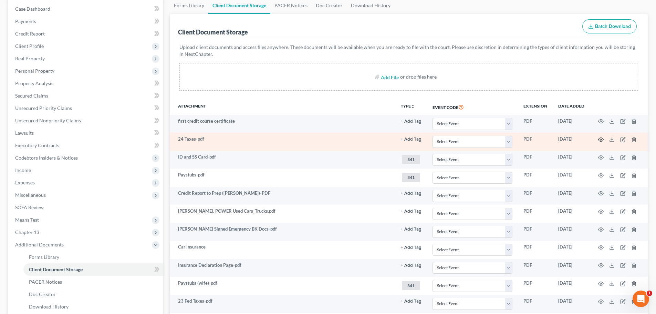
click at [601, 141] on icon "button" at bounding box center [601, 140] width 6 height 6
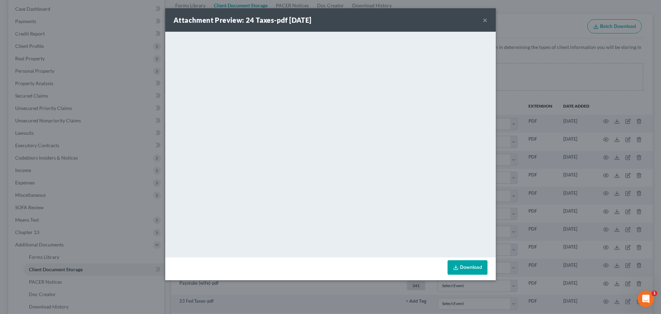
click at [485, 21] on button "×" at bounding box center [485, 20] width 5 height 8
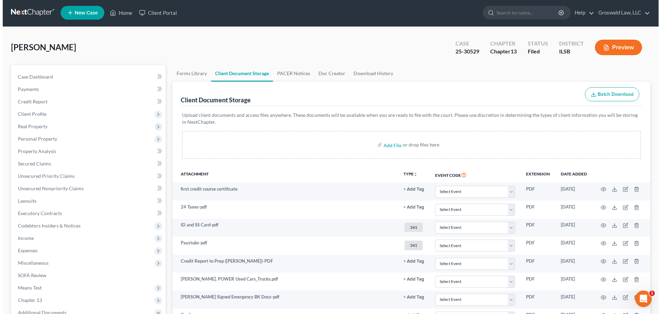
scroll to position [0, 0]
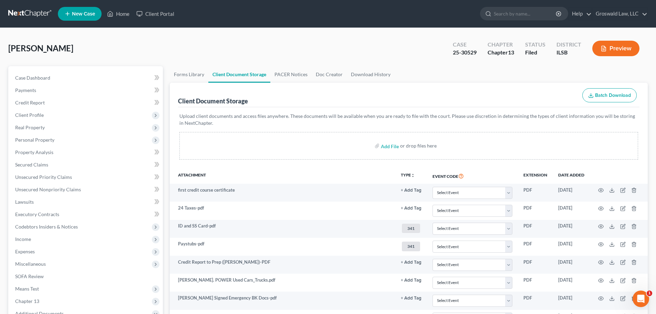
click at [617, 43] on button "Preview" at bounding box center [616, 49] width 47 height 16
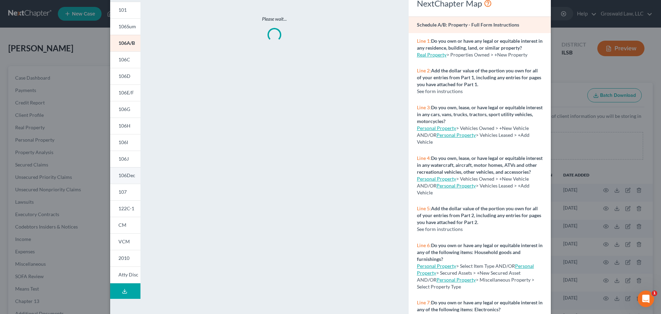
scroll to position [68, 0]
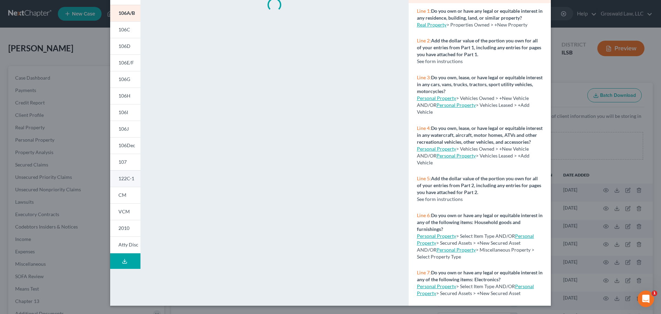
click at [122, 179] on span "122C-1" at bounding box center [127, 178] width 16 height 6
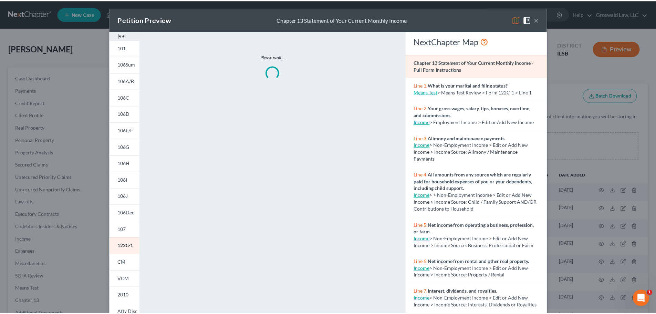
scroll to position [0, 0]
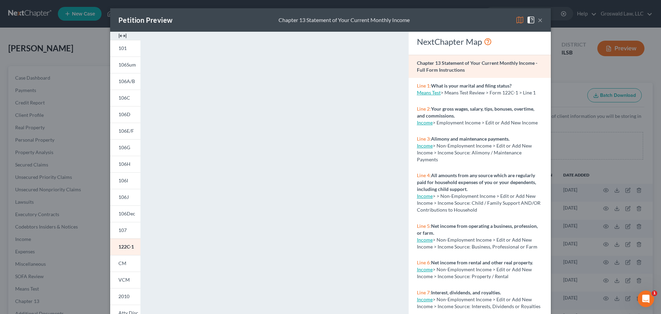
click at [540, 20] on button "×" at bounding box center [540, 20] width 5 height 8
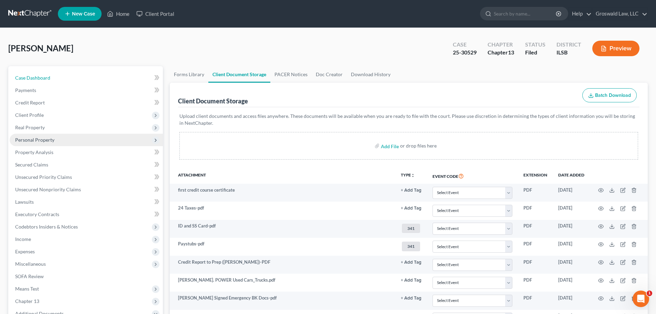
drag, startPoint x: 44, startPoint y: 78, endPoint x: 142, endPoint y: 143, distance: 117.9
click at [44, 78] on span "Case Dashboard" at bounding box center [32, 78] width 35 height 6
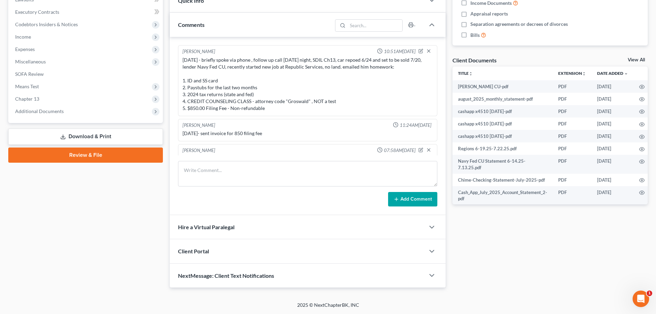
scroll to position [850, 0]
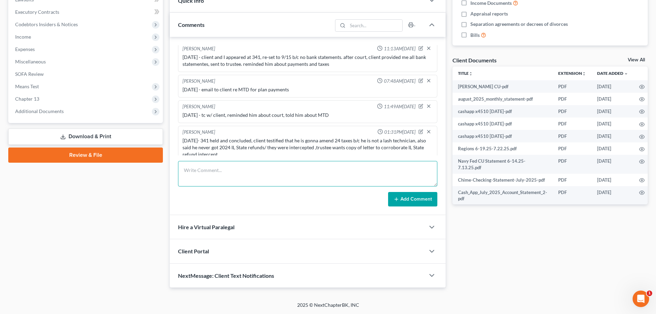
click at [228, 170] on textarea at bounding box center [307, 173] width 259 height 25
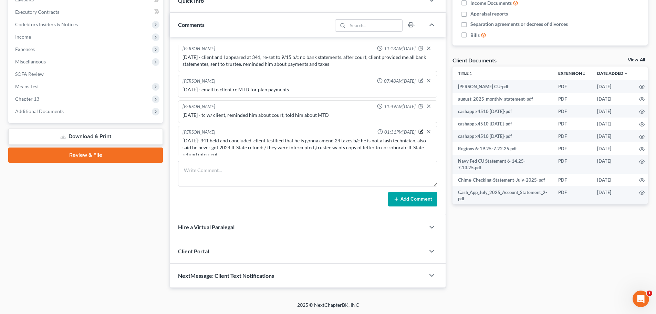
click at [419, 129] on icon "button" at bounding box center [421, 131] width 5 height 5
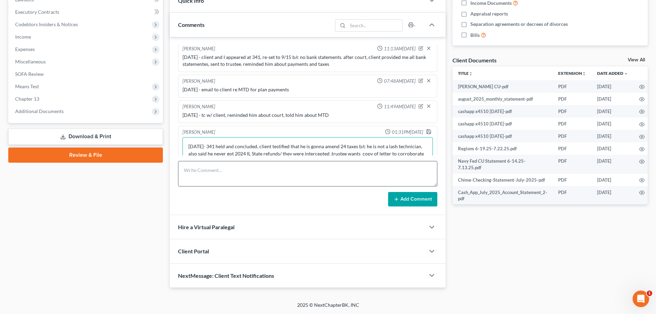
drag, startPoint x: 323, startPoint y: 155, endPoint x: 191, endPoint y: 180, distance: 134.3
click at [323, 155] on textarea "9/15/25- 341 held and concluded, client testified that he is gonna amend 24 tax…" at bounding box center [308, 149] width 250 height 25
click at [379, 148] on textarea "9/15/25- 341 held and concluded, client testified that he is gonna amend 24 tax…" at bounding box center [308, 149] width 250 height 25
type textarea "9/15/25- 341 held and concluded, client testified that he is gonna amend 24 tax…"
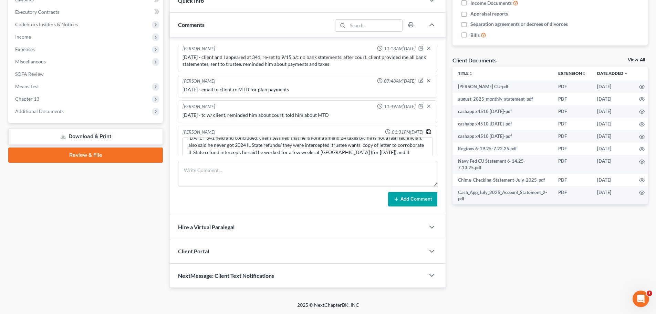
click at [426, 129] on icon "button" at bounding box center [429, 132] width 6 height 6
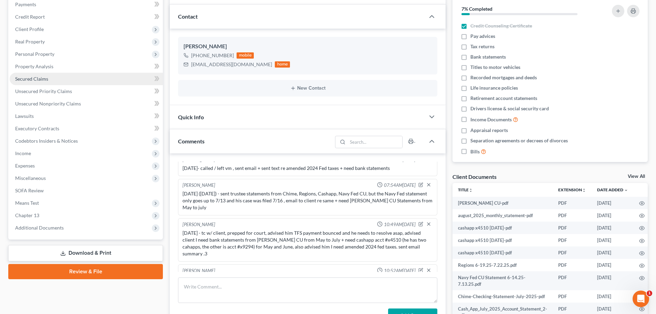
scroll to position [64, 0]
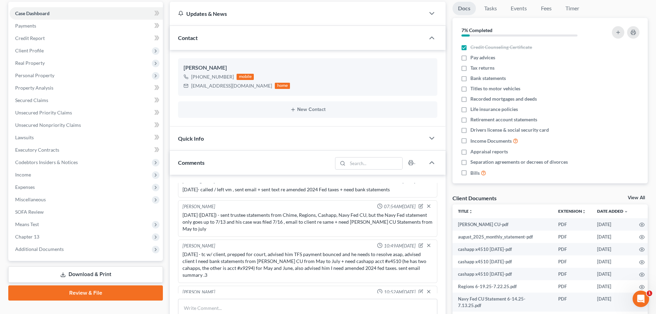
drag, startPoint x: 27, startPoint y: 175, endPoint x: 167, endPoint y: 201, distance: 142.9
click at [27, 175] on span "Income" at bounding box center [23, 175] width 16 height 6
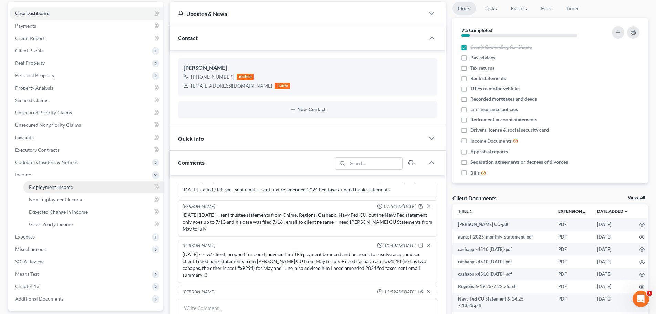
click at [73, 184] on link "Employment Income" at bounding box center [93, 187] width 140 height 12
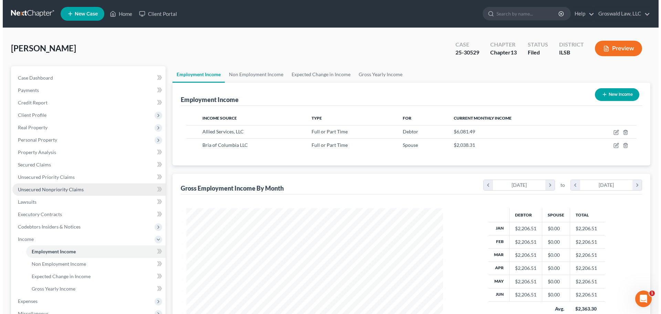
scroll to position [129, 271]
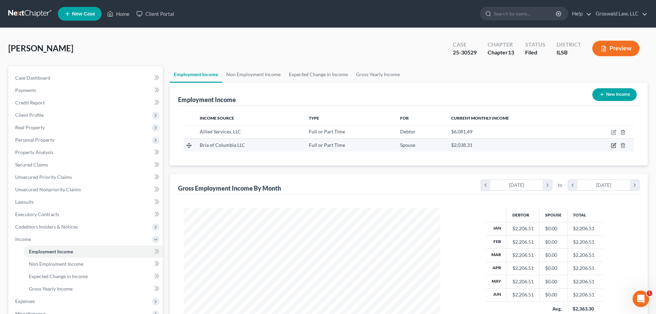
click at [614, 146] on icon "button" at bounding box center [614, 144] width 3 height 3
select select "0"
select select "14"
select select "2"
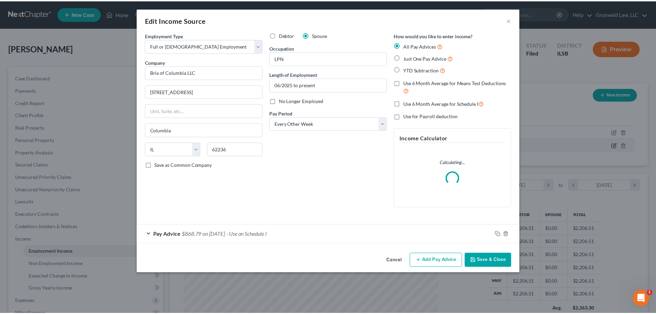
scroll to position [130, 273]
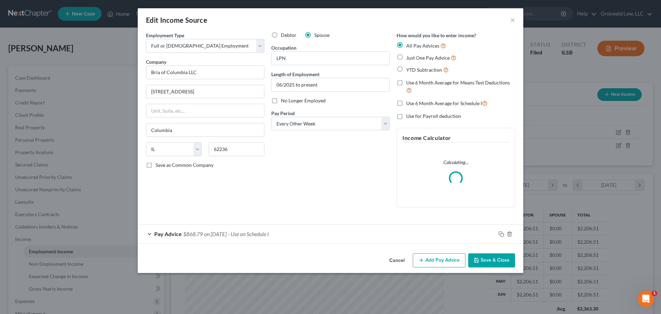
click at [402, 259] on button "Cancel" at bounding box center [397, 261] width 26 height 14
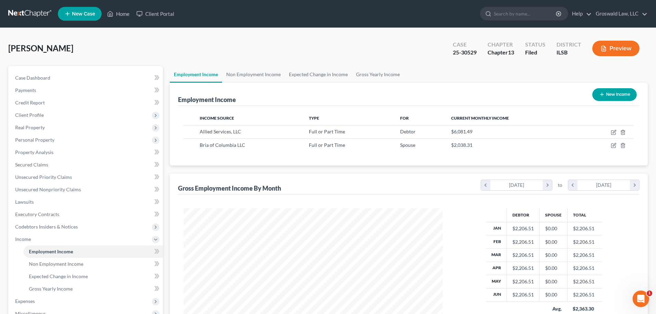
scroll to position [344402, 344260]
click at [72, 81] on link "Case Dashboard" at bounding box center [86, 78] width 153 height 12
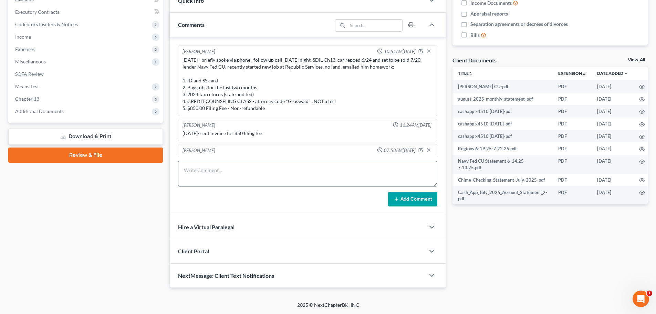
scroll to position [857, 0]
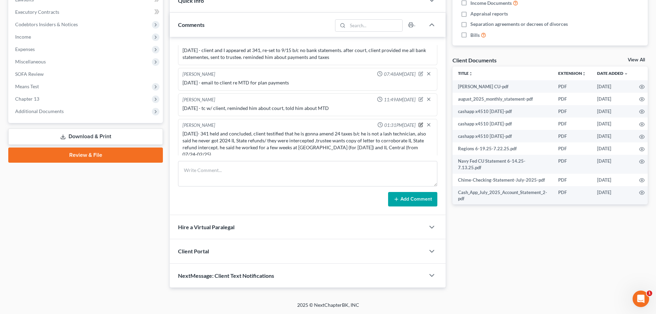
click at [419, 122] on icon "button" at bounding box center [421, 124] width 5 height 5
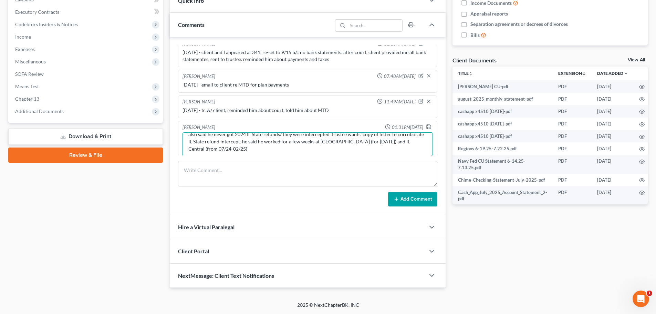
click at [276, 141] on textarea "9/15/25- 341 held and concluded, client testified that he is gonna amend 24 tax…" at bounding box center [308, 144] width 250 height 25
type textarea "9/15/25- 341 held and concluded, client testified that he is gonna amend 24 tax…"
click at [427, 125] on icon "button" at bounding box center [429, 127] width 4 height 4
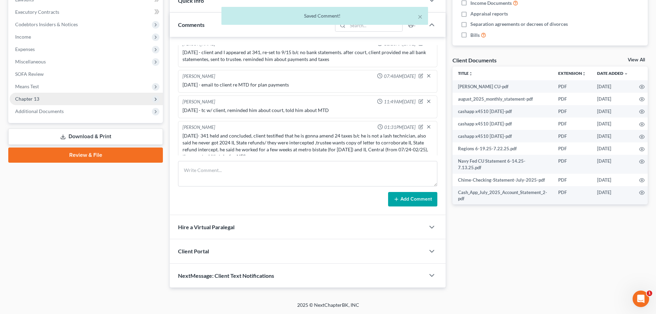
scroll to position [857, 0]
click at [64, 100] on span "Chapter 13" at bounding box center [86, 99] width 153 height 12
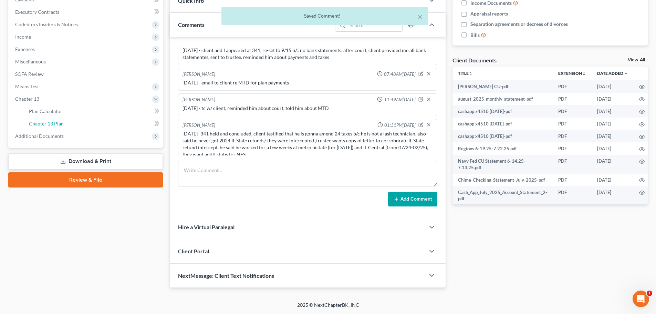
drag, startPoint x: 69, startPoint y: 125, endPoint x: 295, endPoint y: 132, distance: 225.8
click at [69, 125] on link "Chapter 13 Plan" at bounding box center [93, 123] width 140 height 12
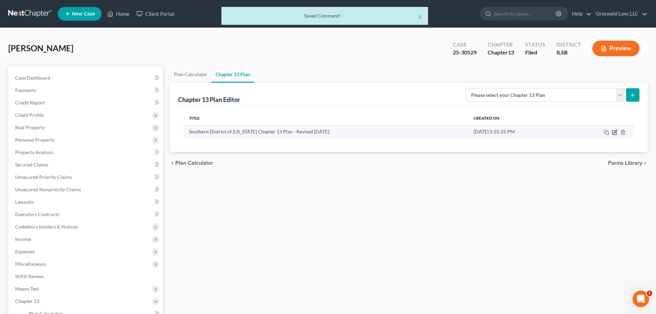
click at [615, 133] on icon "button" at bounding box center [615, 131] width 3 height 3
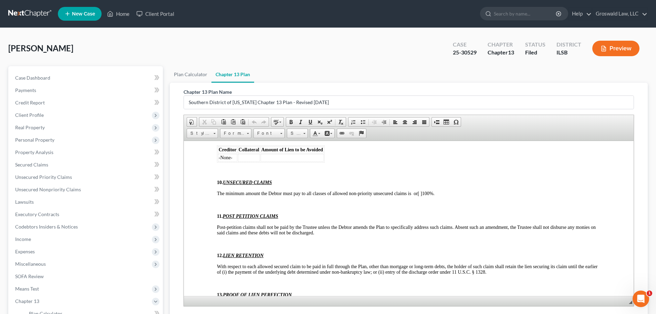
scroll to position [1860, 0]
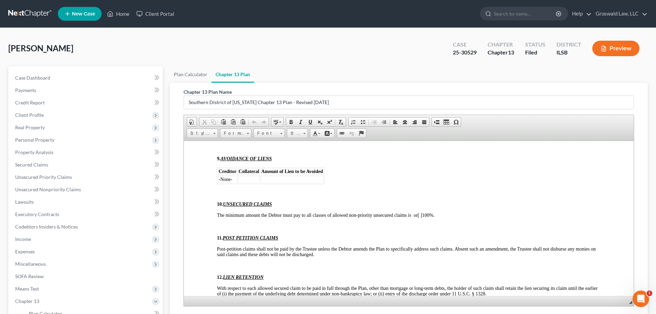
click at [412, 215] on span "The minimum amount the Debtor must pay to all classes of allowed non-priority u…" at bounding box center [326, 214] width 218 height 5
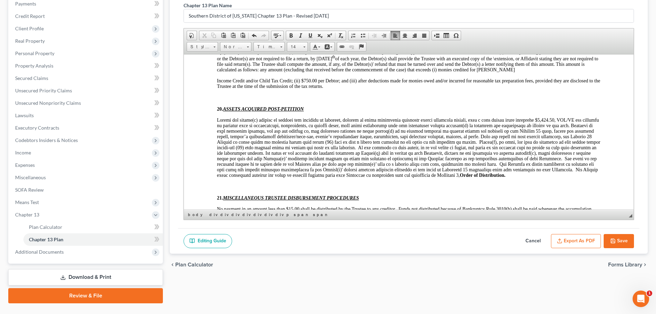
scroll to position [102, 0]
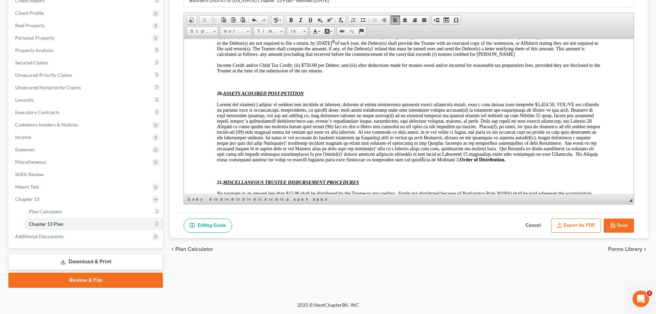
click at [534, 227] on button "Cancel" at bounding box center [533, 225] width 30 height 14
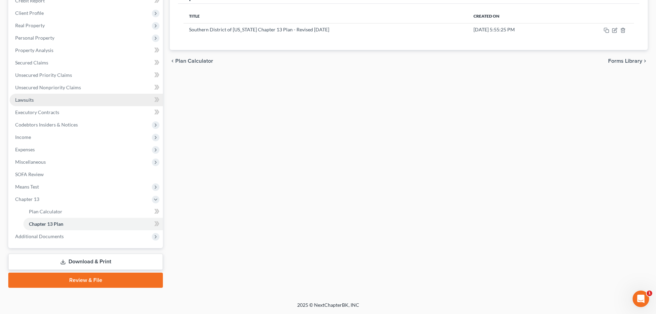
scroll to position [0, 0]
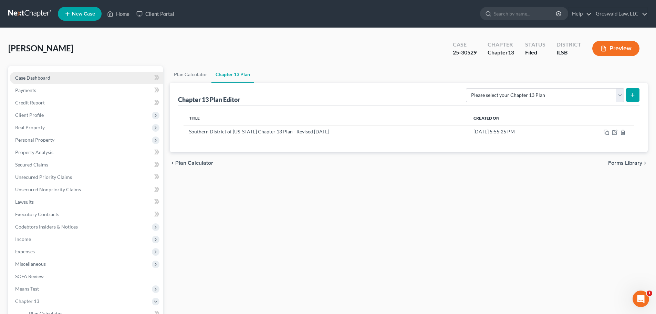
click at [59, 79] on link "Case Dashboard" at bounding box center [86, 78] width 153 height 12
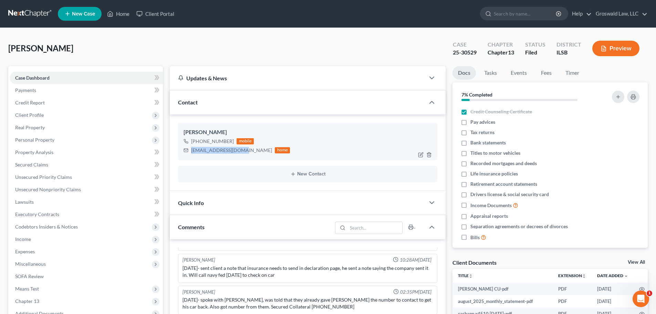
drag, startPoint x: 239, startPoint y: 152, endPoint x: 189, endPoint y: 152, distance: 50.0
click at [189, 152] on div "giorgio743@gmail.com home" at bounding box center [237, 150] width 106 height 9
copy div "giorgio743@gmail.com"
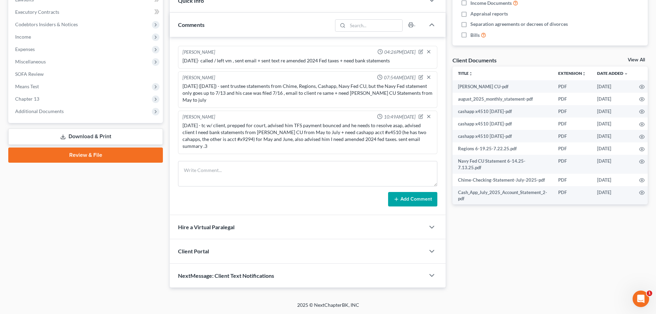
scroll to position [857, 0]
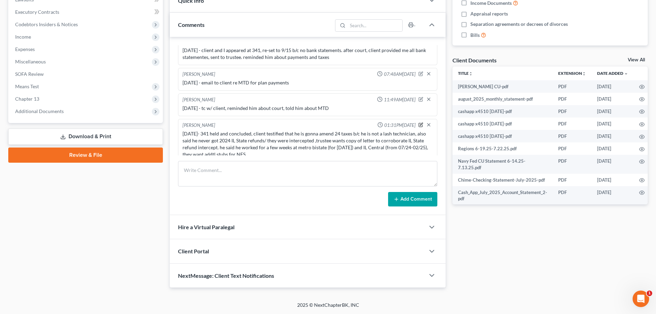
click at [419, 122] on icon "button" at bounding box center [421, 124] width 5 height 5
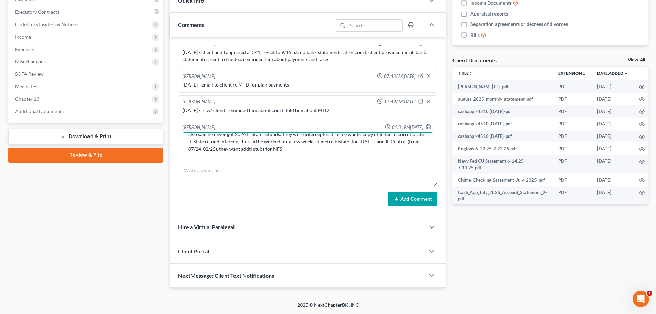
click at [341, 143] on textarea "9/15/25- 341 held and concluded, client testified that he is gonna amend 24 tax…" at bounding box center [308, 144] width 250 height 25
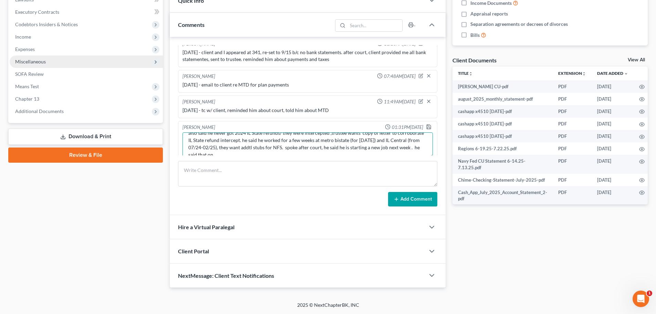
drag, startPoint x: 272, startPoint y: 149, endPoint x: 23, endPoint y: 55, distance: 265.8
click at [272, 148] on textarea "9/15/25- 341 held and concluded, client testified that he is gonna amend 24 tax…" at bounding box center [308, 144] width 250 height 25
type textarea "9/15/25- 341 held and concluded, client testified that he is gonna amend 24 tax…"
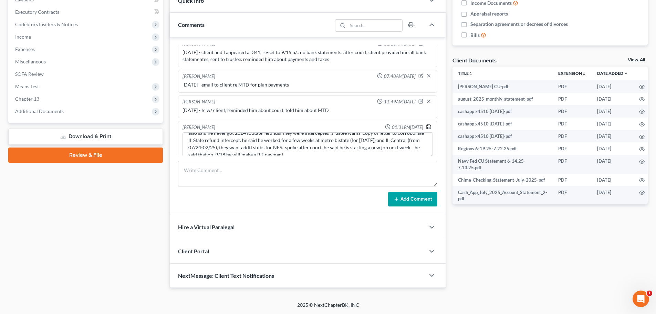
click at [426, 124] on icon "button" at bounding box center [429, 127] width 6 height 6
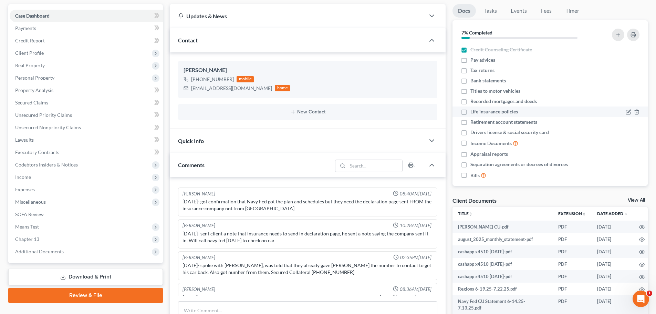
scroll to position [0, 0]
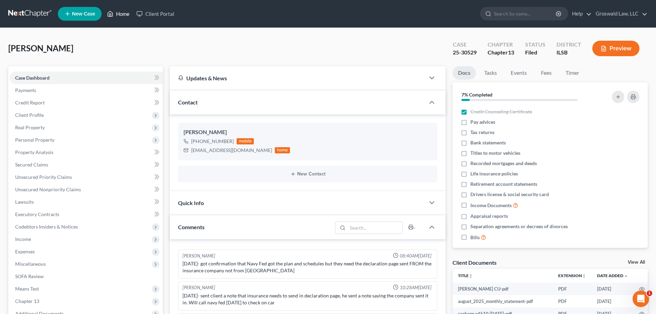
drag, startPoint x: 114, startPoint y: 15, endPoint x: 7, endPoint y: 16, distance: 107.8
click at [114, 15] on link "Home" at bounding box center [118, 14] width 29 height 12
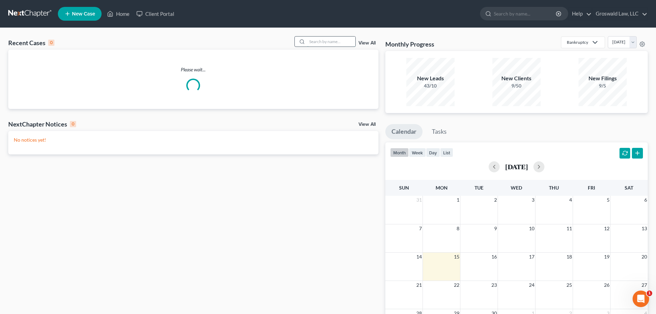
click at [324, 42] on input "search" at bounding box center [331, 42] width 48 height 10
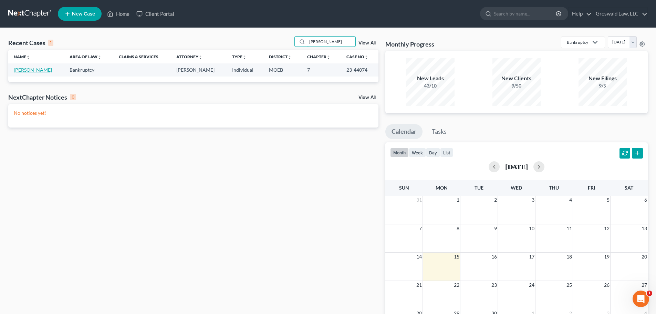
type input "greer"
click at [31, 72] on link "[PERSON_NAME]" at bounding box center [33, 70] width 38 height 6
select select "6"
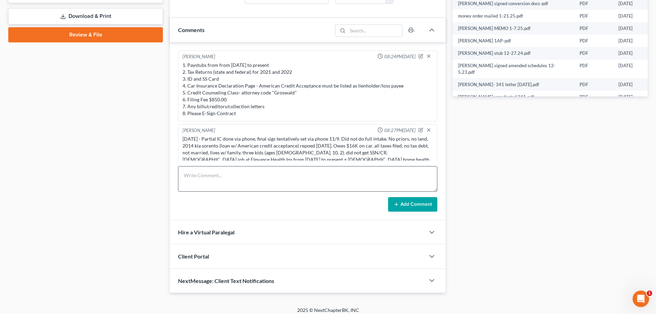
scroll to position [657, 0]
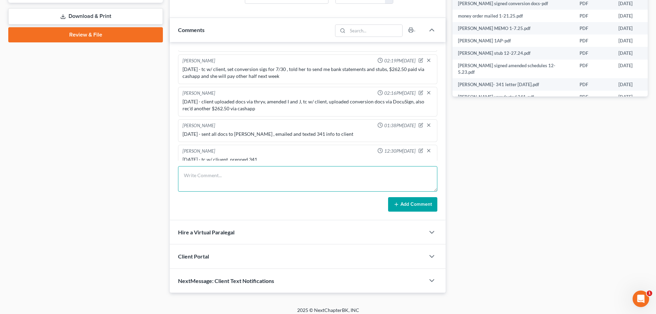
click at [264, 181] on textarea at bounding box center [307, 178] width 259 height 25
type textarea "9/15/25 - EFILED 2ND CCC"
click at [425, 202] on button "Add Comment" at bounding box center [412, 204] width 49 height 14
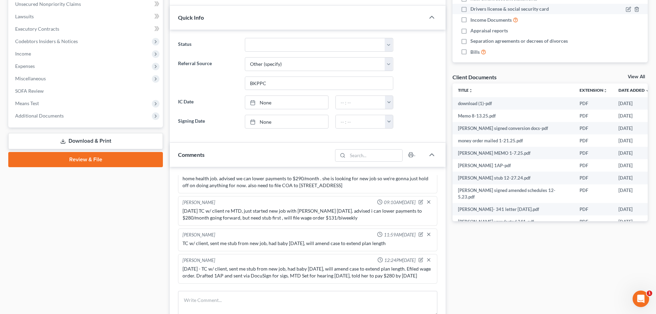
scroll to position [0, 0]
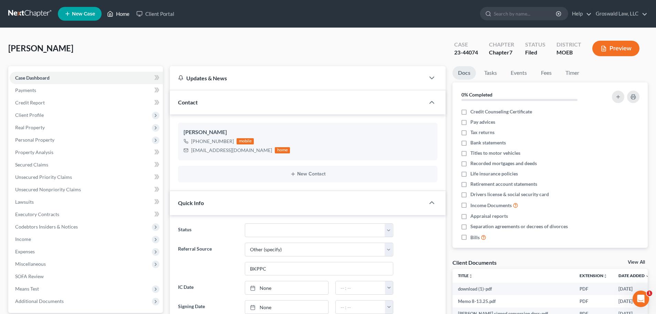
click at [125, 13] on link "Home" at bounding box center [118, 14] width 29 height 12
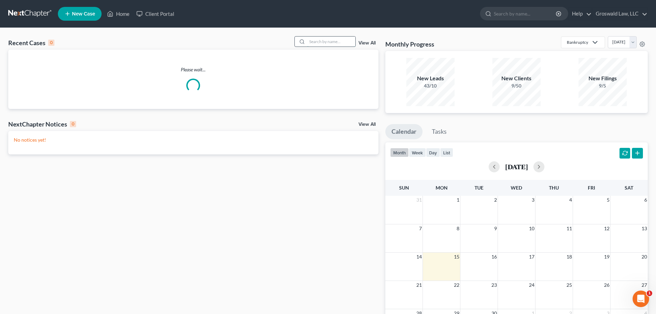
click at [324, 43] on input "search" at bounding box center [331, 42] width 48 height 10
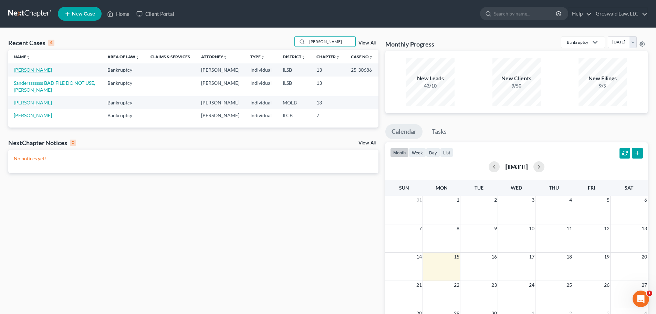
type input "sanders"
click at [37, 70] on link "[PERSON_NAME]" at bounding box center [33, 70] width 38 height 6
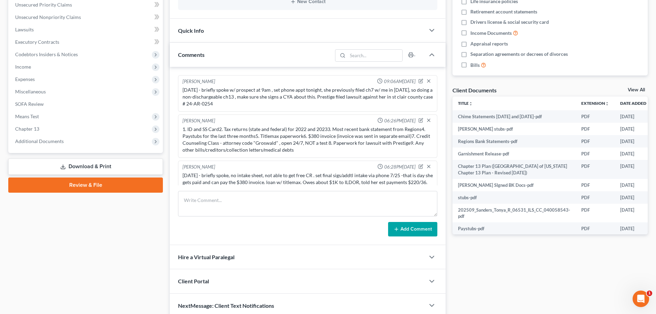
scroll to position [598, 0]
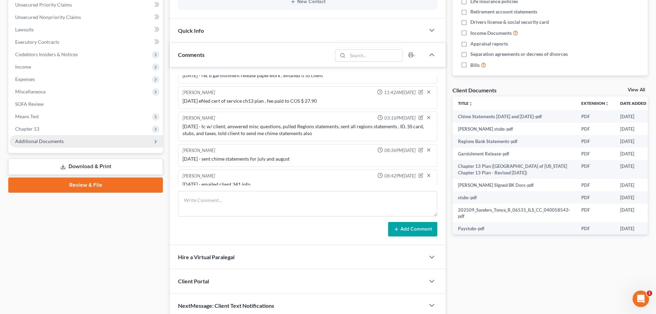
click at [68, 141] on span "Additional Documents" at bounding box center [86, 141] width 153 height 12
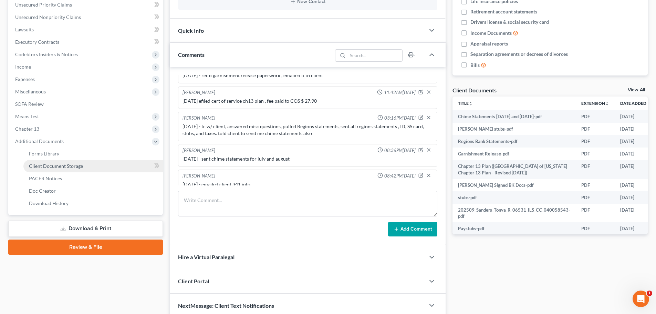
click at [78, 167] on span "Client Document Storage" at bounding box center [56, 166] width 54 height 6
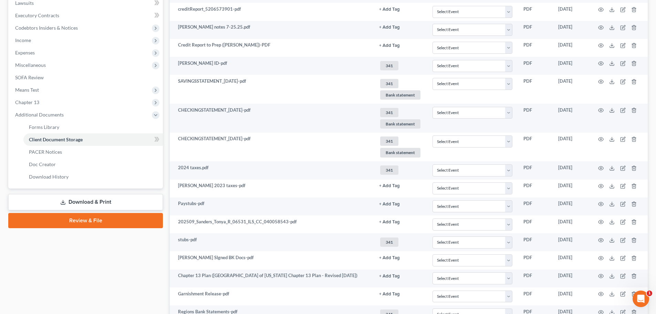
scroll to position [316, 0]
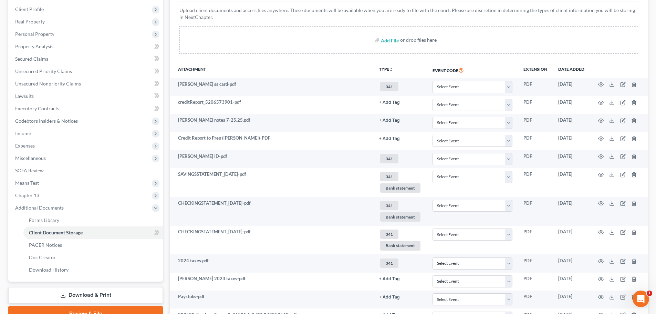
scroll to position [316, 0]
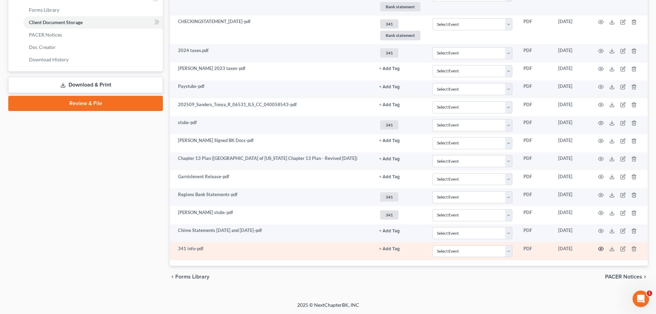
click at [602, 248] on icon "button" at bounding box center [601, 249] width 6 height 6
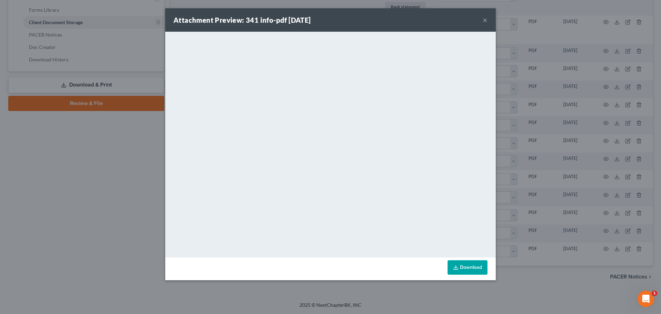
click at [487, 20] on button "×" at bounding box center [485, 20] width 5 height 8
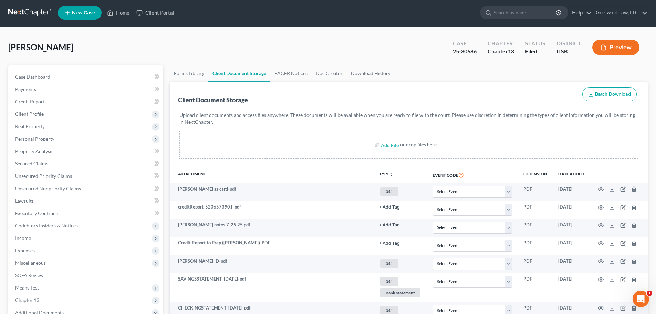
scroll to position [0, 0]
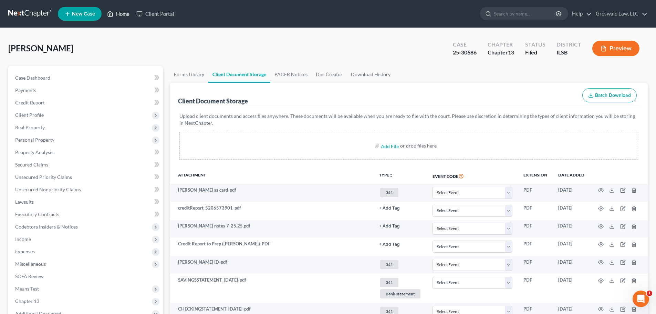
click at [125, 11] on link "Home" at bounding box center [118, 14] width 29 height 12
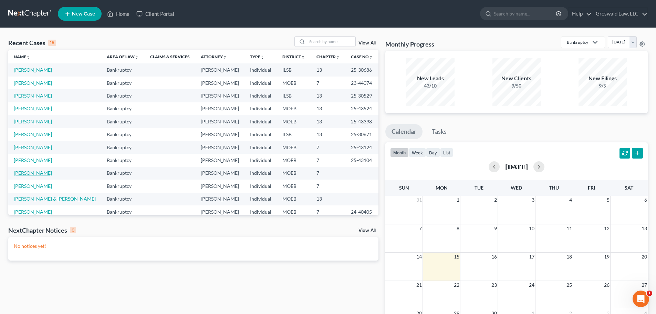
click at [35, 172] on link "[PERSON_NAME]" at bounding box center [33, 173] width 38 height 6
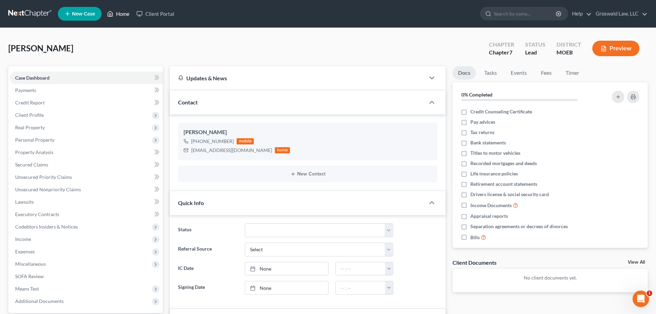
drag, startPoint x: 122, startPoint y: 12, endPoint x: 95, endPoint y: 2, distance: 28.3
click at [122, 12] on link "Home" at bounding box center [118, 14] width 29 height 12
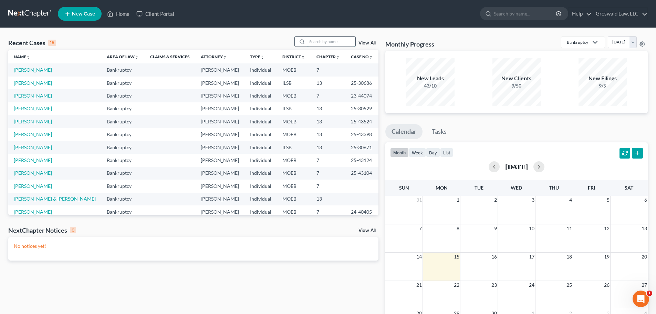
click at [326, 45] on input "search" at bounding box center [331, 42] width 48 height 10
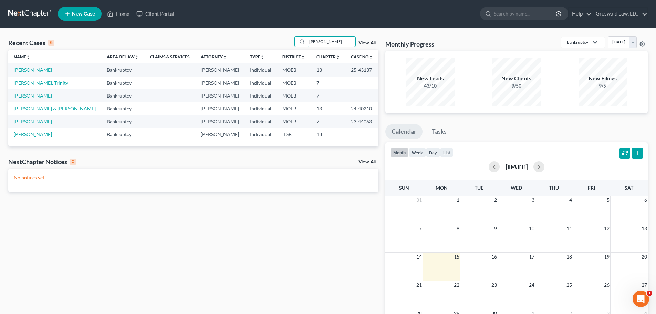
type input "[PERSON_NAME]"
click at [39, 72] on link "[PERSON_NAME]" at bounding box center [33, 70] width 38 height 6
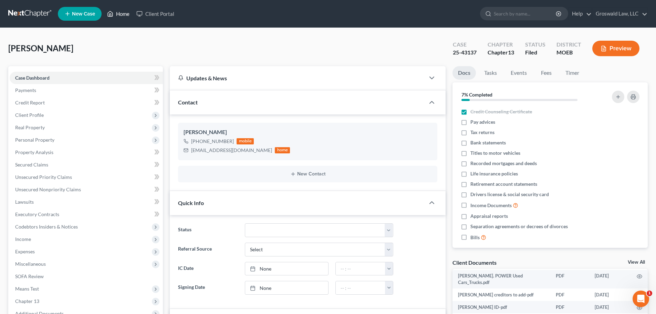
drag, startPoint x: 123, startPoint y: 16, endPoint x: 316, endPoint y: 0, distance: 193.2
click at [123, 16] on link "Home" at bounding box center [118, 14] width 29 height 12
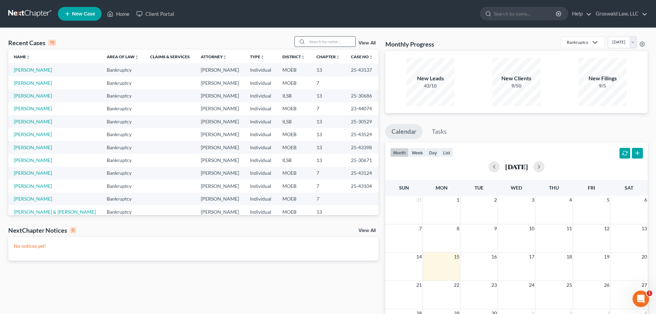
click at [320, 43] on input "search" at bounding box center [331, 42] width 48 height 10
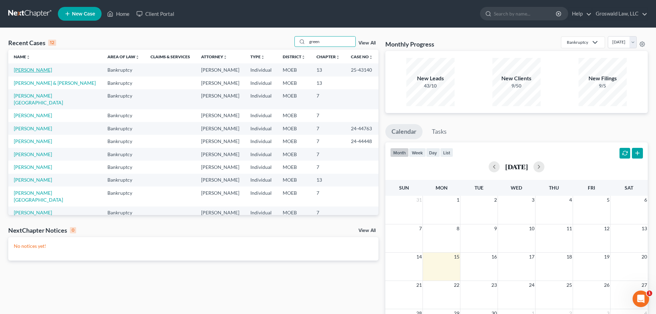
type input "green"
click at [35, 71] on link "[PERSON_NAME]" at bounding box center [33, 70] width 38 height 6
select select "6"
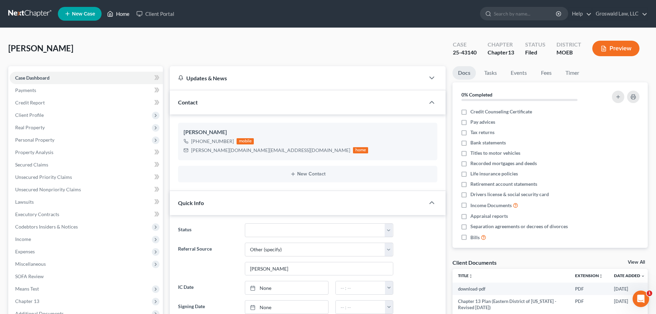
click at [123, 14] on link "Home" at bounding box center [118, 14] width 29 height 12
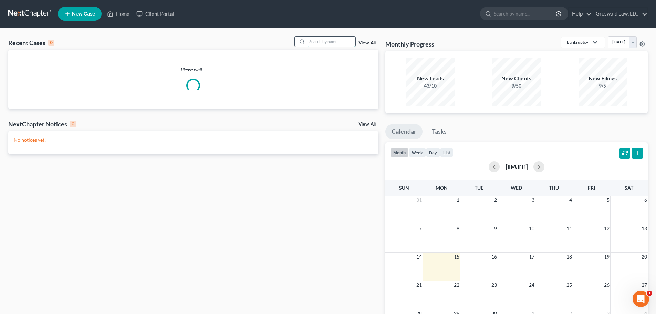
click at [310, 43] on input "search" at bounding box center [331, 42] width 48 height 10
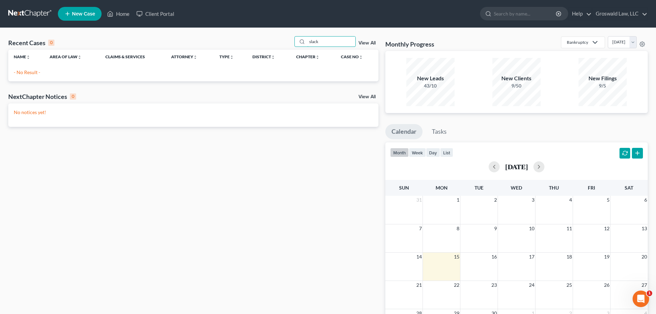
type input "slack"
